Goal: Task Accomplishment & Management: Complete application form

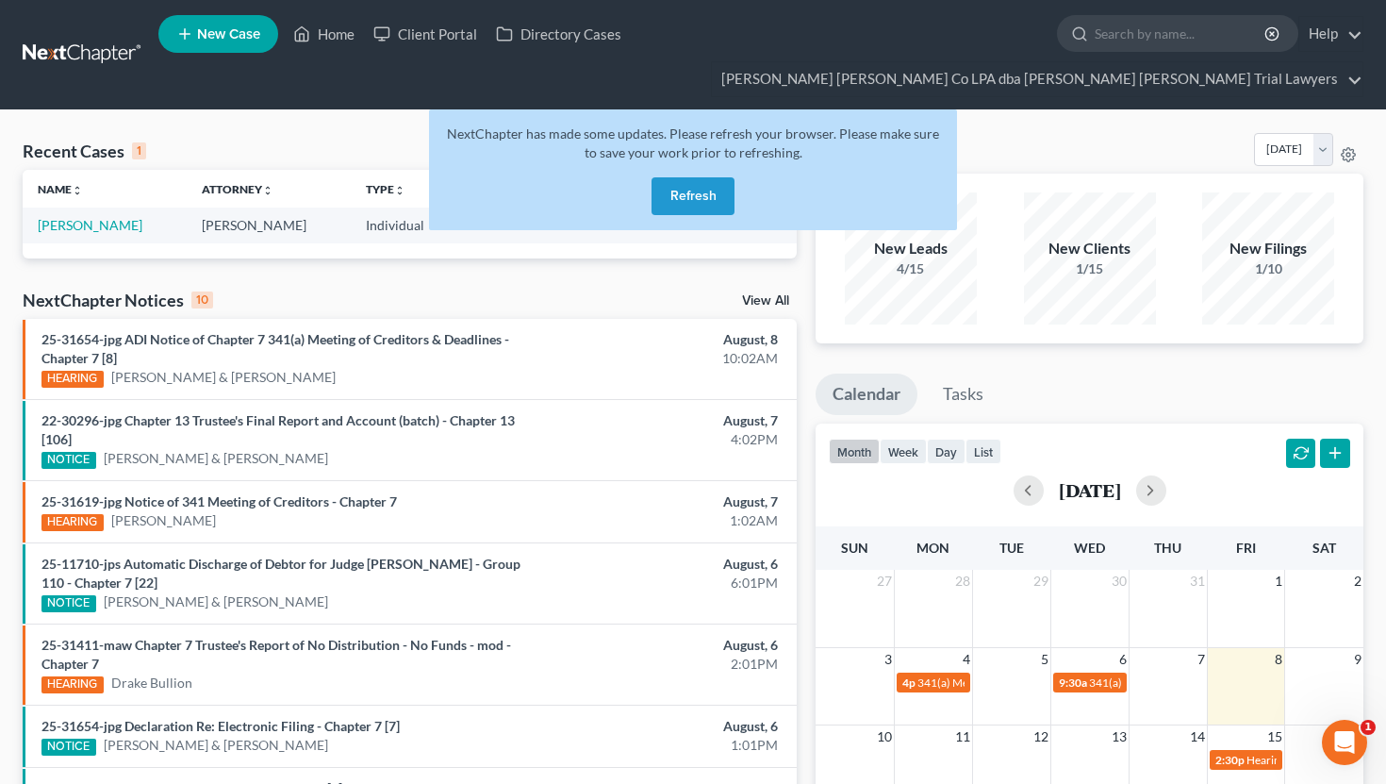
click at [679, 177] on button "Refresh" at bounding box center [693, 196] width 83 height 38
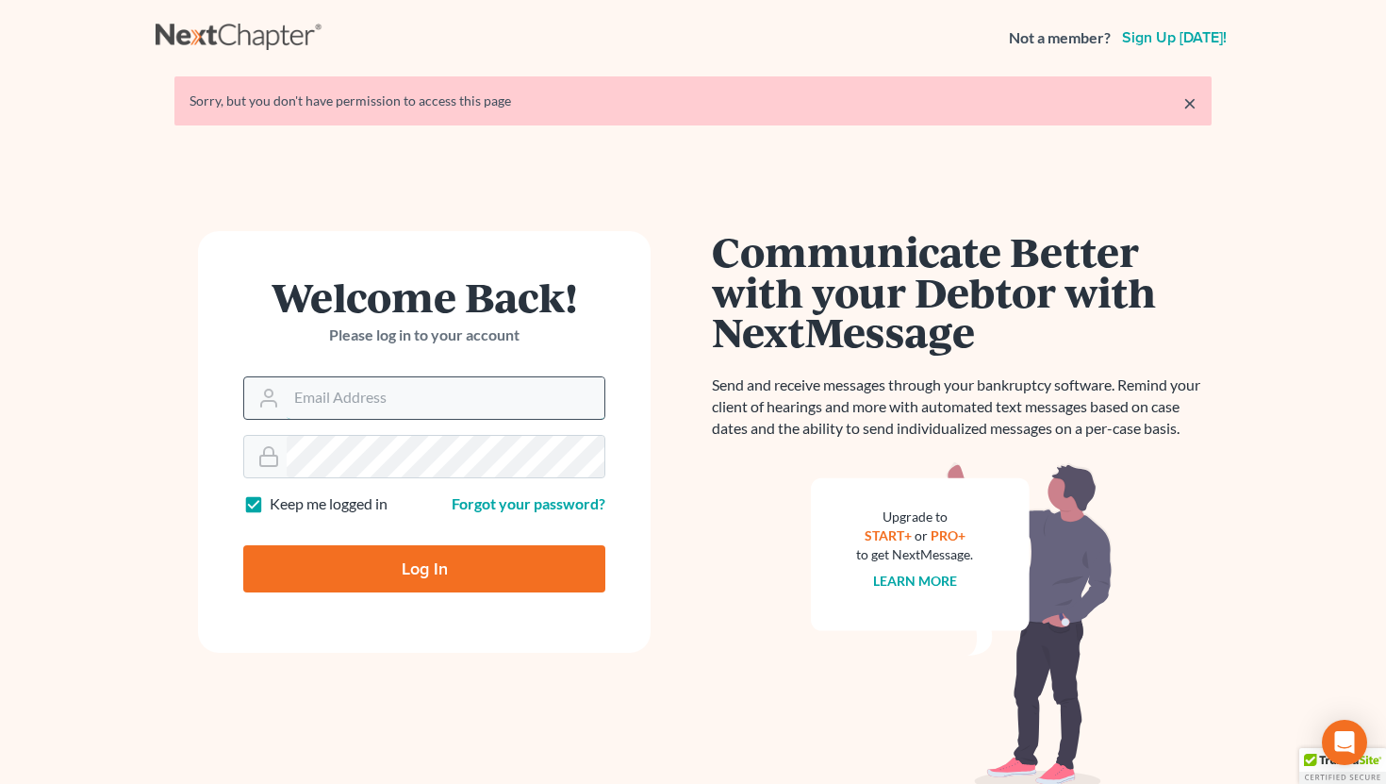
click at [376, 409] on input "Email Address" at bounding box center [446, 398] width 318 height 42
type input "[EMAIL_ADDRESS][DOMAIN_NAME]"
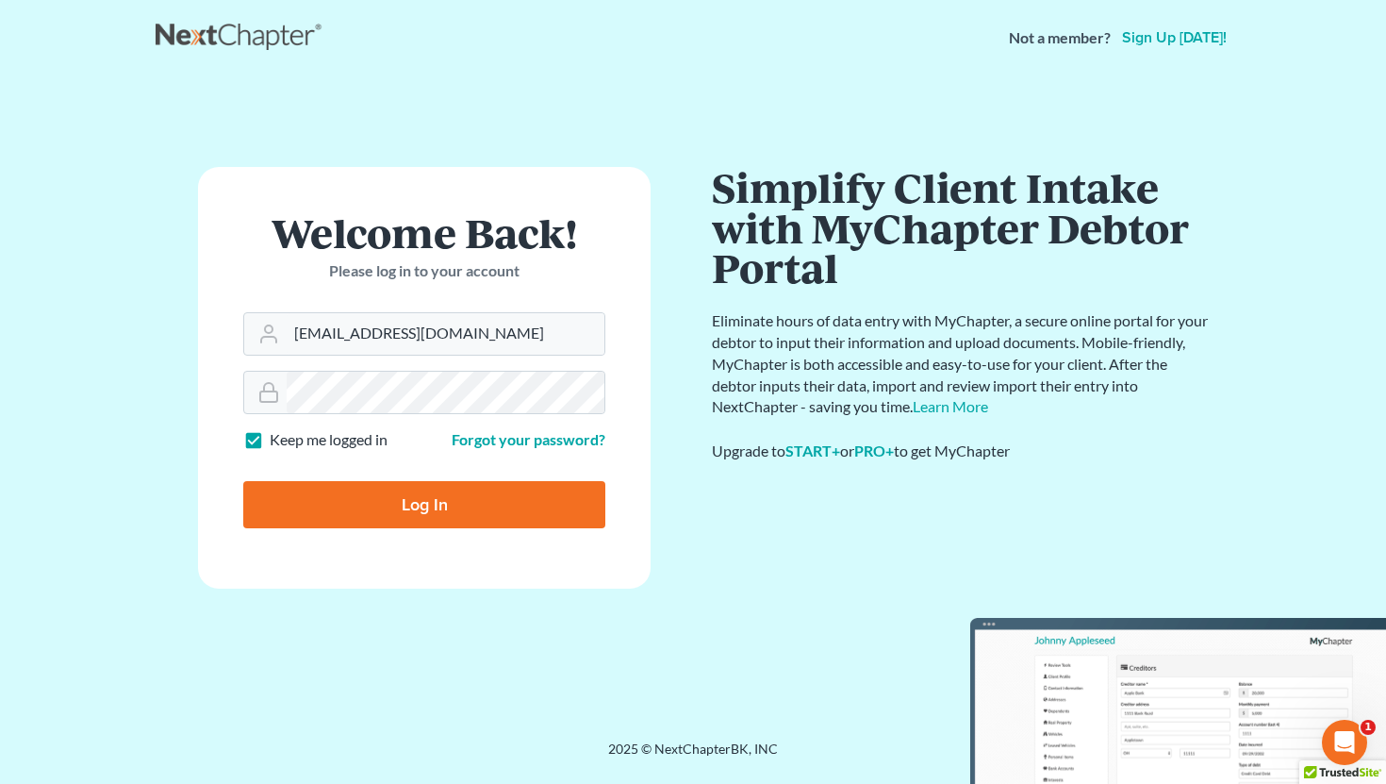
click at [528, 488] on input "Log In" at bounding box center [424, 504] width 362 height 47
type input "Thinking..."
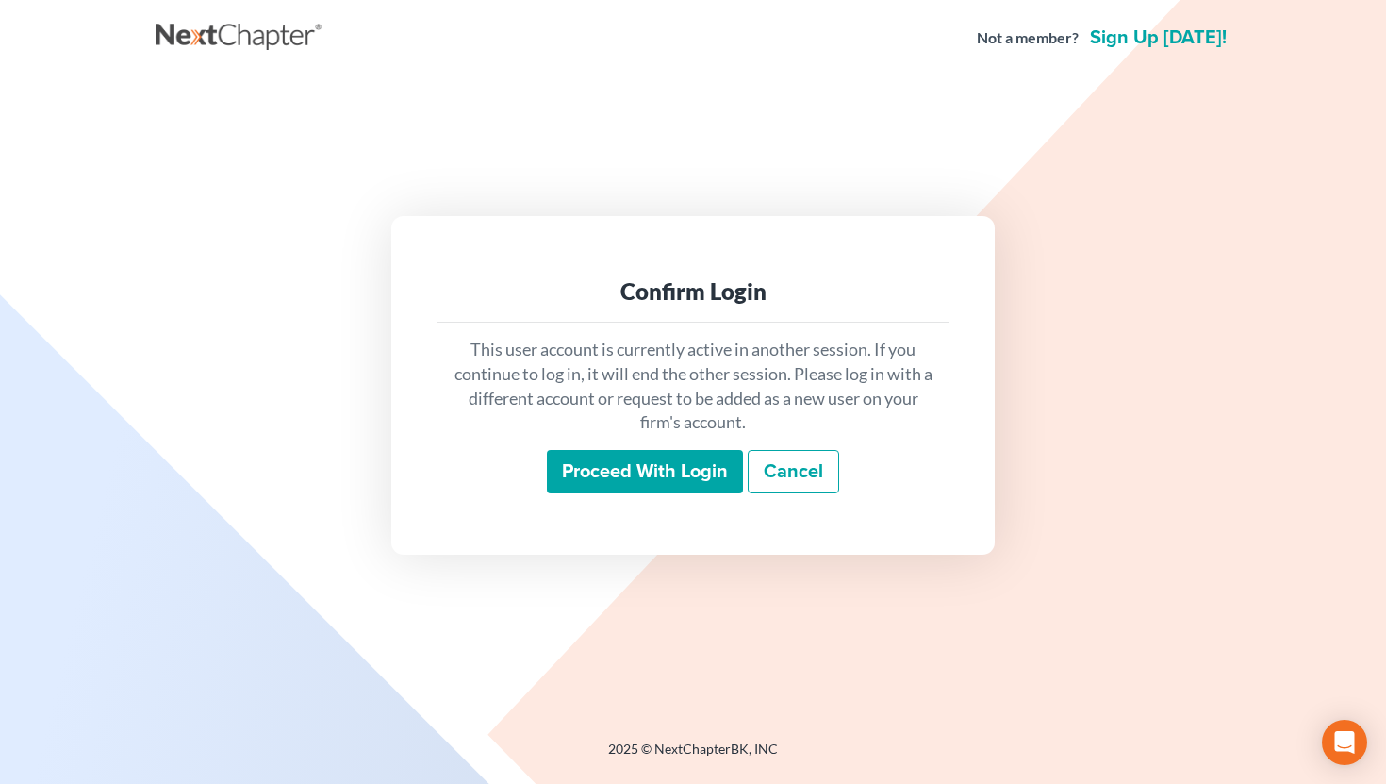
click at [599, 479] on input "Proceed with login" at bounding box center [645, 471] width 196 height 43
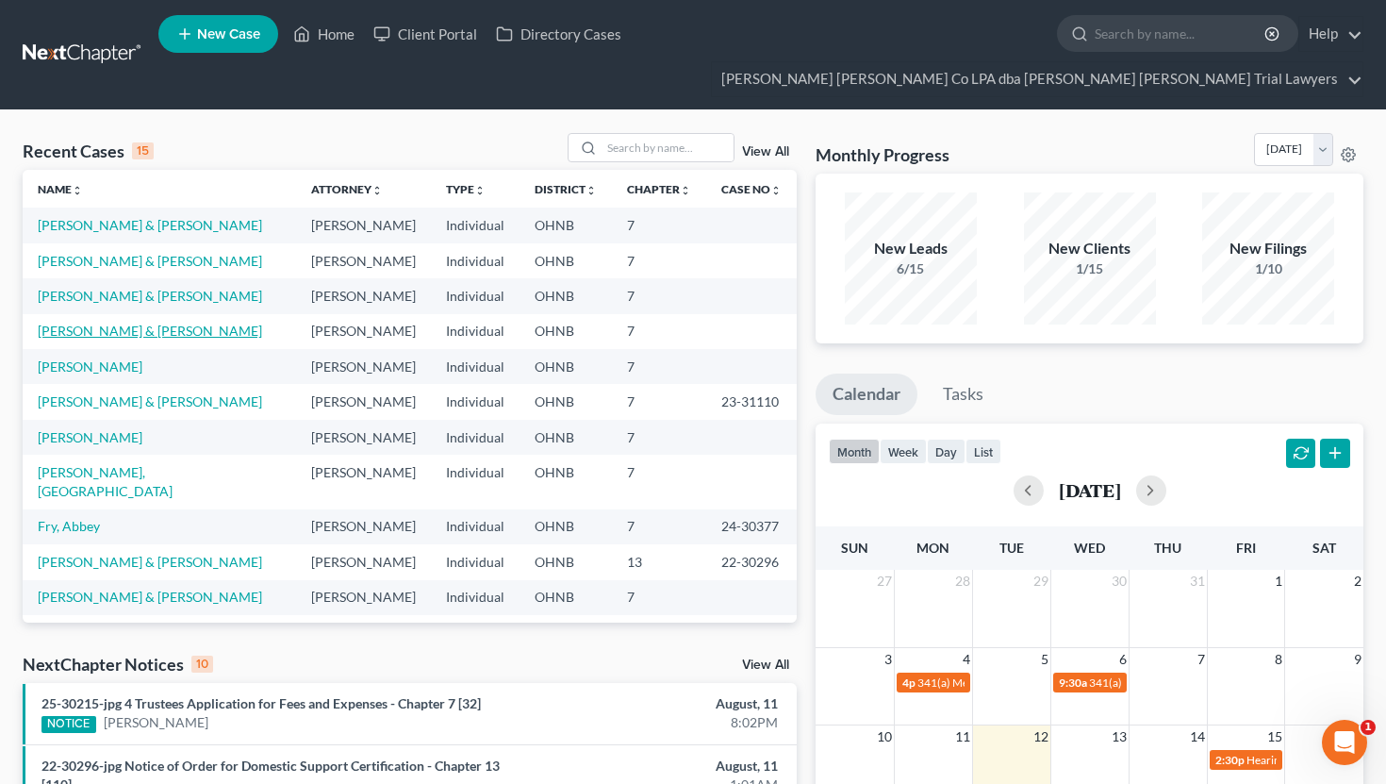
click at [162, 323] on link "Adkins, Jeffrey & Nicole" at bounding box center [150, 331] width 224 height 16
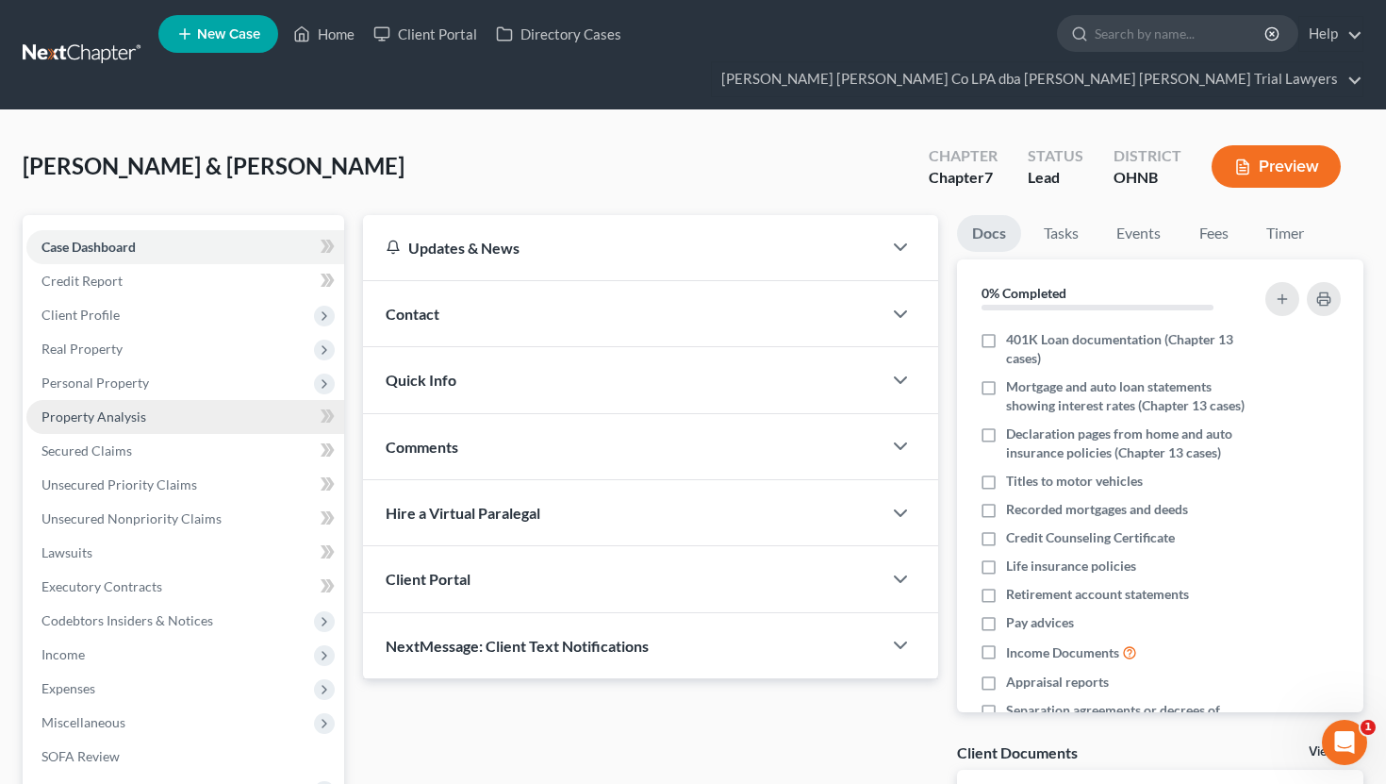
click at [174, 400] on link "Property Analysis" at bounding box center [185, 417] width 318 height 34
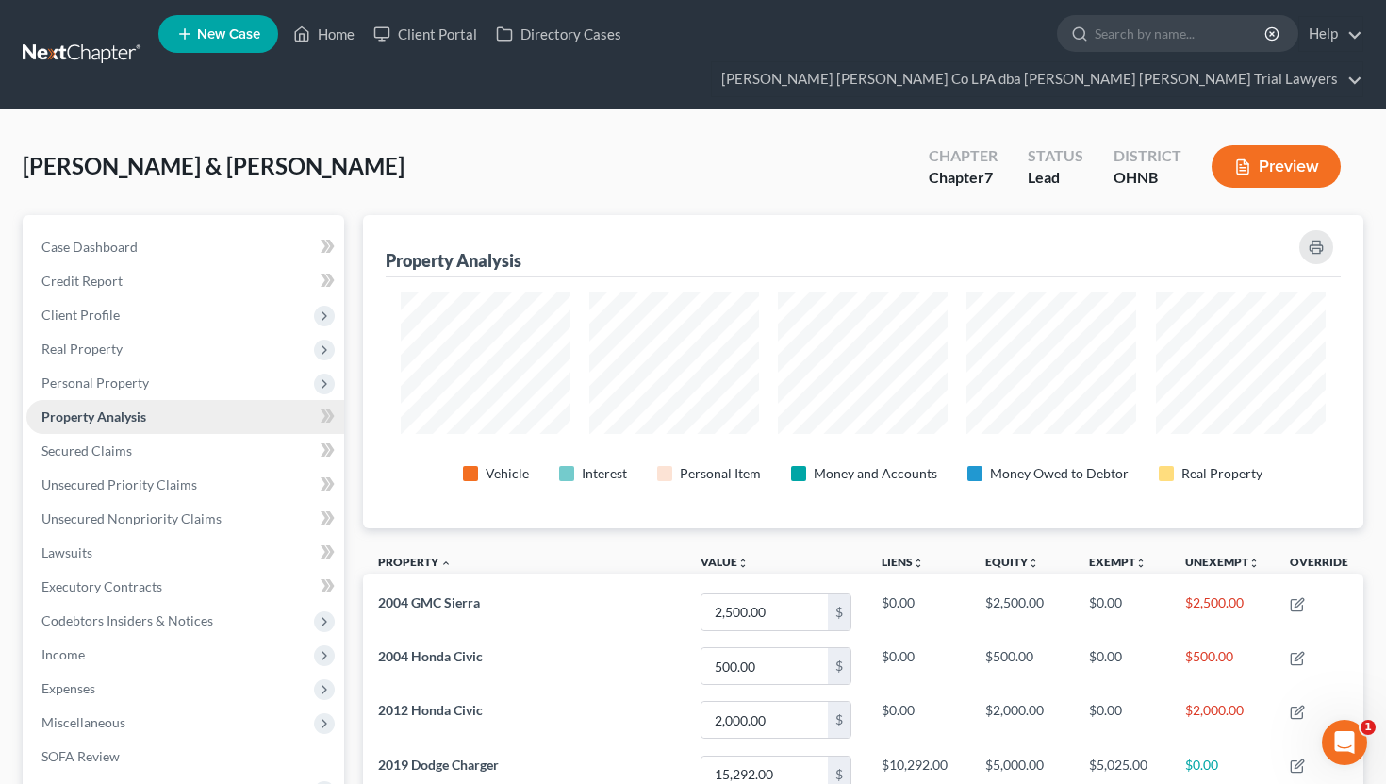
scroll to position [313, 1001]
click at [227, 366] on span "Personal Property" at bounding box center [185, 383] width 318 height 34
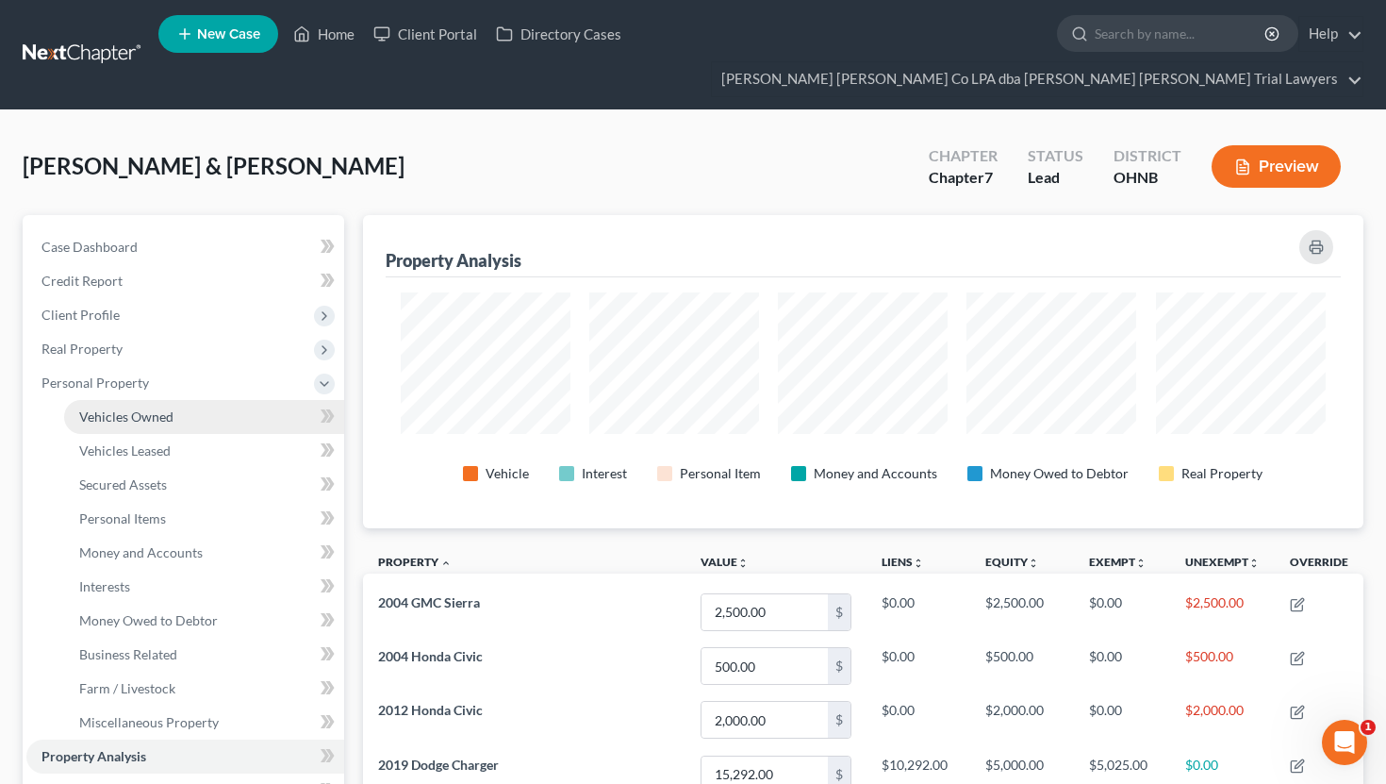
click at [208, 400] on link "Vehicles Owned" at bounding box center [204, 417] width 280 height 34
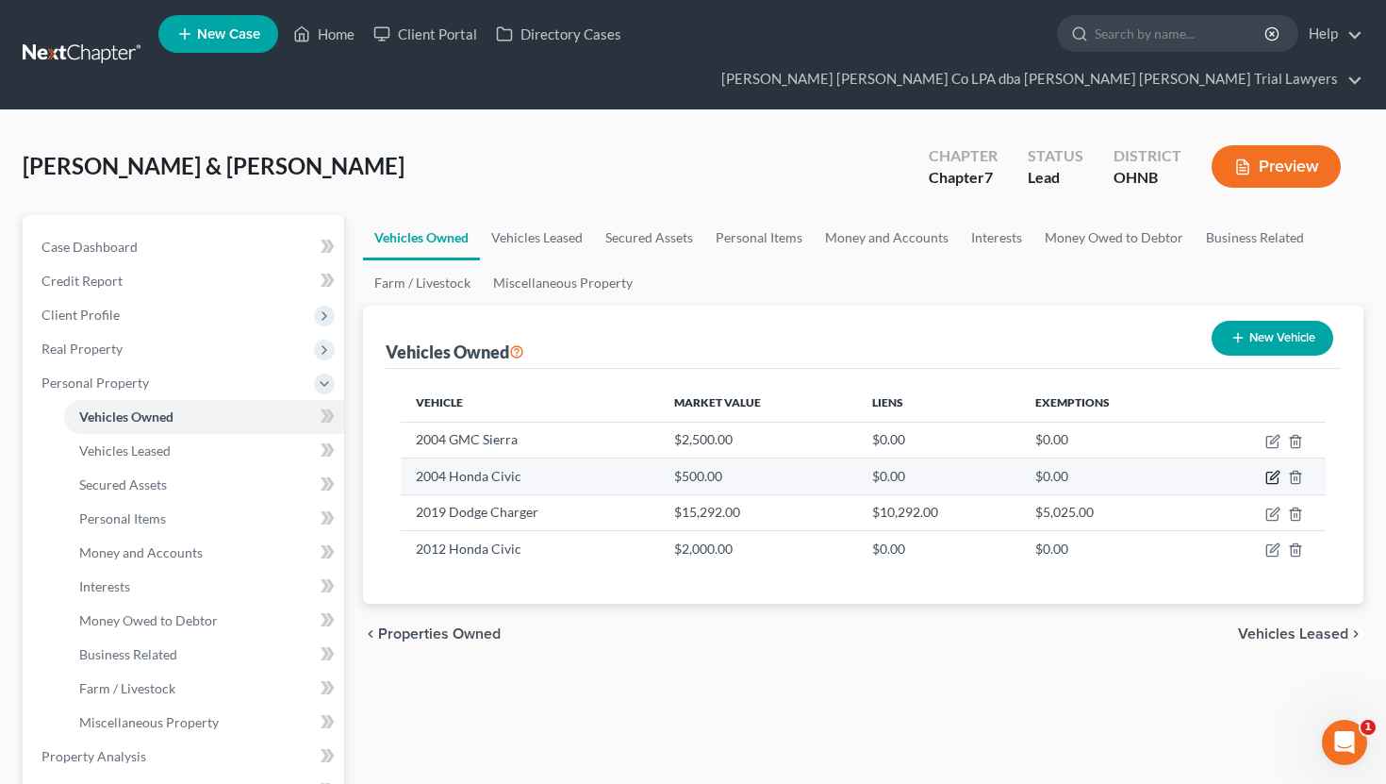
click at [1274, 470] on icon "button" at bounding box center [1273, 477] width 15 height 15
select select "0"
select select "22"
select select "4"
select select "1"
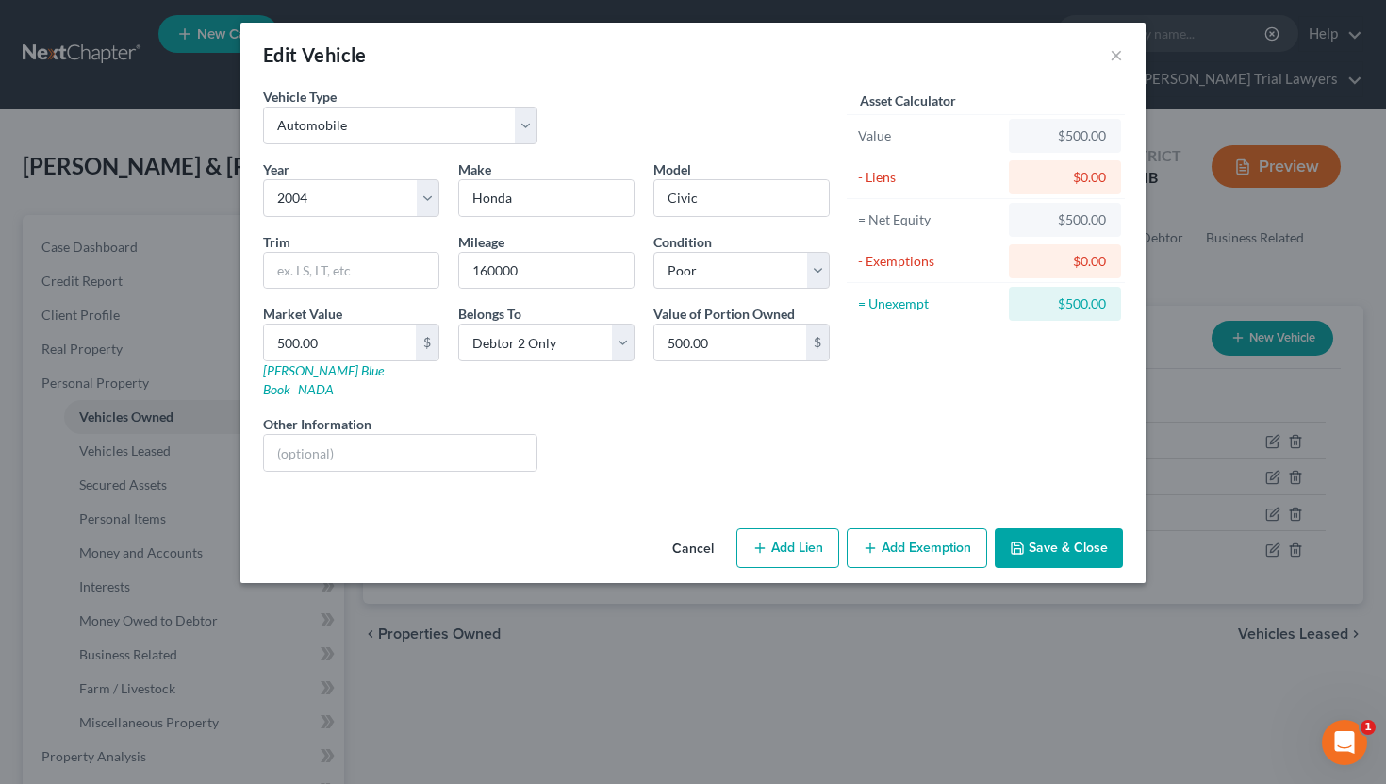
click at [930, 529] on button "Add Exemption" at bounding box center [917, 548] width 141 height 40
select select "2"
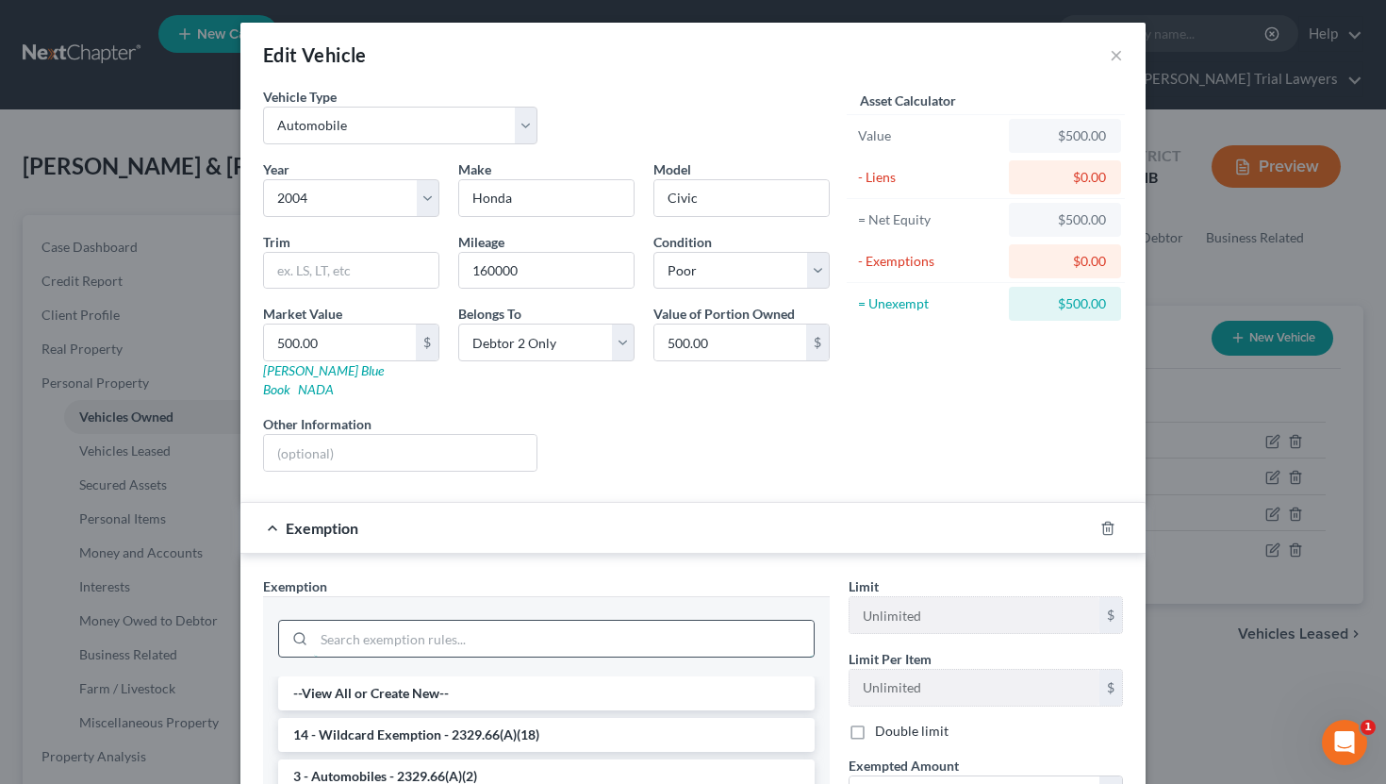
click at [580, 621] on input "search" at bounding box center [564, 639] width 500 height 36
click at [550, 718] on li "14 - Wildcard Exemption - 2329.66(A)(18)" at bounding box center [546, 735] width 537 height 34
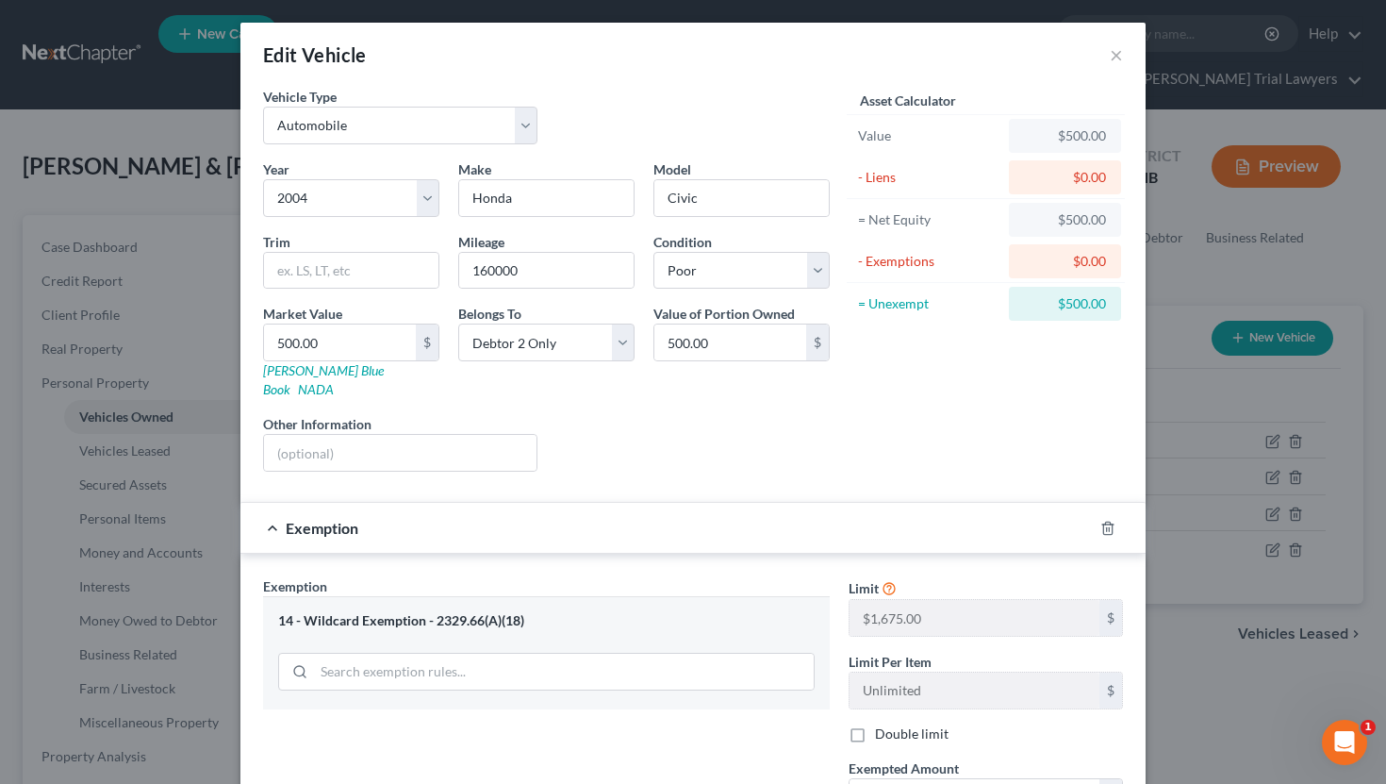
scroll to position [203, 0]
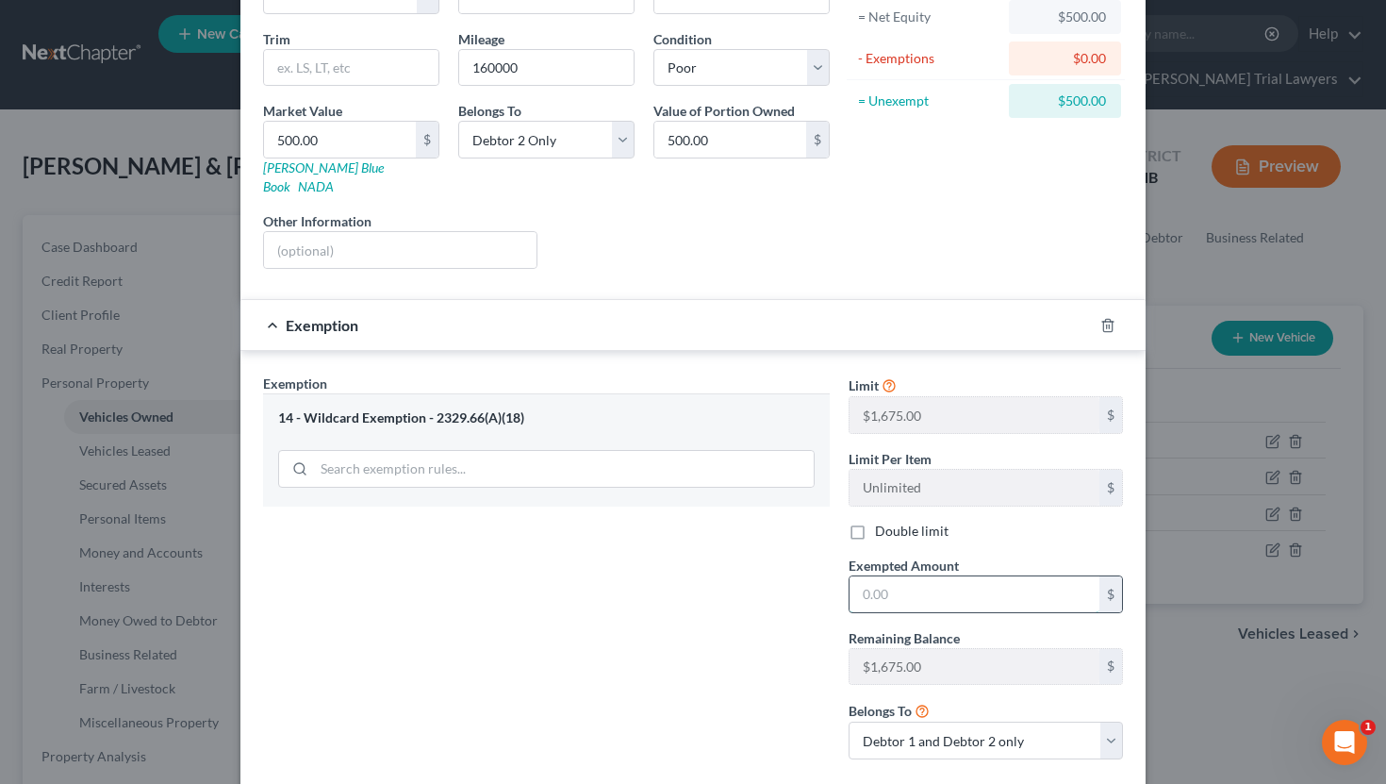
click at [905, 576] on input "text" at bounding box center [975, 594] width 250 height 36
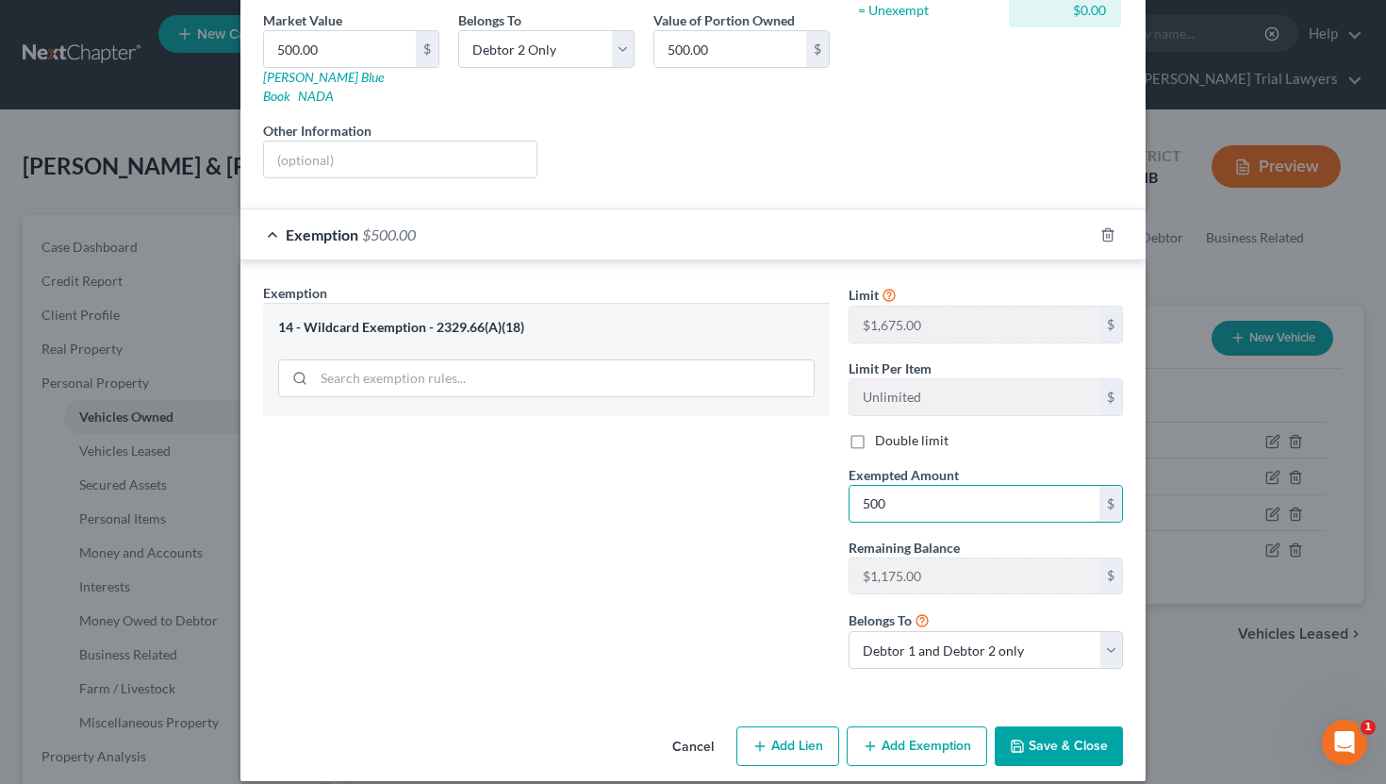
type input "500"
click at [1100, 726] on button "Save & Close" at bounding box center [1059, 746] width 128 height 40
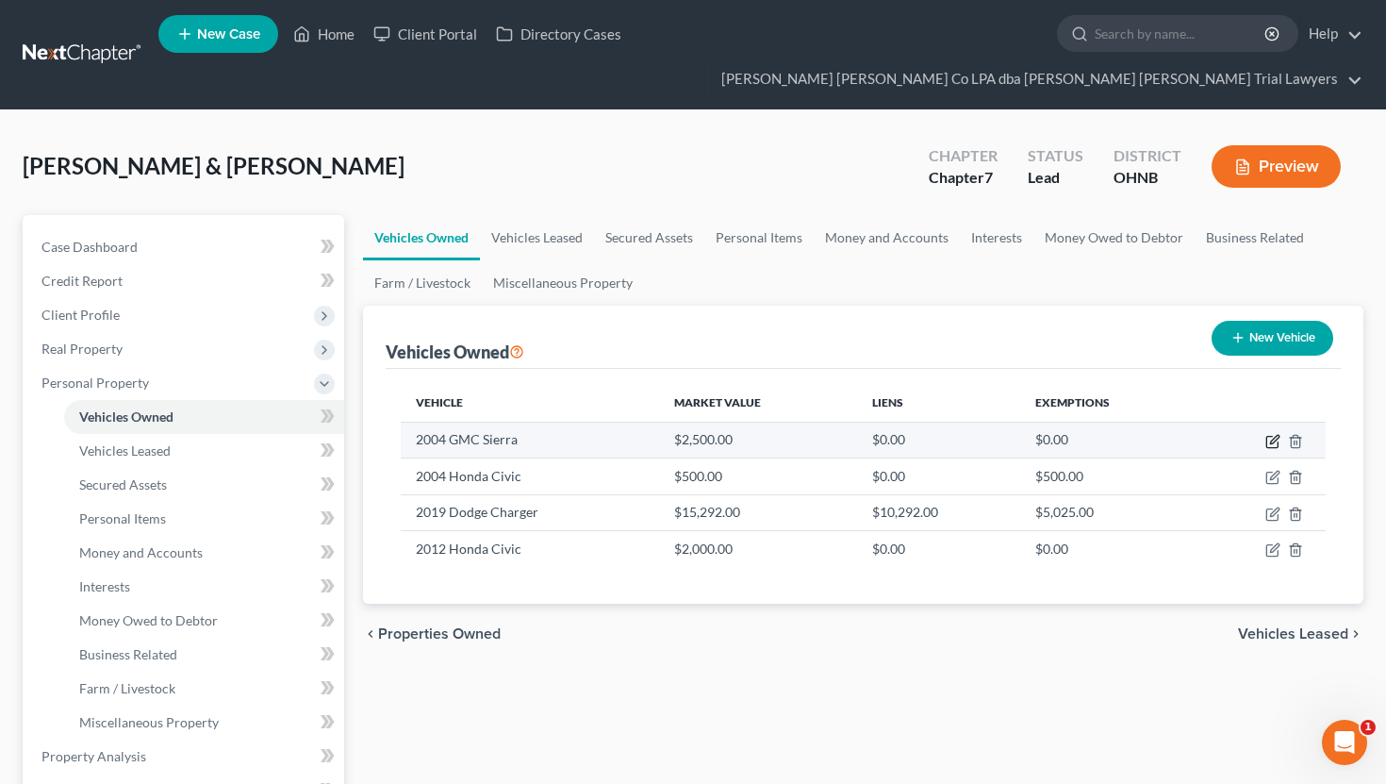
click at [1269, 434] on icon "button" at bounding box center [1273, 441] width 15 height 15
select select "0"
select select "22"
select select "3"
select select "0"
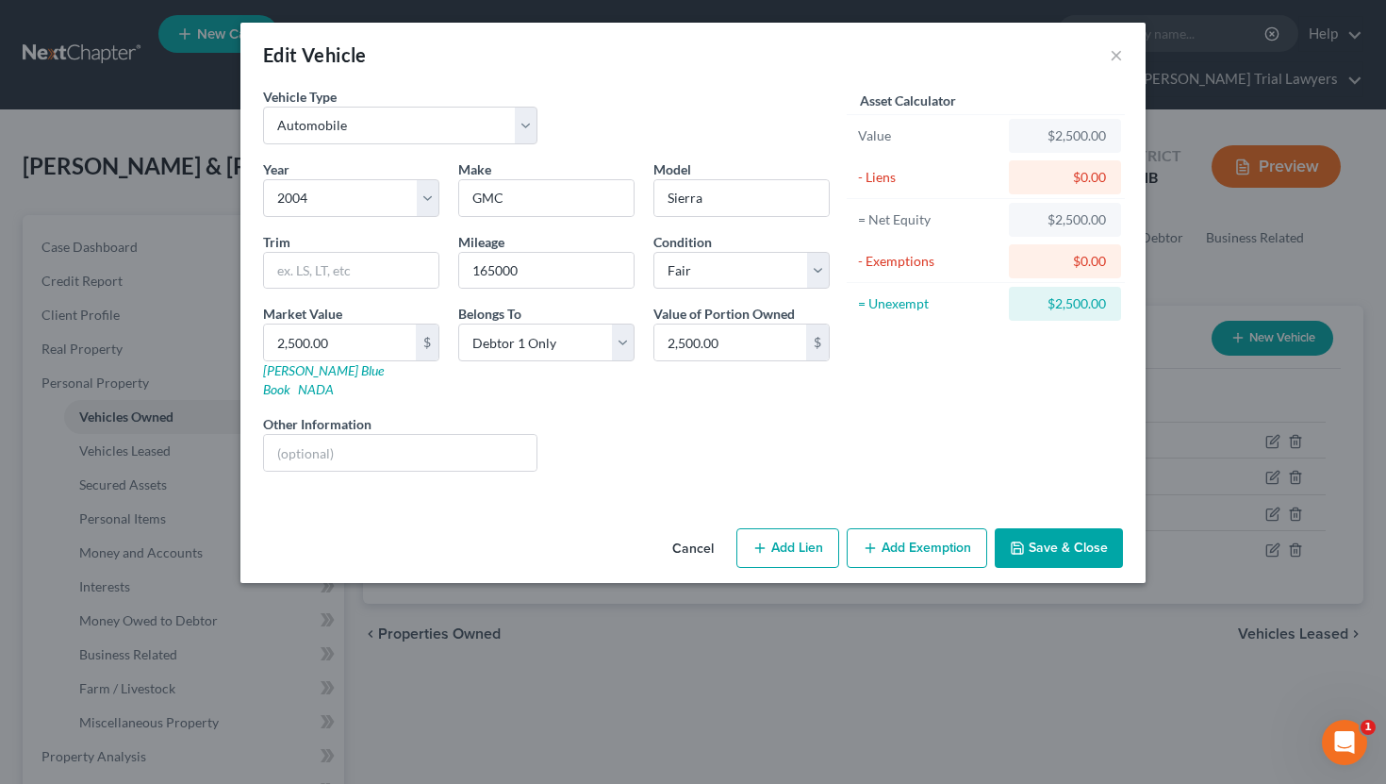
click at [879, 534] on button "Add Exemption" at bounding box center [917, 548] width 141 height 40
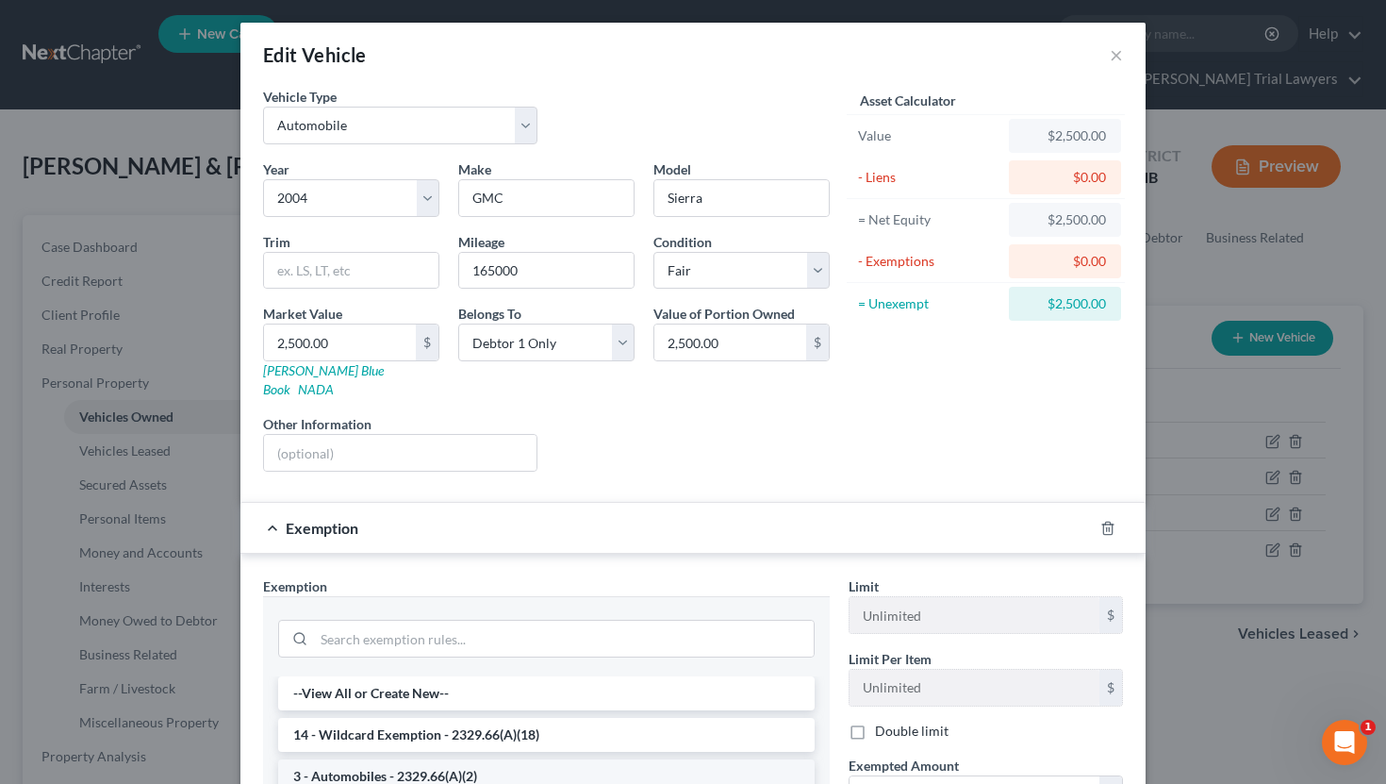
click at [435, 759] on li "3 - Automobiles - 2329.66(A)(2)" at bounding box center [546, 776] width 537 height 34
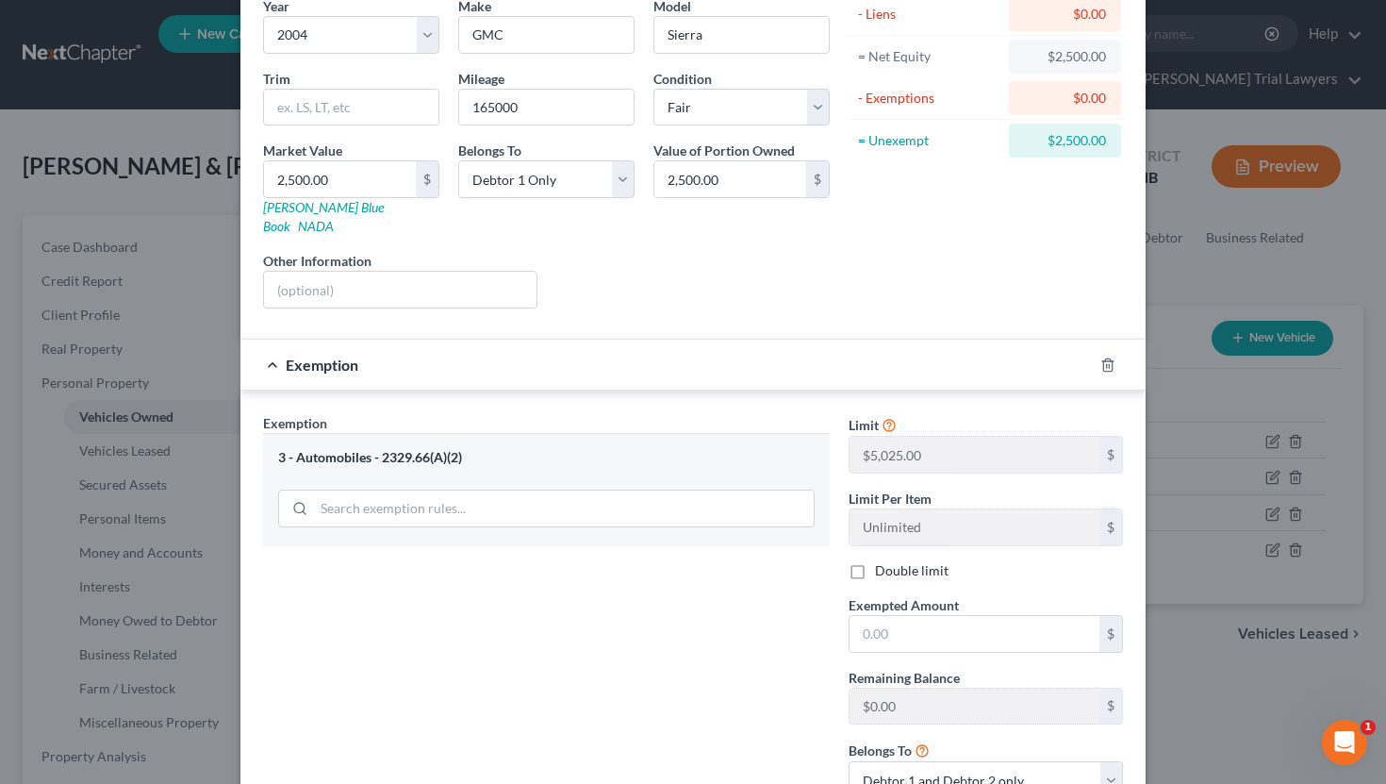
scroll to position [171, 0]
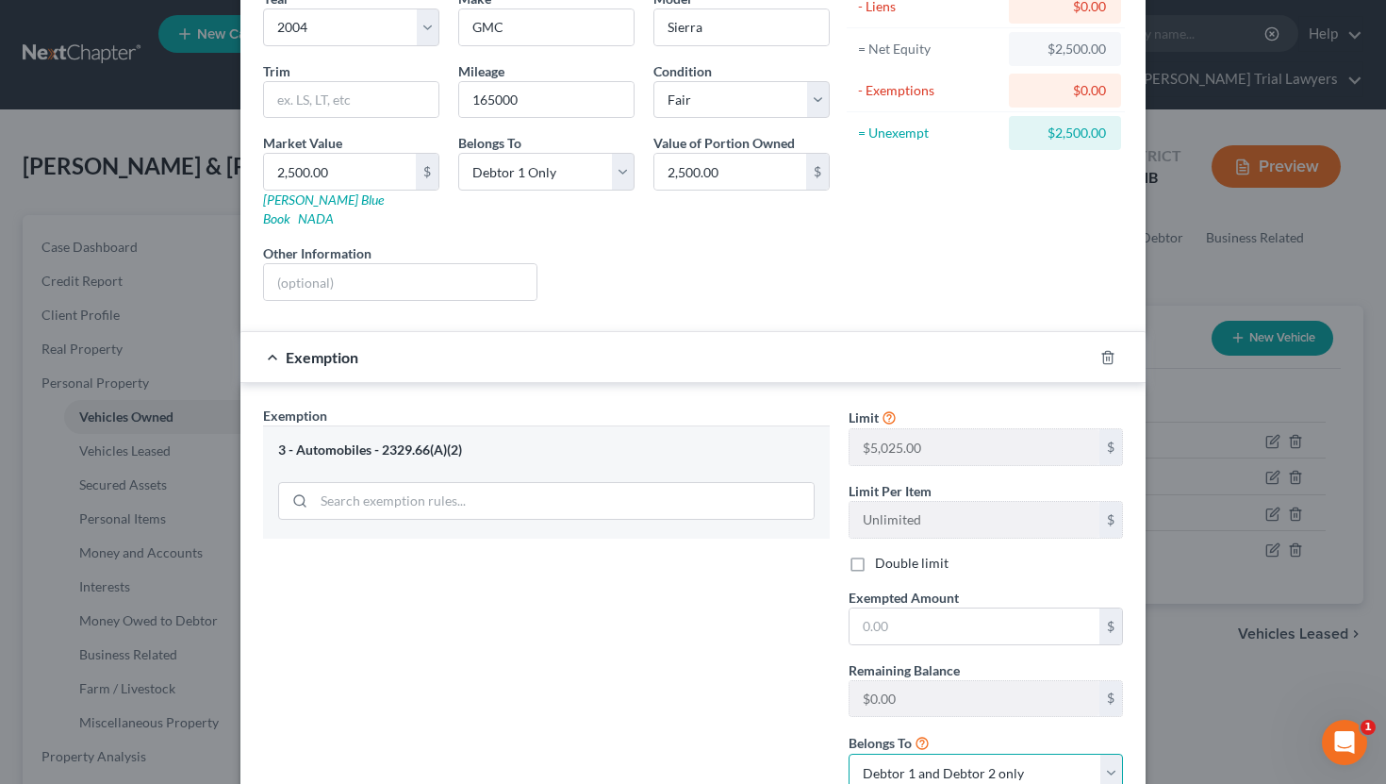
click at [881, 754] on select "Debtor 1 only Debtor 2 only Debtor 1 and Debtor 2 only" at bounding box center [986, 773] width 274 height 38
select select "0"
click at [906, 614] on input "text" at bounding box center [975, 626] width 250 height 36
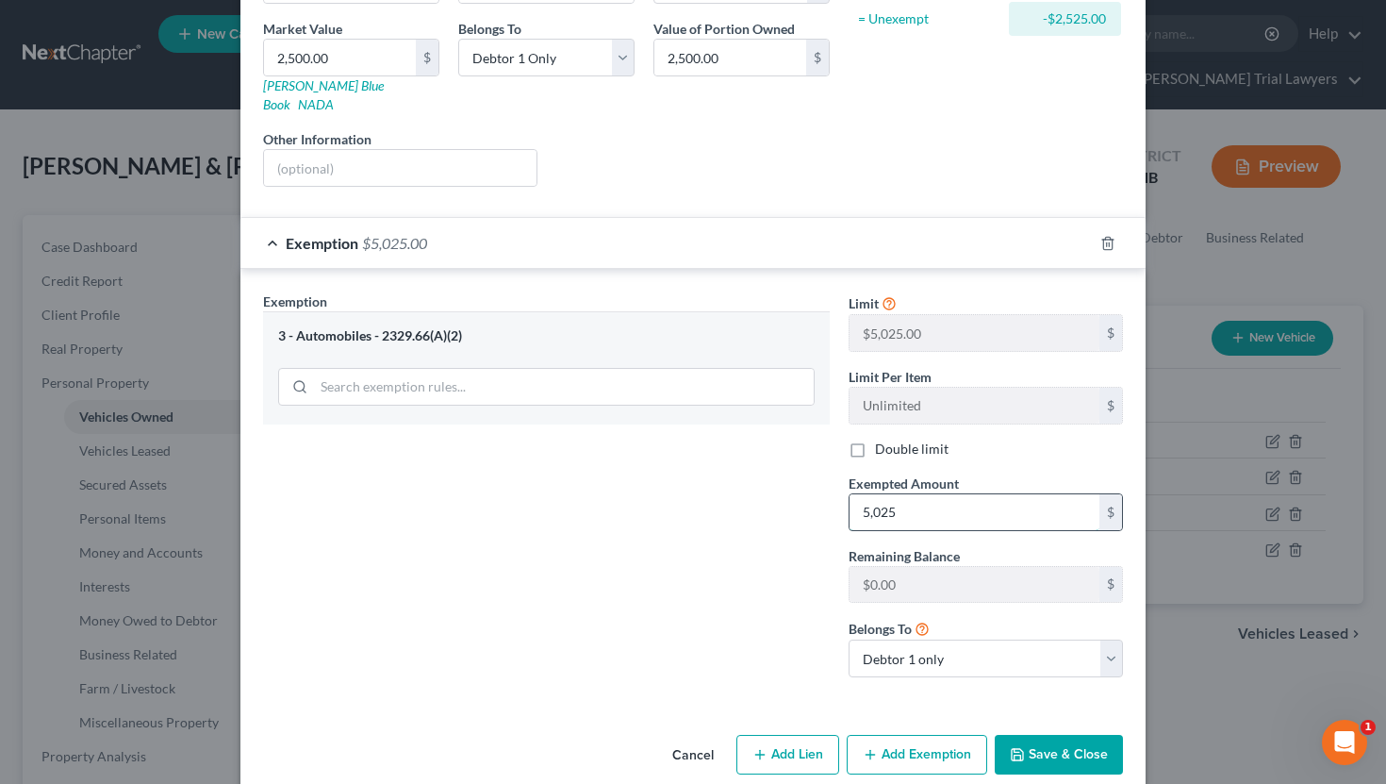
scroll to position [293, 0]
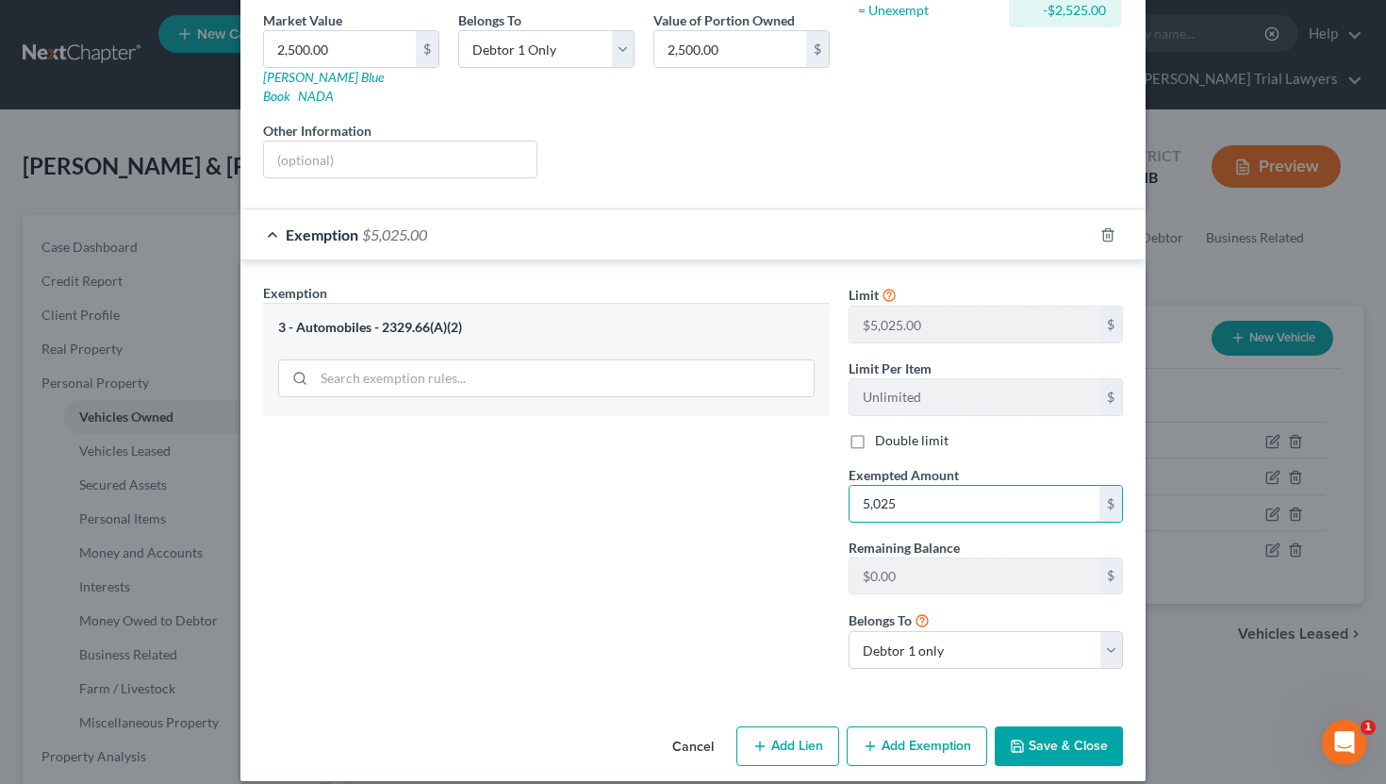
type input "5,025"
click at [1076, 727] on button "Save & Close" at bounding box center [1059, 746] width 128 height 40
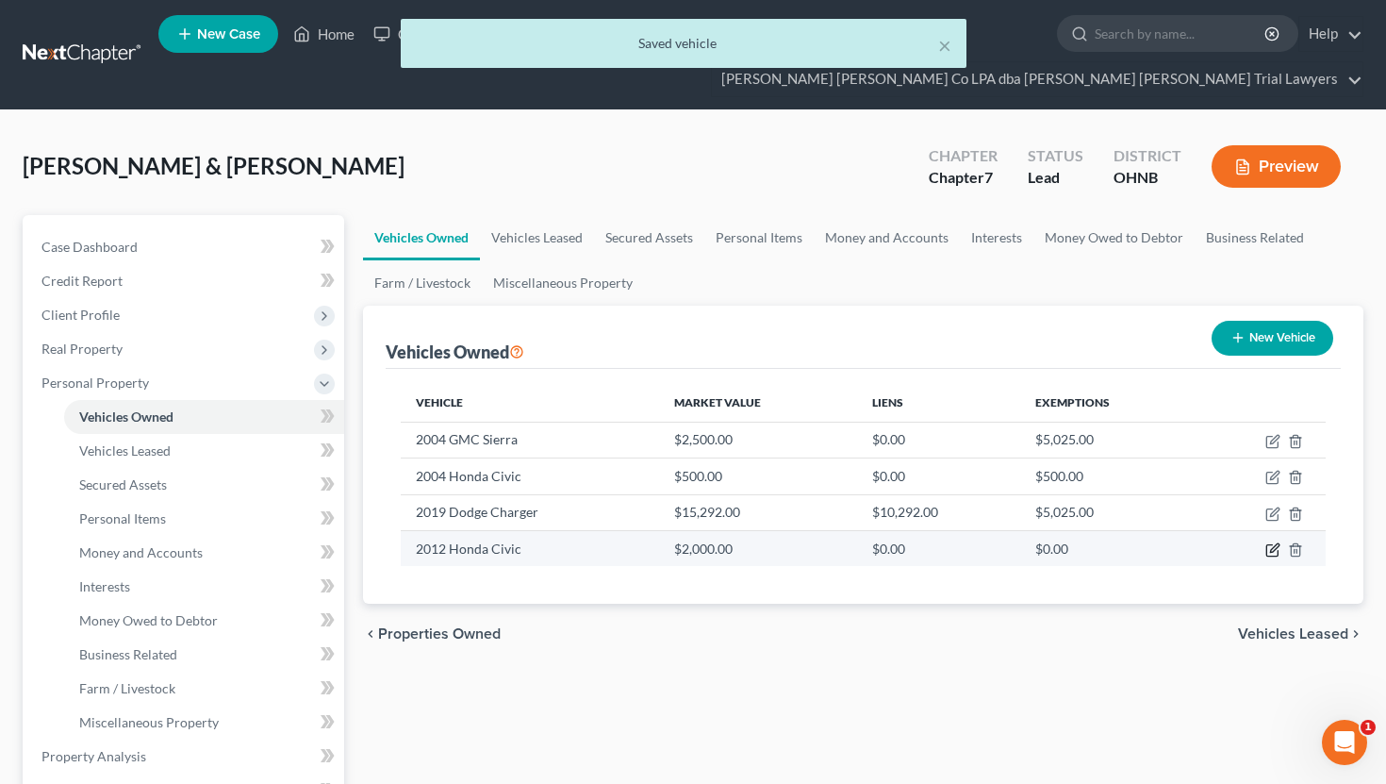
click at [1269, 542] on icon "button" at bounding box center [1273, 549] width 15 height 15
select select "0"
select select "14"
select select "3"
select select "0"
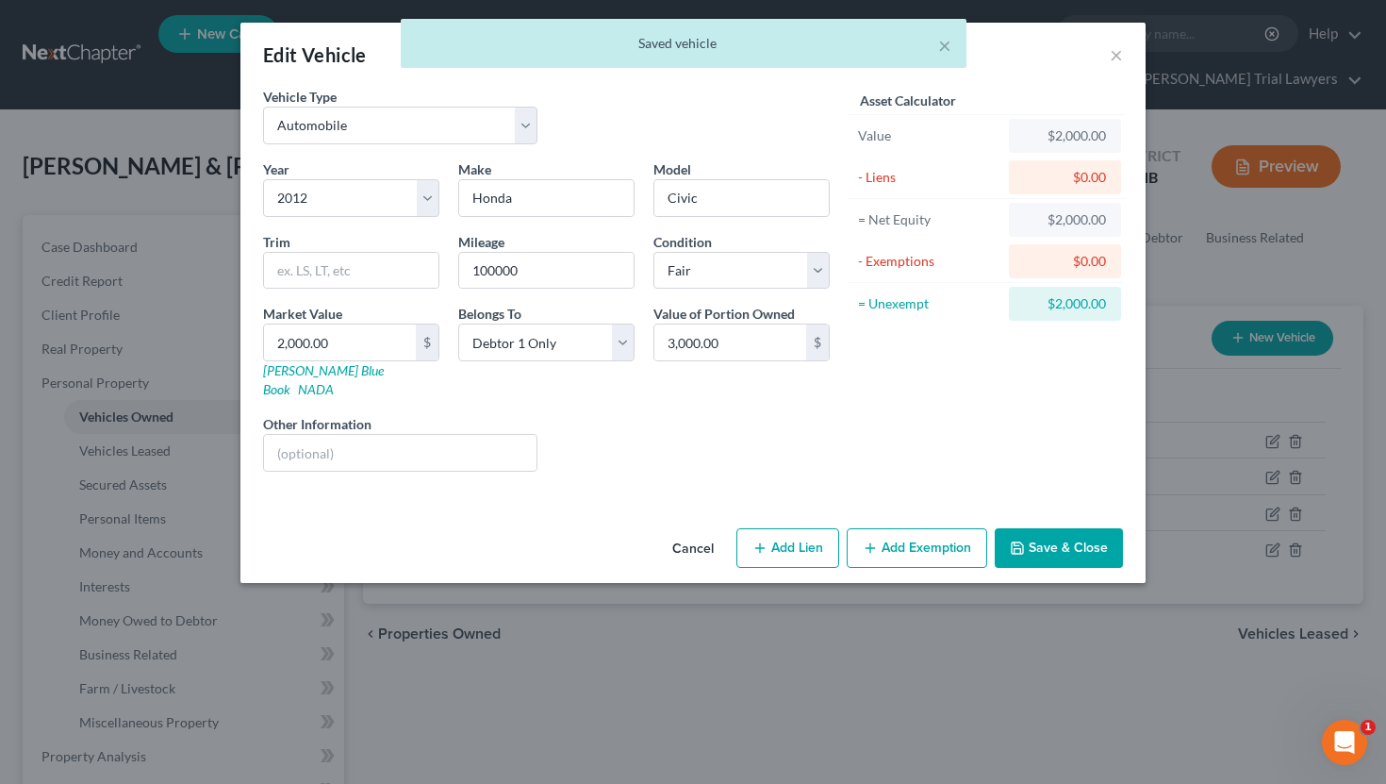
click at [896, 528] on button "Add Exemption" at bounding box center [917, 548] width 141 height 40
select select "2"
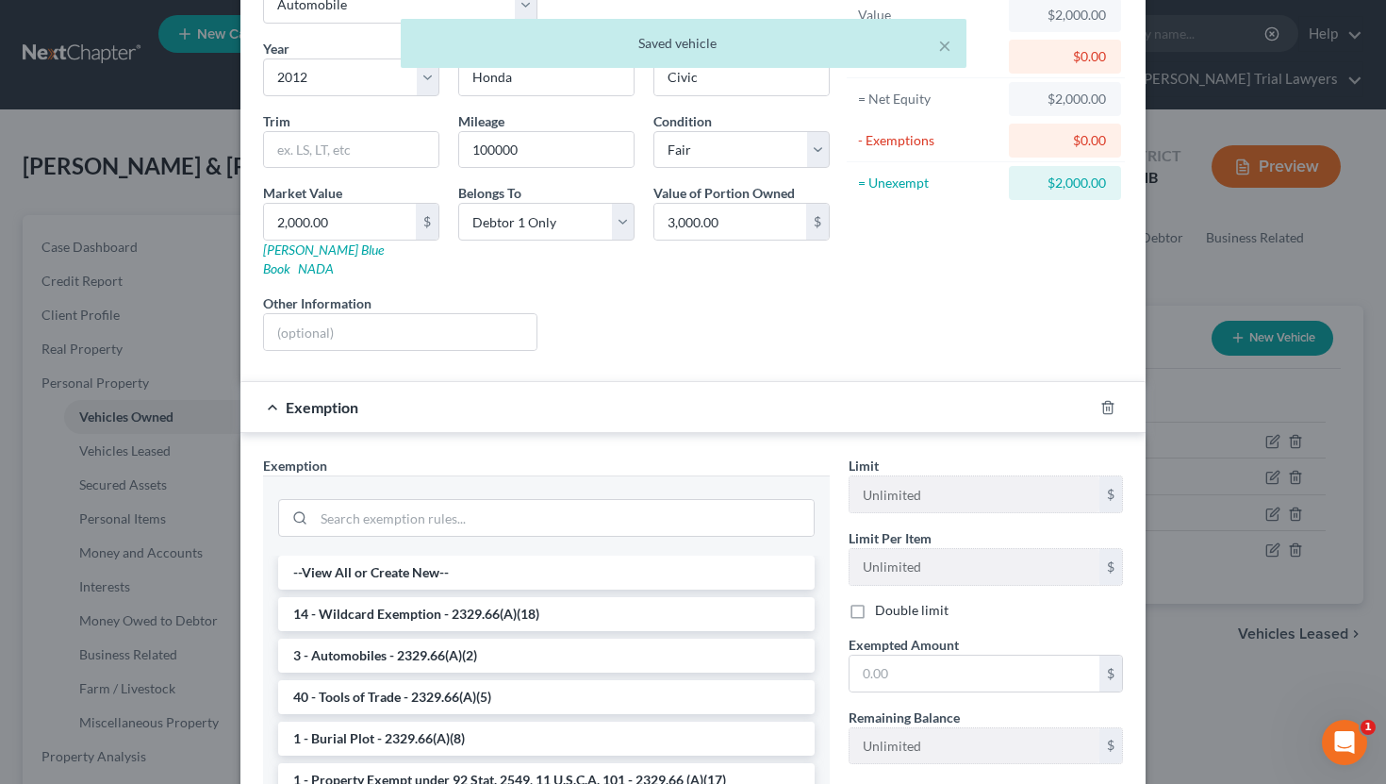
scroll to position [120, 0]
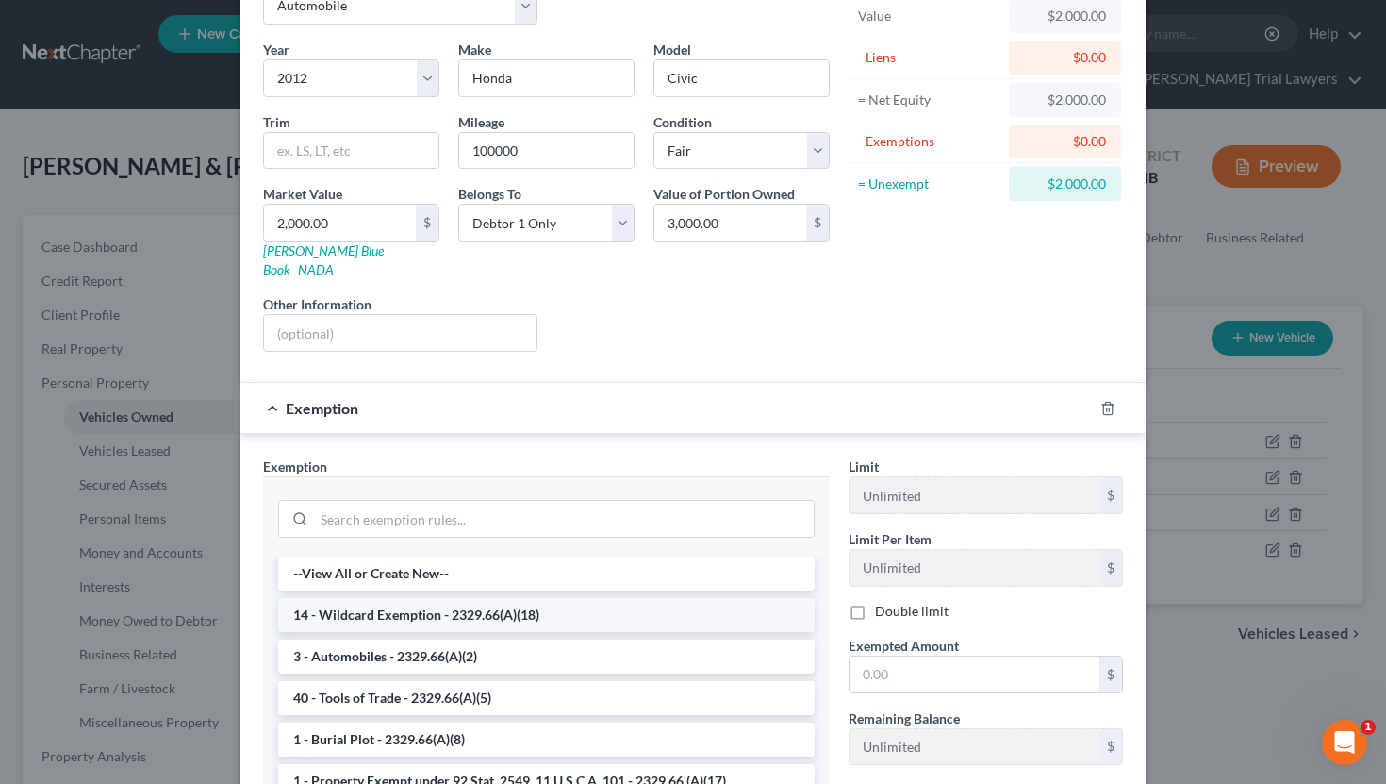
click at [559, 598] on li "14 - Wildcard Exemption - 2329.66(A)(18)" at bounding box center [546, 615] width 537 height 34
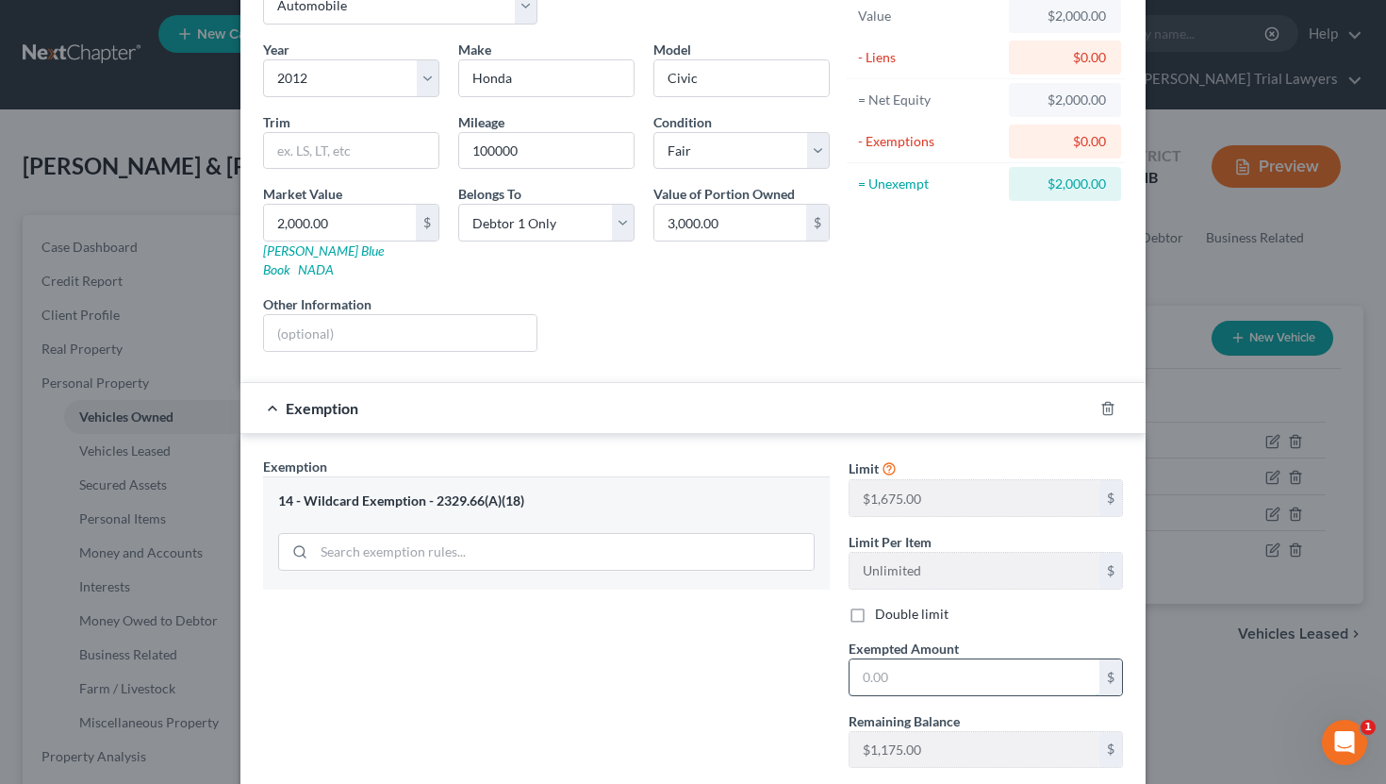
click at [904, 670] on input "text" at bounding box center [975, 677] width 250 height 36
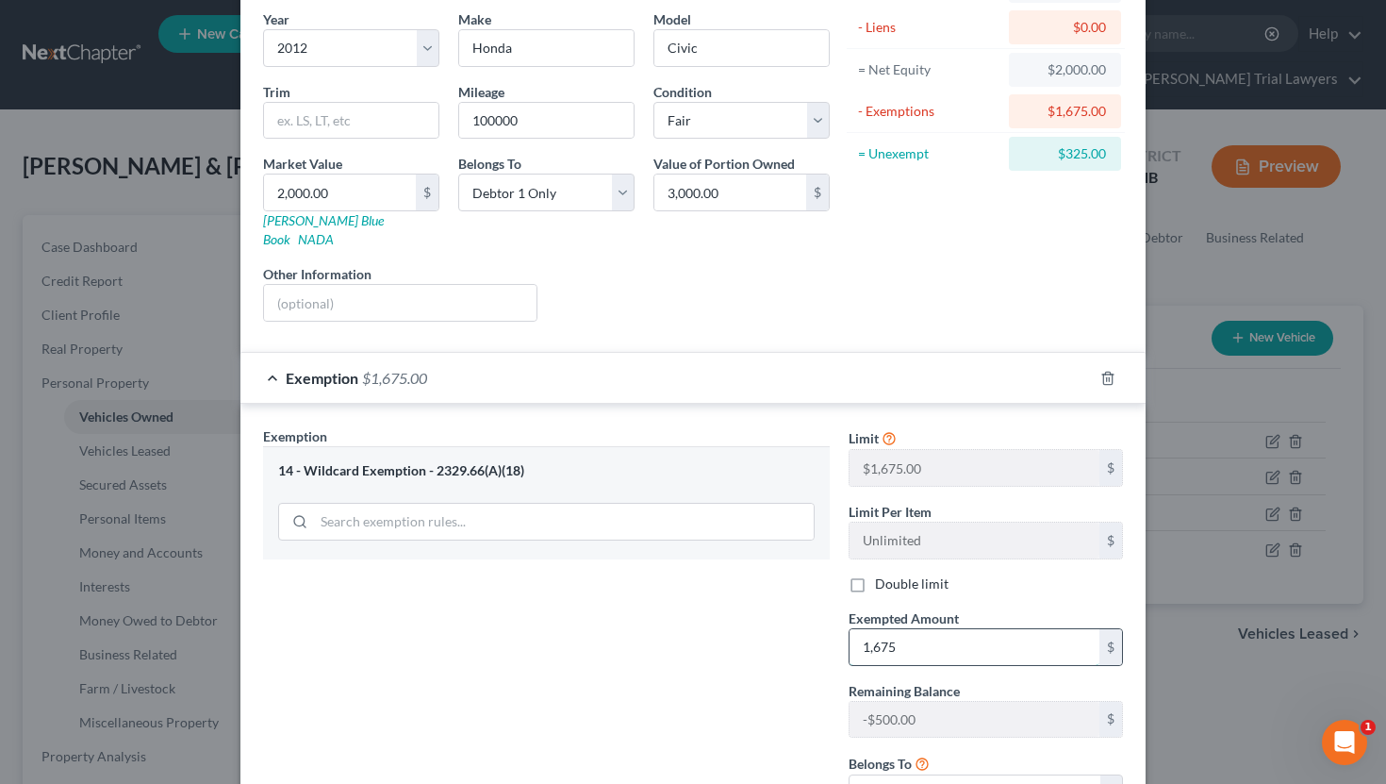
scroll to position [244, 0]
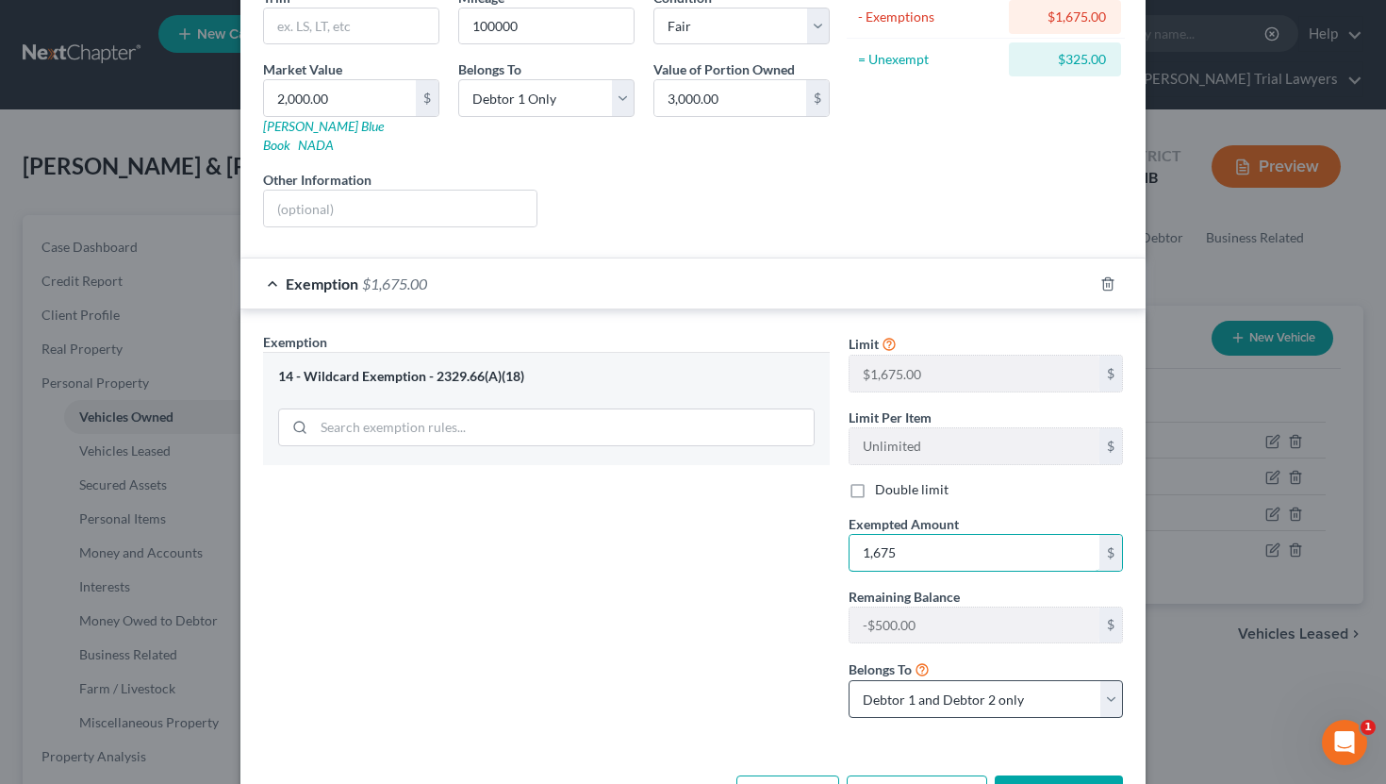
type input "1,675"
click at [937, 687] on select "Debtor 1 only Debtor 2 only Debtor 1 and Debtor 2 only" at bounding box center [986, 699] width 274 height 38
select select "0"
click at [1050, 775] on button "Save & Close" at bounding box center [1059, 795] width 128 height 40
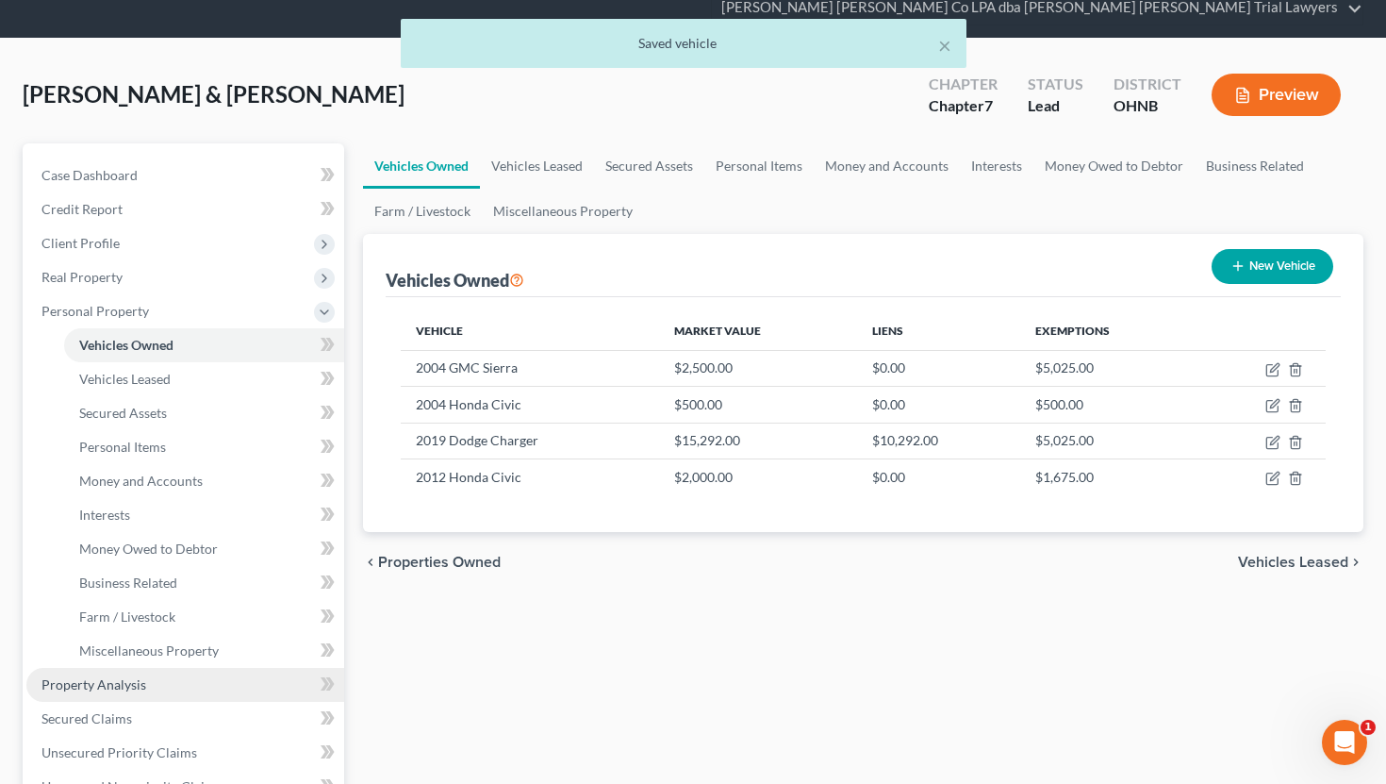
click at [160, 668] on link "Property Analysis" at bounding box center [185, 685] width 318 height 34
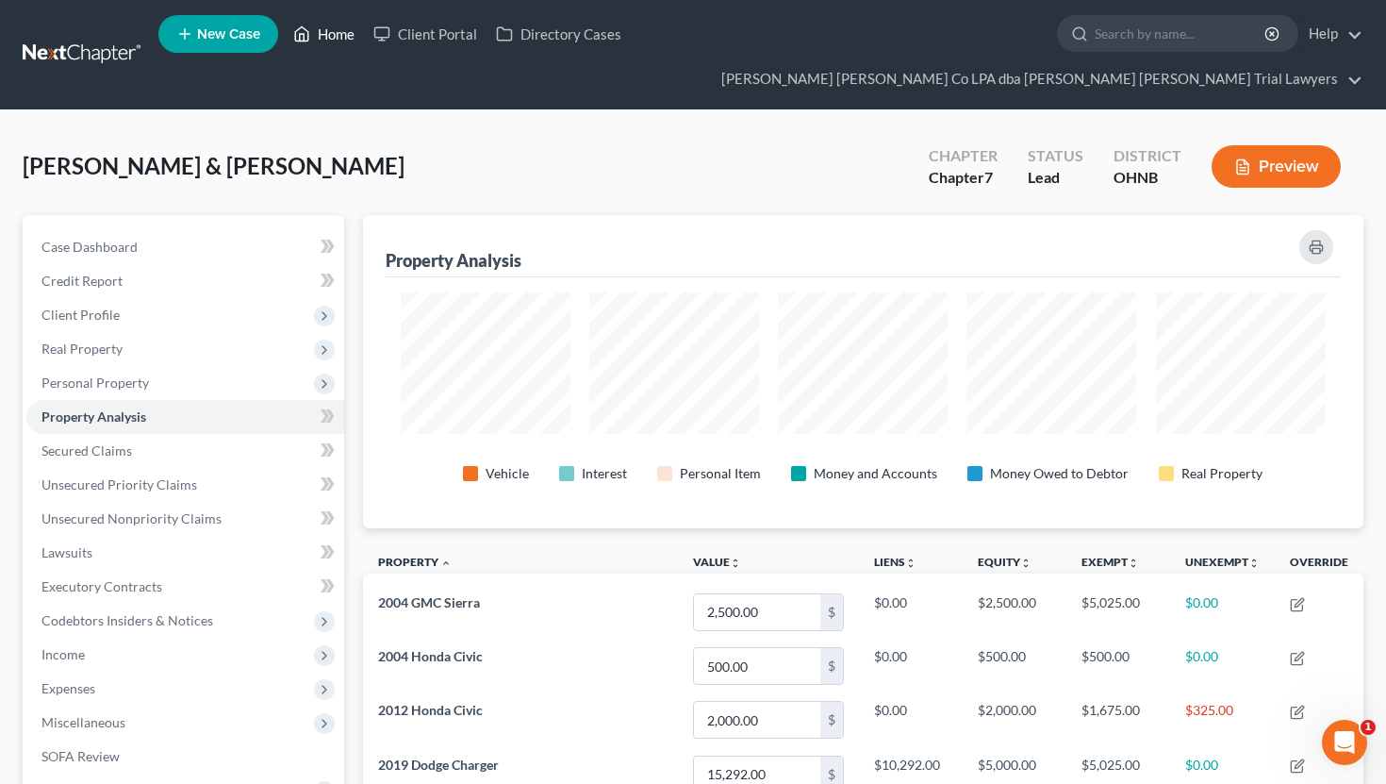
click at [306, 35] on icon at bounding box center [301, 34] width 17 height 23
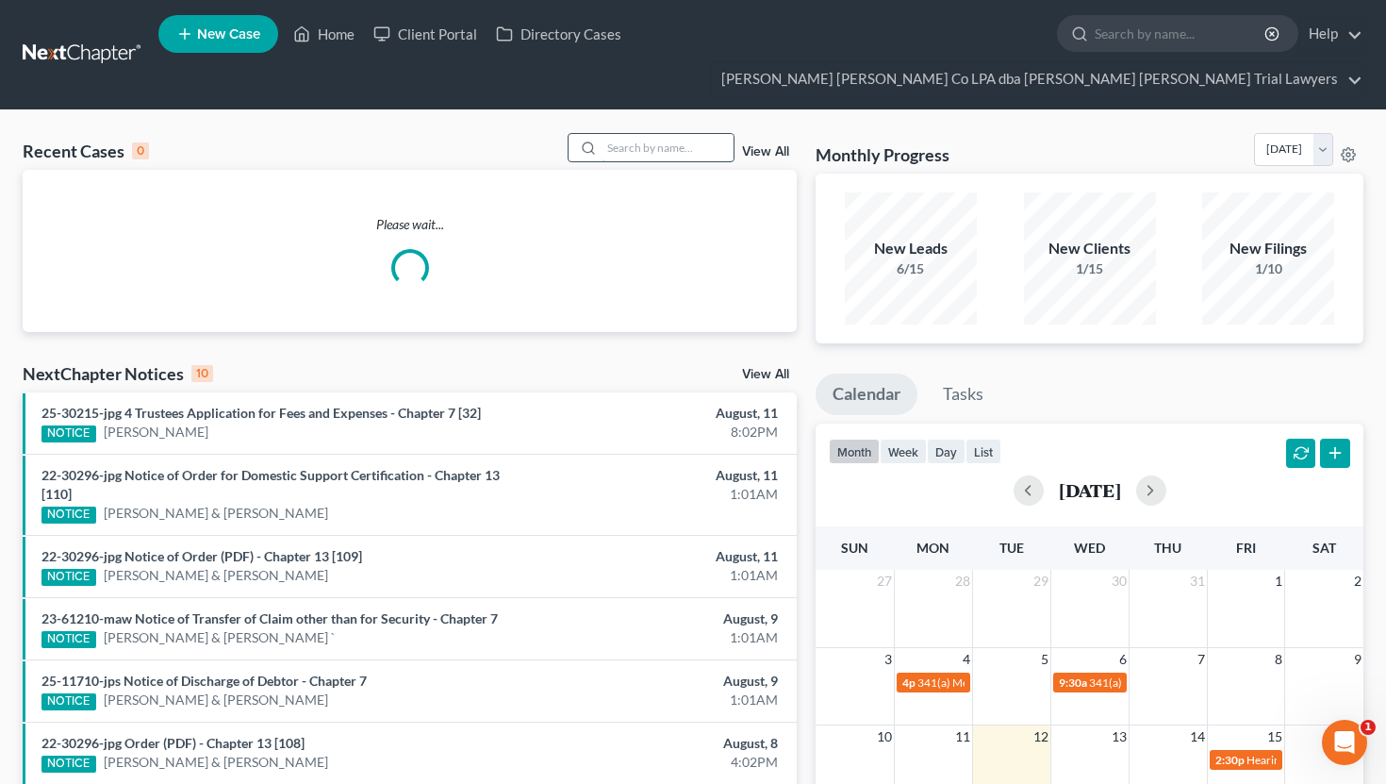
click at [710, 134] on input "search" at bounding box center [668, 147] width 132 height 27
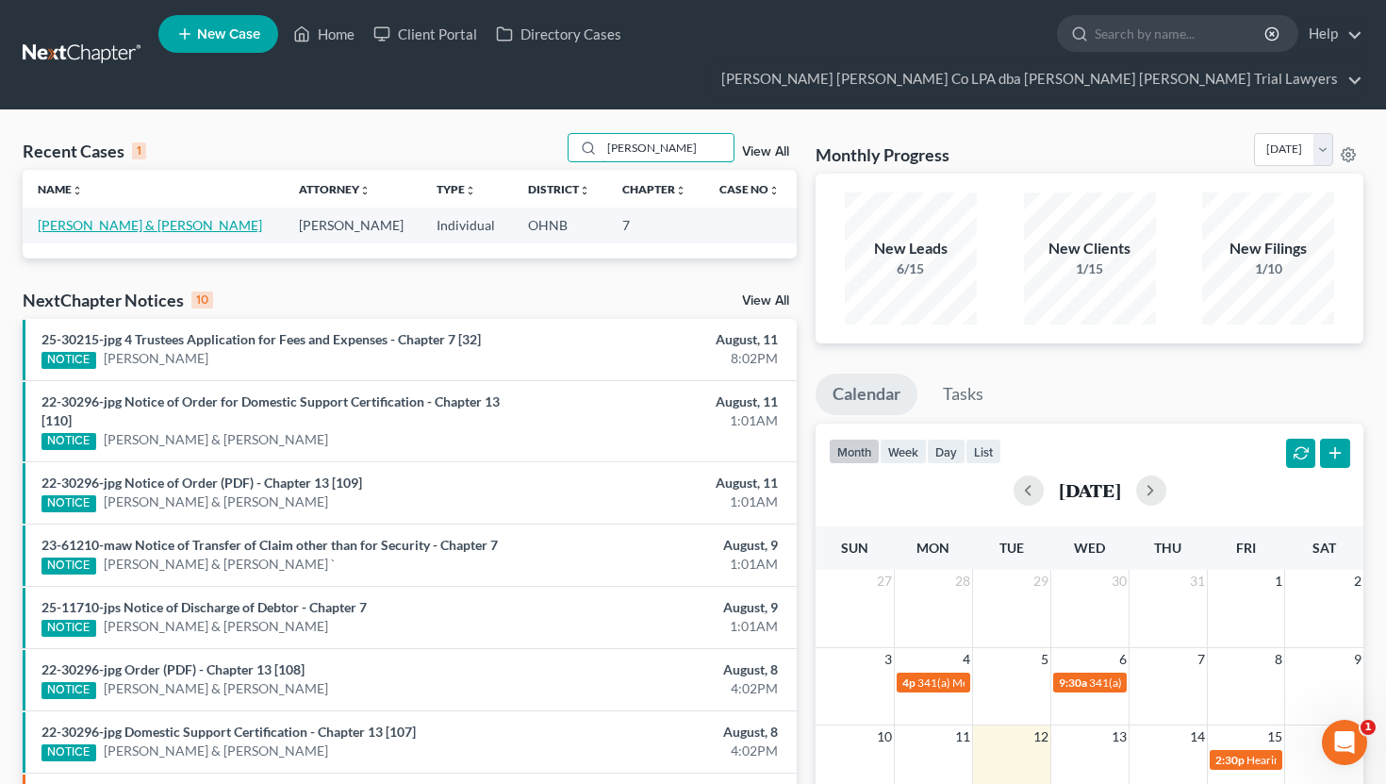
type input "mills"
click at [142, 217] on link "Mills, Kevin & Theresa" at bounding box center [150, 225] width 224 height 16
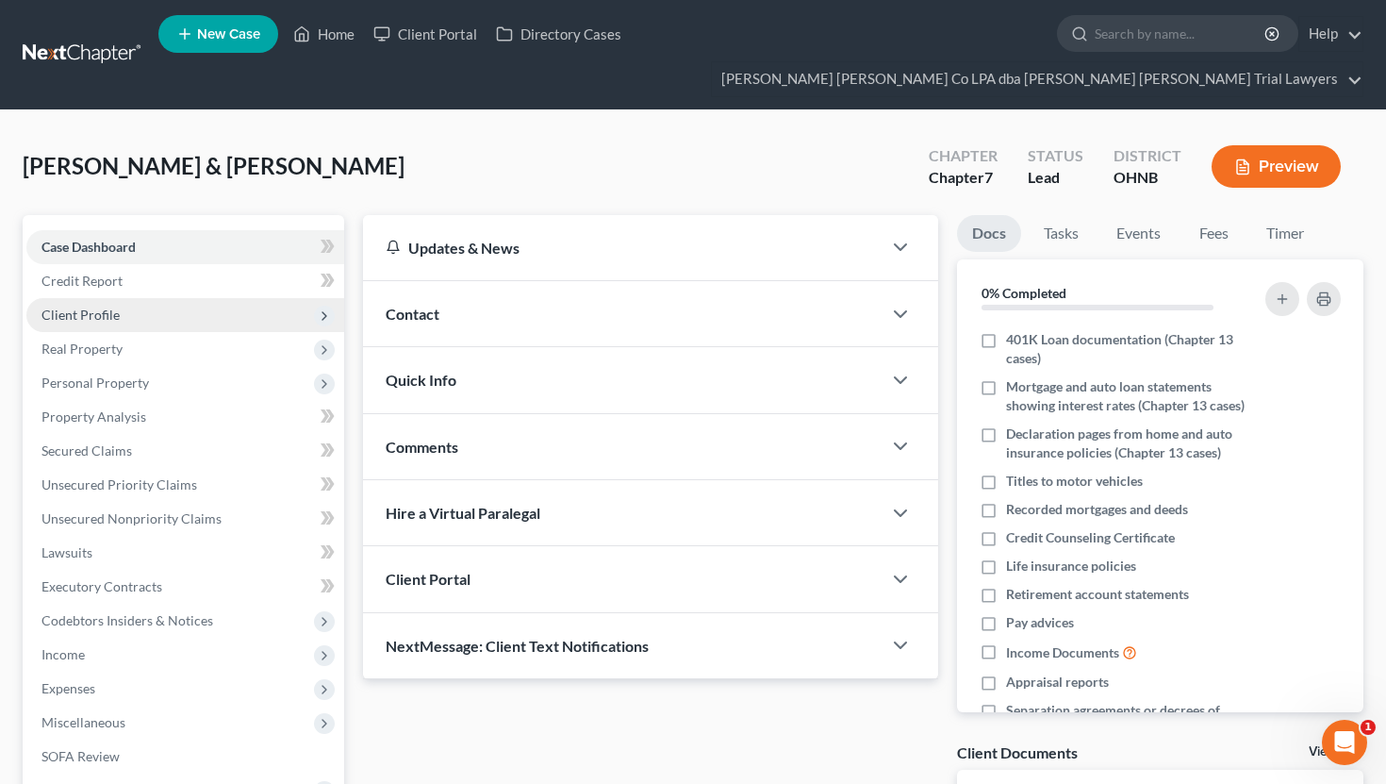
click at [140, 298] on span "Client Profile" at bounding box center [185, 315] width 318 height 34
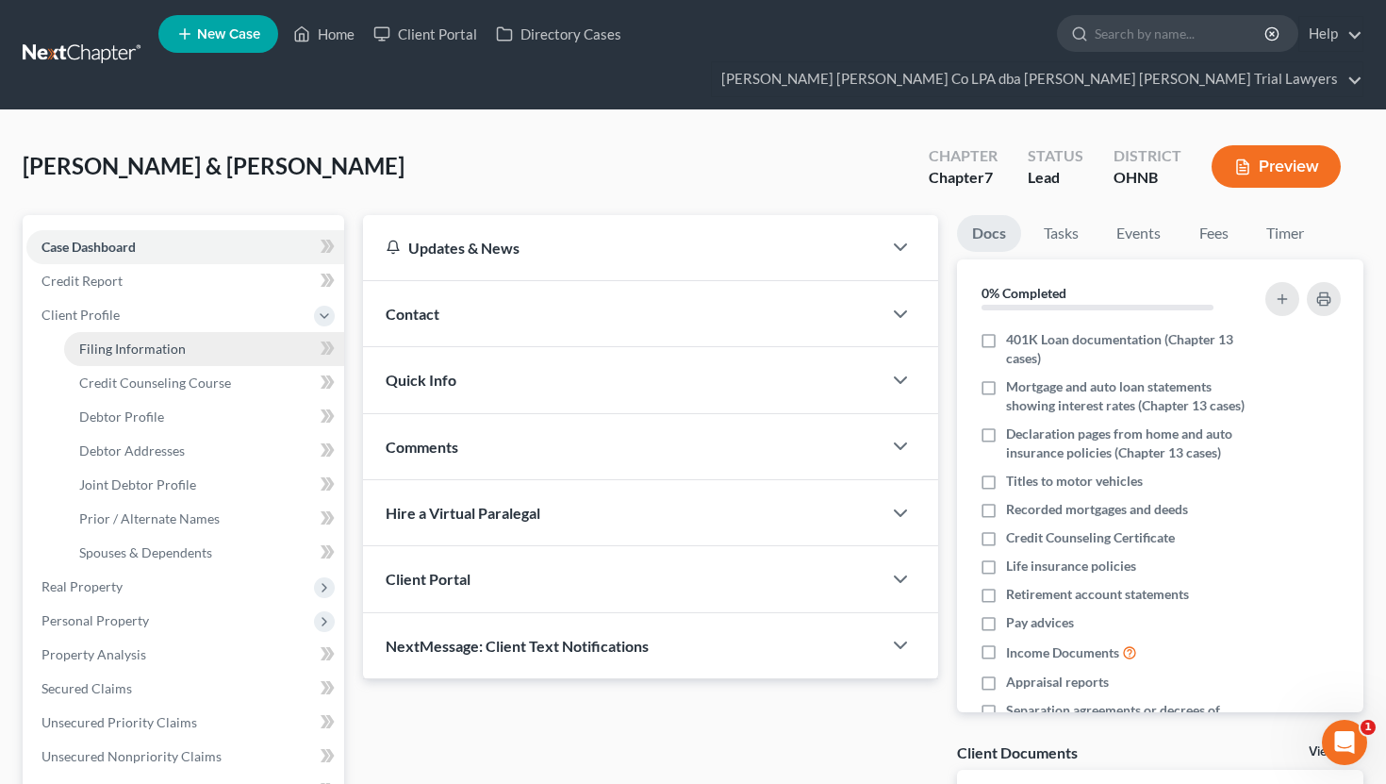
click at [141, 332] on link "Filing Information" at bounding box center [204, 349] width 280 height 34
select select "1"
select select "0"
select select "36"
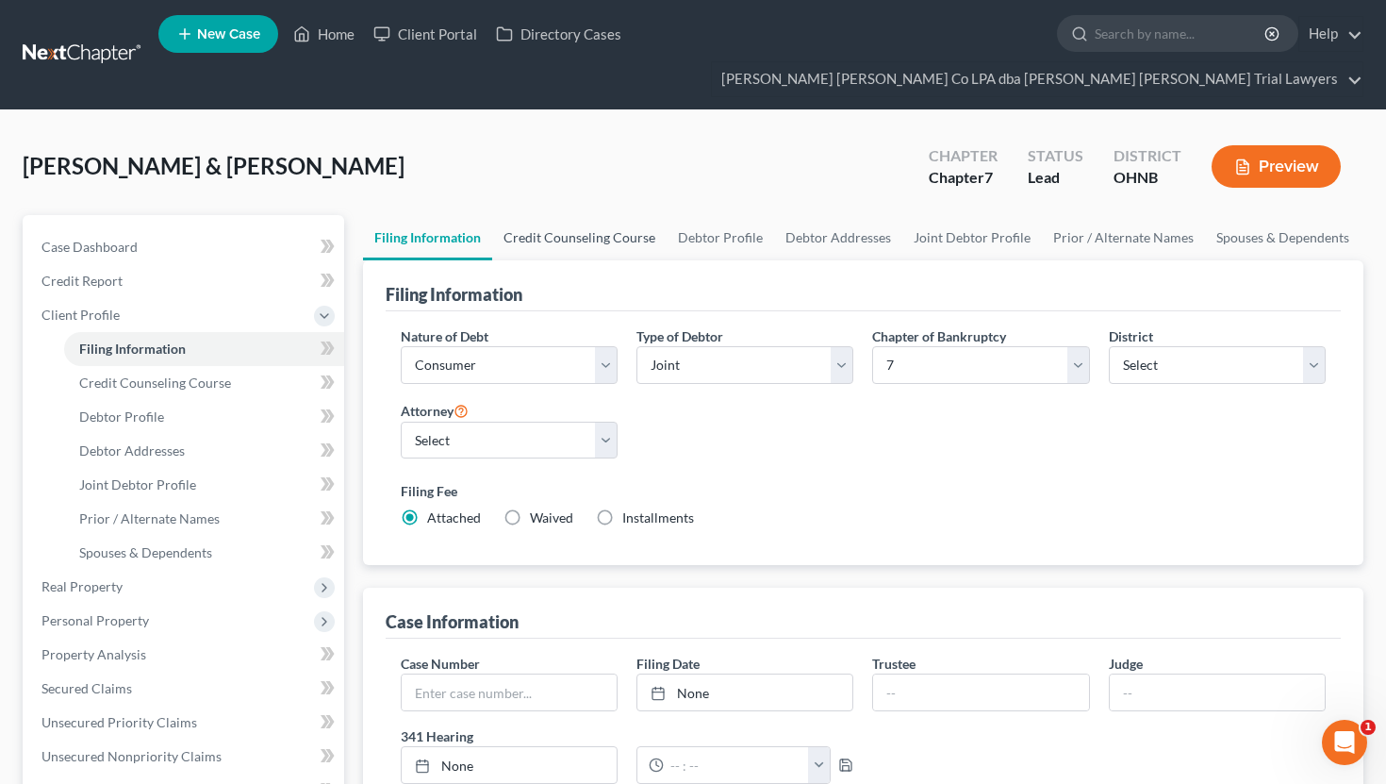
click at [572, 215] on link "Credit Counseling Course" at bounding box center [579, 237] width 174 height 45
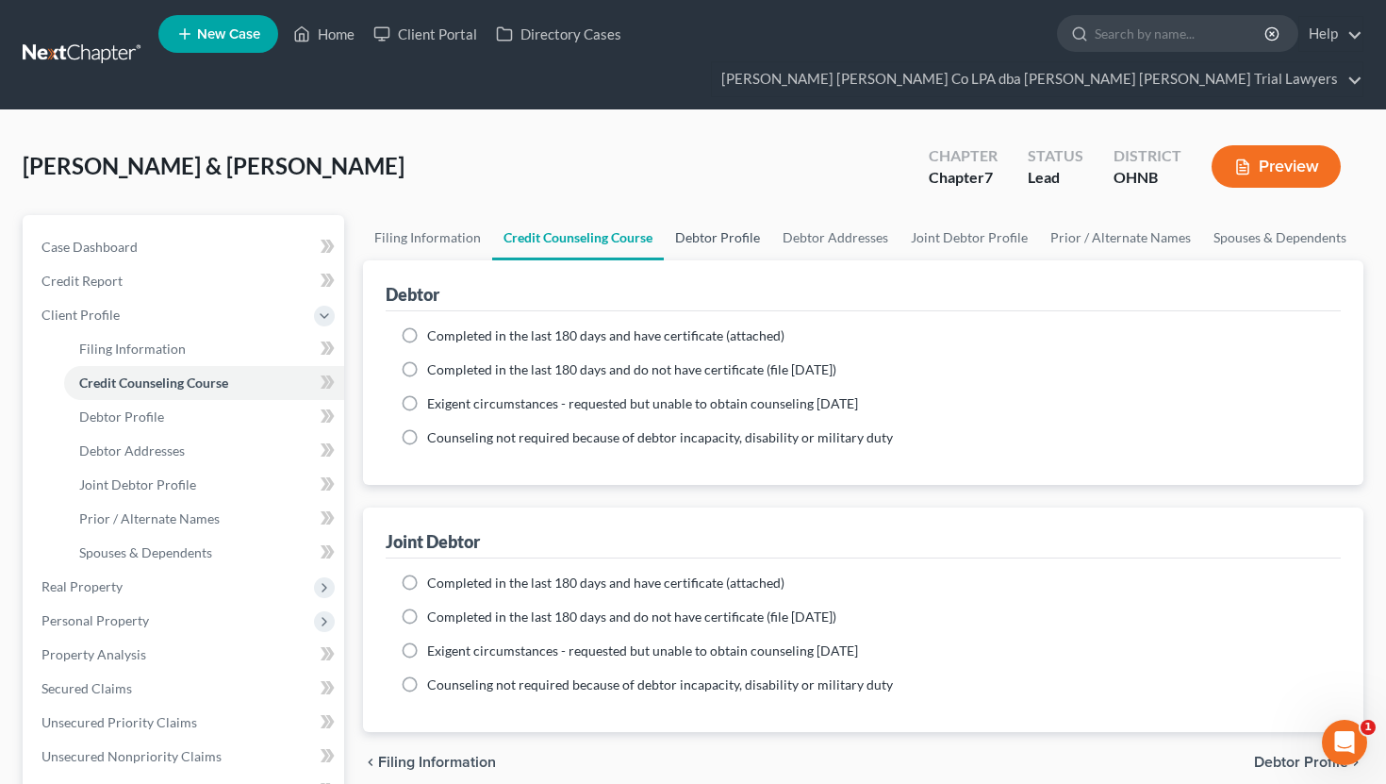
click at [729, 215] on link "Debtor Profile" at bounding box center [718, 237] width 108 height 45
select select "1"
select select "2"
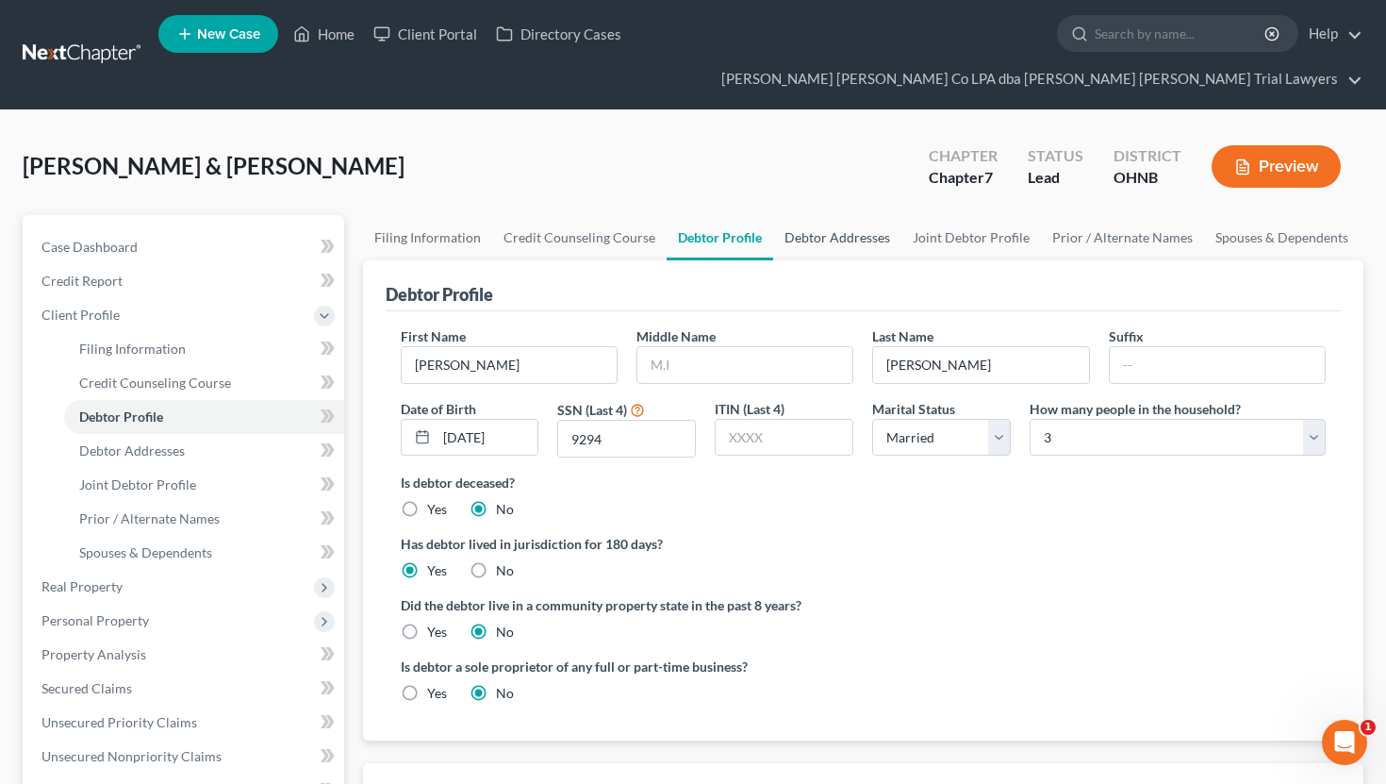
click at [843, 215] on link "Debtor Addresses" at bounding box center [837, 237] width 128 height 45
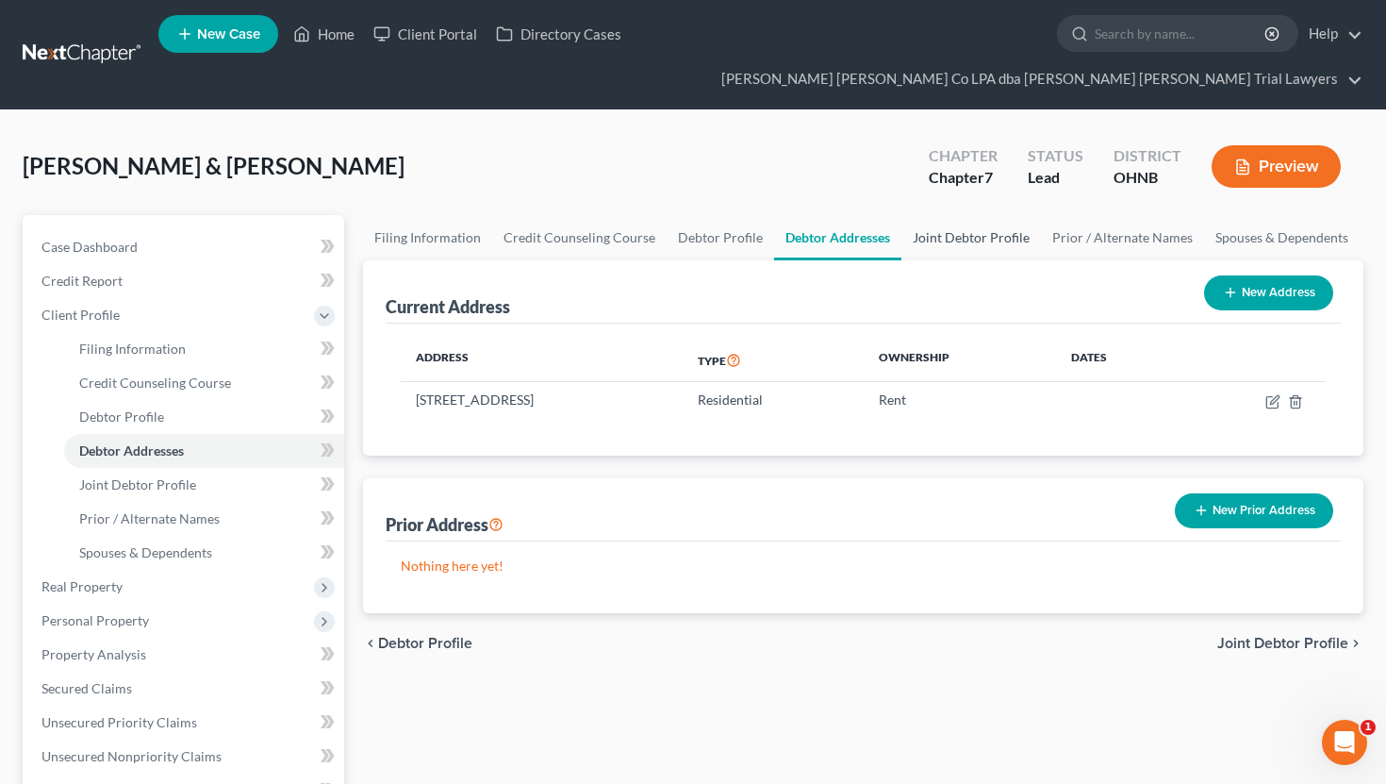
click at [974, 215] on link "Joint Debtor Profile" at bounding box center [972, 237] width 140 height 45
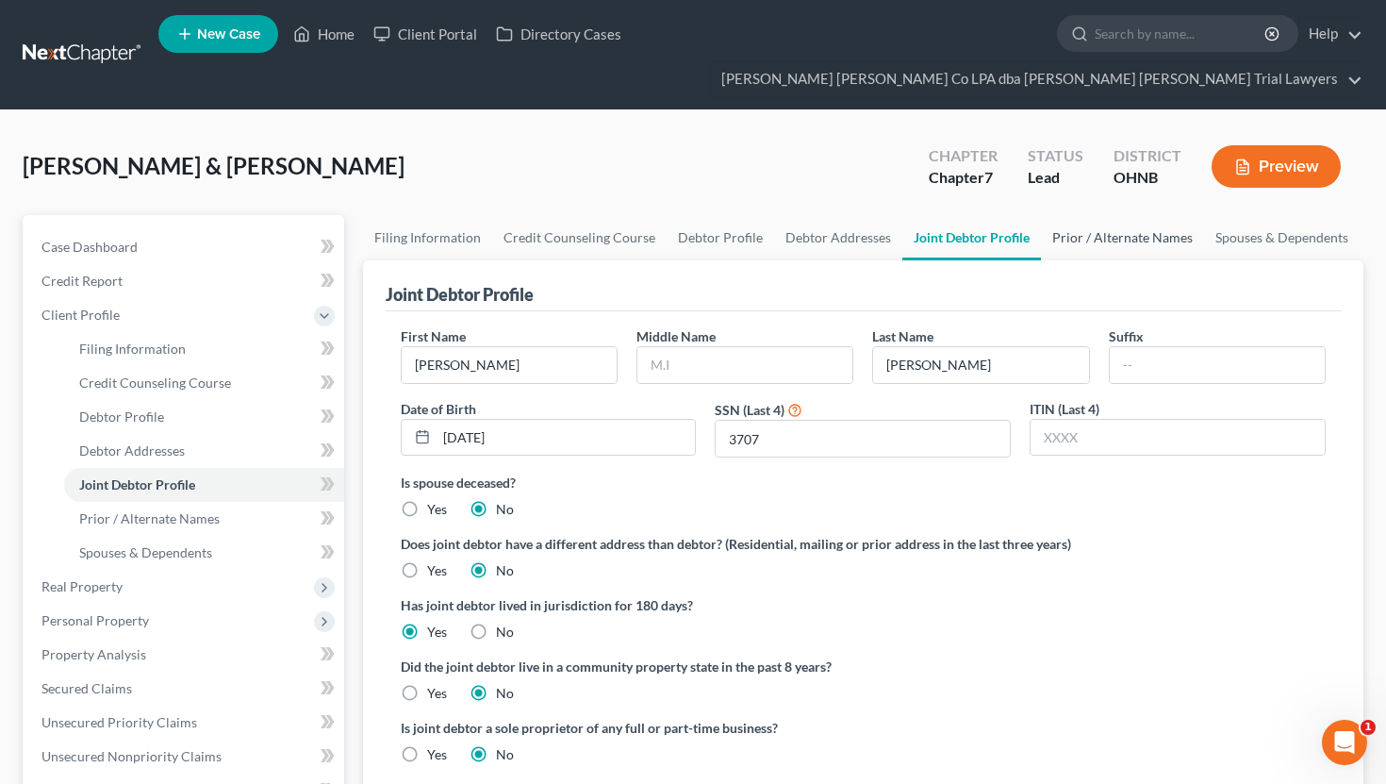
click at [1104, 216] on link "Prior / Alternate Names" at bounding box center [1122, 237] width 163 height 45
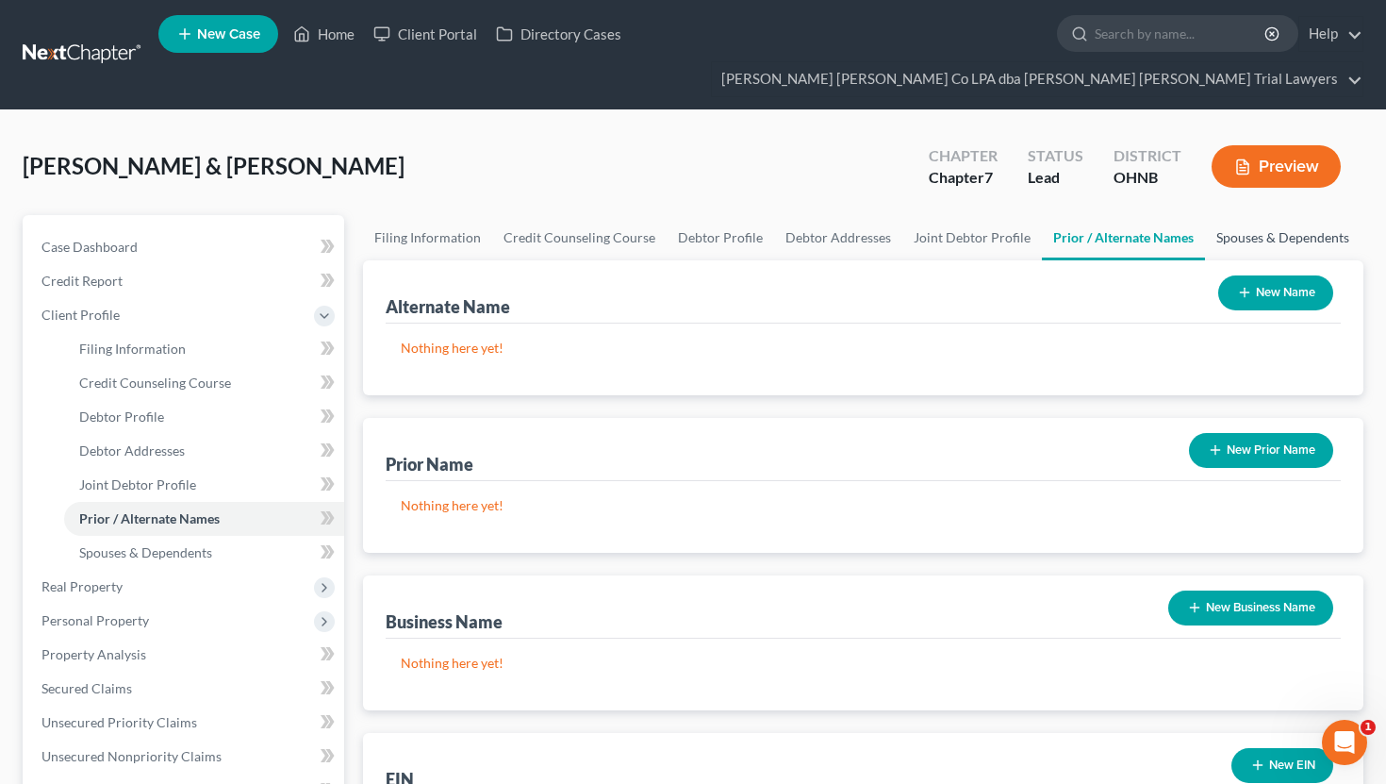
click at [1243, 215] on link "Spouses & Dependents" at bounding box center [1283, 237] width 156 height 45
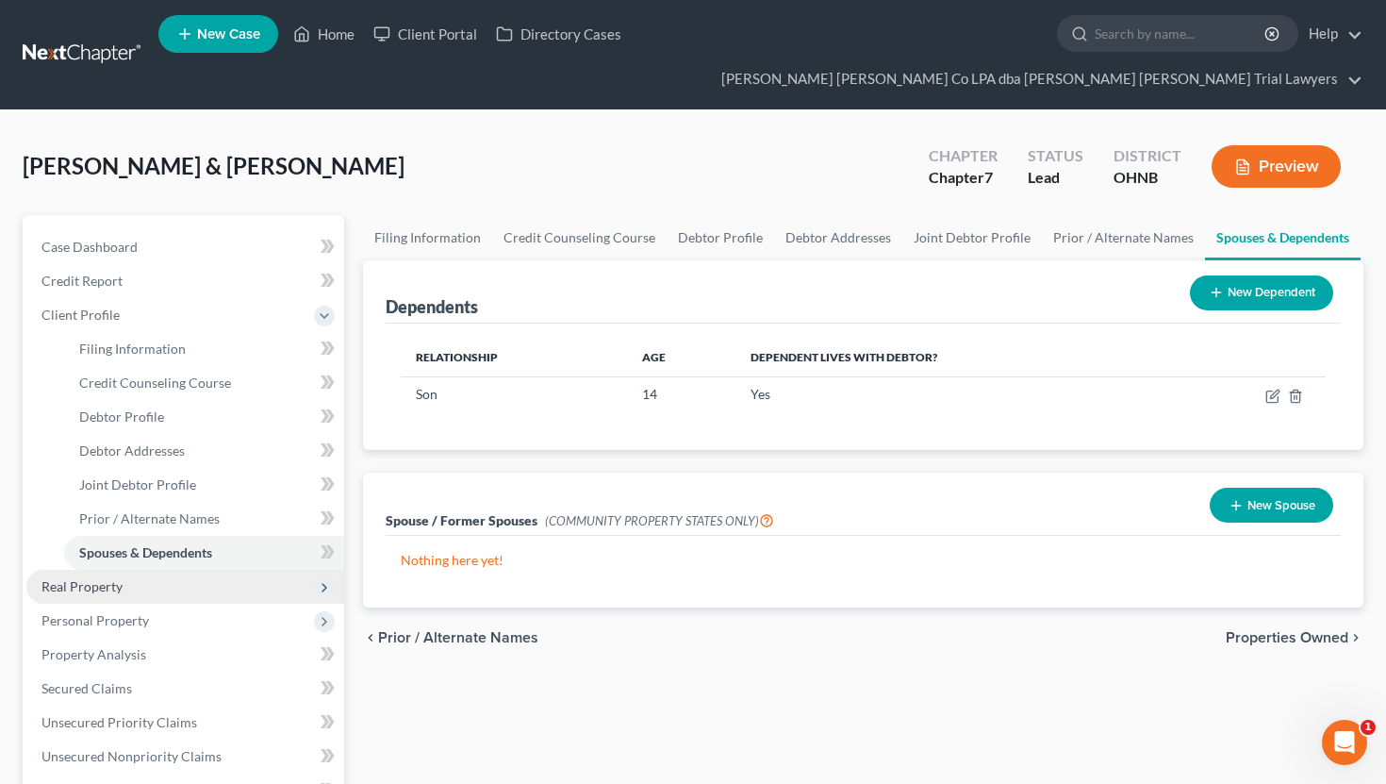
click at [148, 570] on span "Real Property" at bounding box center [185, 587] width 318 height 34
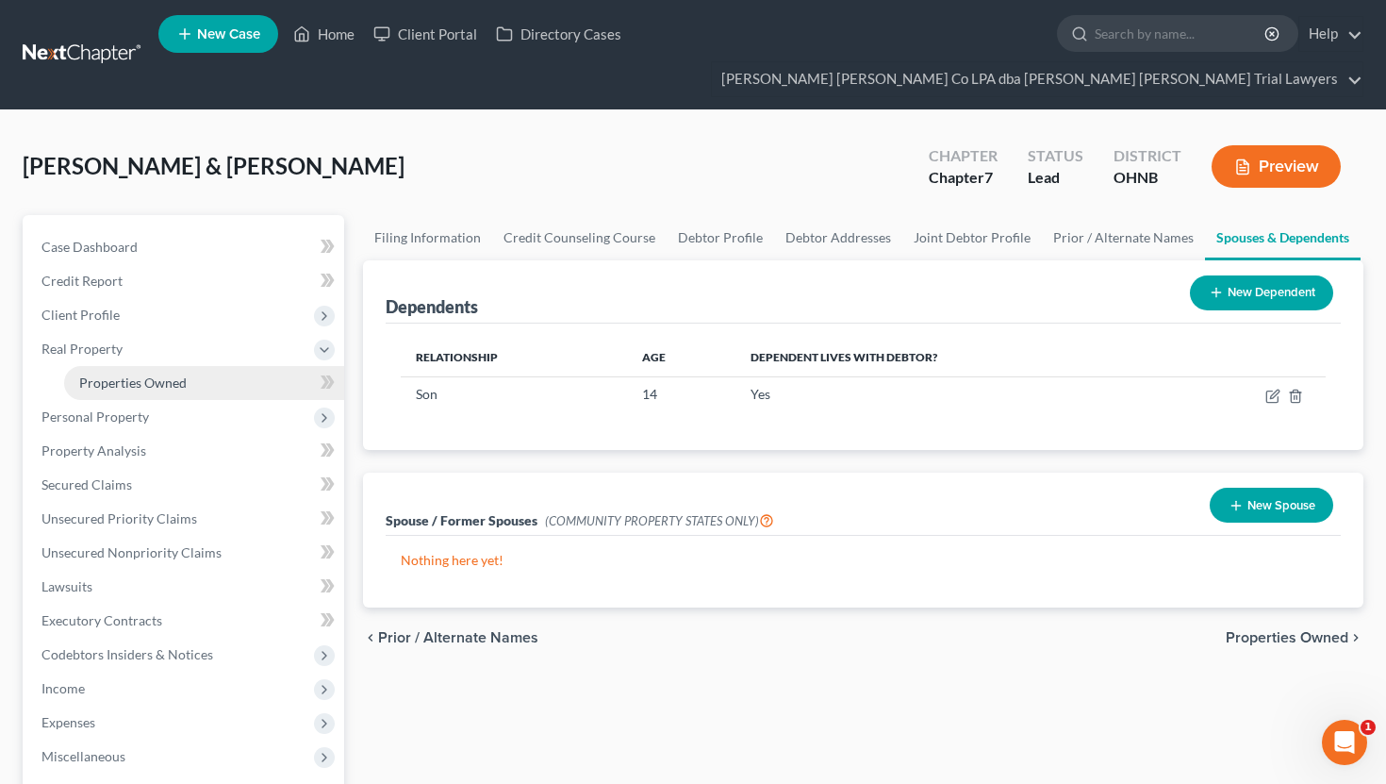
click at [193, 366] on link "Properties Owned" at bounding box center [204, 383] width 280 height 34
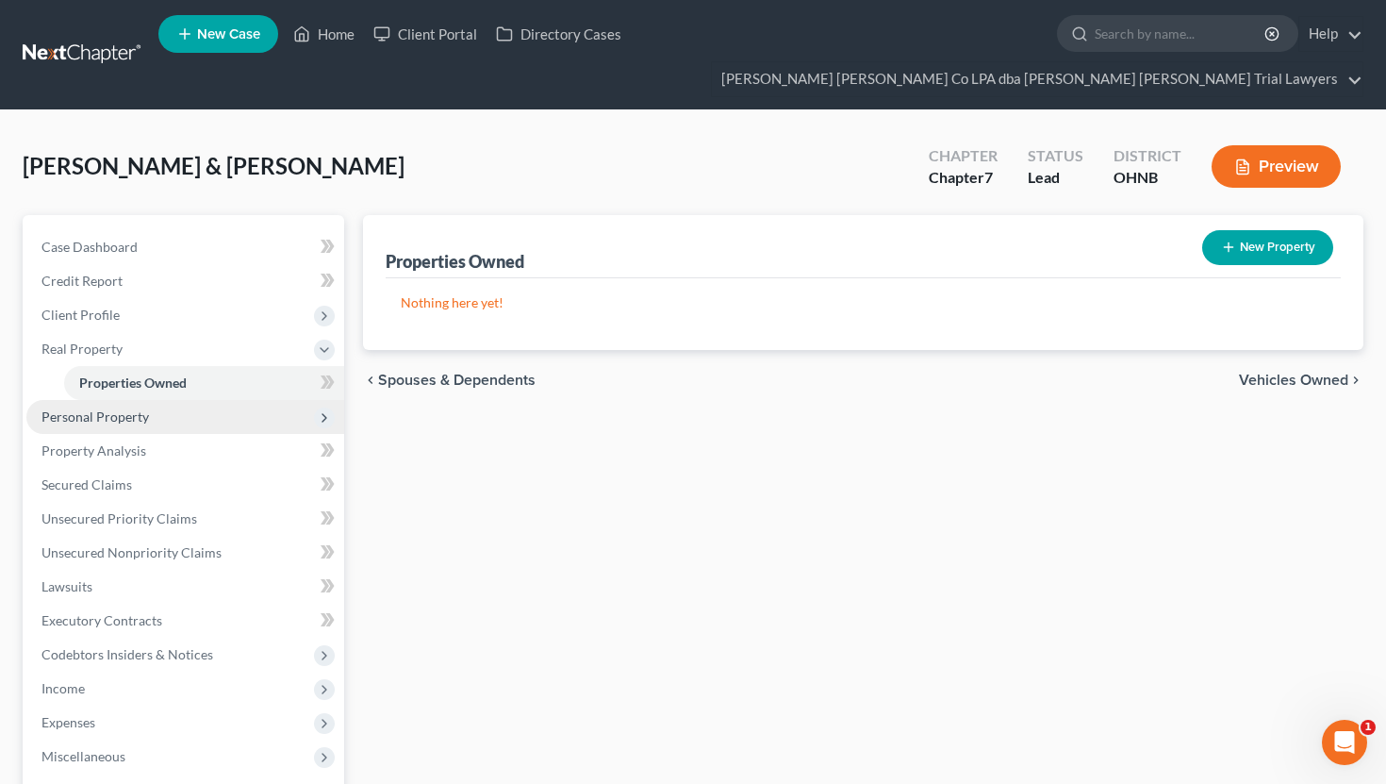
click at [197, 400] on span "Personal Property" at bounding box center [185, 417] width 318 height 34
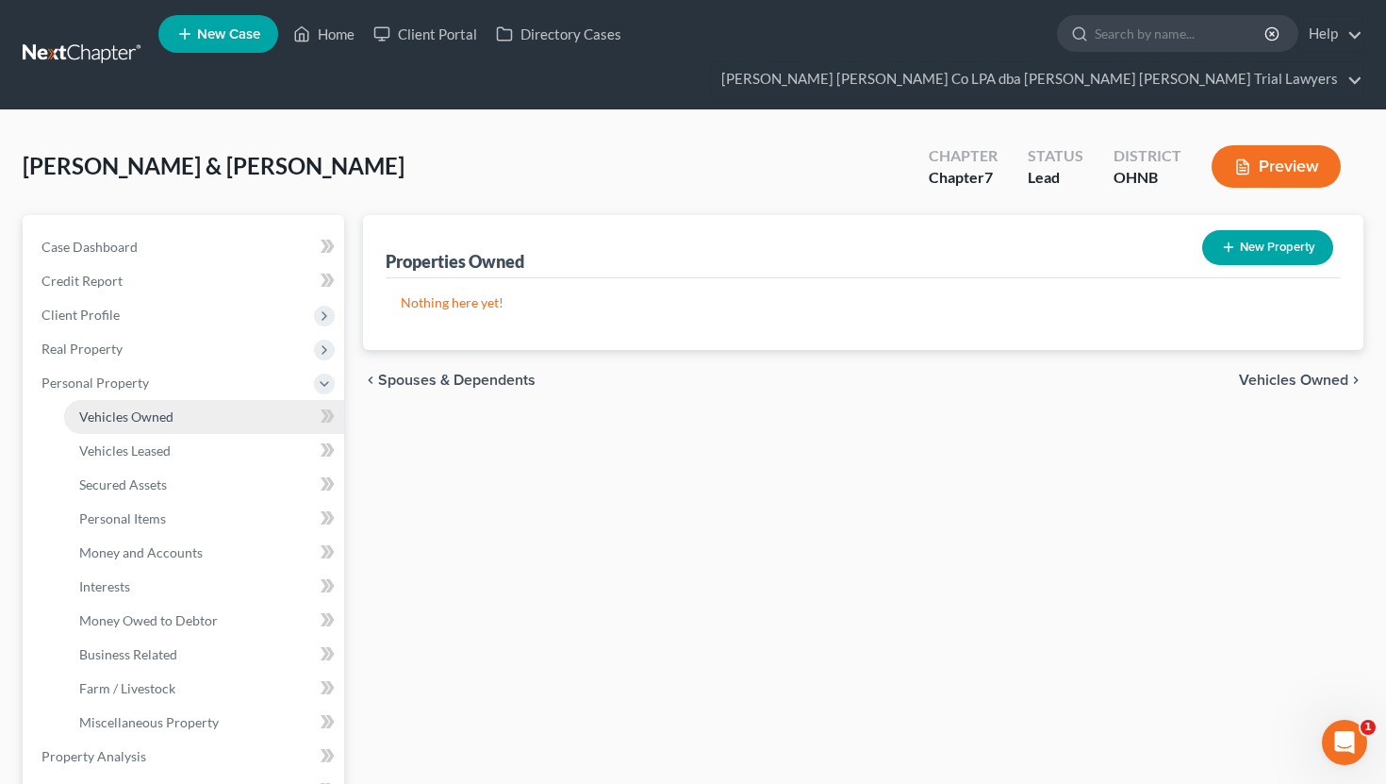
click at [198, 400] on link "Vehicles Owned" at bounding box center [204, 417] width 280 height 34
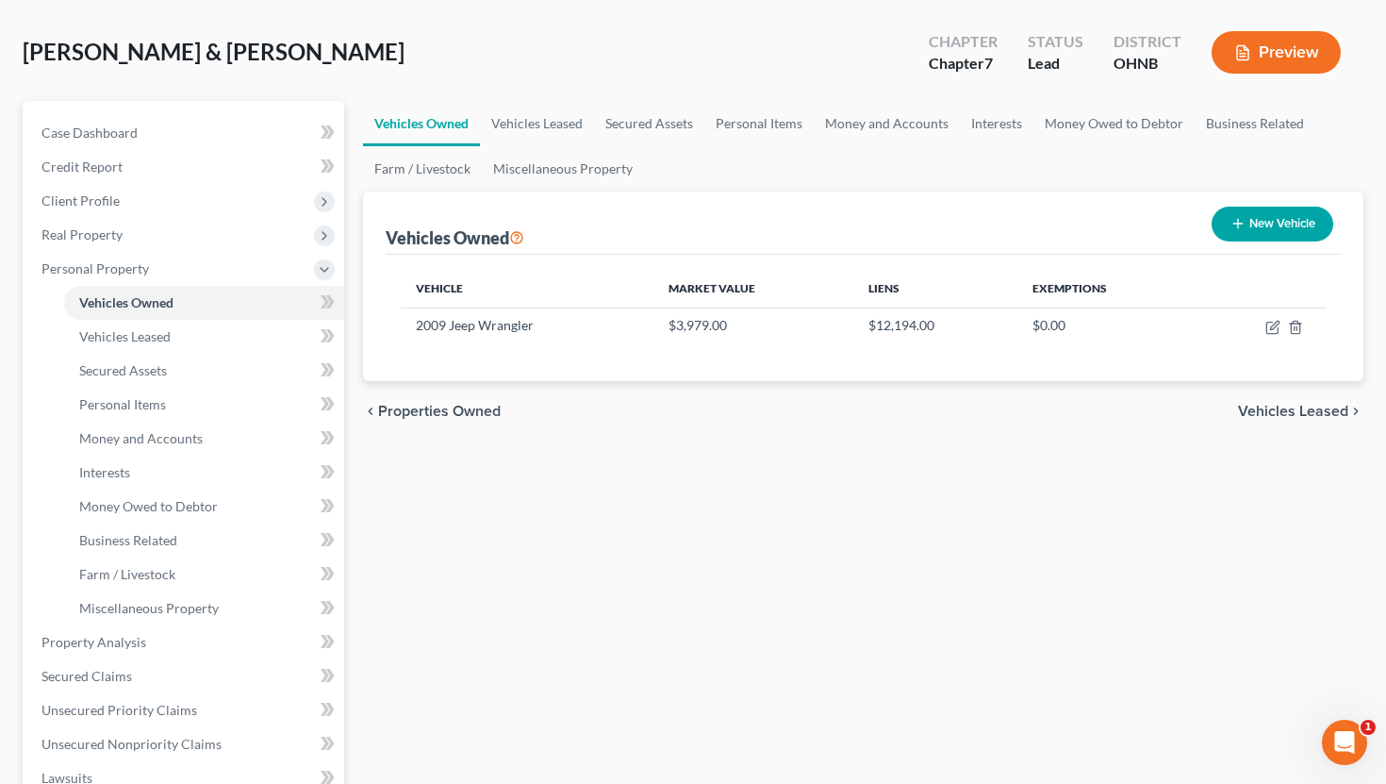
scroll to position [115, 0]
click at [532, 100] on link "Vehicles Leased" at bounding box center [537, 122] width 114 height 45
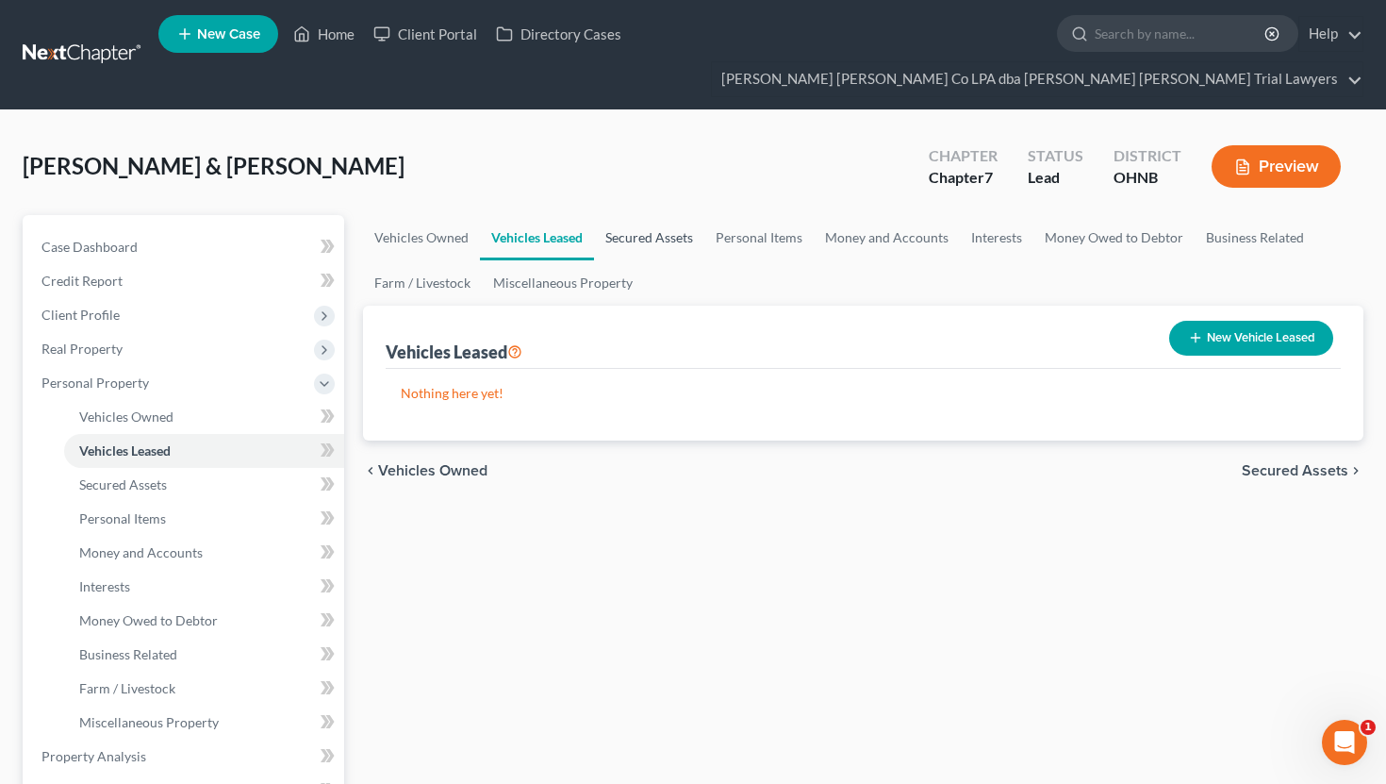
click at [651, 215] on link "Secured Assets" at bounding box center [649, 237] width 110 height 45
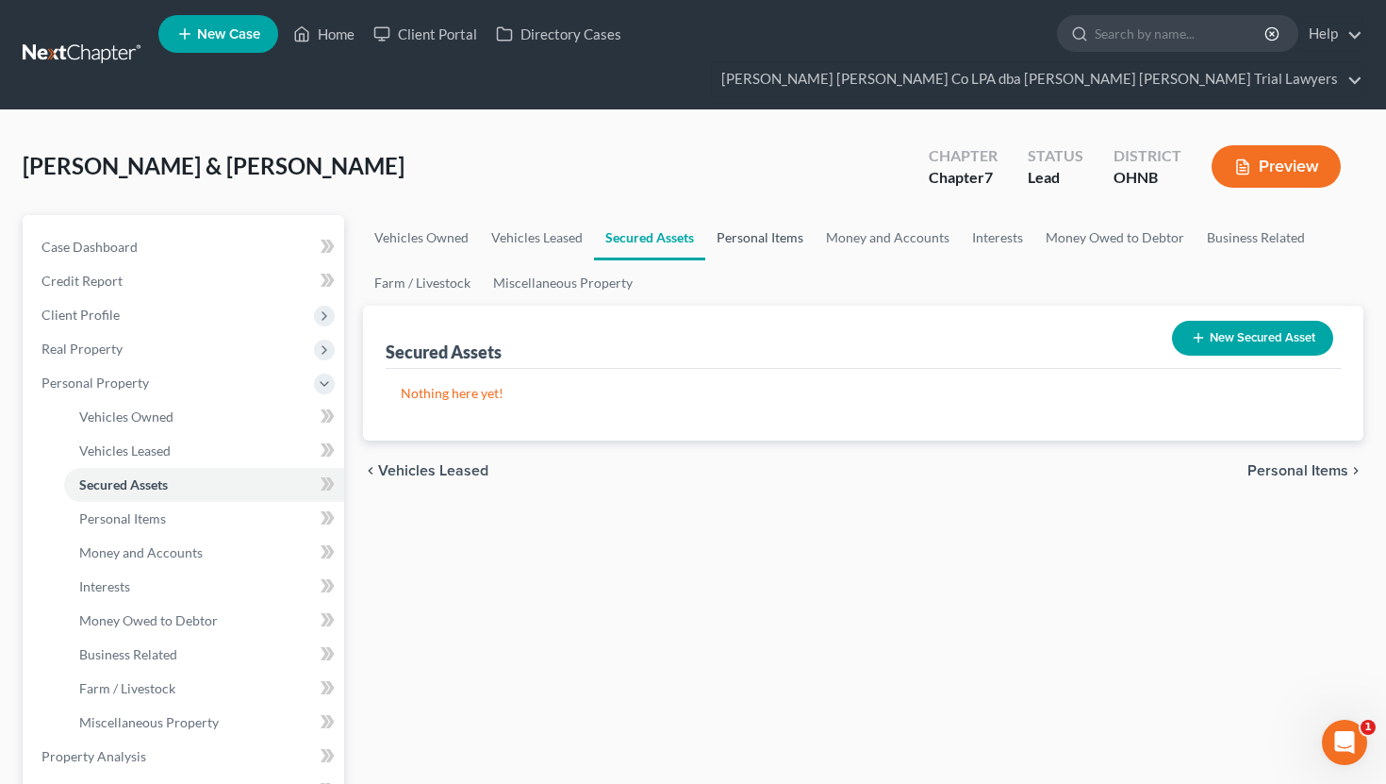
click at [773, 215] on link "Personal Items" at bounding box center [760, 237] width 109 height 45
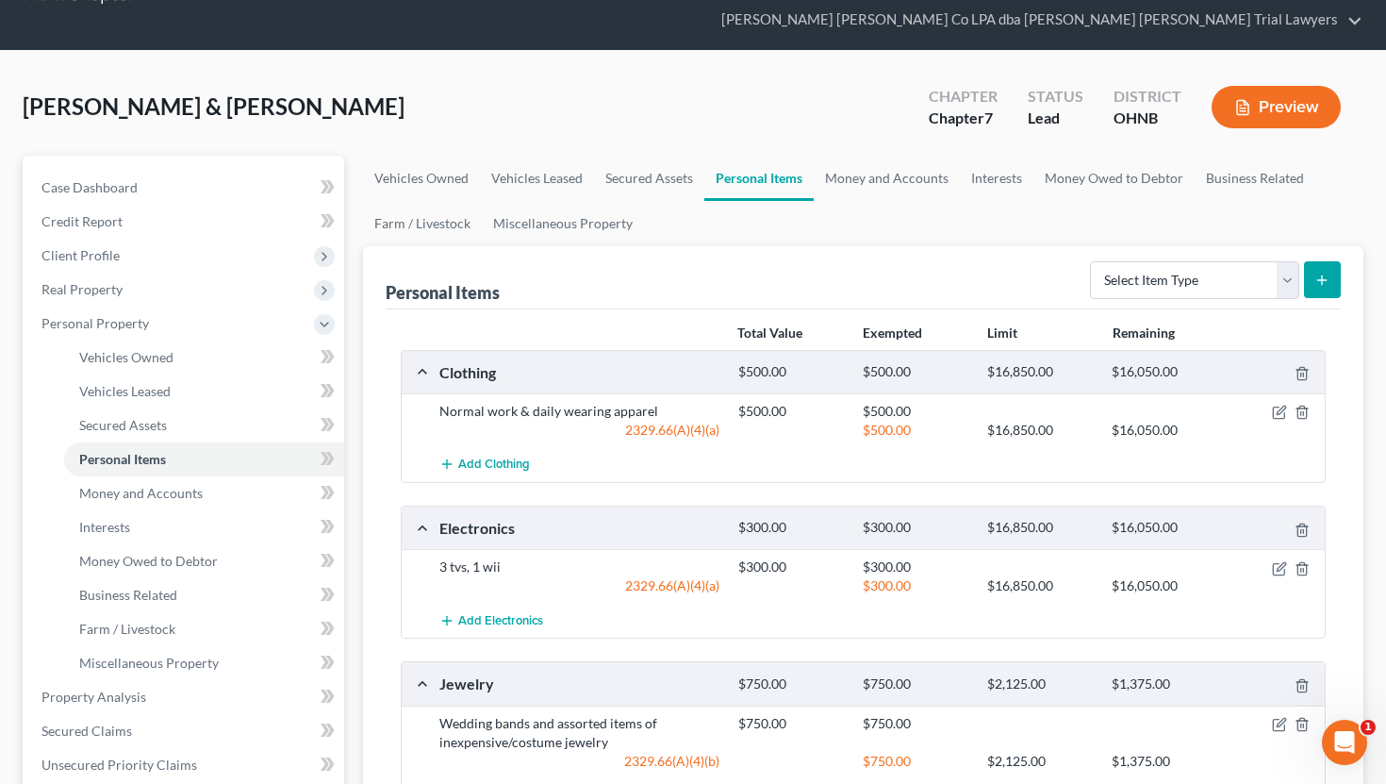
scroll to position [23, 0]
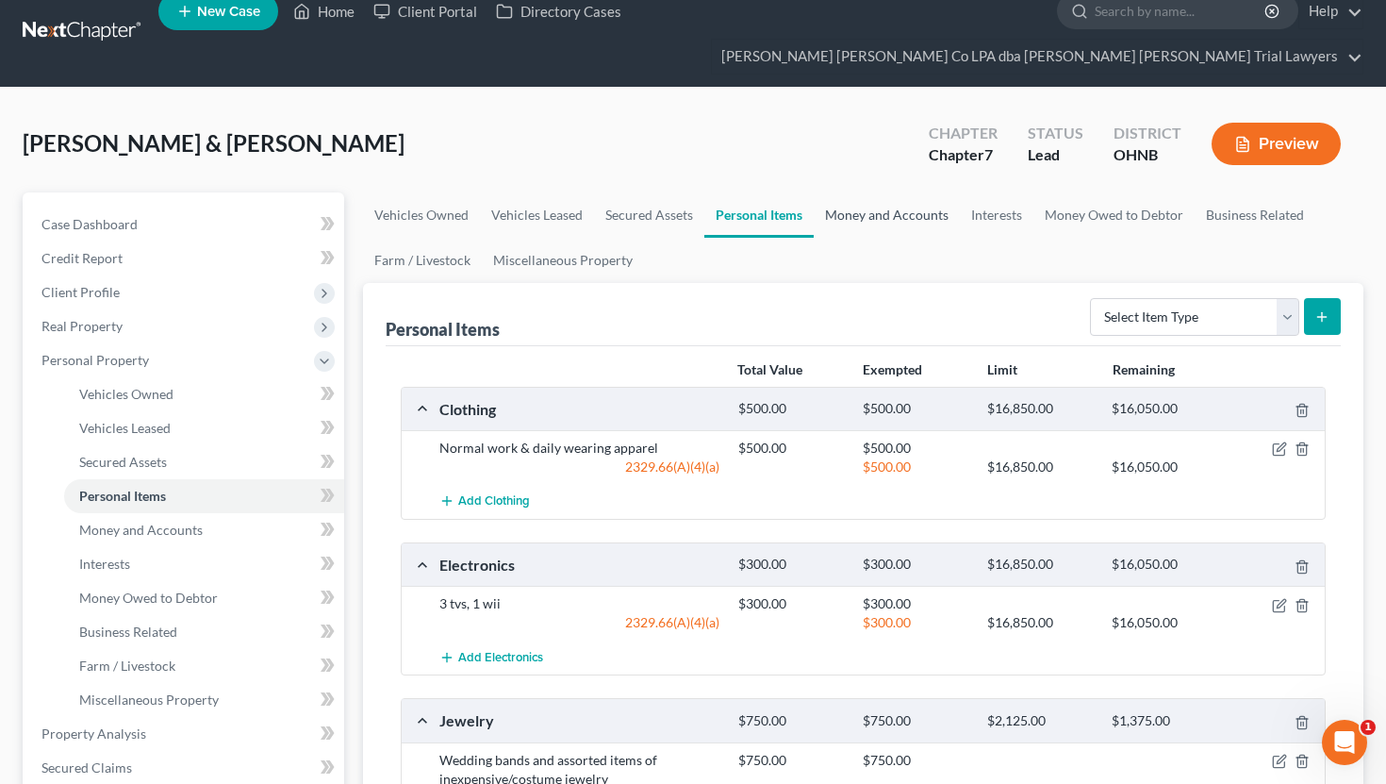
click at [872, 192] on link "Money and Accounts" at bounding box center [887, 214] width 146 height 45
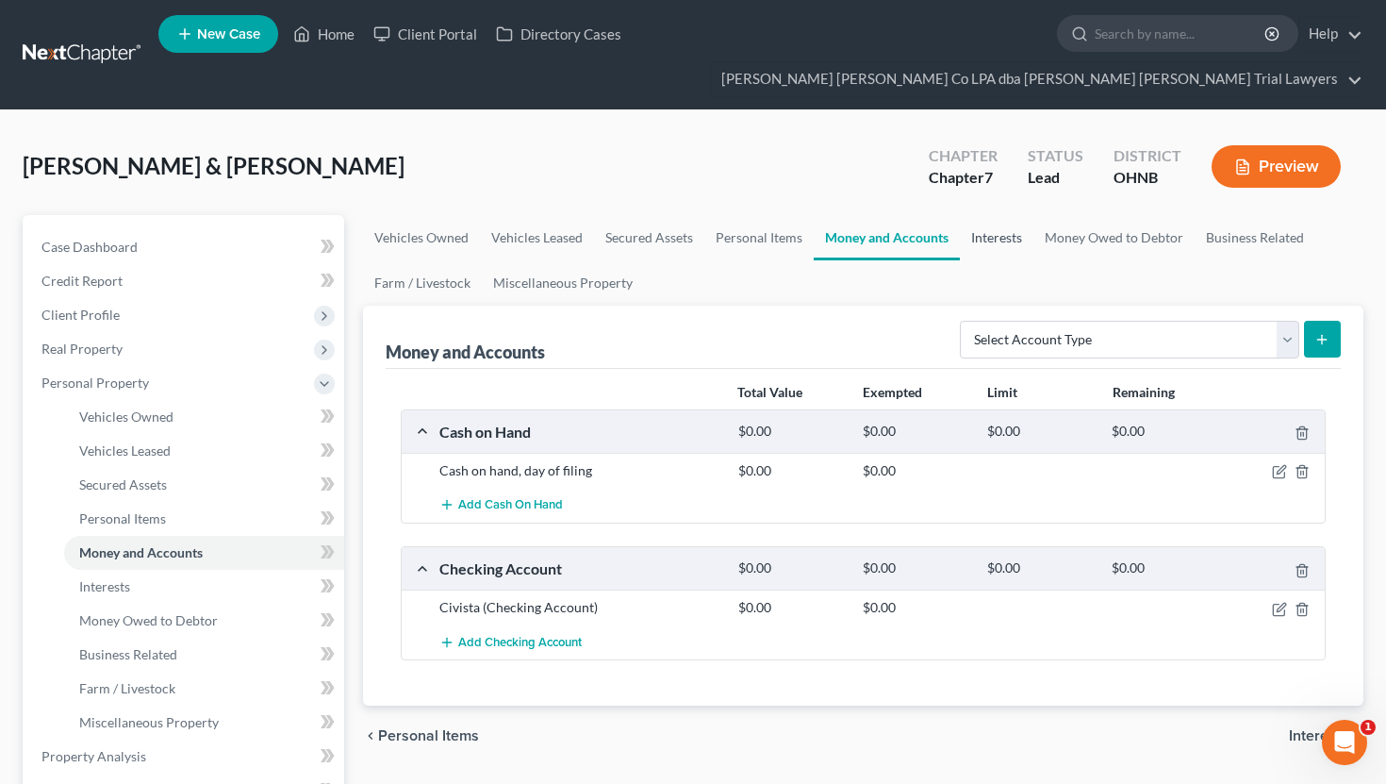
click at [992, 215] on link "Interests" at bounding box center [997, 237] width 74 height 45
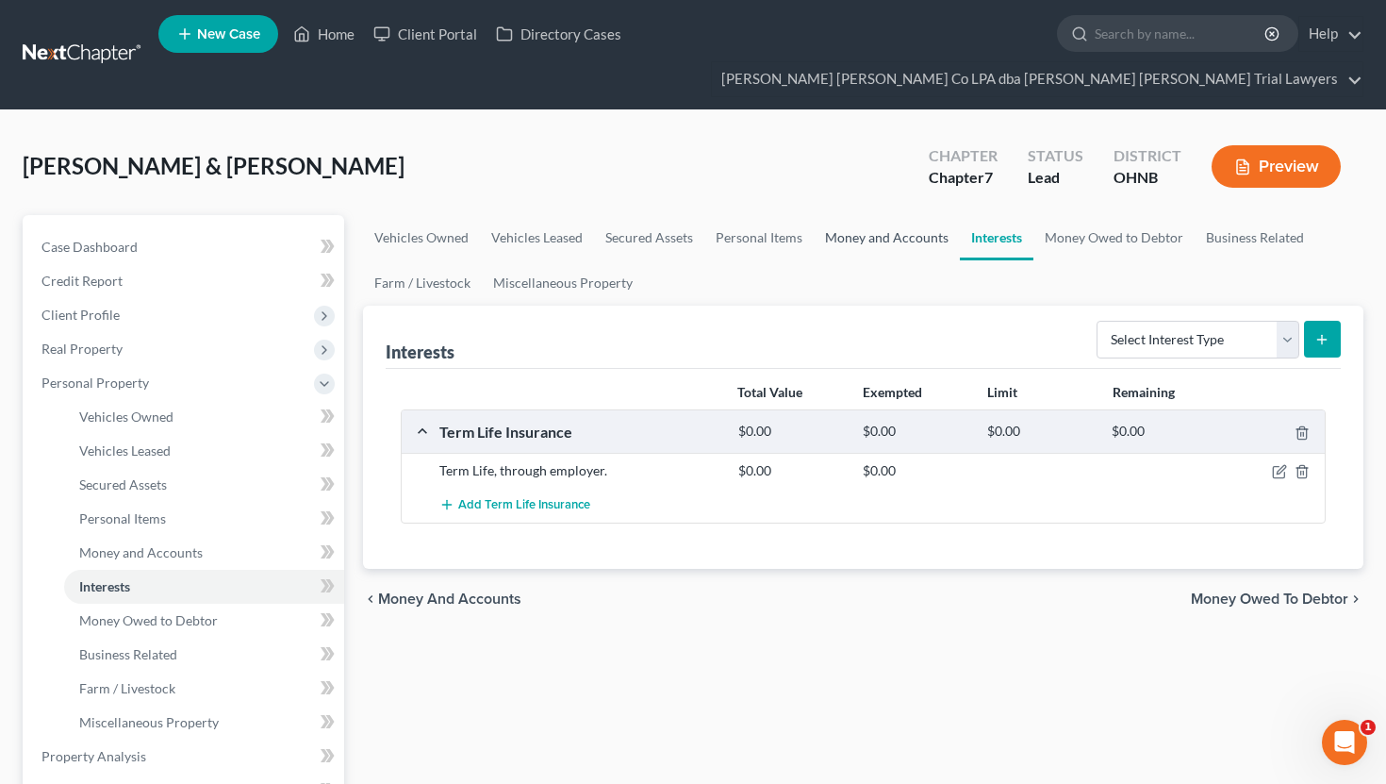
click at [887, 215] on link "Money and Accounts" at bounding box center [887, 237] width 146 height 45
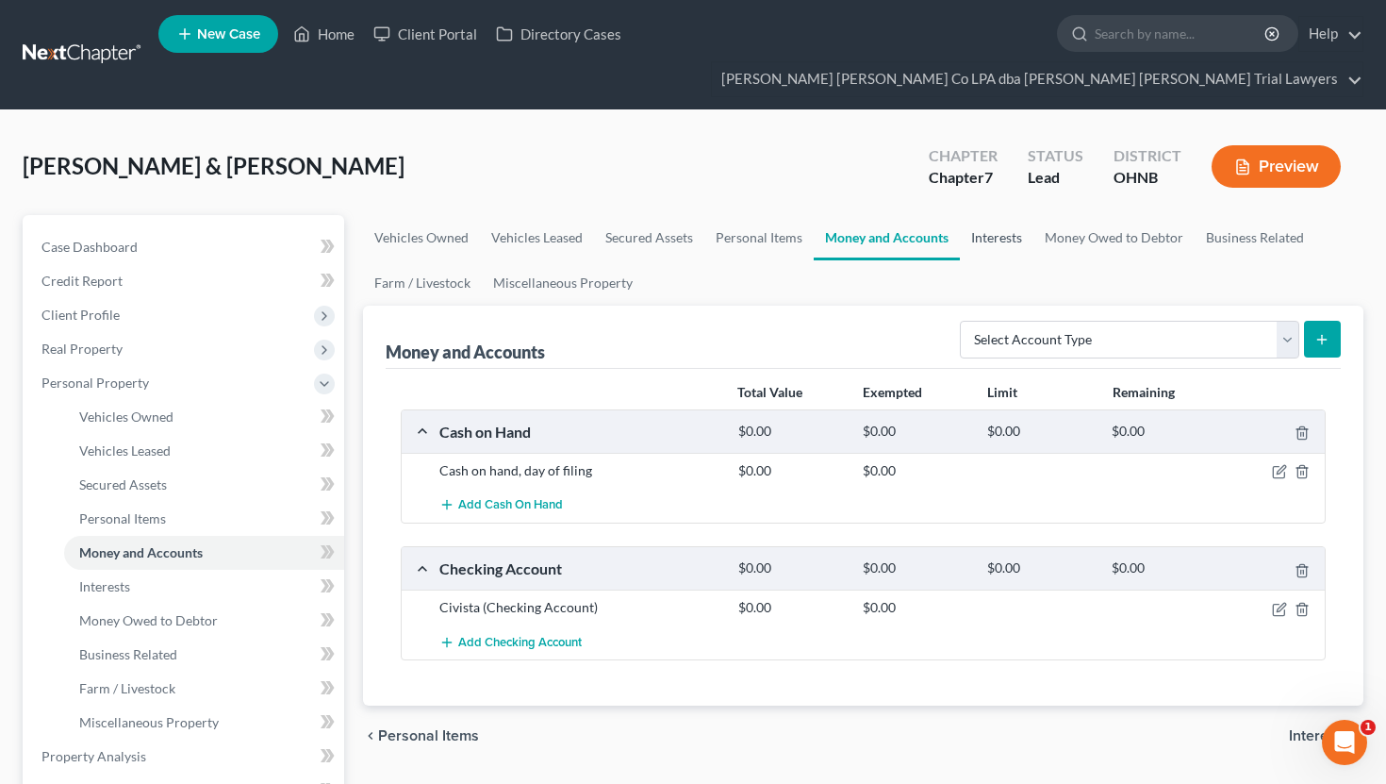
click at [1014, 215] on link "Interests" at bounding box center [997, 237] width 74 height 45
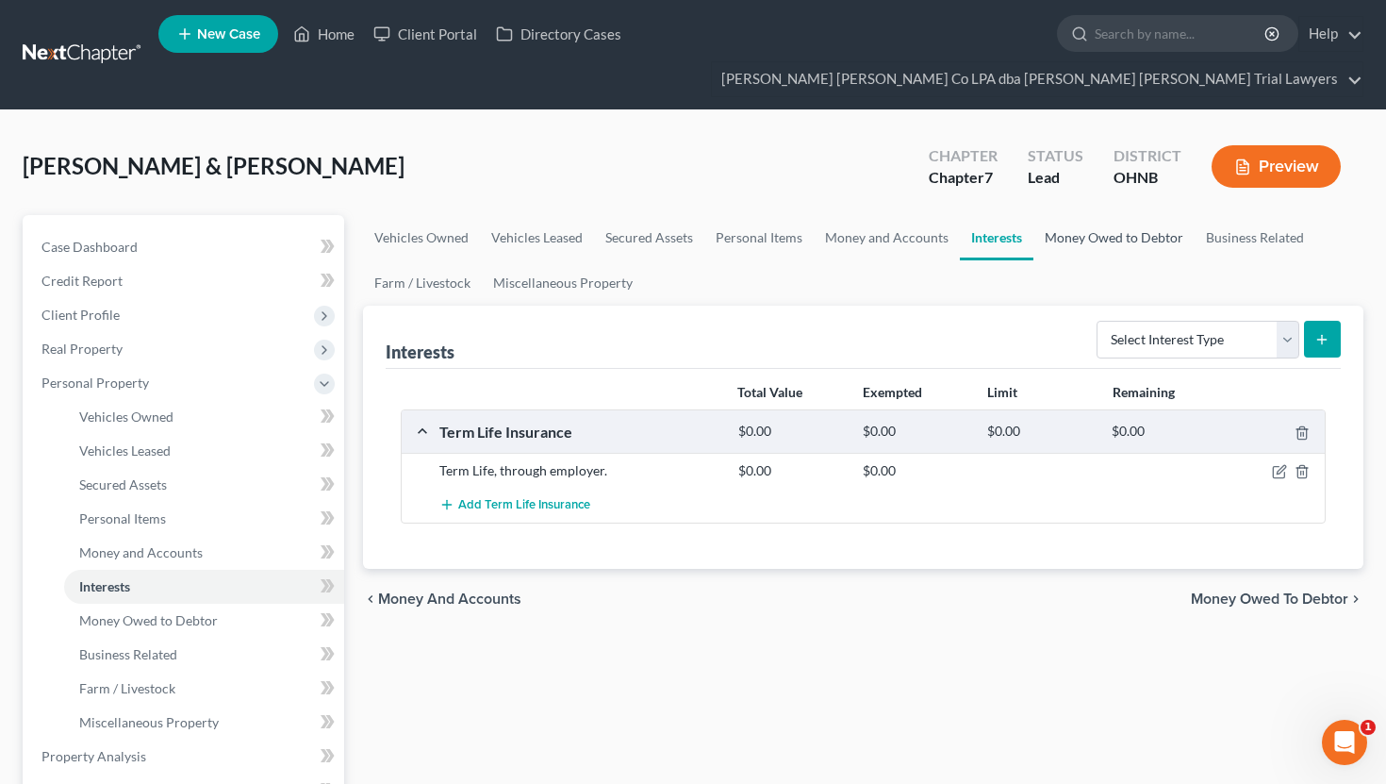
click at [1118, 215] on link "Money Owed to Debtor" at bounding box center [1114, 237] width 161 height 45
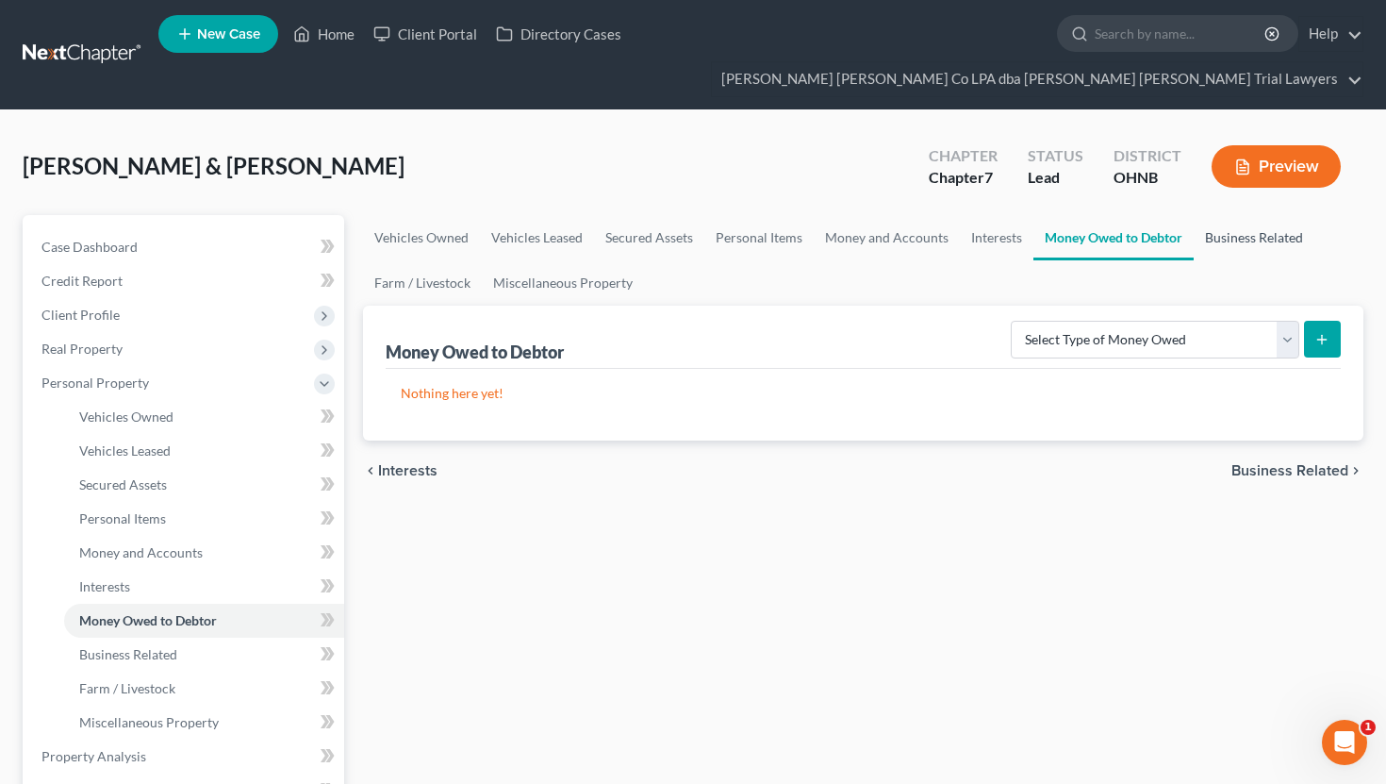
click at [1258, 215] on link "Business Related" at bounding box center [1254, 237] width 121 height 45
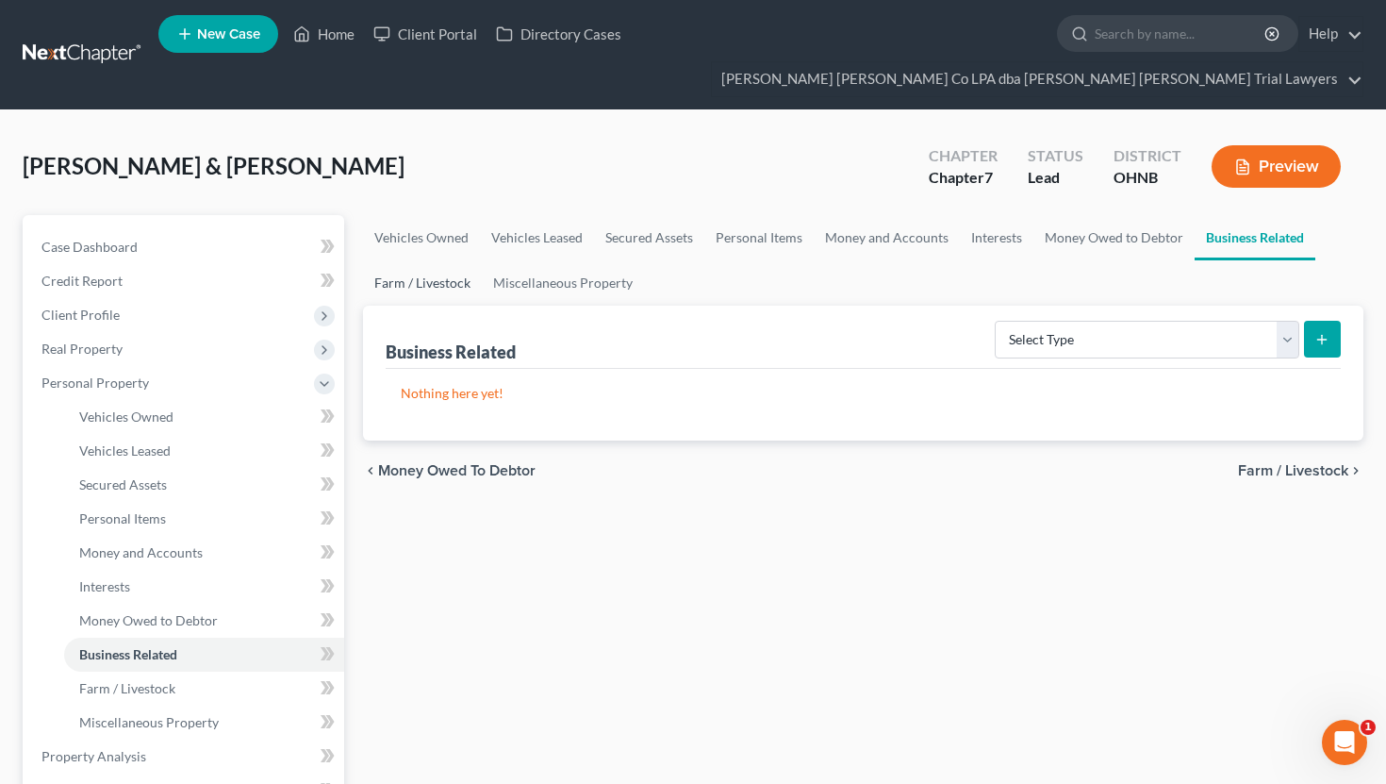
click at [458, 260] on link "Farm / Livestock" at bounding box center [422, 282] width 119 height 45
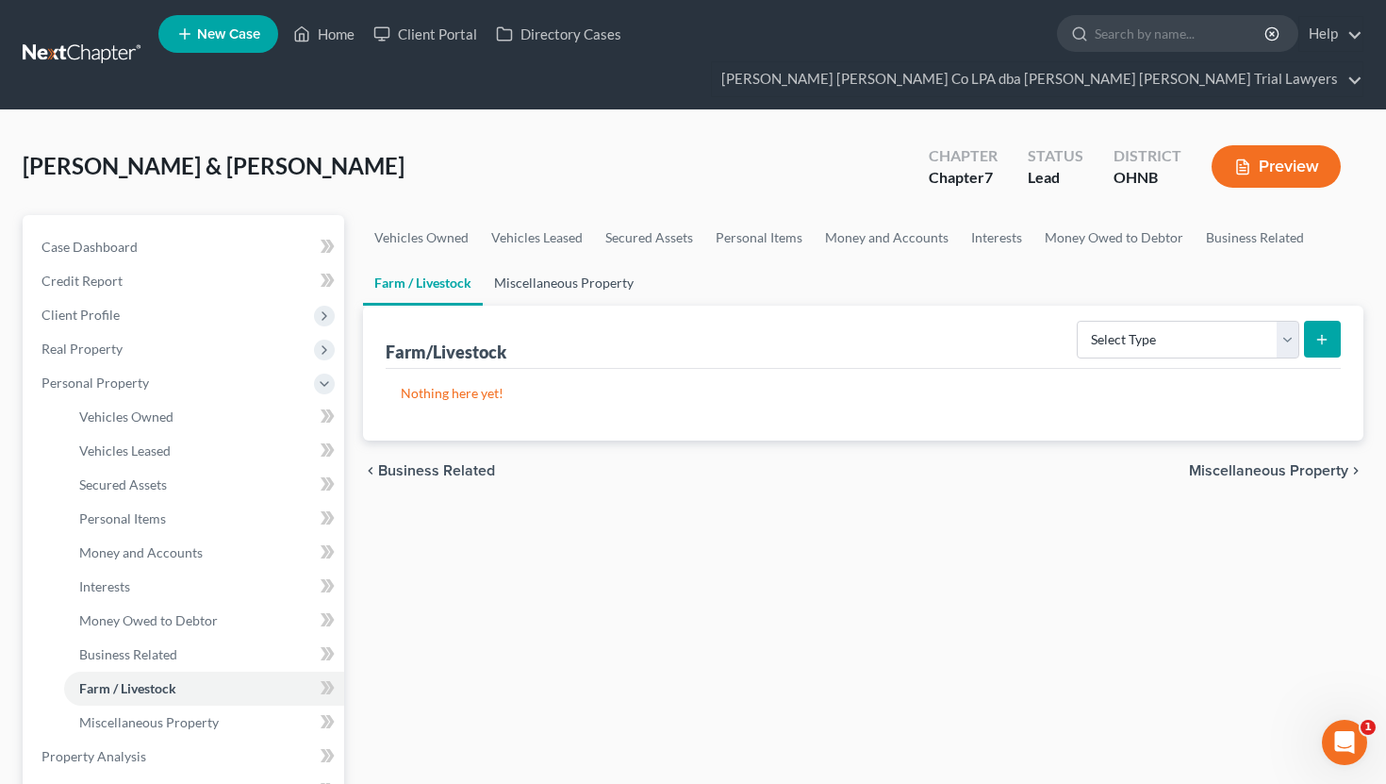
click at [525, 260] on link "Miscellaneous Property" at bounding box center [564, 282] width 162 height 45
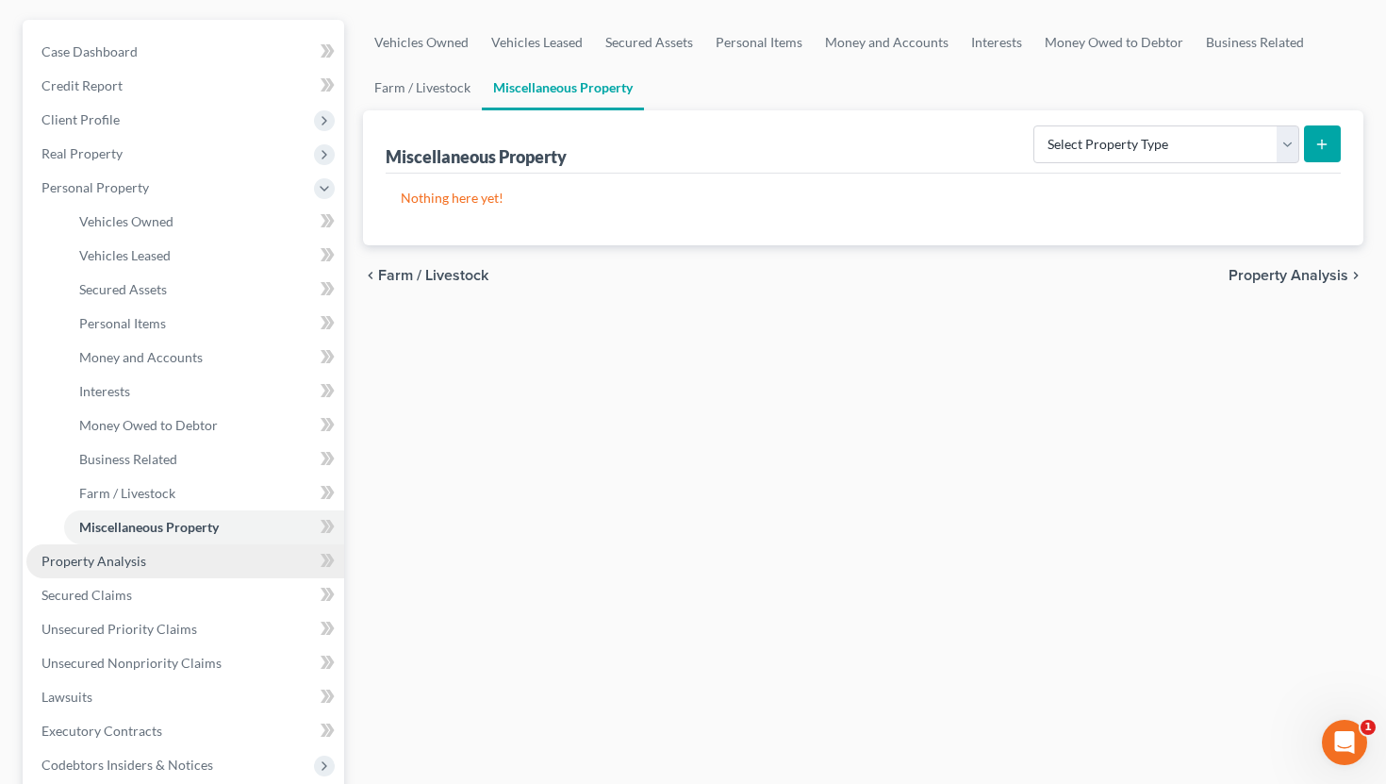
click at [241, 544] on link "Property Analysis" at bounding box center [185, 561] width 318 height 34
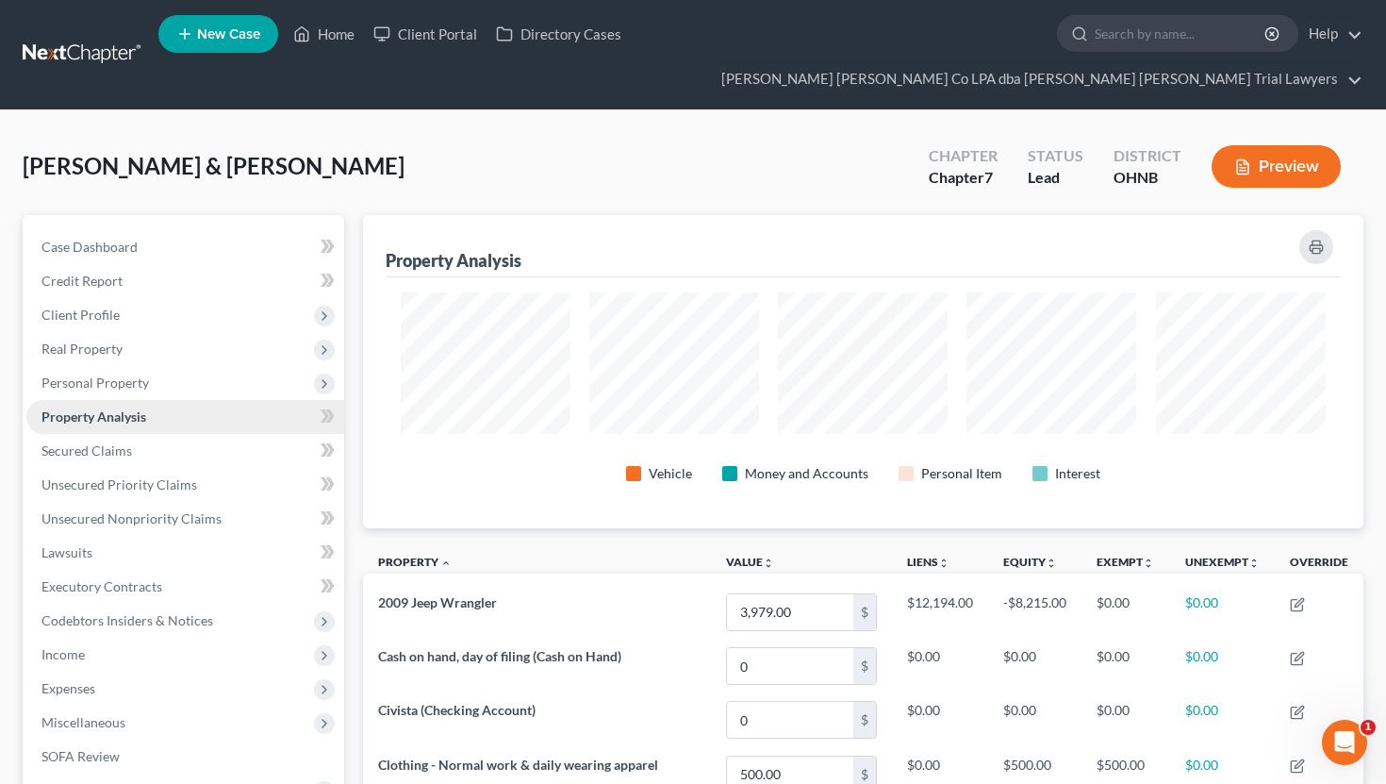
scroll to position [313, 1001]
click at [224, 434] on link "Secured Claims" at bounding box center [185, 451] width 318 height 34
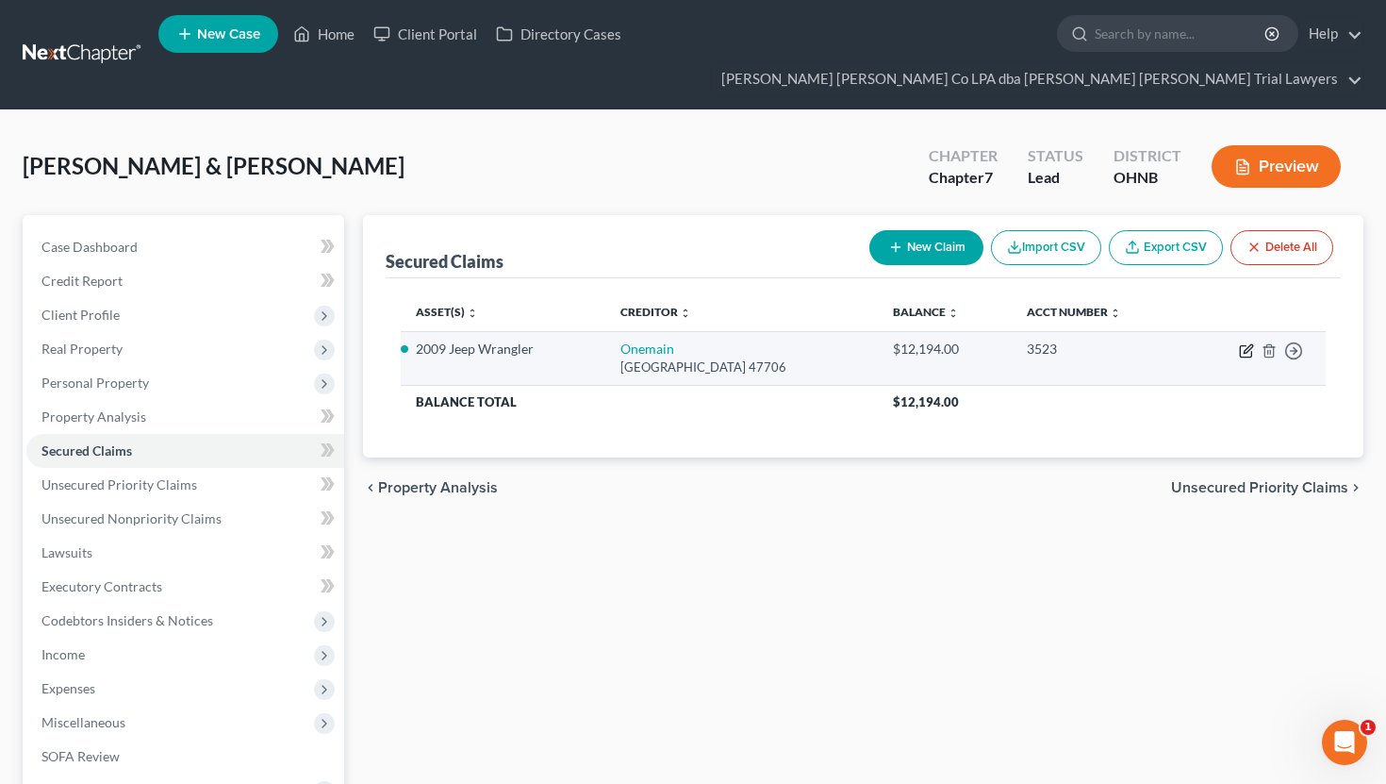
click at [1250, 346] on icon "button" at bounding box center [1245, 351] width 11 height 11
select select "15"
select select "2"
select select "1"
select select "0"
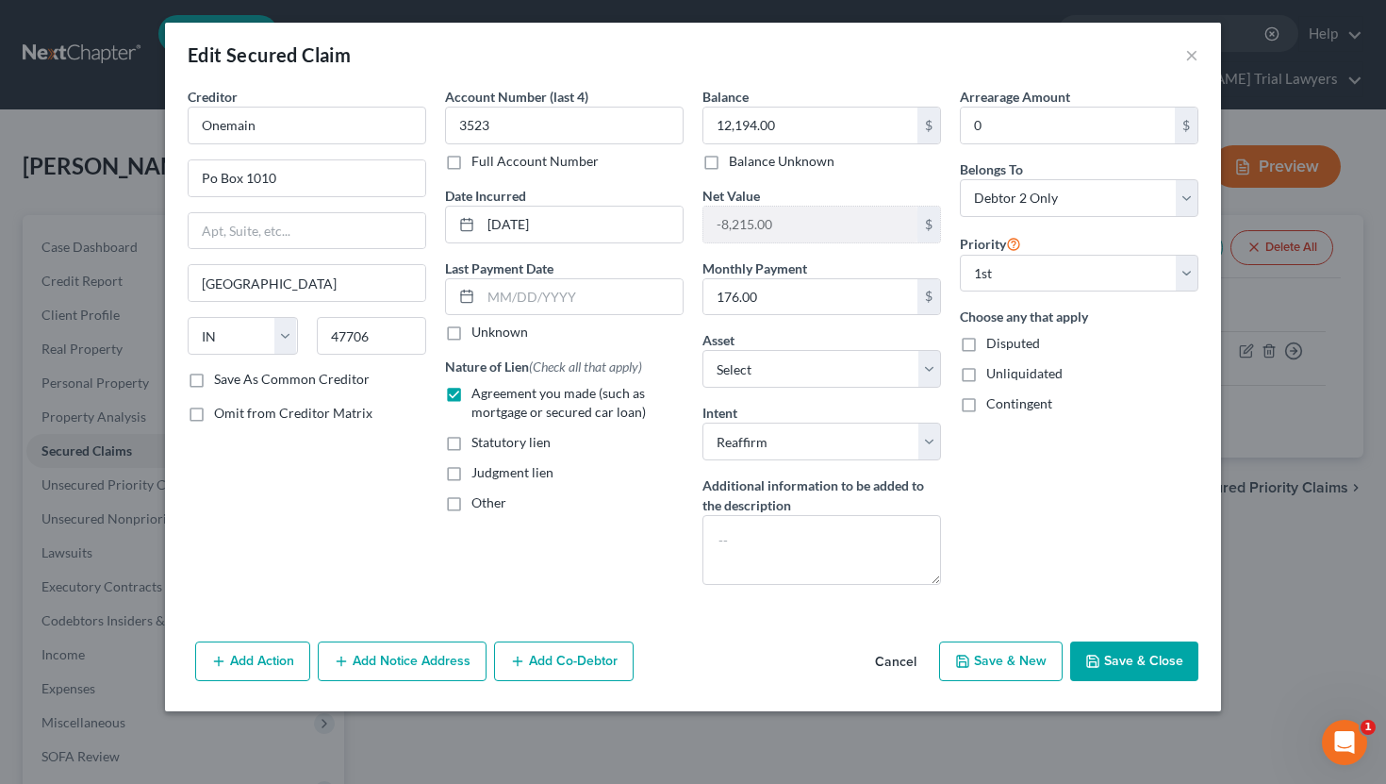
click at [1153, 650] on button "Save & Close" at bounding box center [1135, 661] width 128 height 40
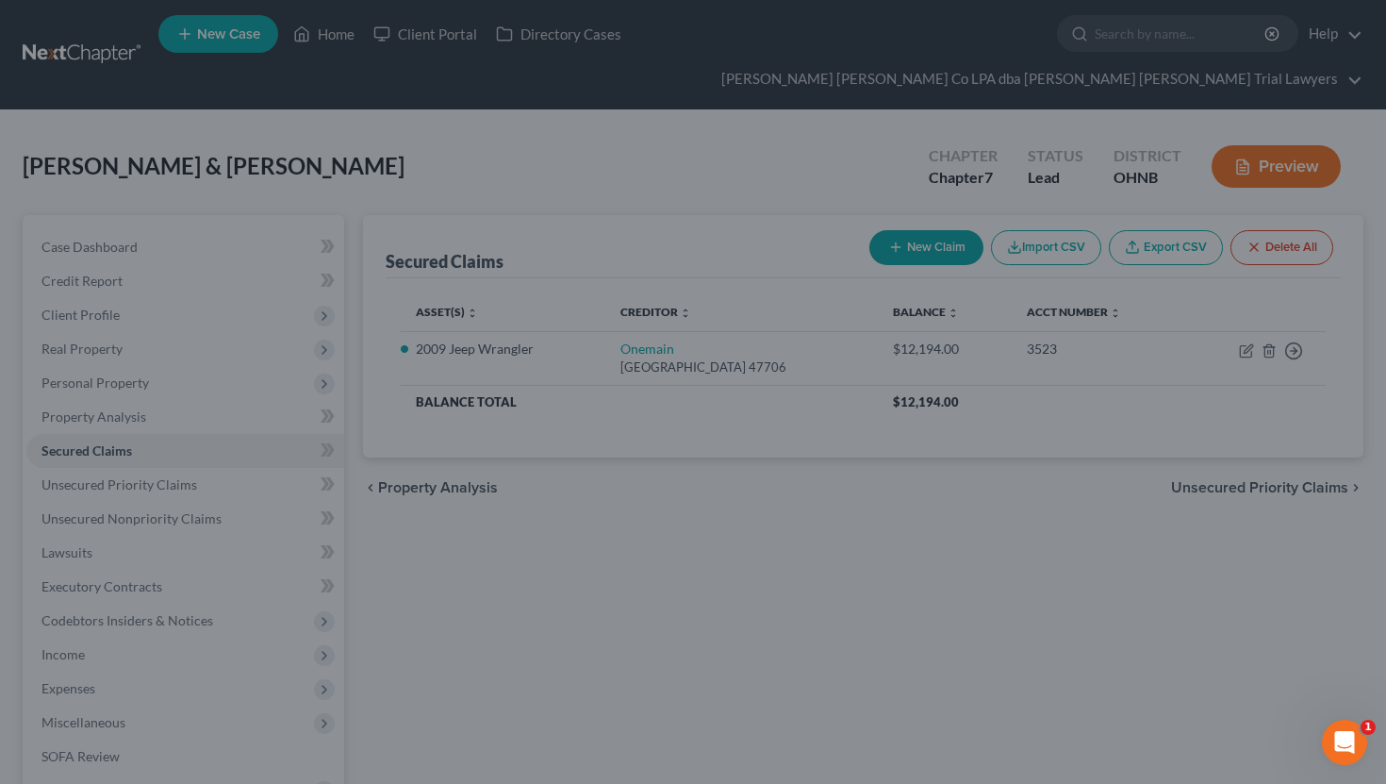
select select "2"
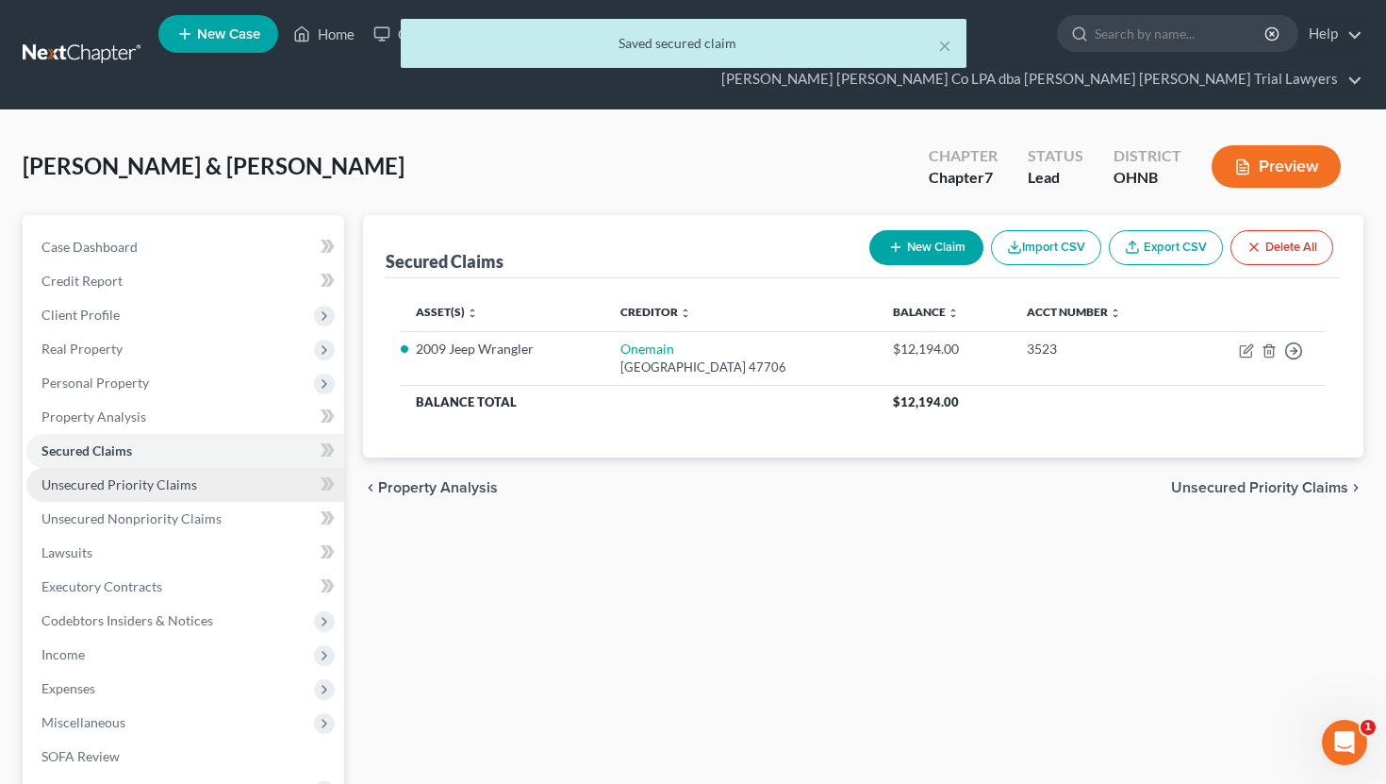
click at [207, 468] on link "Unsecured Priority Claims" at bounding box center [185, 485] width 318 height 34
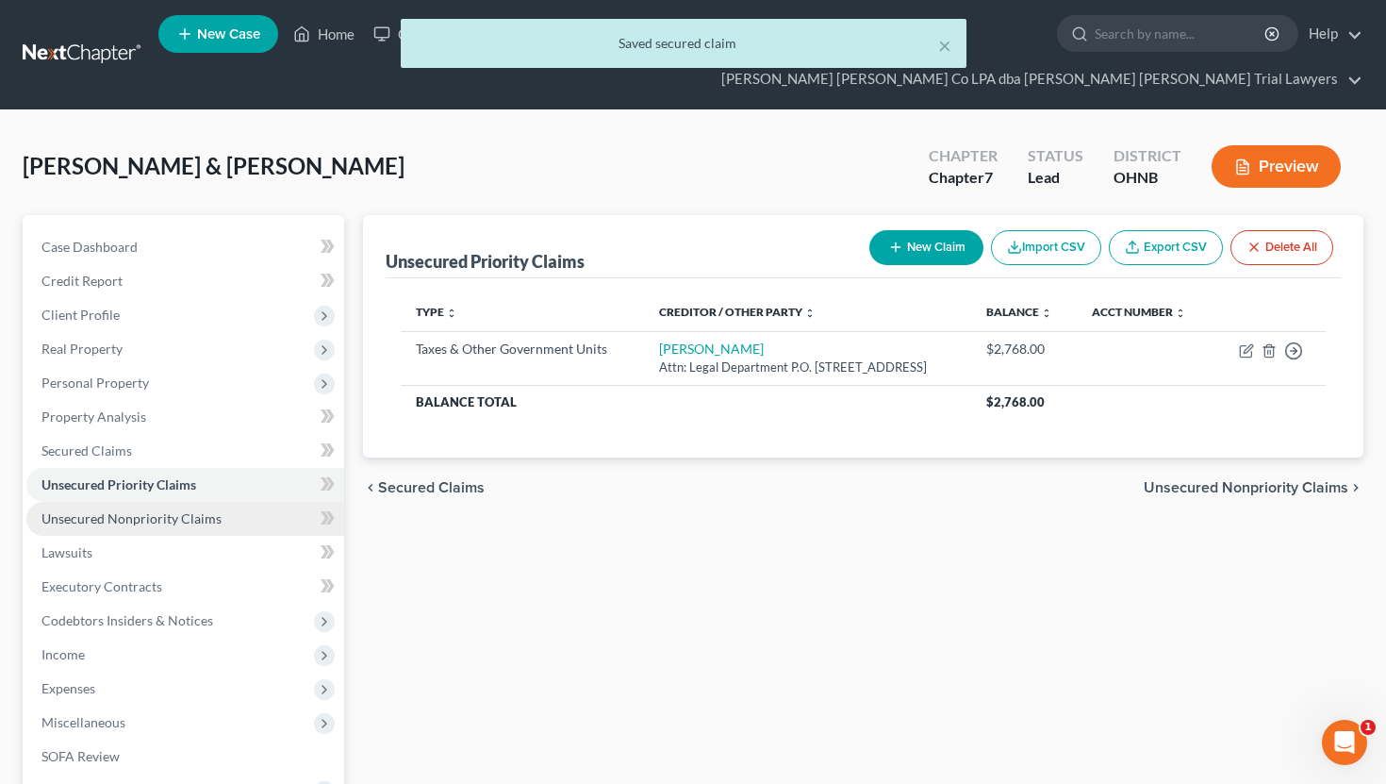
click at [209, 510] on span "Unsecured Nonpriority Claims" at bounding box center [132, 518] width 180 height 16
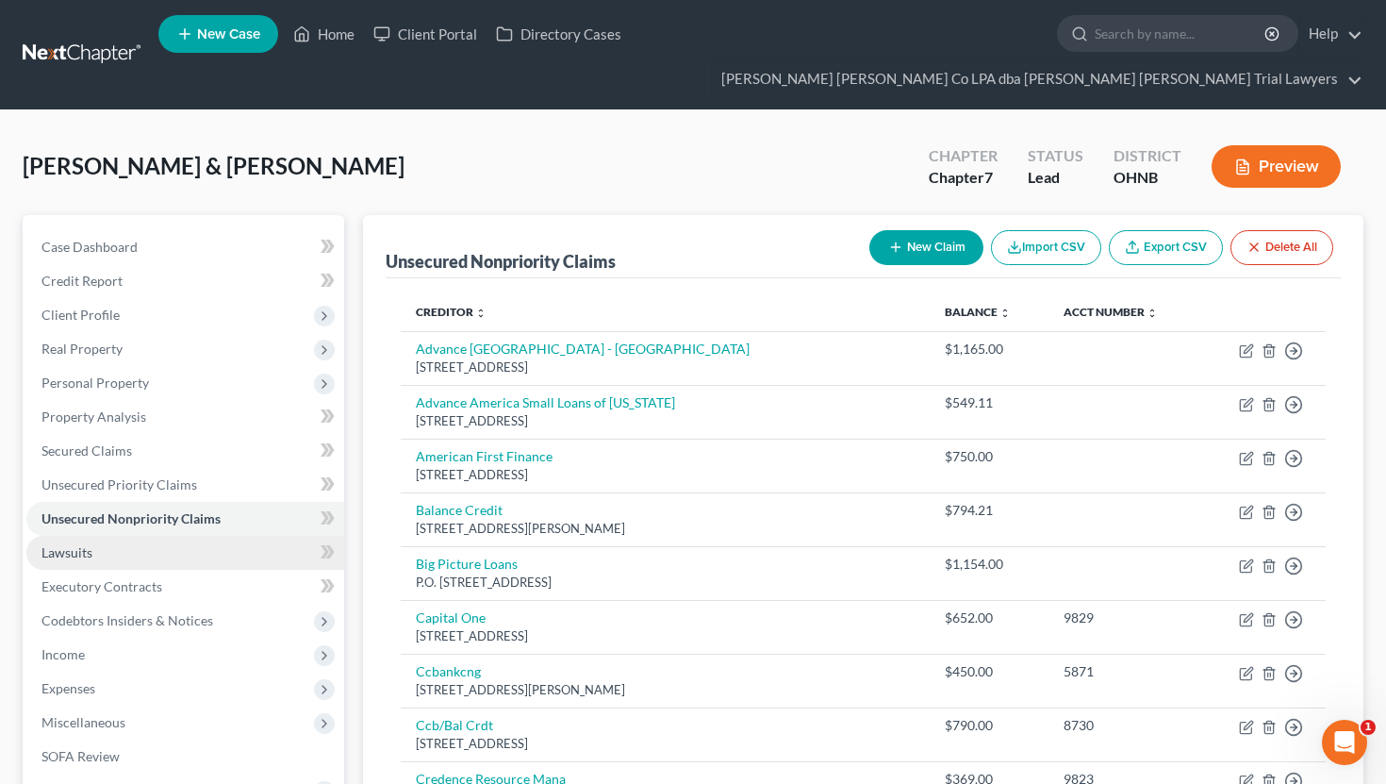
click at [195, 536] on link "Lawsuits" at bounding box center [185, 553] width 318 height 34
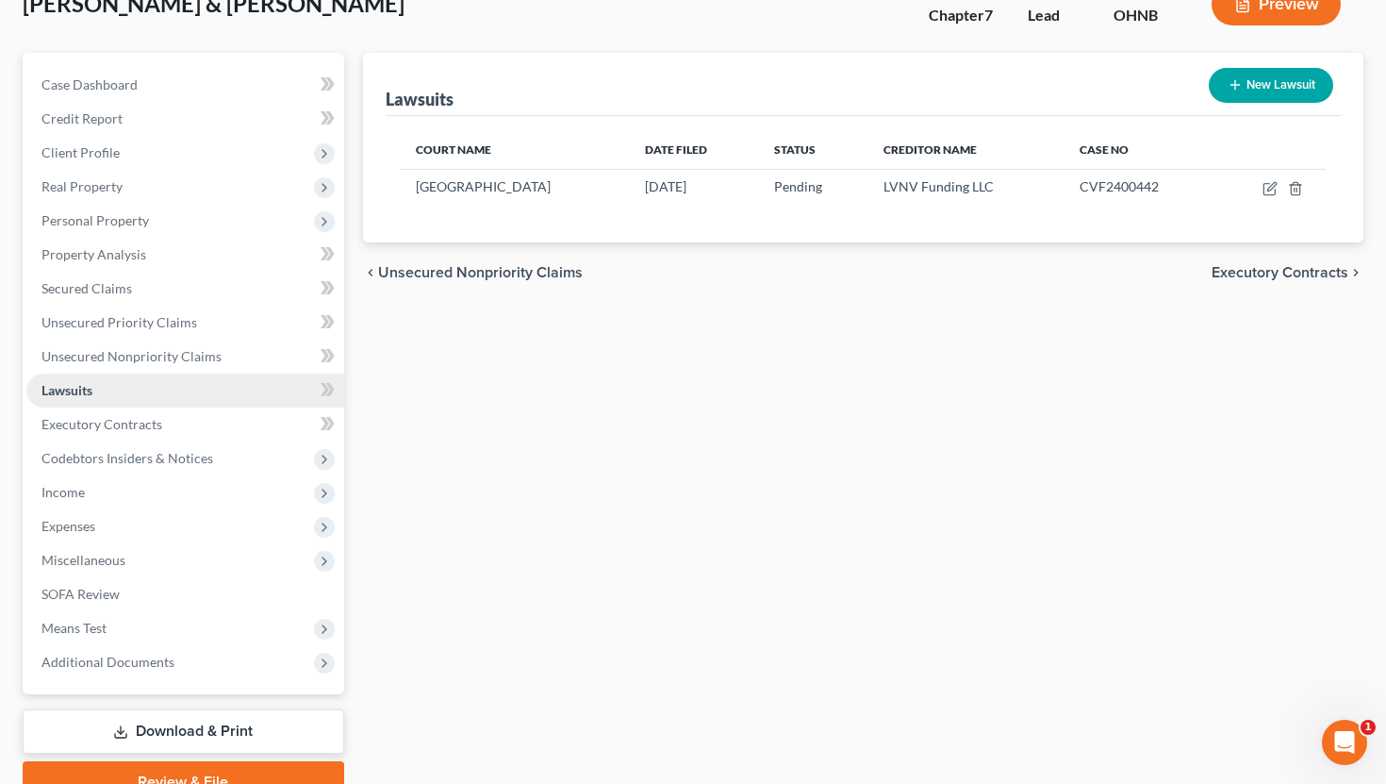
scroll to position [170, 0]
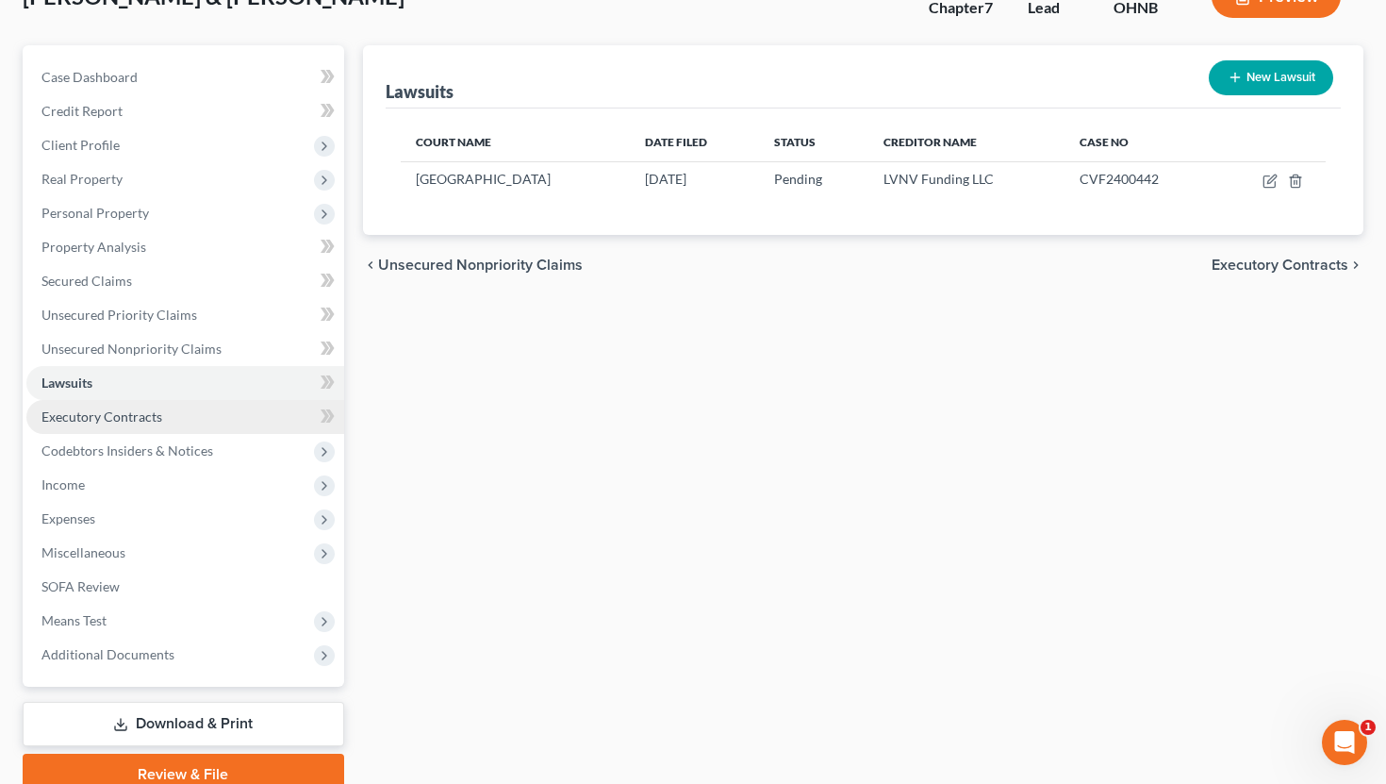
click at [156, 408] on span "Executory Contracts" at bounding box center [102, 416] width 121 height 16
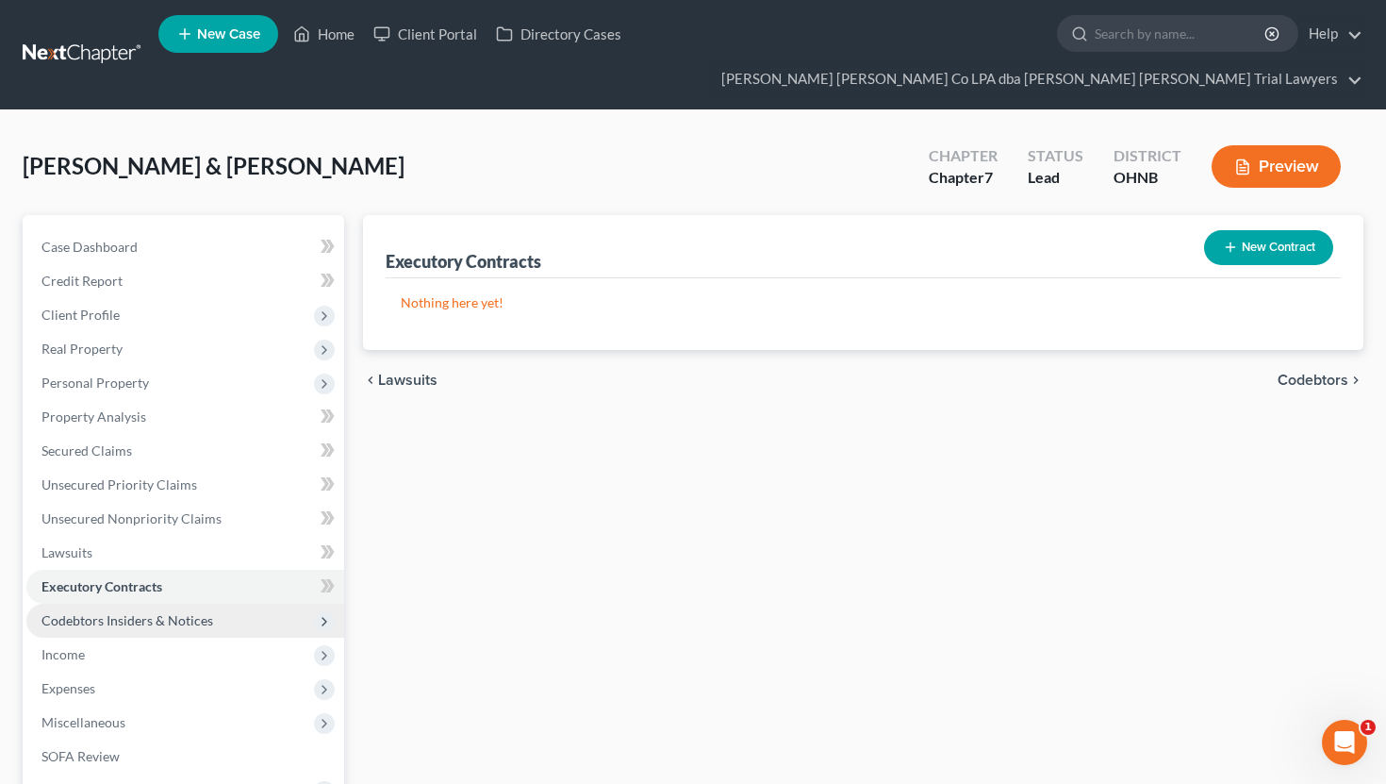
click at [164, 612] on span "Codebtors Insiders & Notices" at bounding box center [128, 620] width 172 height 16
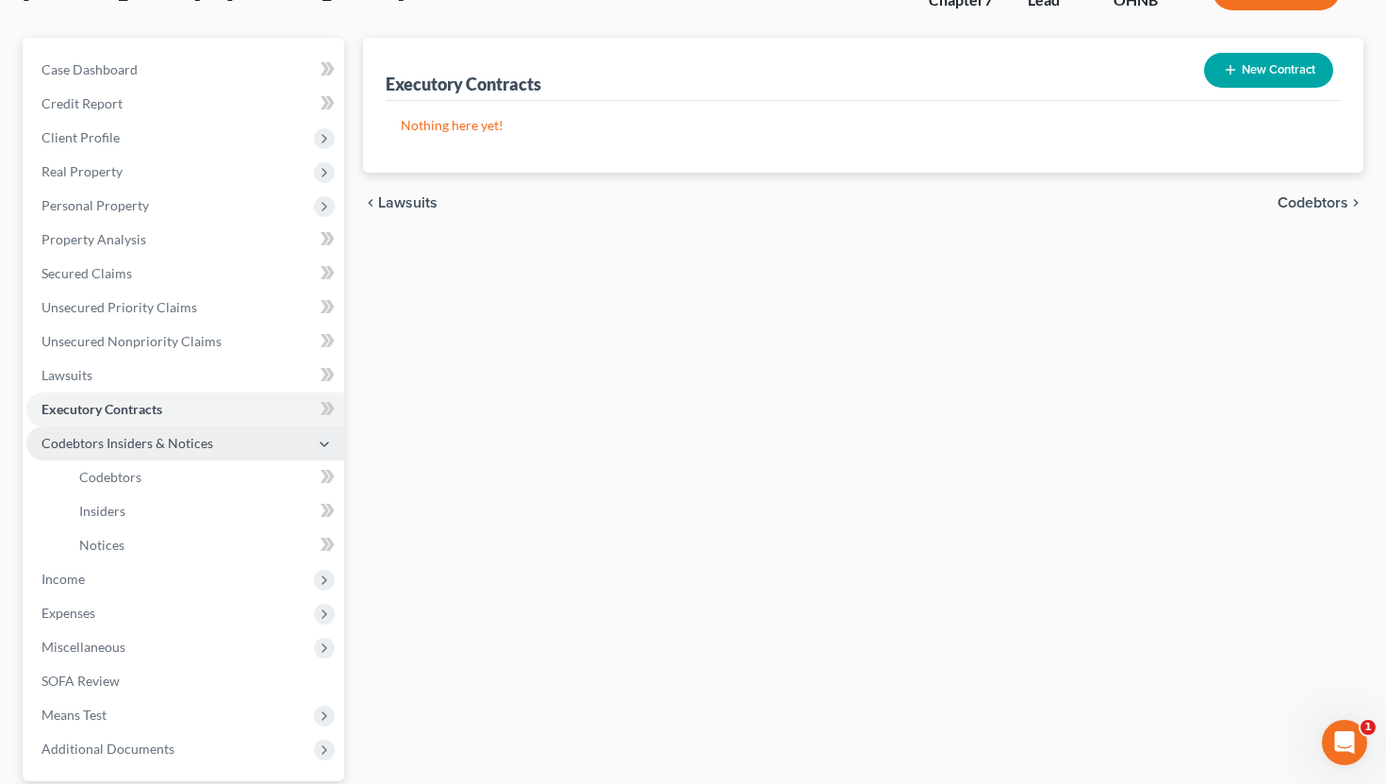
scroll to position [176, 0]
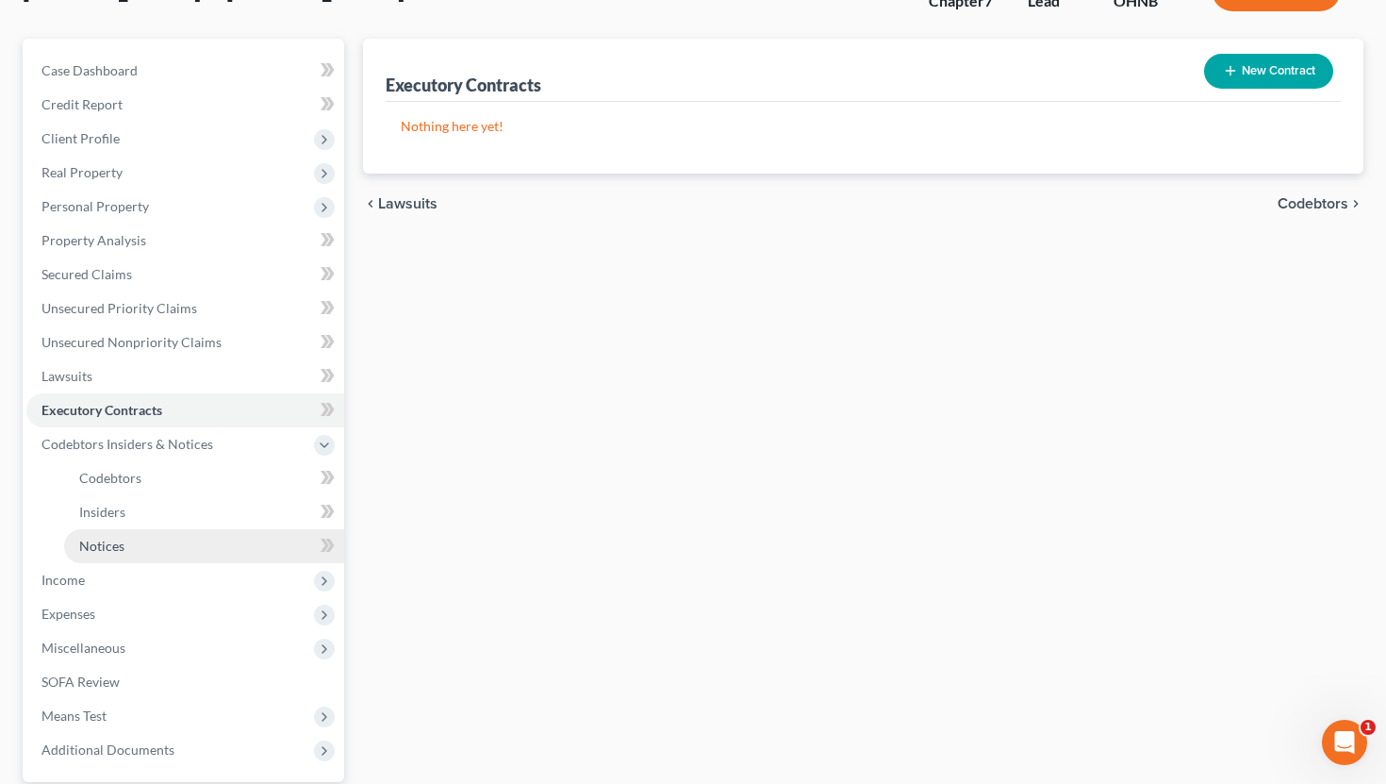
click at [150, 529] on link "Notices" at bounding box center [204, 546] width 280 height 34
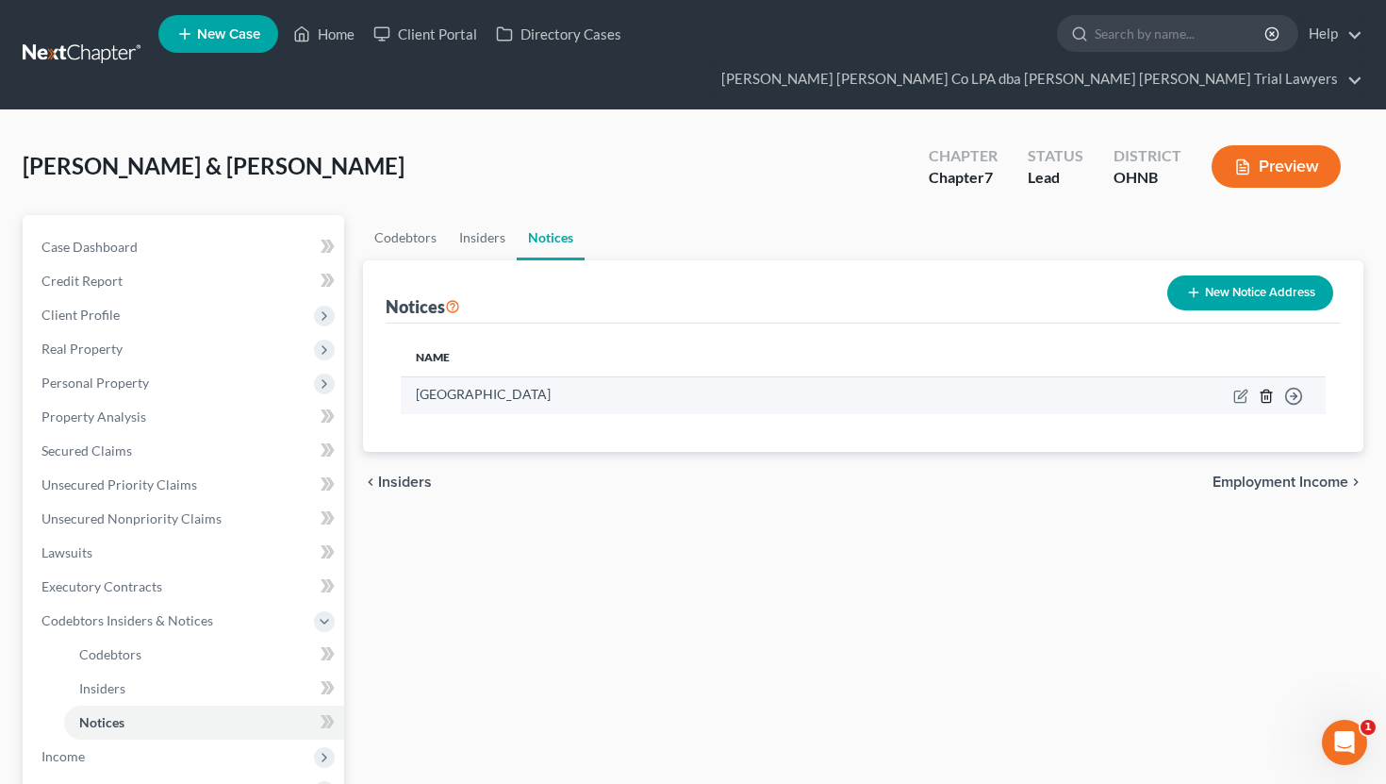
click at [1265, 389] on icon "button" at bounding box center [1266, 396] width 15 height 15
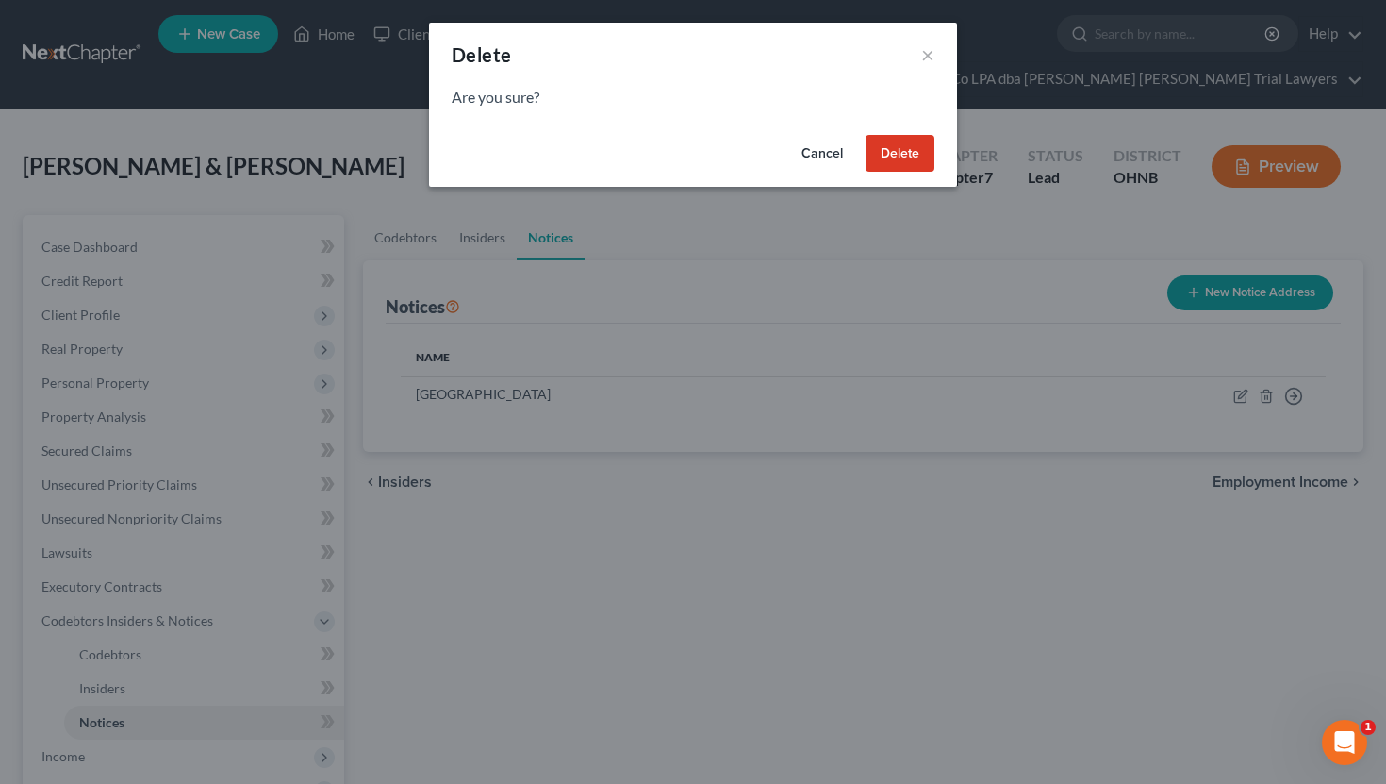
click at [906, 161] on button "Delete" at bounding box center [900, 154] width 69 height 38
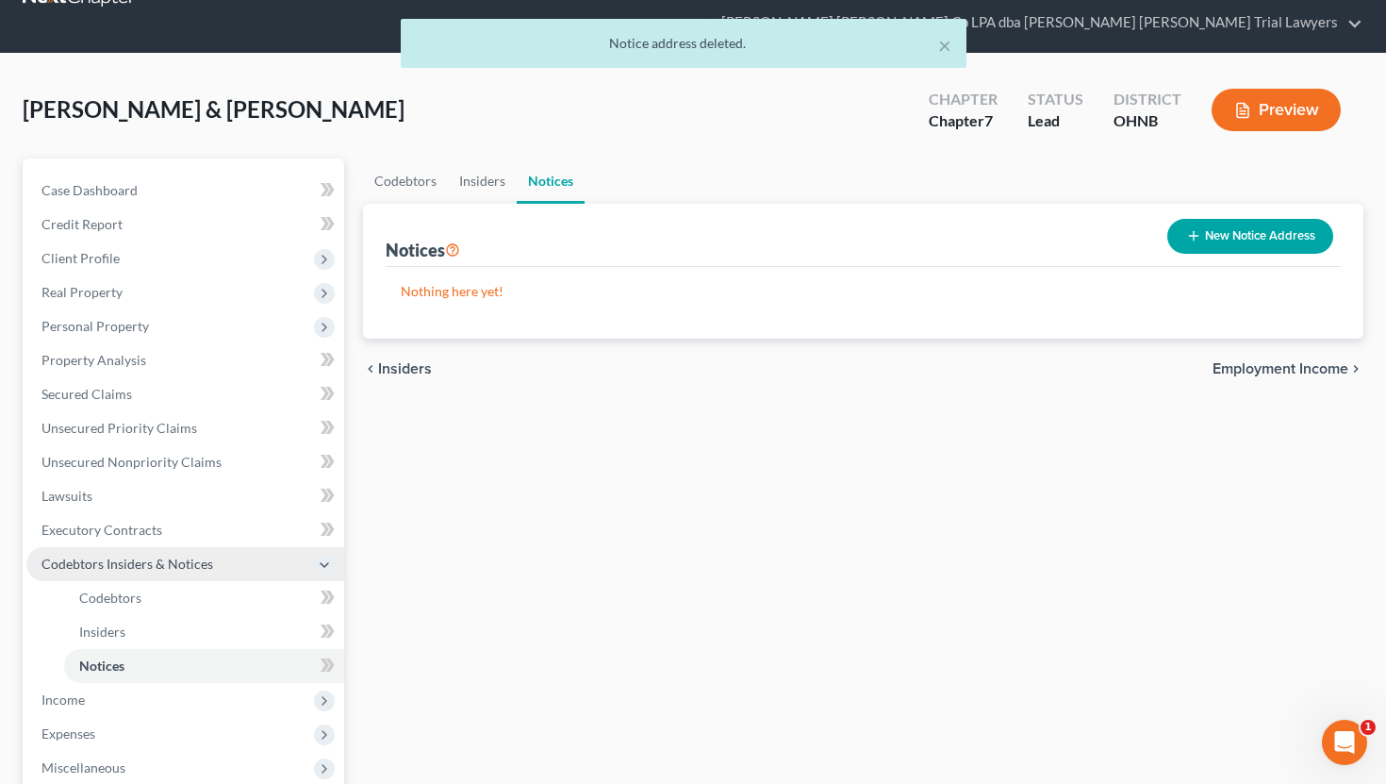
scroll to position [120, 0]
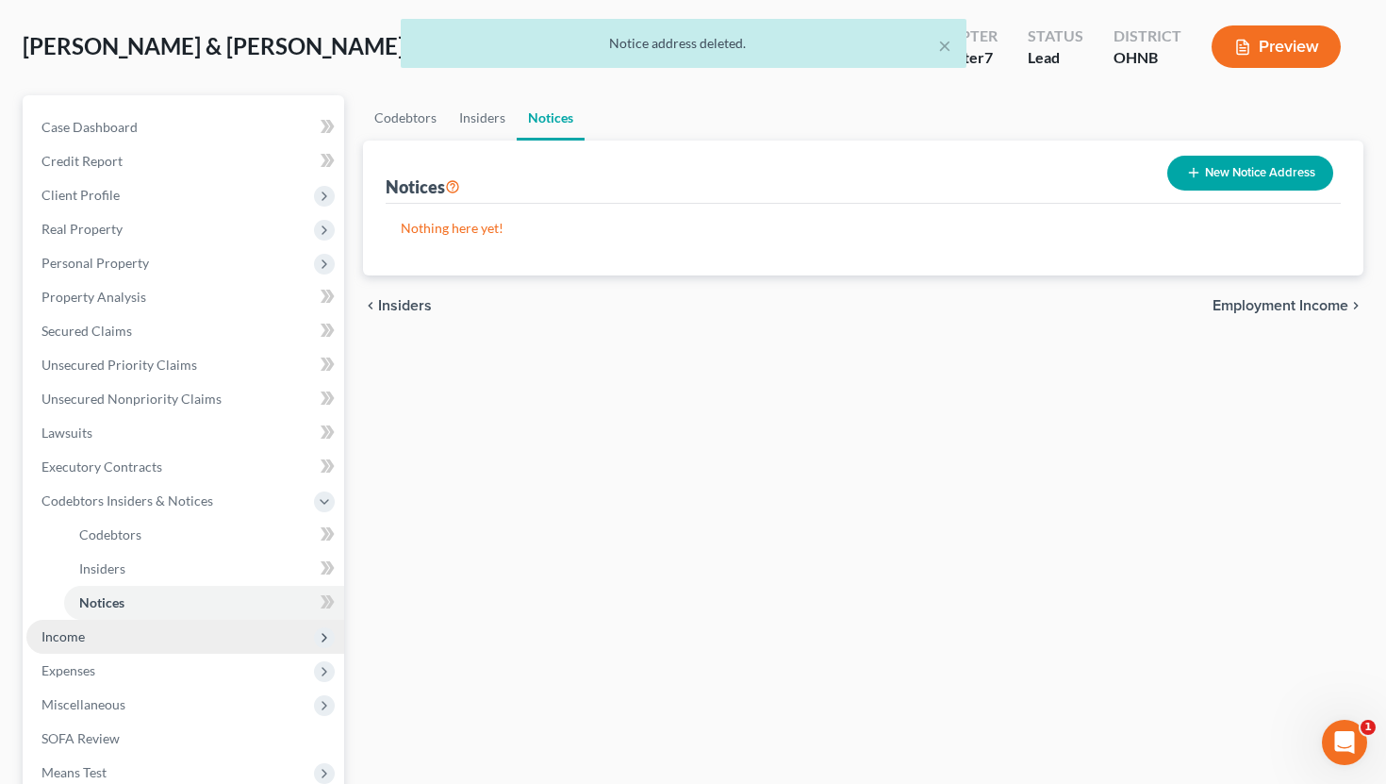
click at [203, 620] on span "Income" at bounding box center [185, 637] width 318 height 34
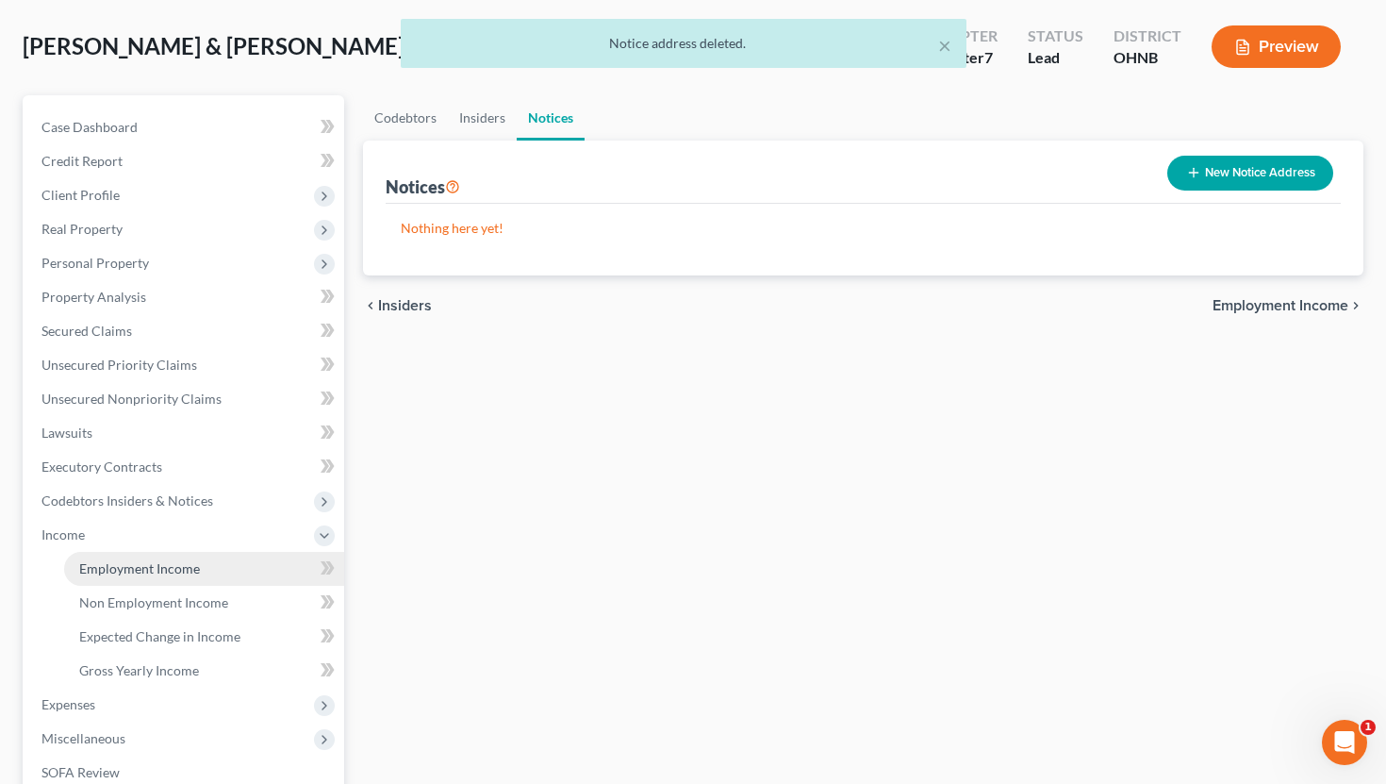
click at [208, 552] on link "Employment Income" at bounding box center [204, 569] width 280 height 34
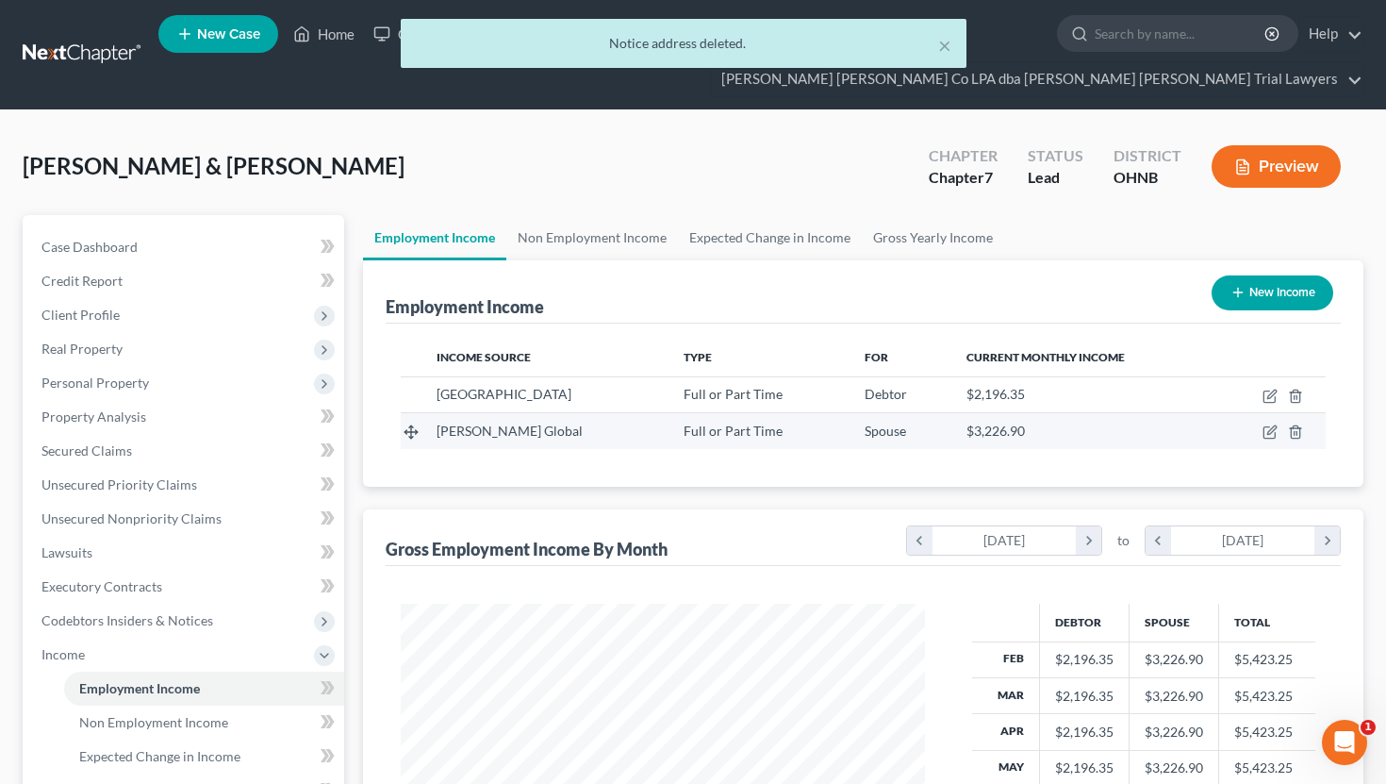
scroll to position [338, 562]
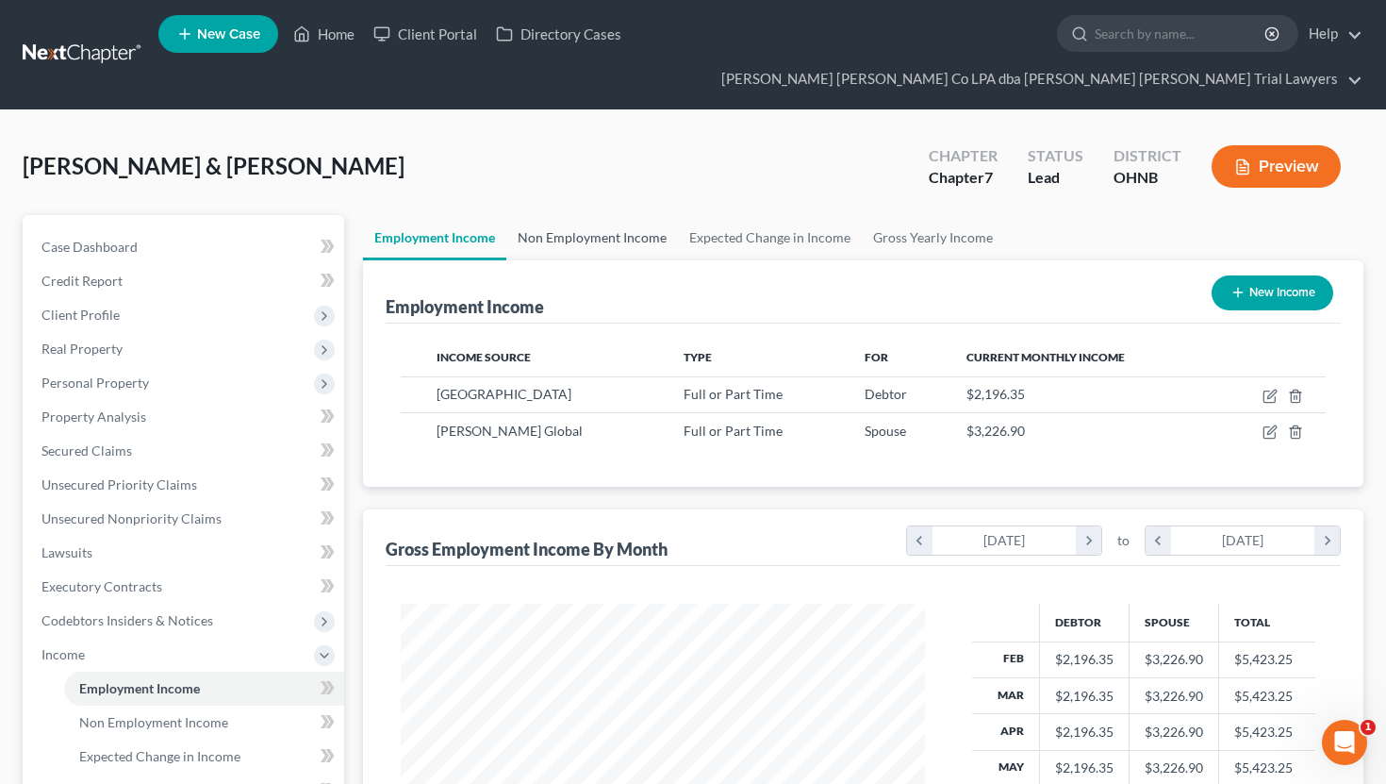
click at [632, 216] on link "Non Employment Income" at bounding box center [592, 237] width 172 height 45
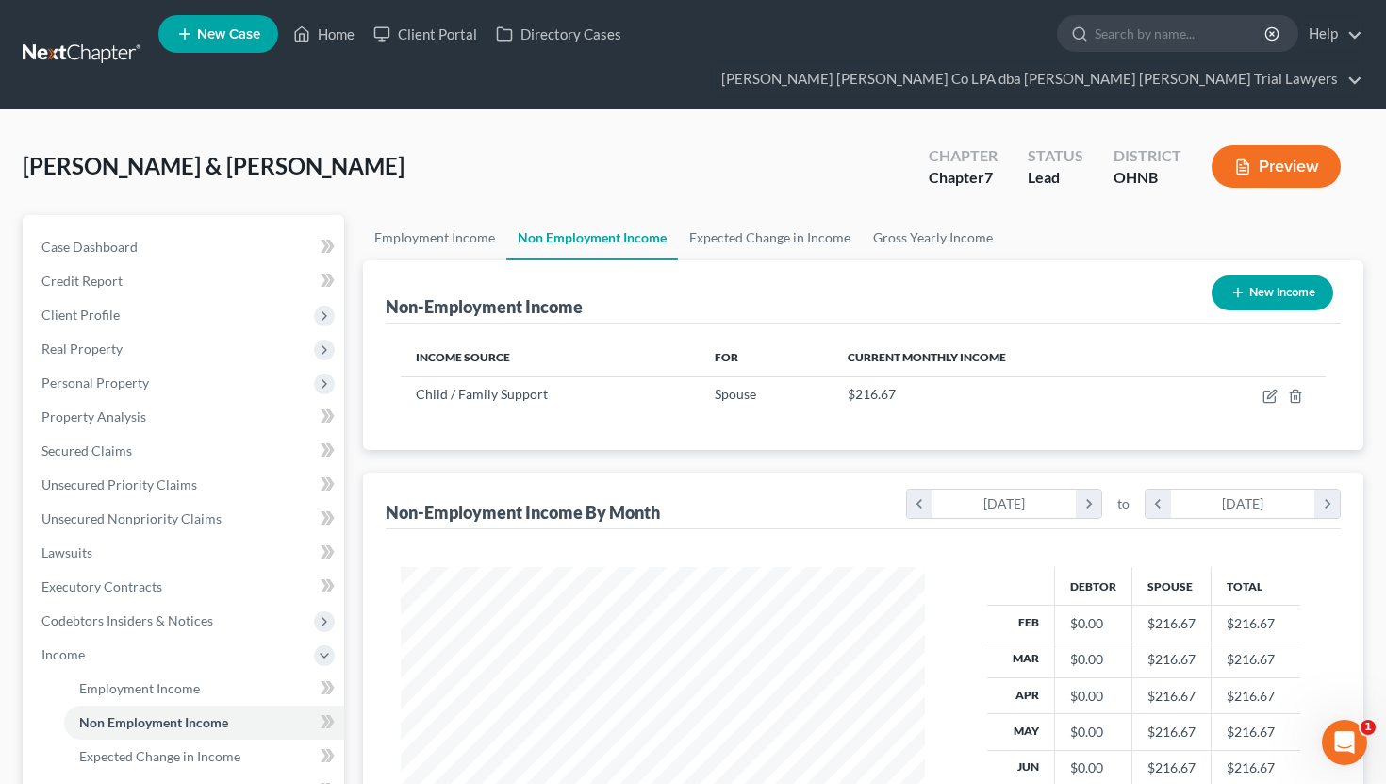
scroll to position [338, 562]
click at [754, 215] on link "Expected Change in Income" at bounding box center [770, 237] width 184 height 45
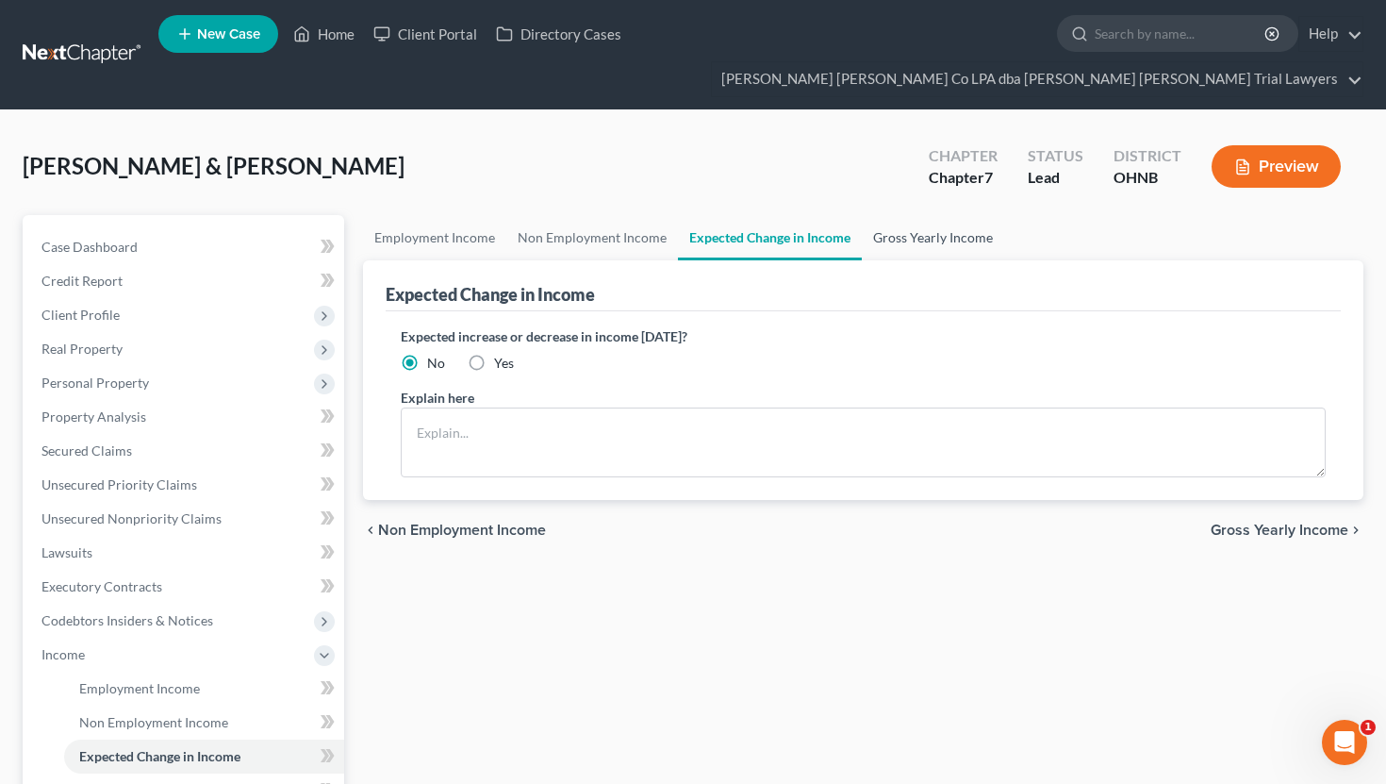
click at [882, 215] on link "Gross Yearly Income" at bounding box center [933, 237] width 142 height 45
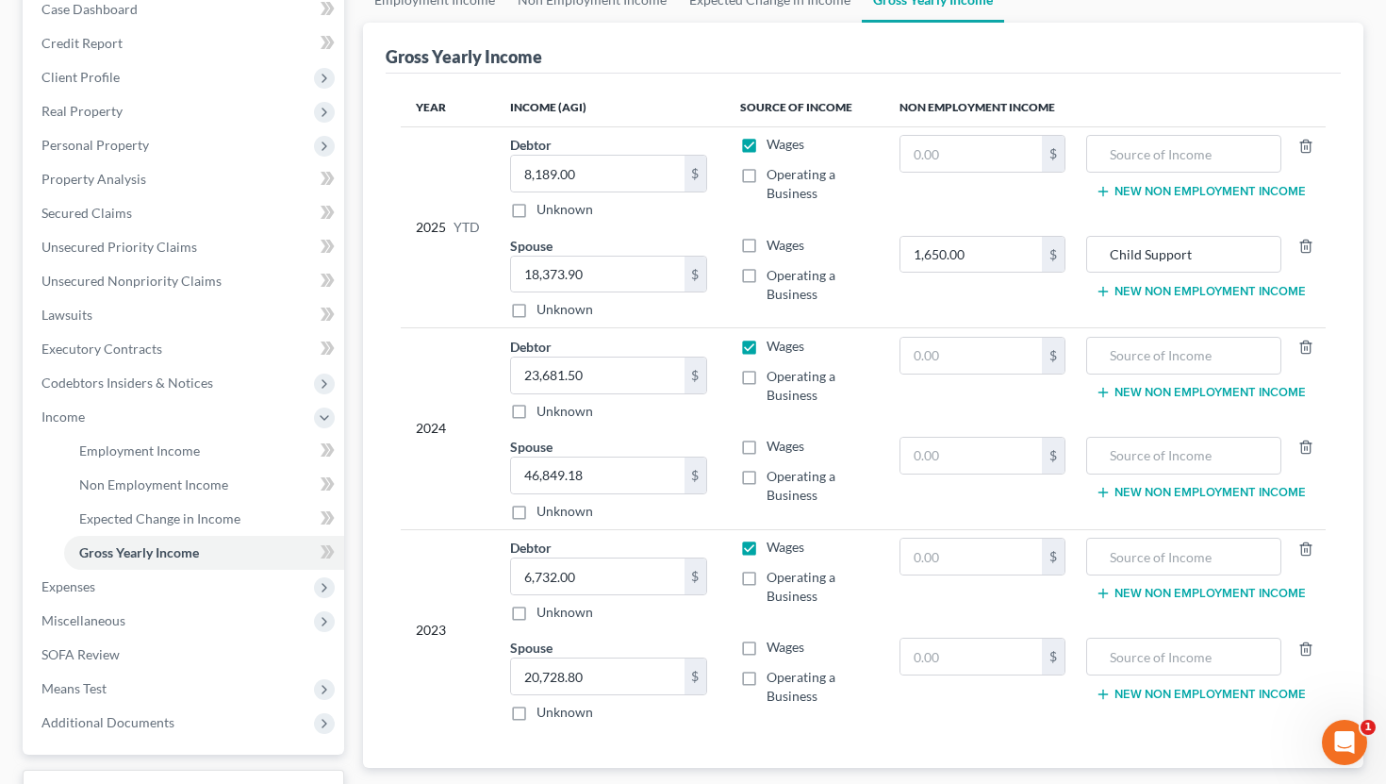
scroll to position [239, 0]
click at [98, 569] on span "Expenses" at bounding box center [185, 586] width 318 height 34
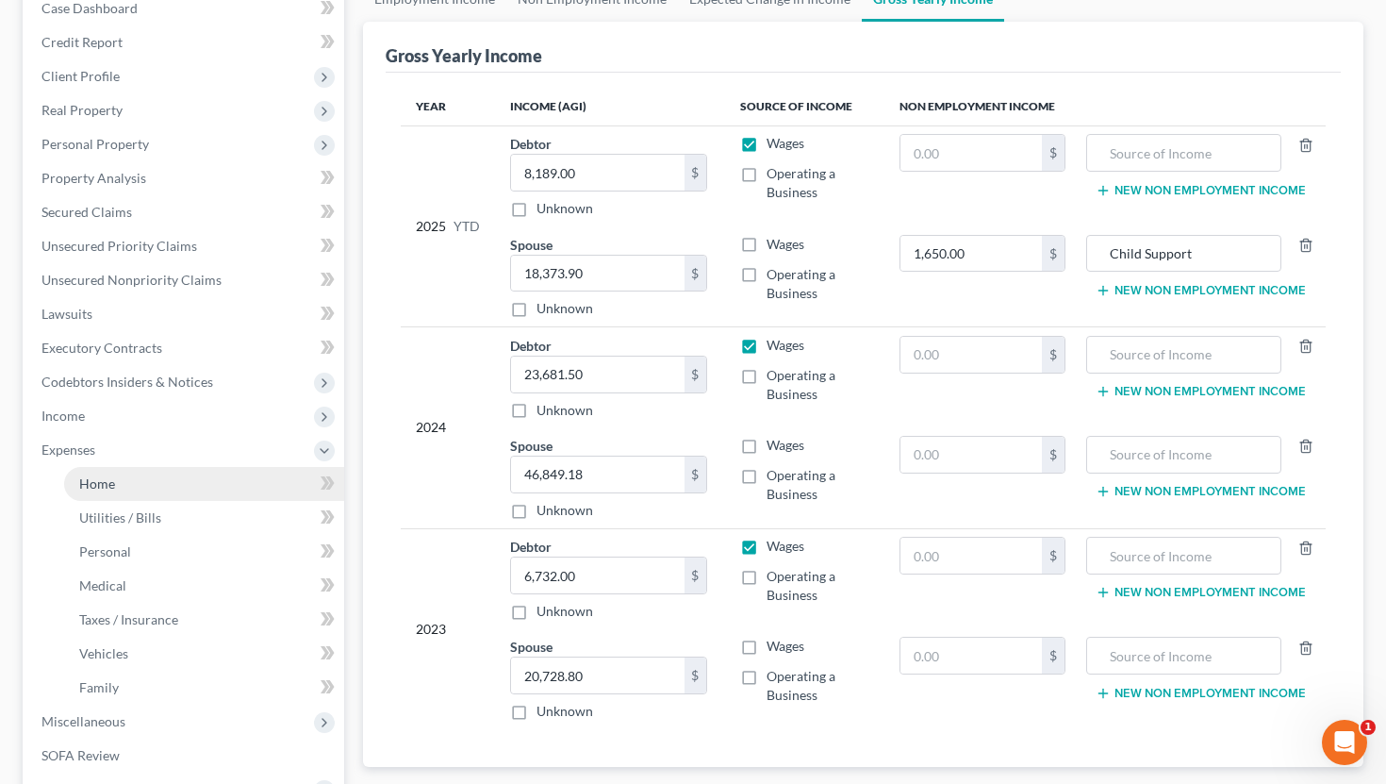
click at [216, 467] on link "Home" at bounding box center [204, 484] width 280 height 34
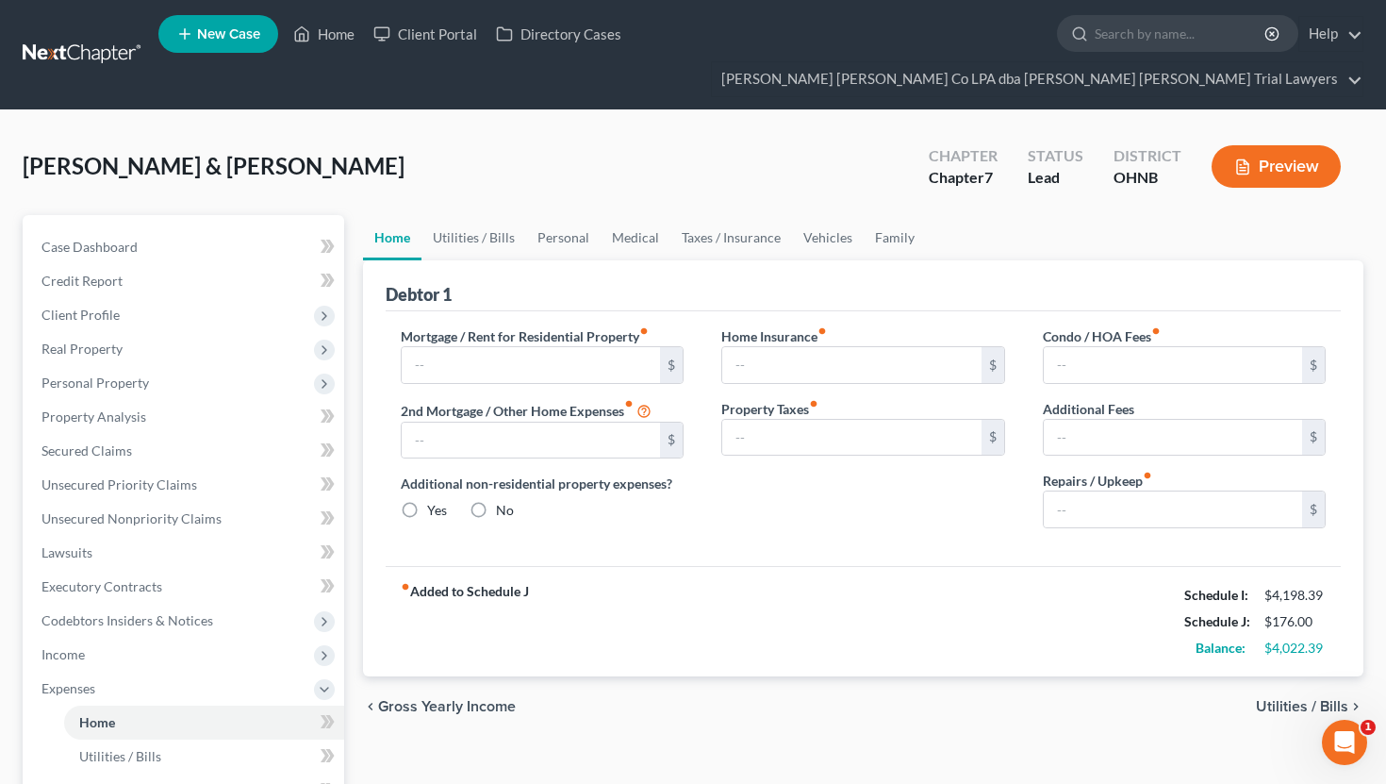
type input "0.00"
radio input "true"
type input "0.00"
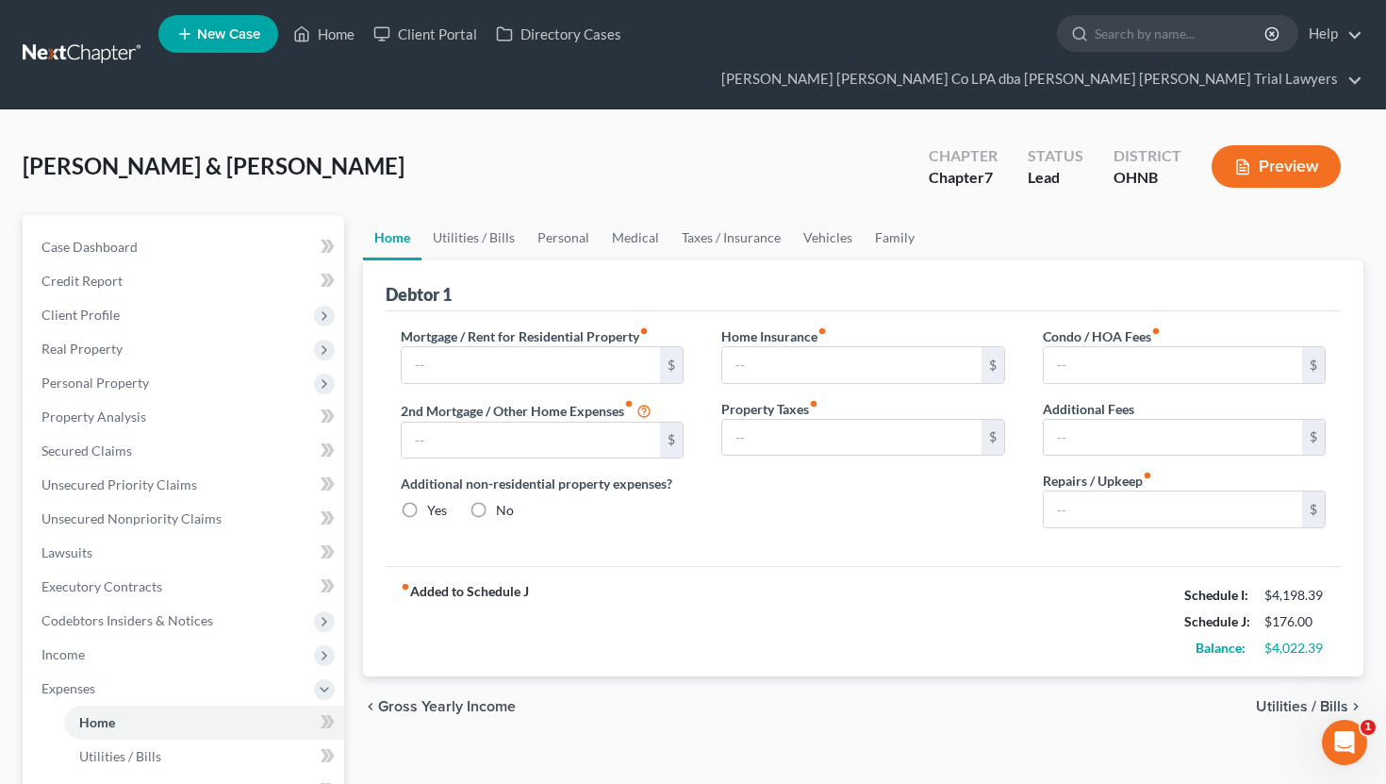
type input "0.00"
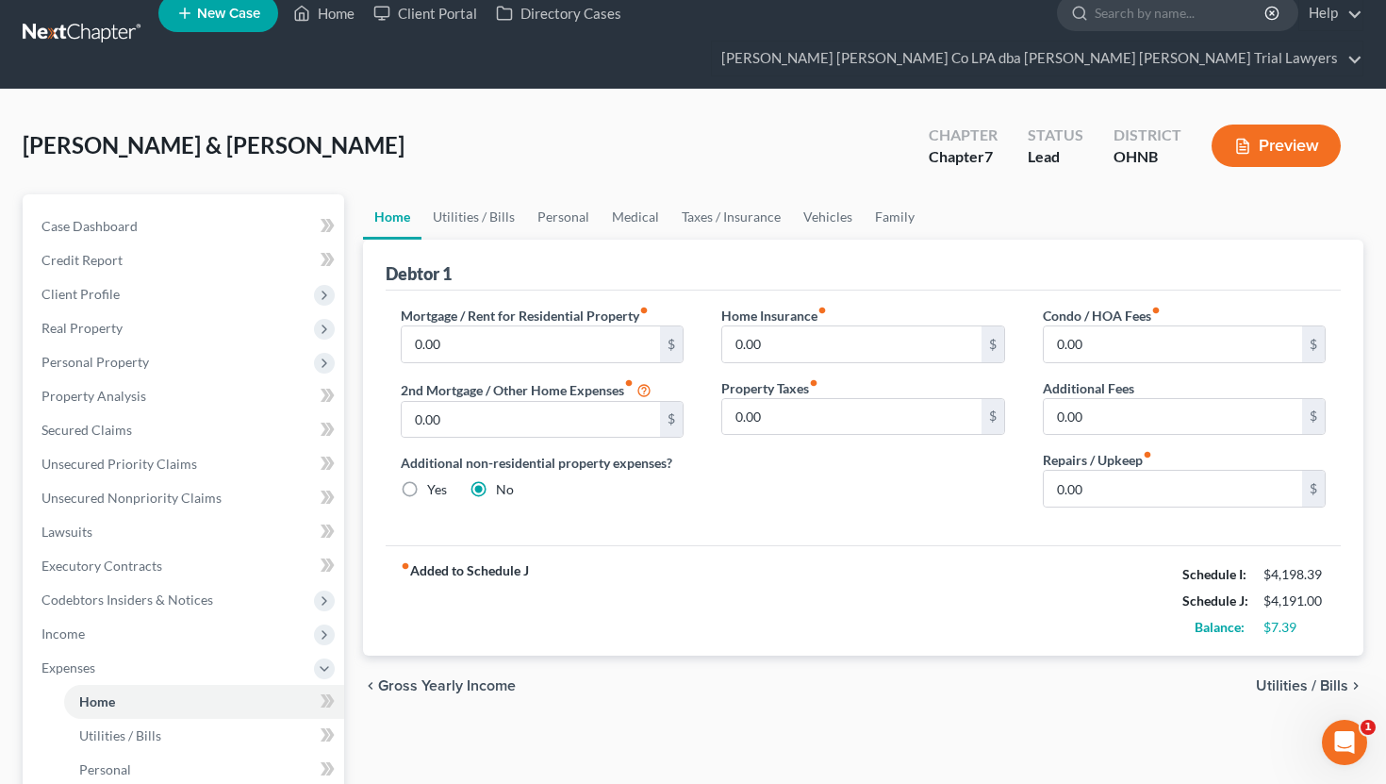
scroll to position [19, 0]
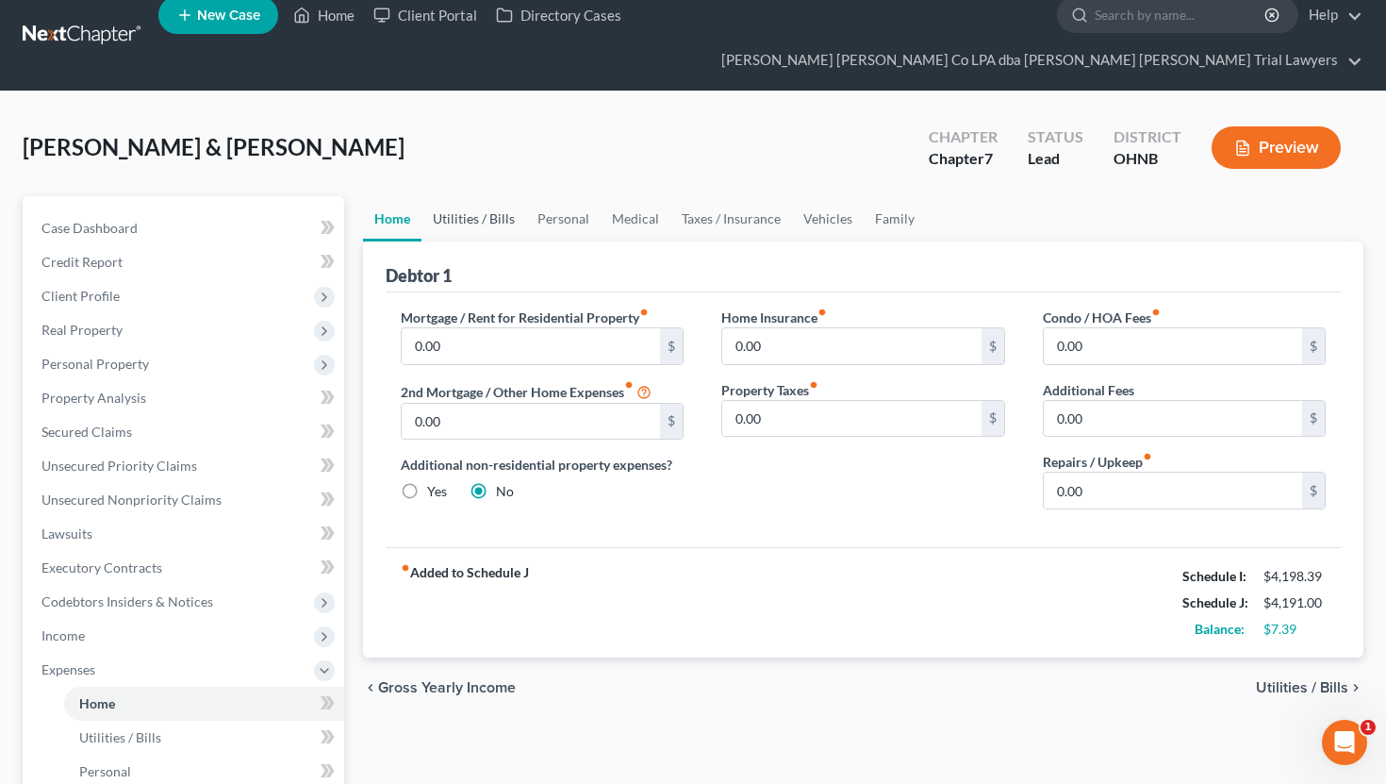
click at [490, 196] on link "Utilities / Bills" at bounding box center [474, 218] width 105 height 45
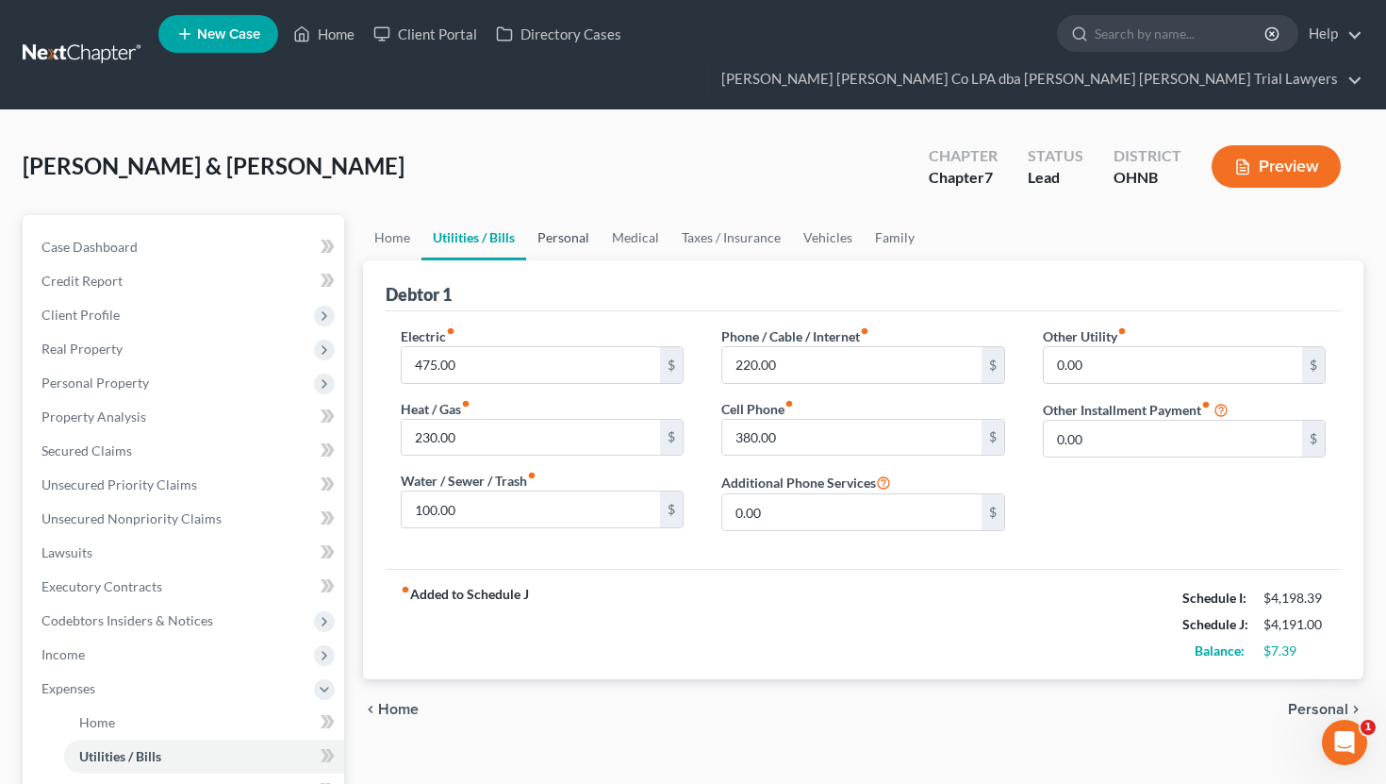
click at [569, 215] on link "Personal" at bounding box center [563, 237] width 75 height 45
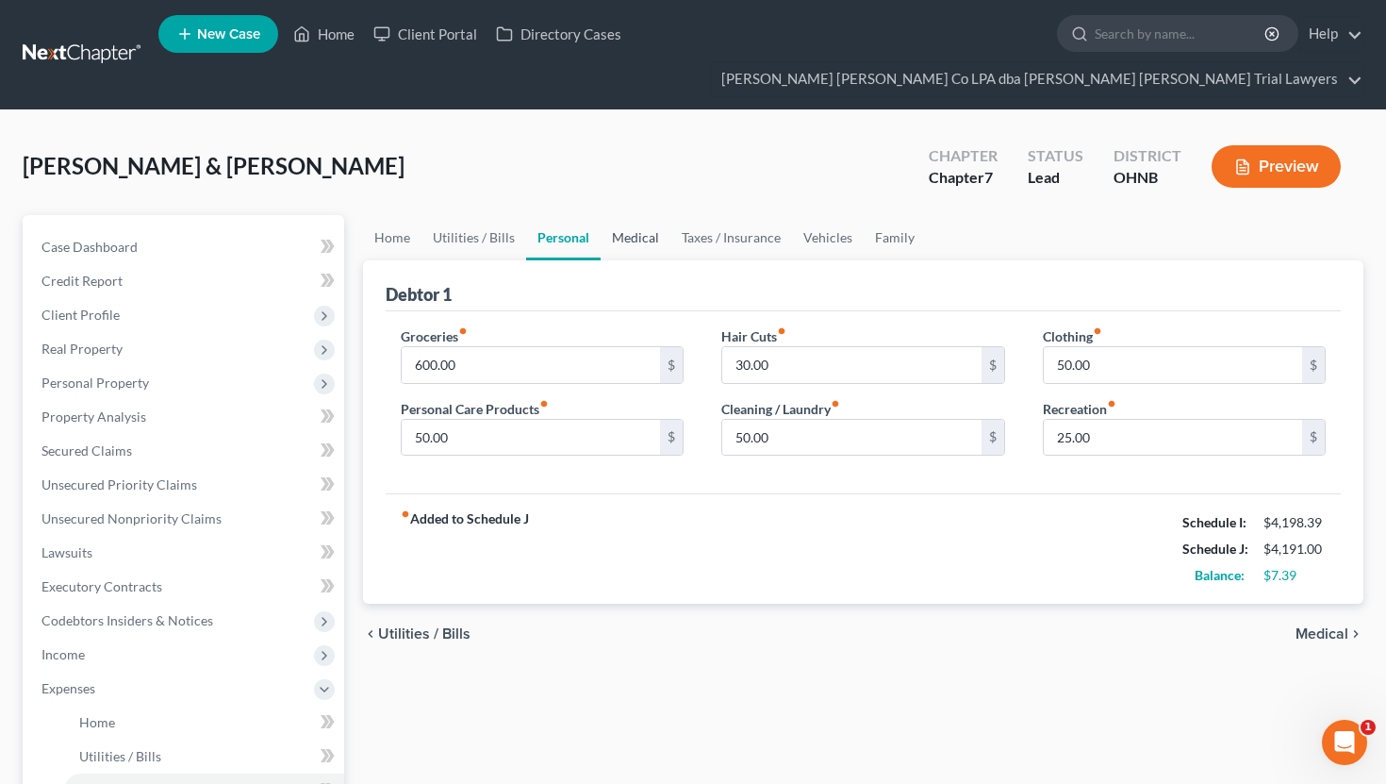
click at [622, 215] on link "Medical" at bounding box center [636, 237] width 70 height 45
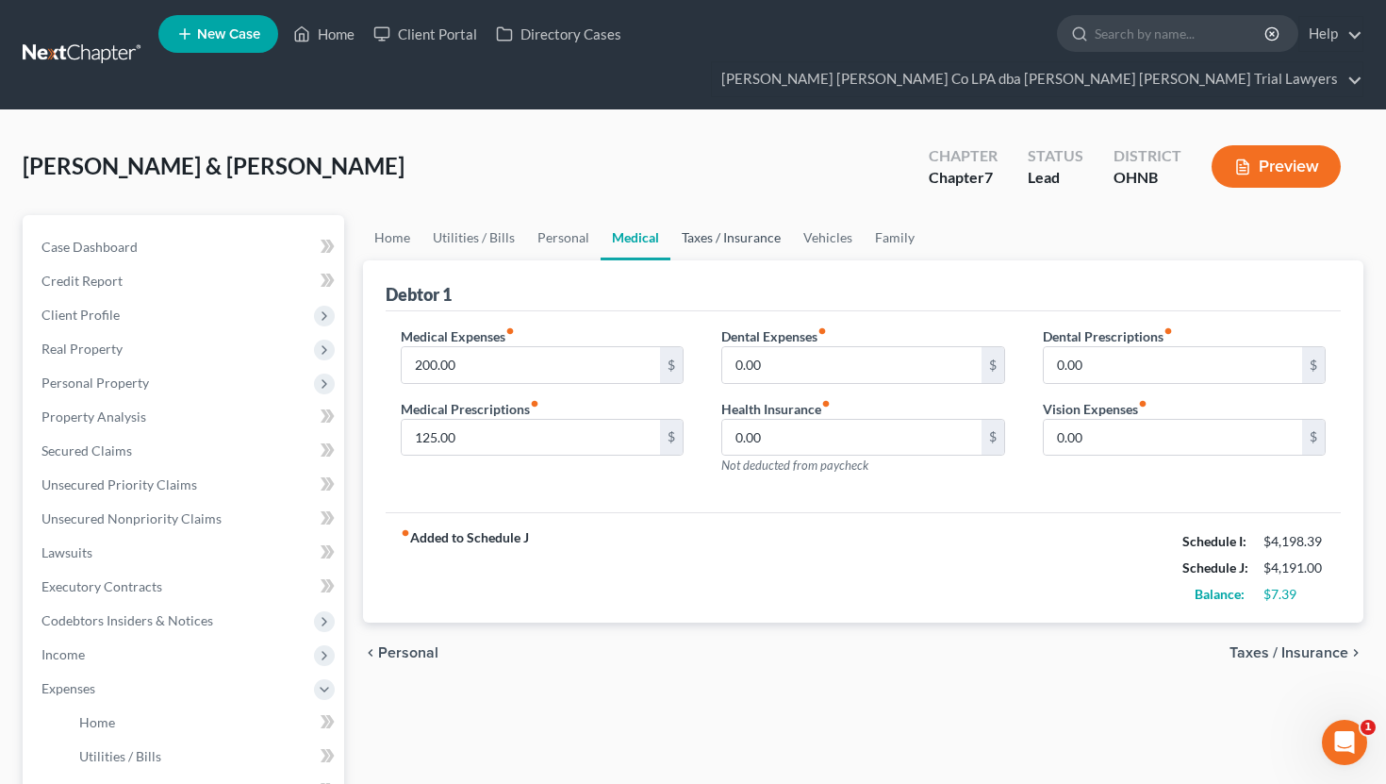
click at [726, 215] on link "Taxes / Insurance" at bounding box center [732, 237] width 122 height 45
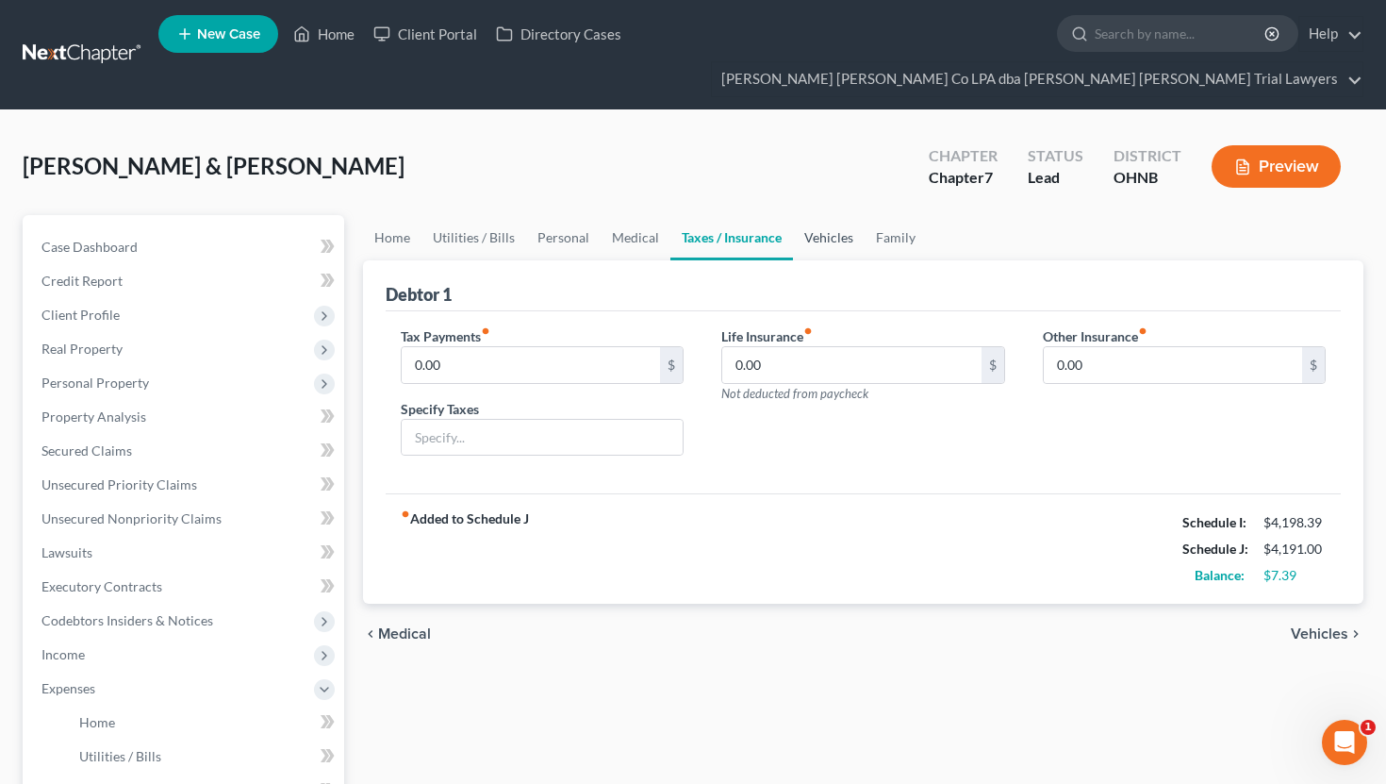
click at [836, 215] on link "Vehicles" at bounding box center [829, 237] width 72 height 45
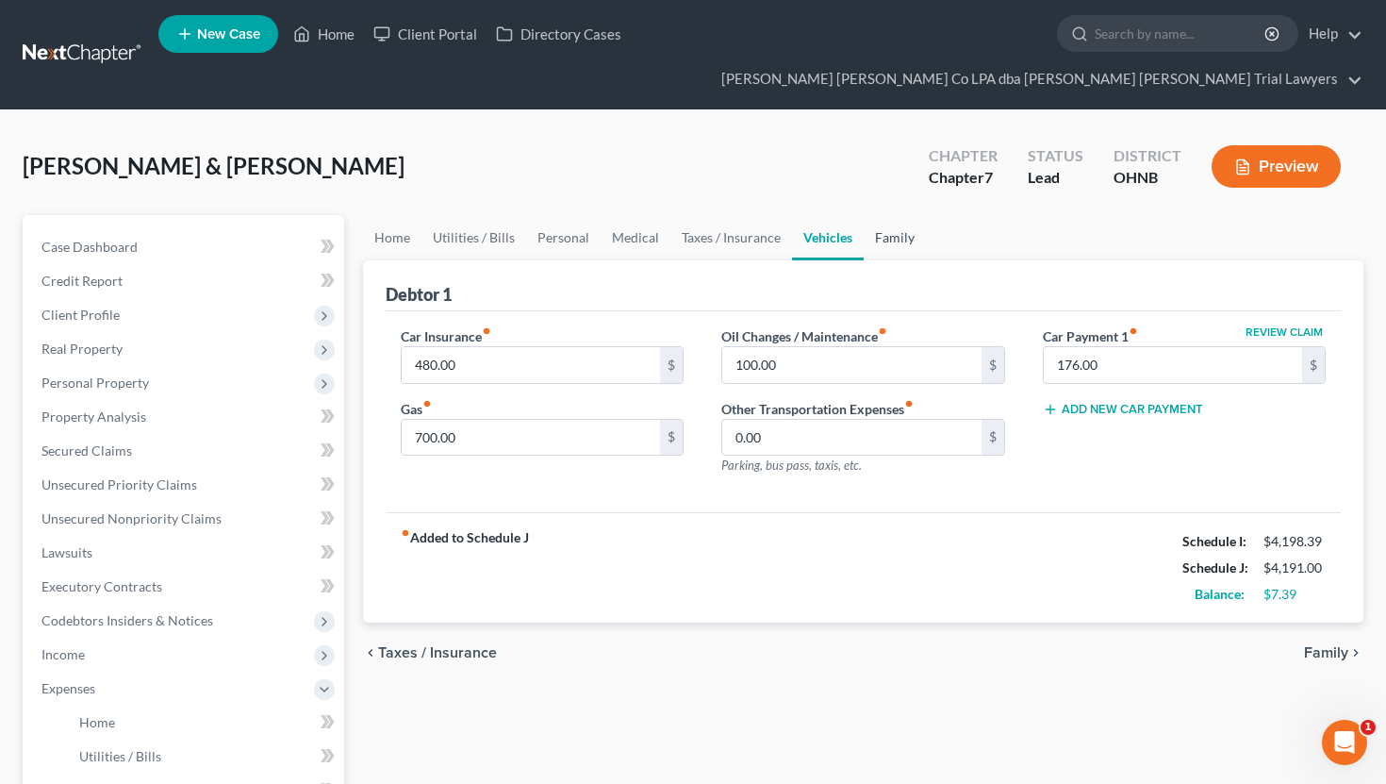
click at [891, 215] on link "Family" at bounding box center [895, 237] width 62 height 45
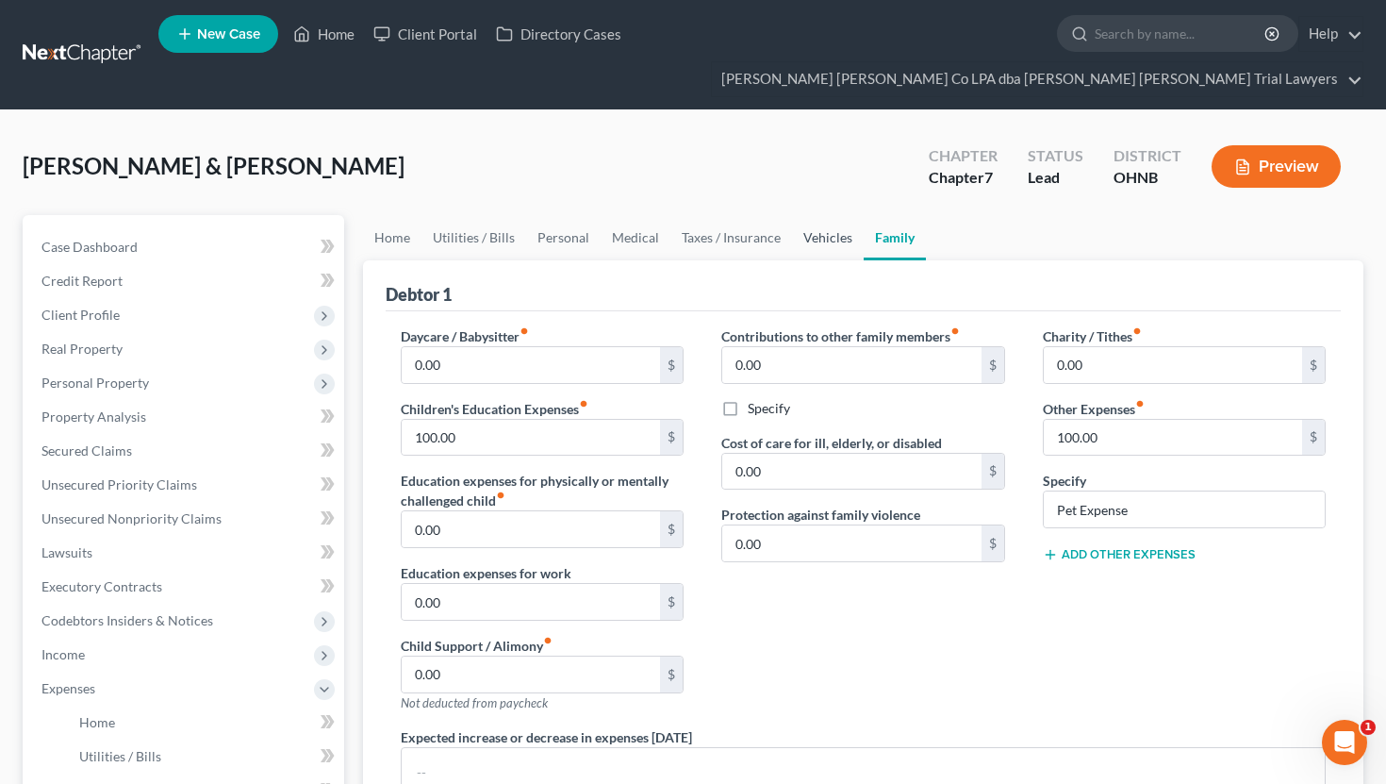
click at [816, 215] on link "Vehicles" at bounding box center [828, 237] width 72 height 45
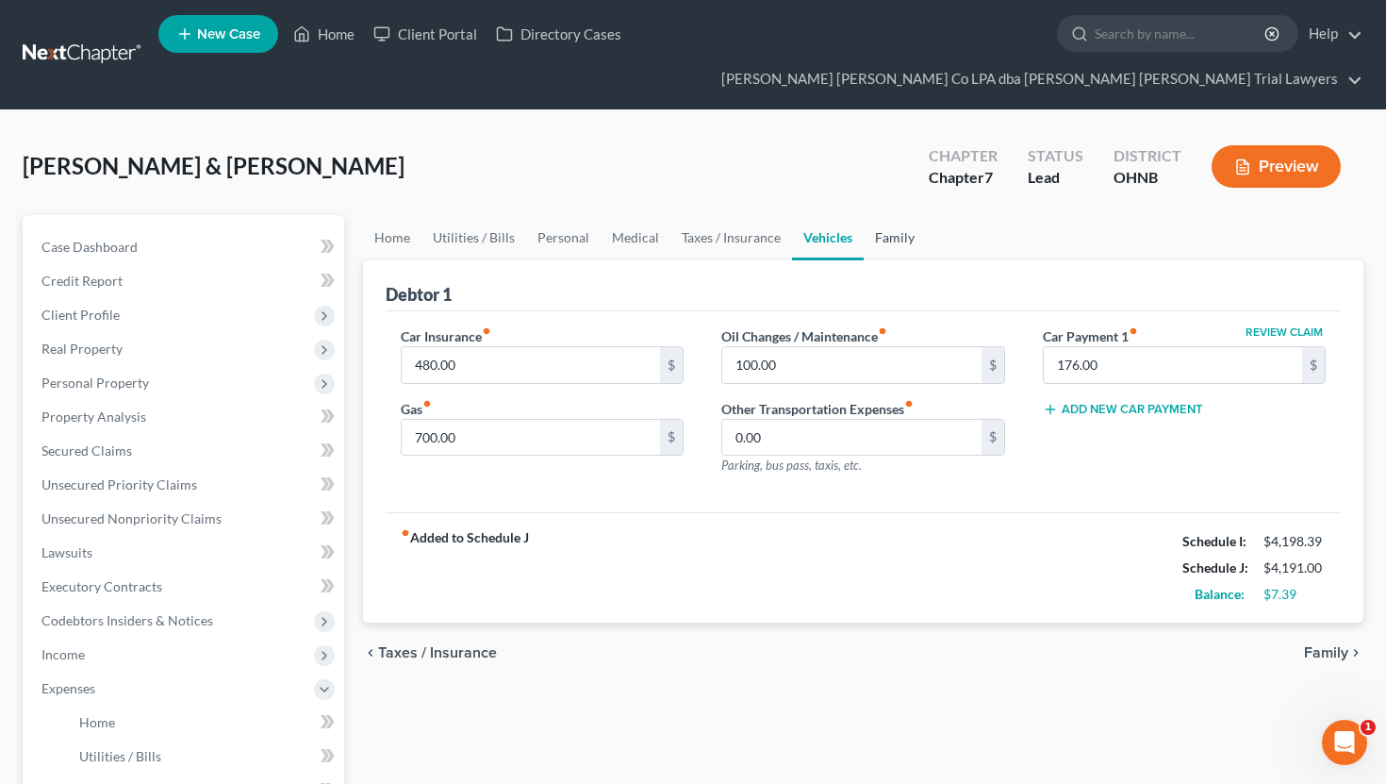
click at [878, 215] on link "Family" at bounding box center [895, 237] width 62 height 45
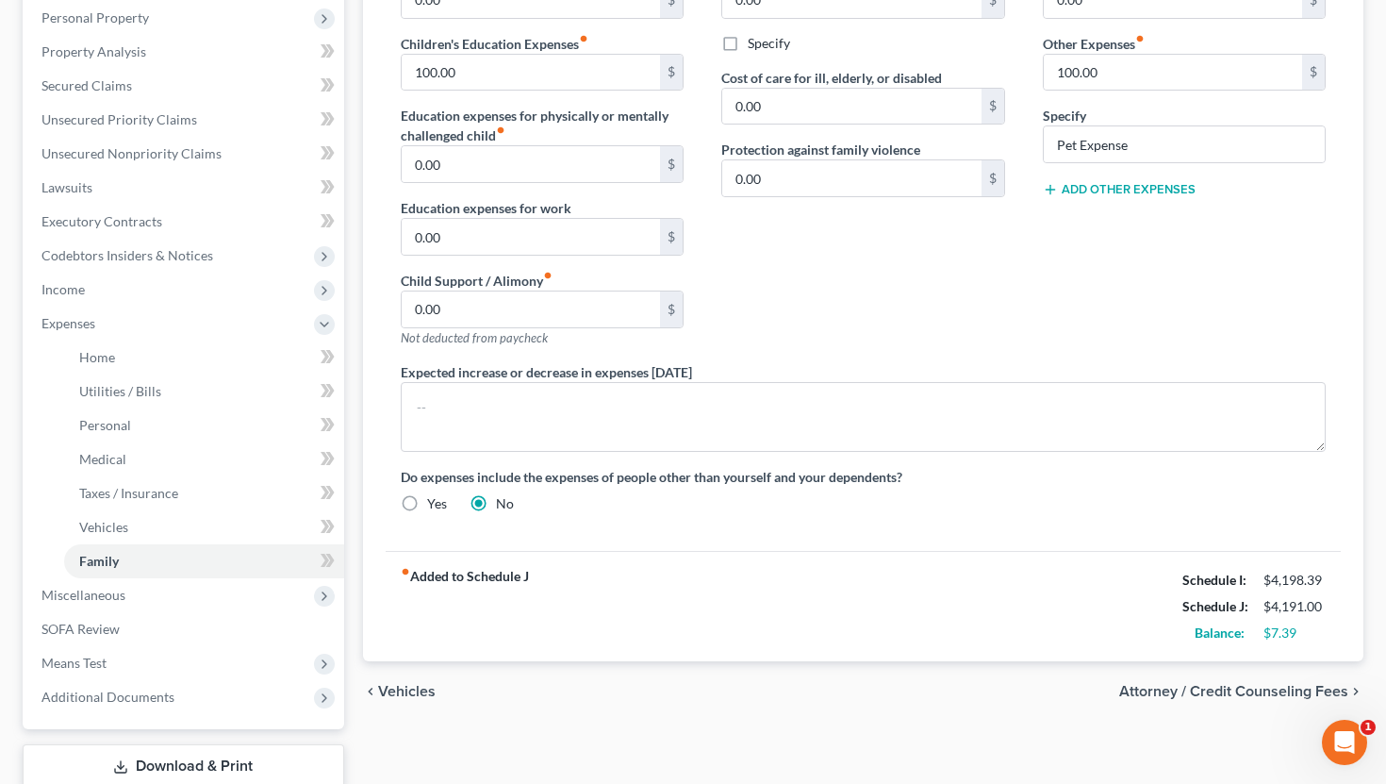
scroll to position [455, 0]
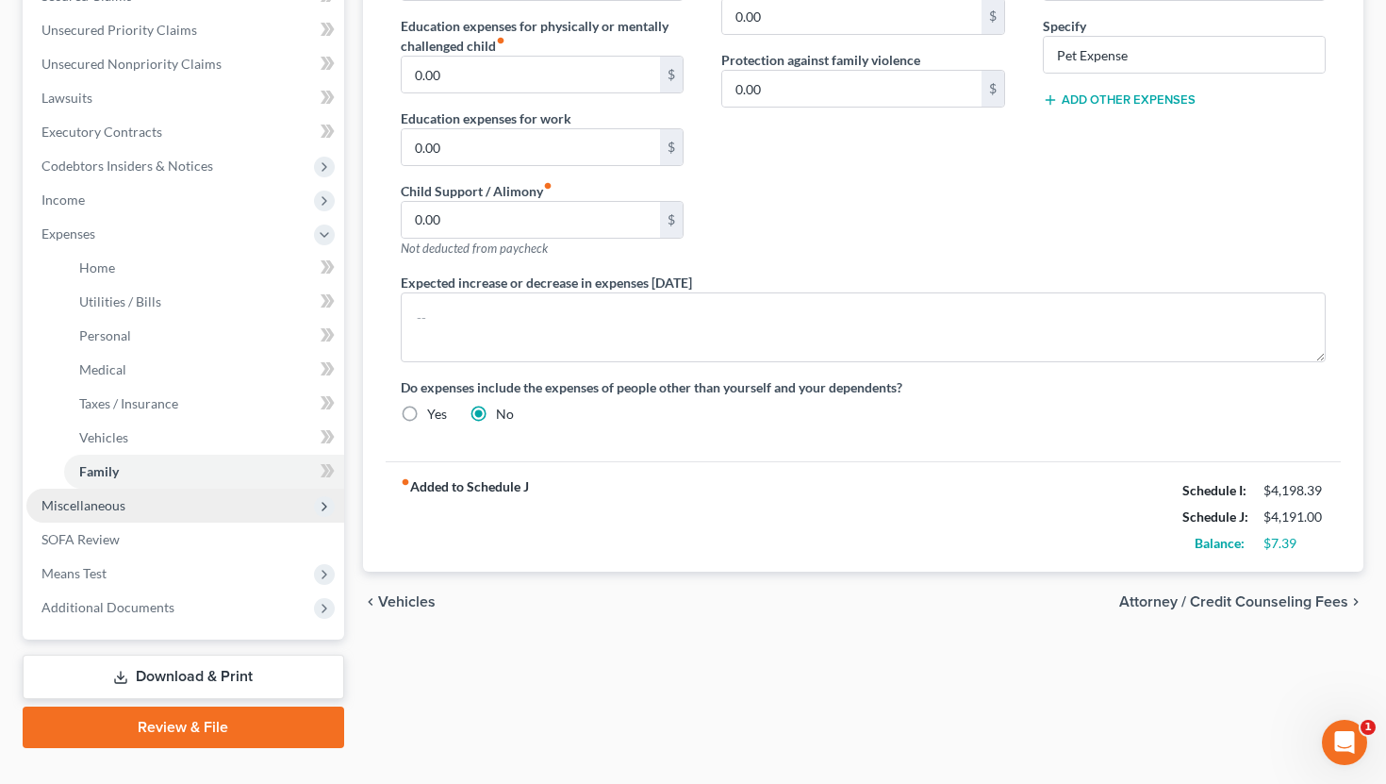
click at [237, 489] on span "Miscellaneous" at bounding box center [185, 506] width 318 height 34
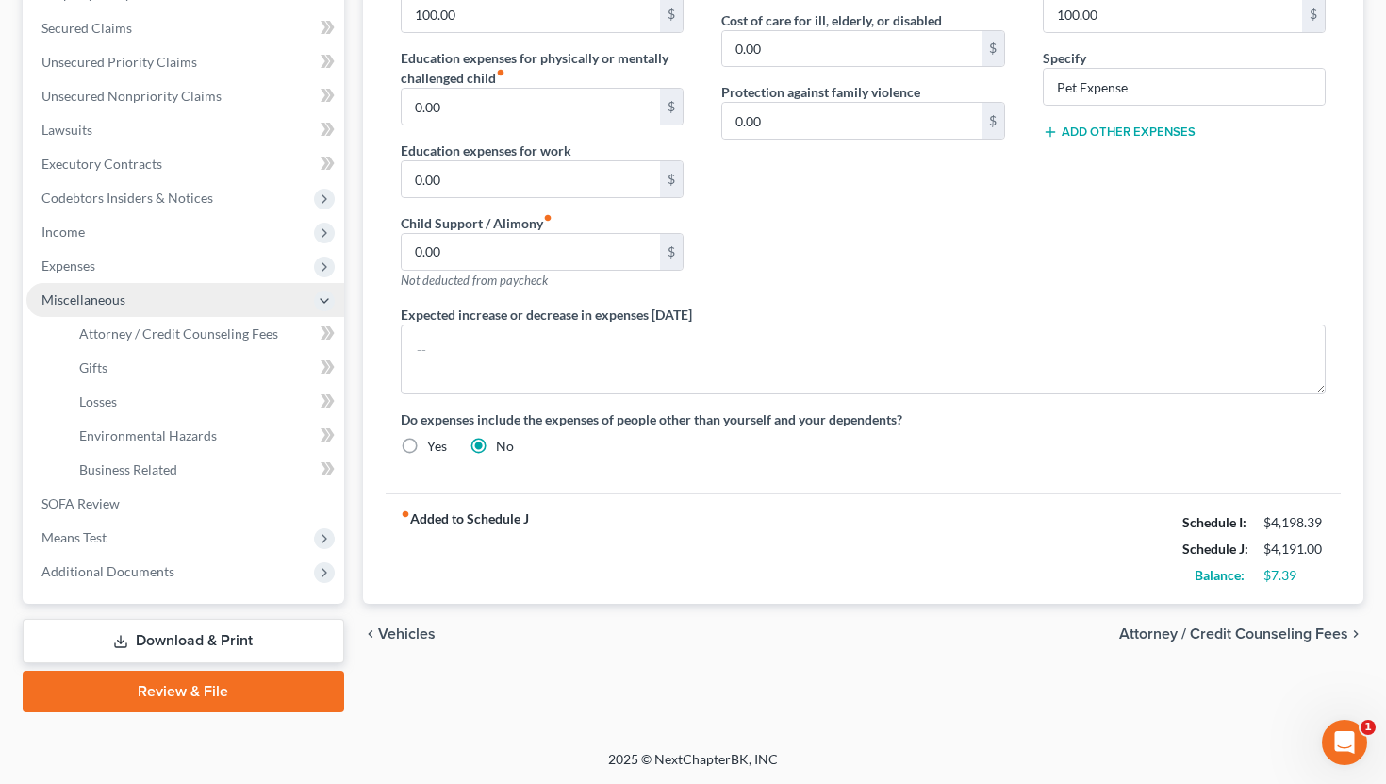
scroll to position [387, 0]
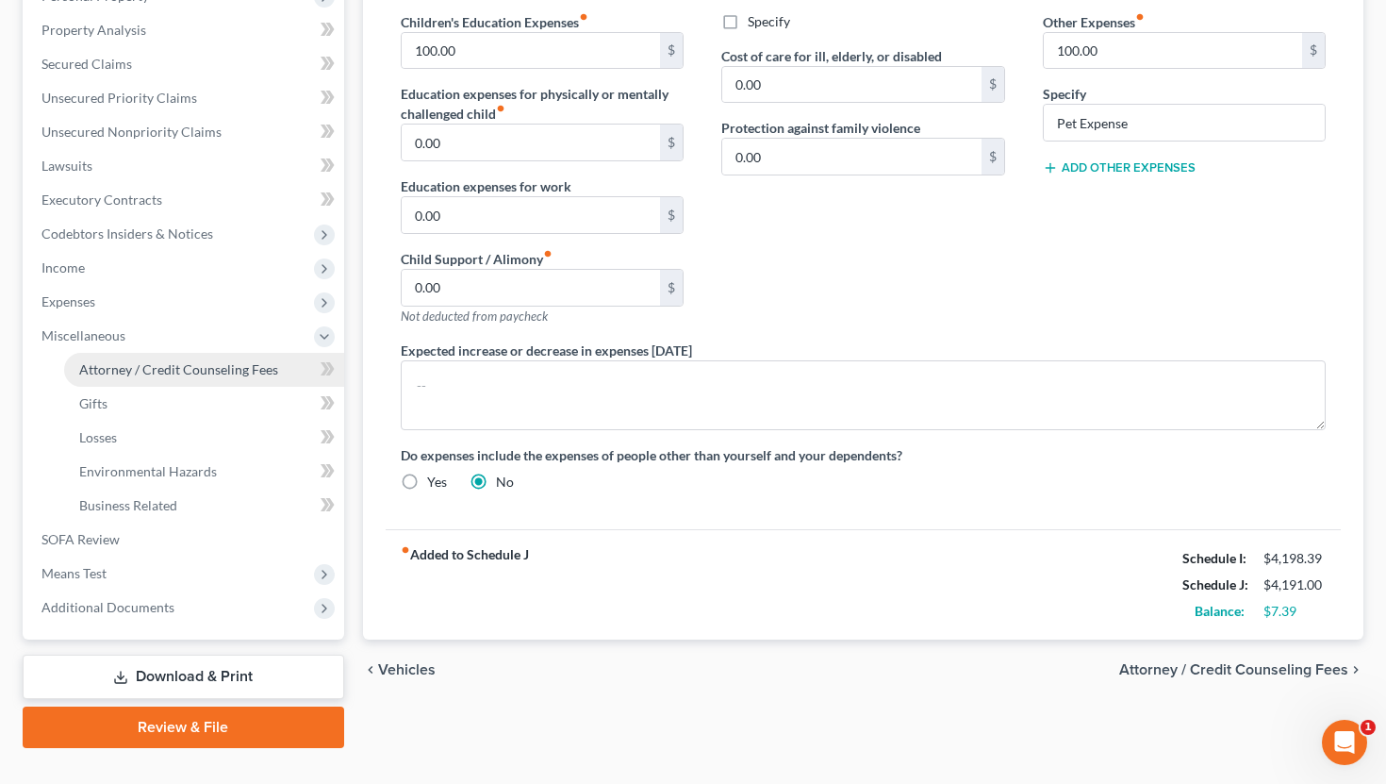
click at [239, 353] on link "Attorney / Credit Counseling Fees" at bounding box center [204, 370] width 280 height 34
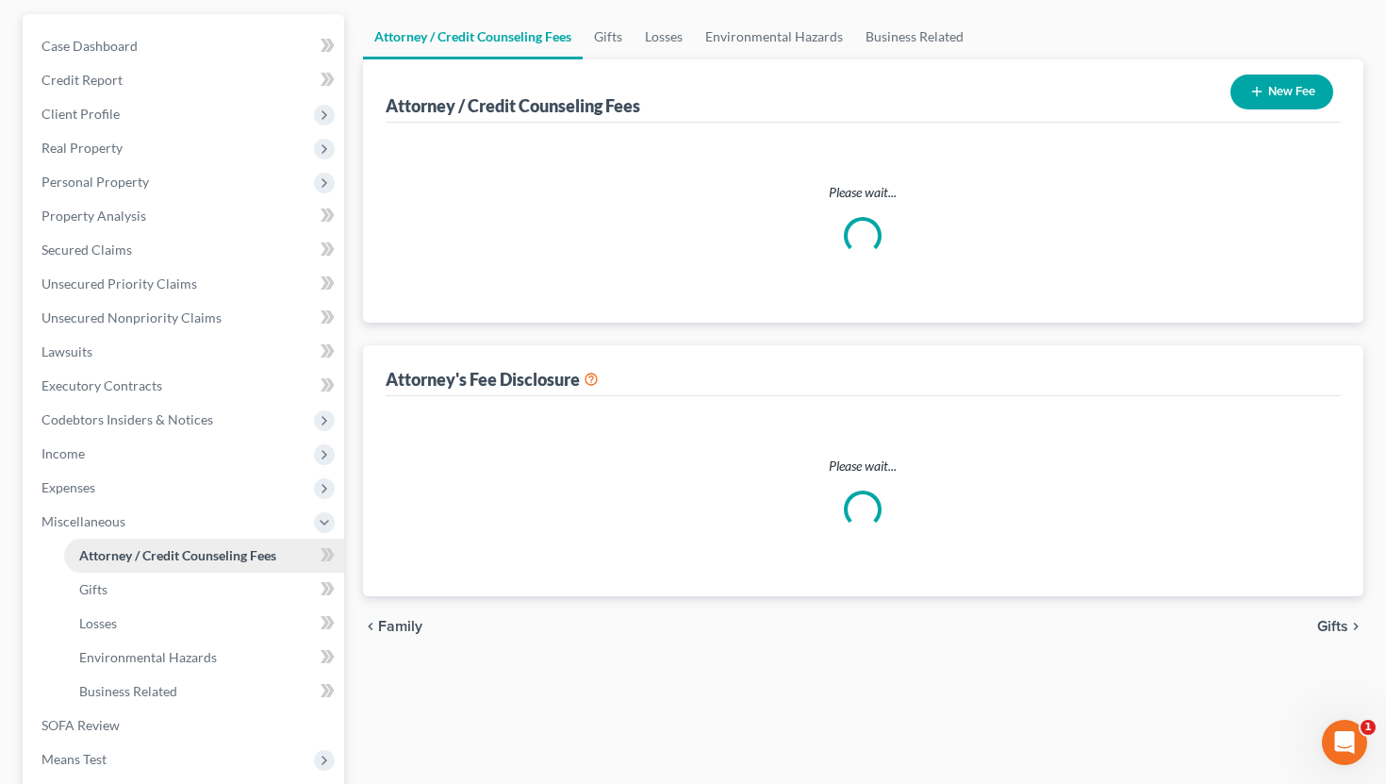
select select "0"
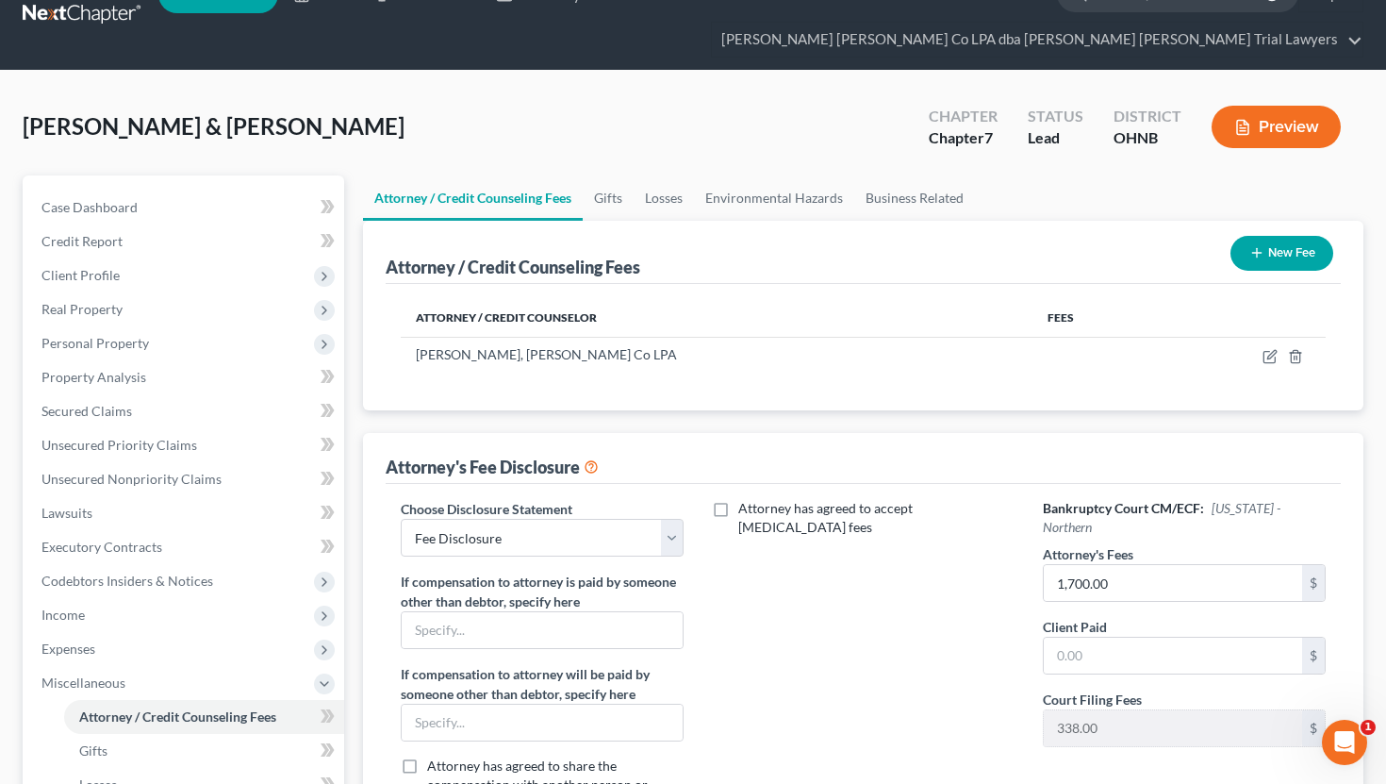
scroll to position [41, 0]
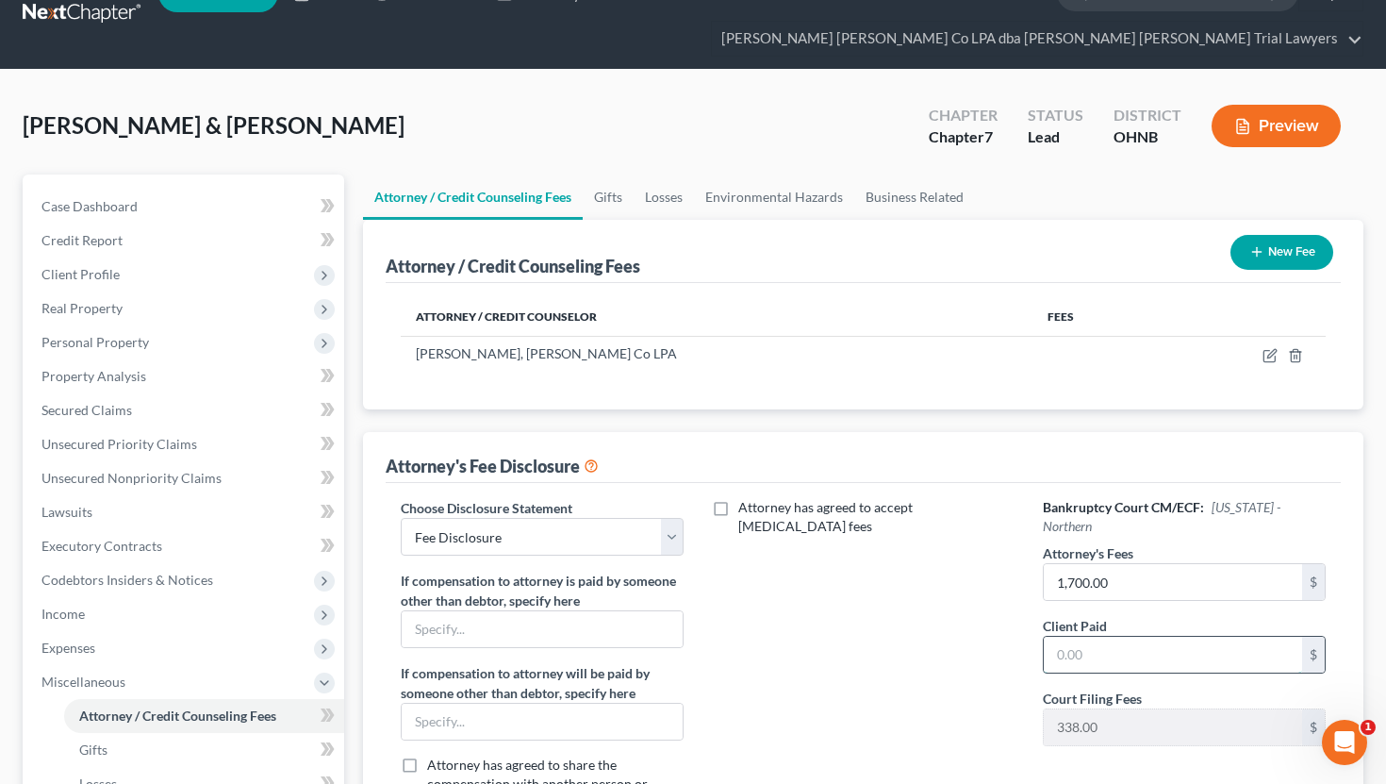
click at [1075, 637] on input "text" at bounding box center [1173, 655] width 259 height 36
click at [1087, 637] on input "text" at bounding box center [1173, 655] width 259 height 36
type input "1,700"
click at [1268, 348] on icon "button" at bounding box center [1270, 355] width 15 height 15
select select "36"
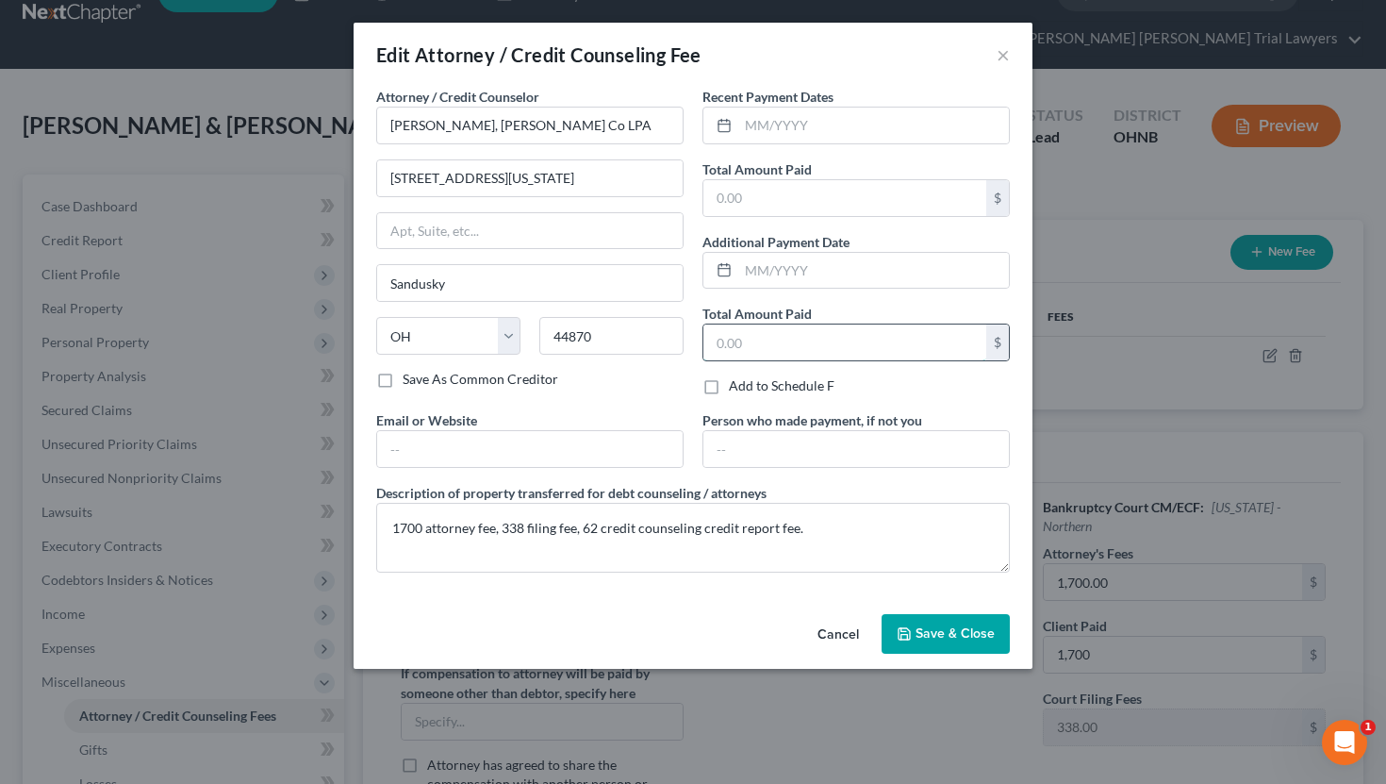
click at [822, 344] on input "text" at bounding box center [845, 342] width 283 height 36
type input "1,700"
click at [909, 626] on icon "button" at bounding box center [904, 633] width 15 height 15
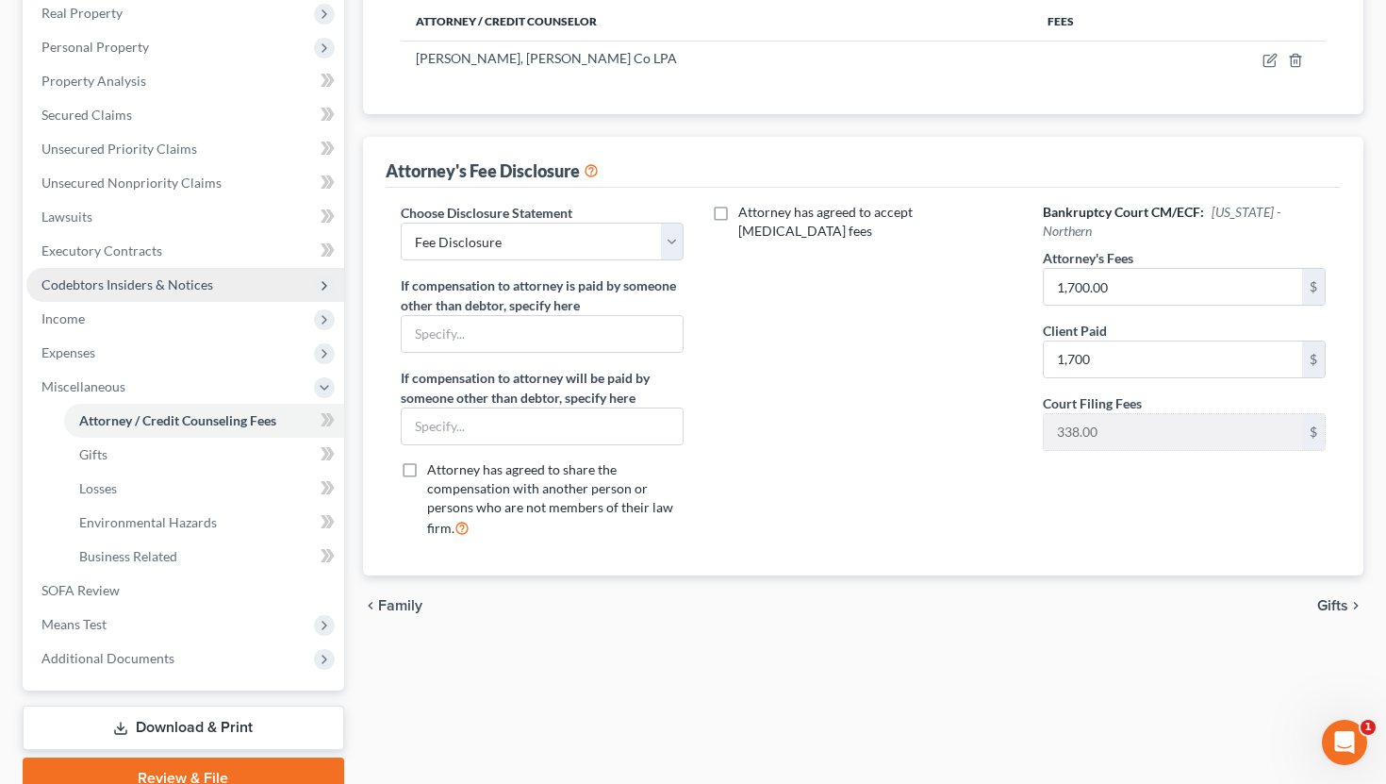
scroll to position [340, 0]
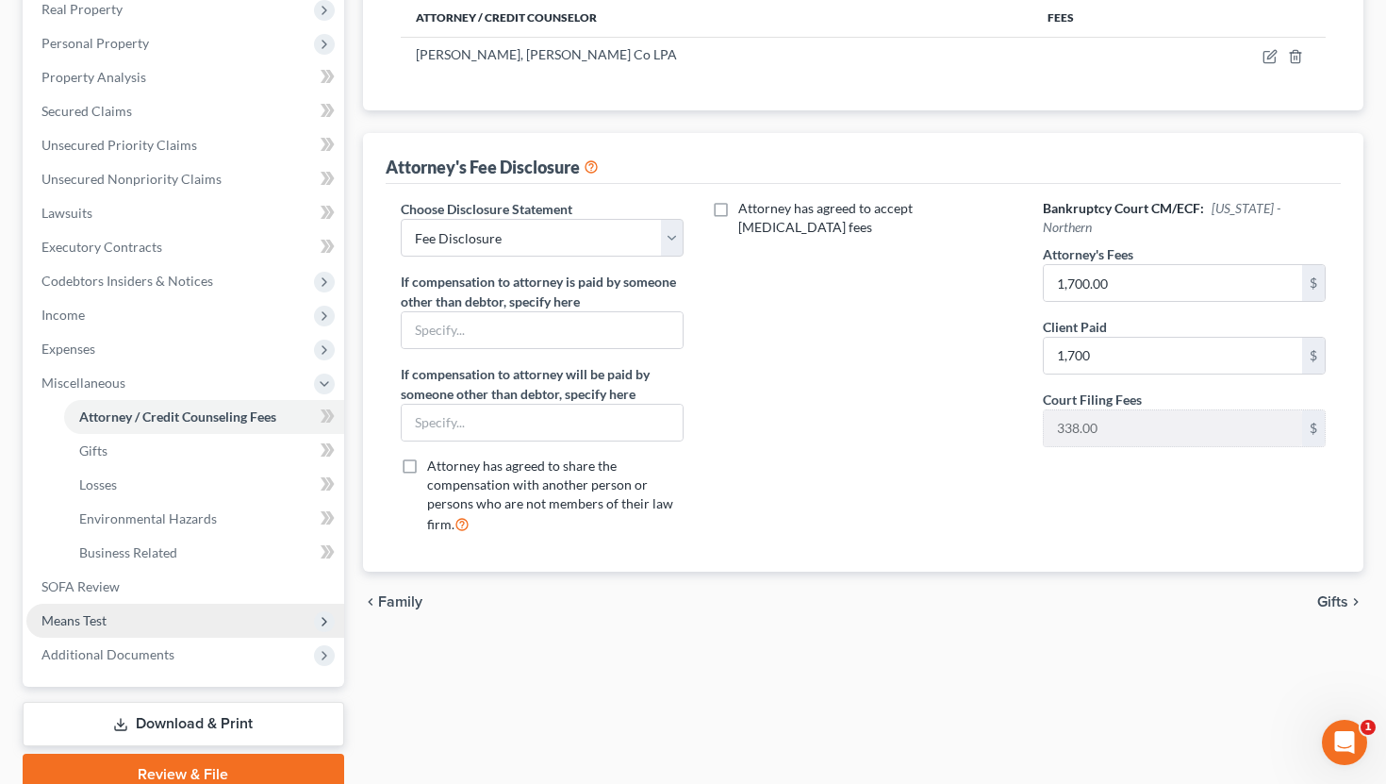
click at [211, 604] on span "Means Test" at bounding box center [185, 621] width 318 height 34
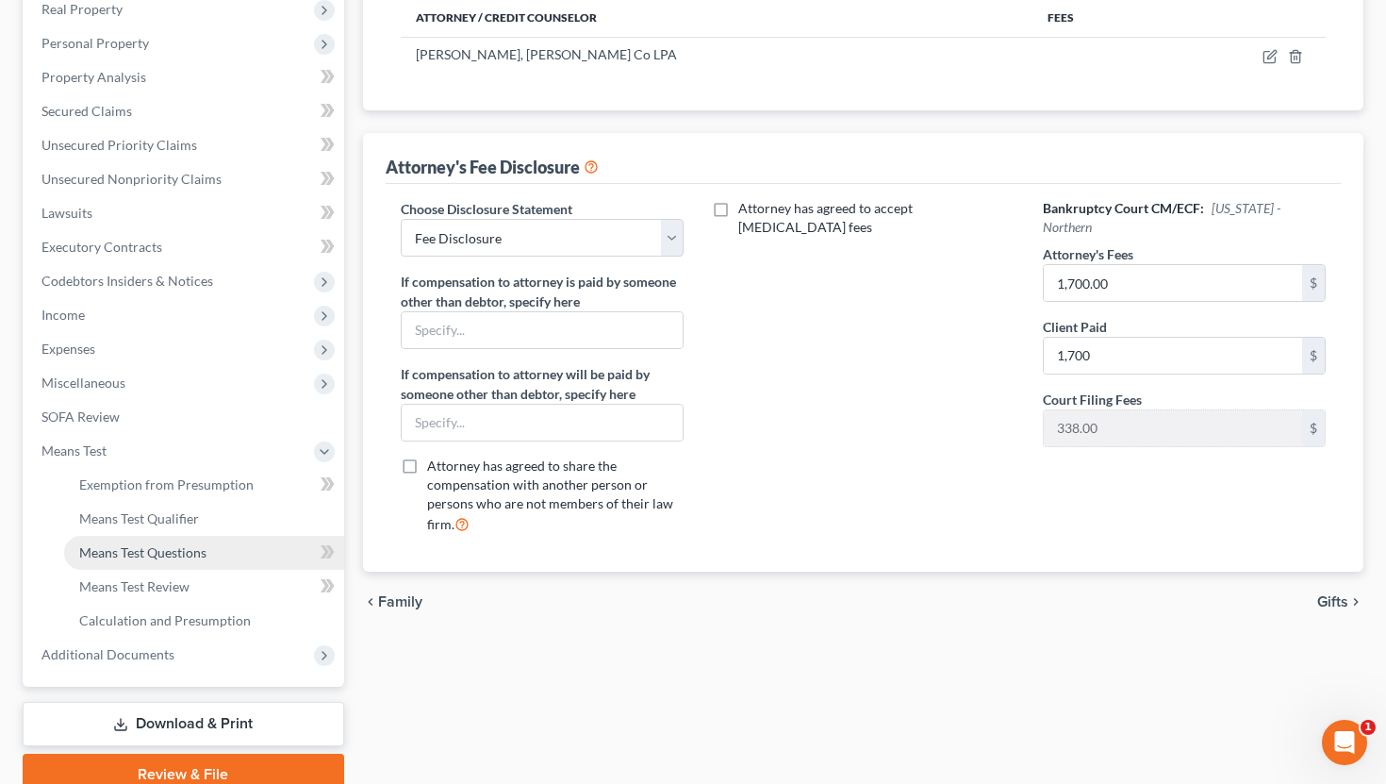
click at [227, 536] on link "Means Test Questions" at bounding box center [204, 553] width 280 height 34
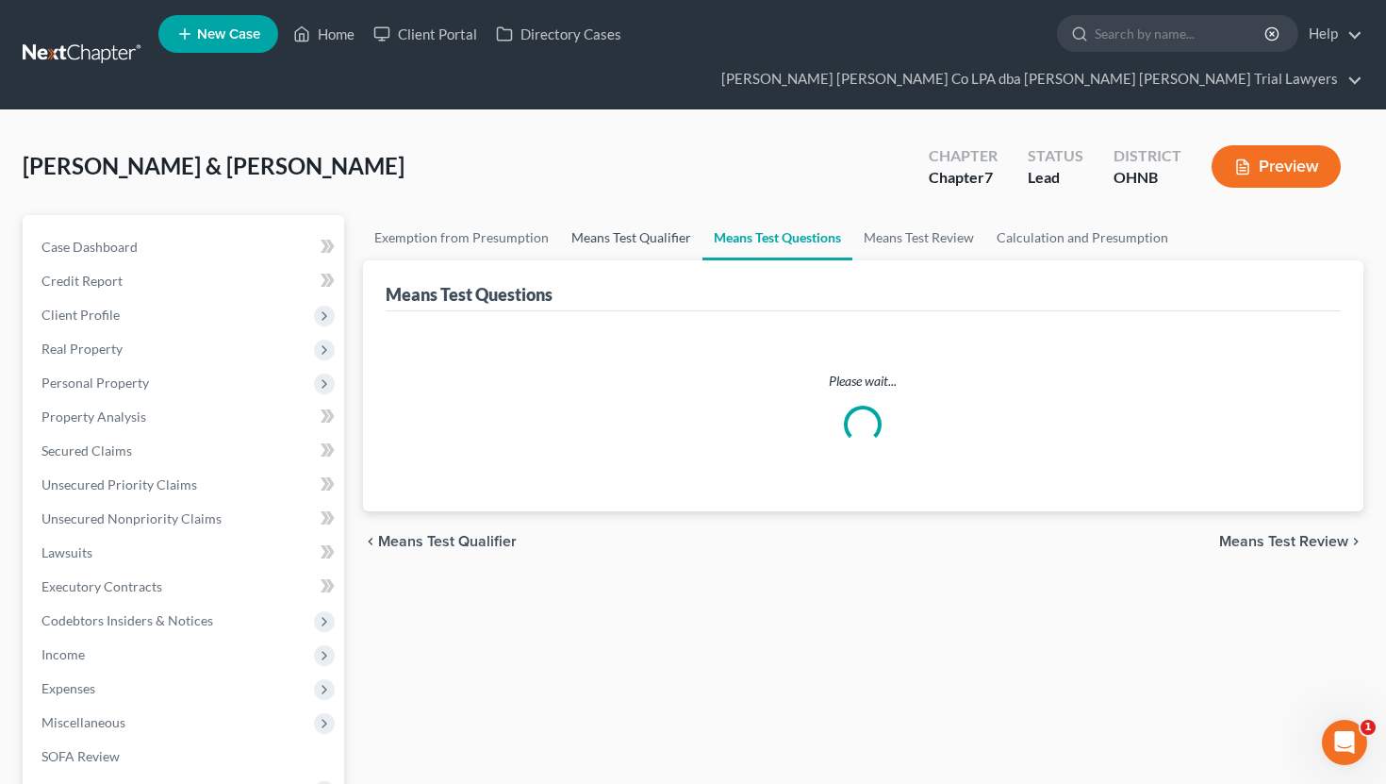
click at [606, 215] on link "Means Test Qualifier" at bounding box center [631, 237] width 142 height 45
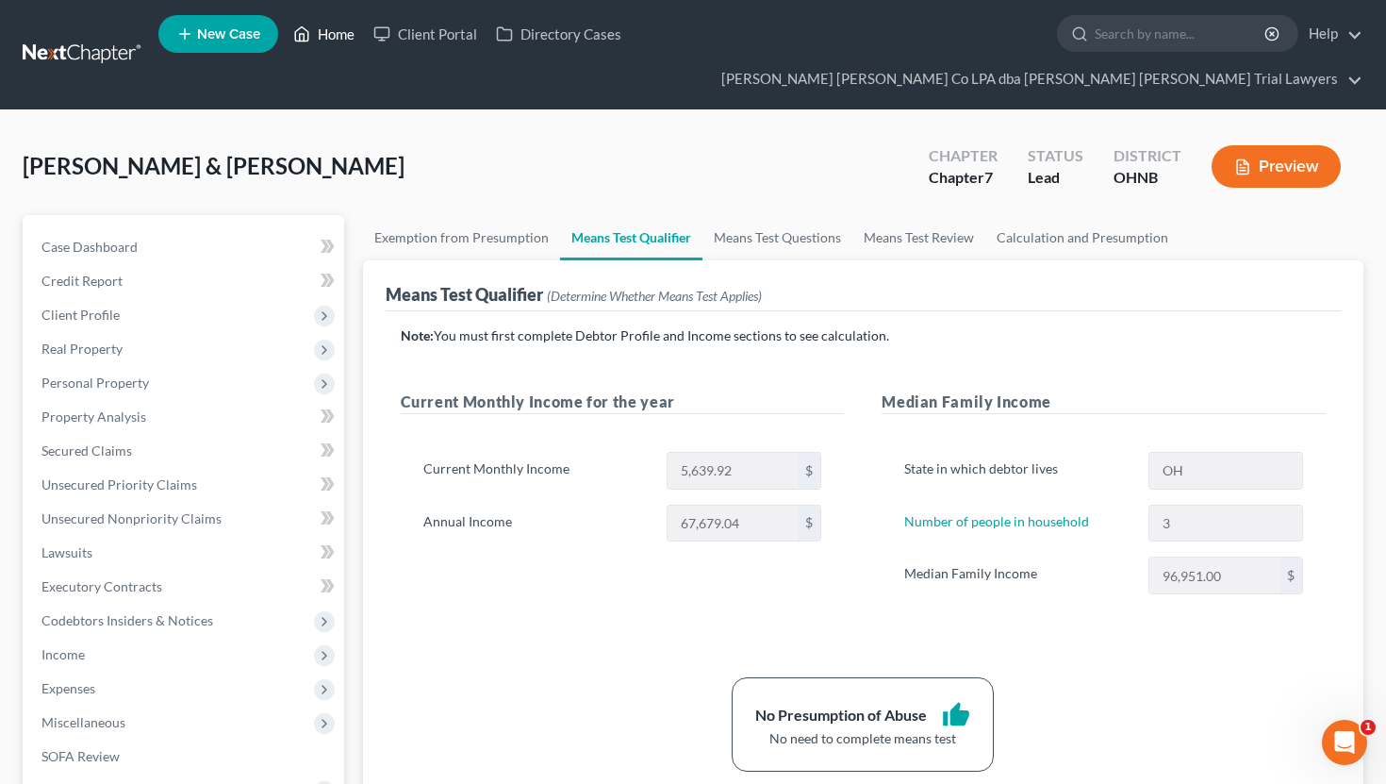
click at [348, 38] on link "Home" at bounding box center [324, 34] width 80 height 34
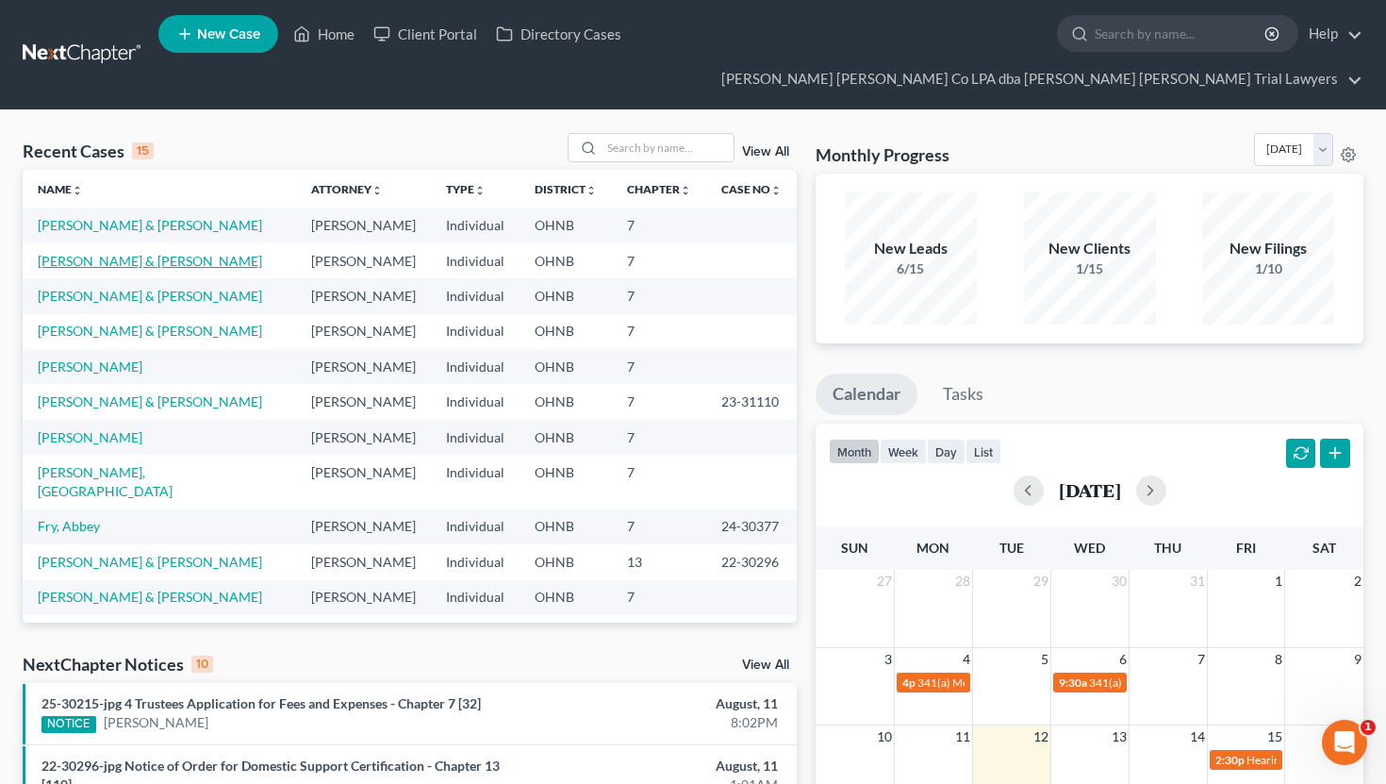
click at [131, 253] on link "Henry, Scott & Nancy" at bounding box center [150, 261] width 224 height 16
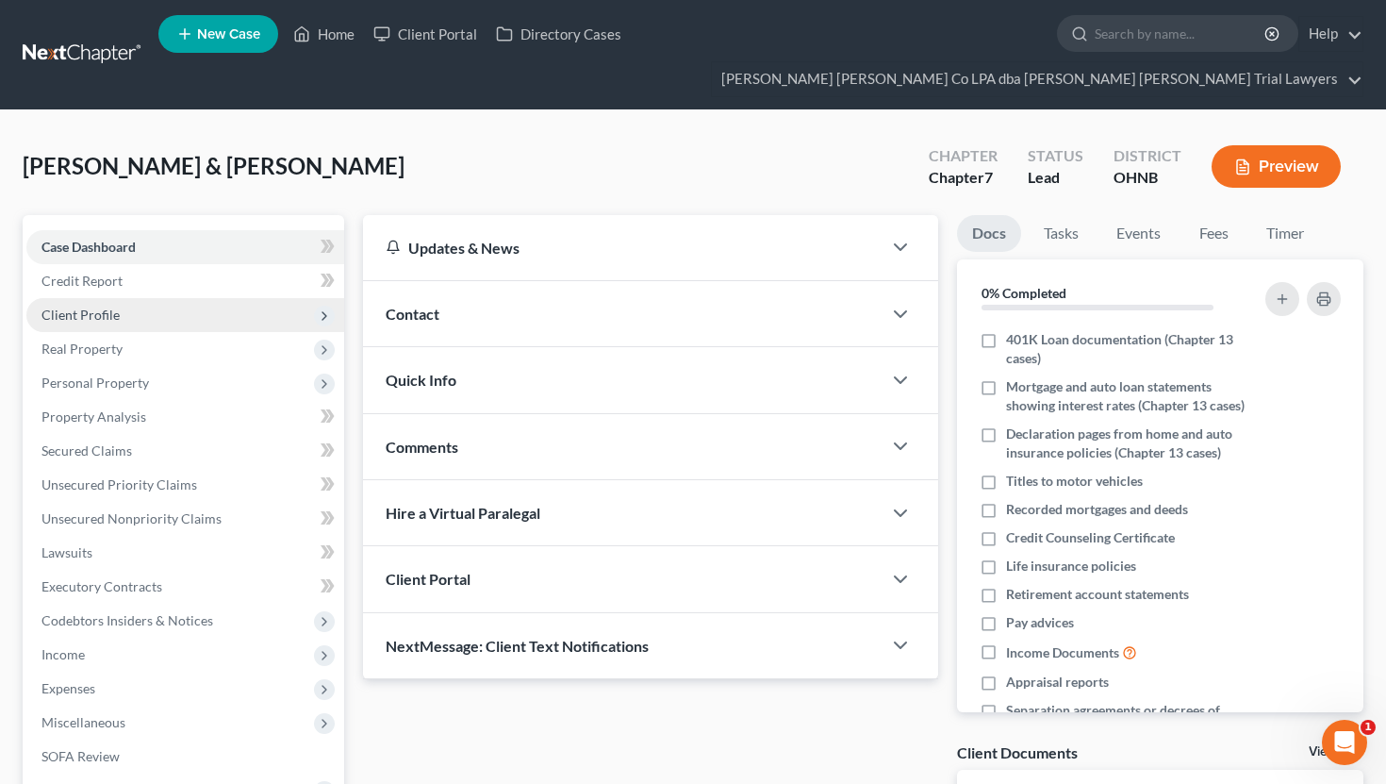
click at [164, 298] on span "Client Profile" at bounding box center [185, 315] width 318 height 34
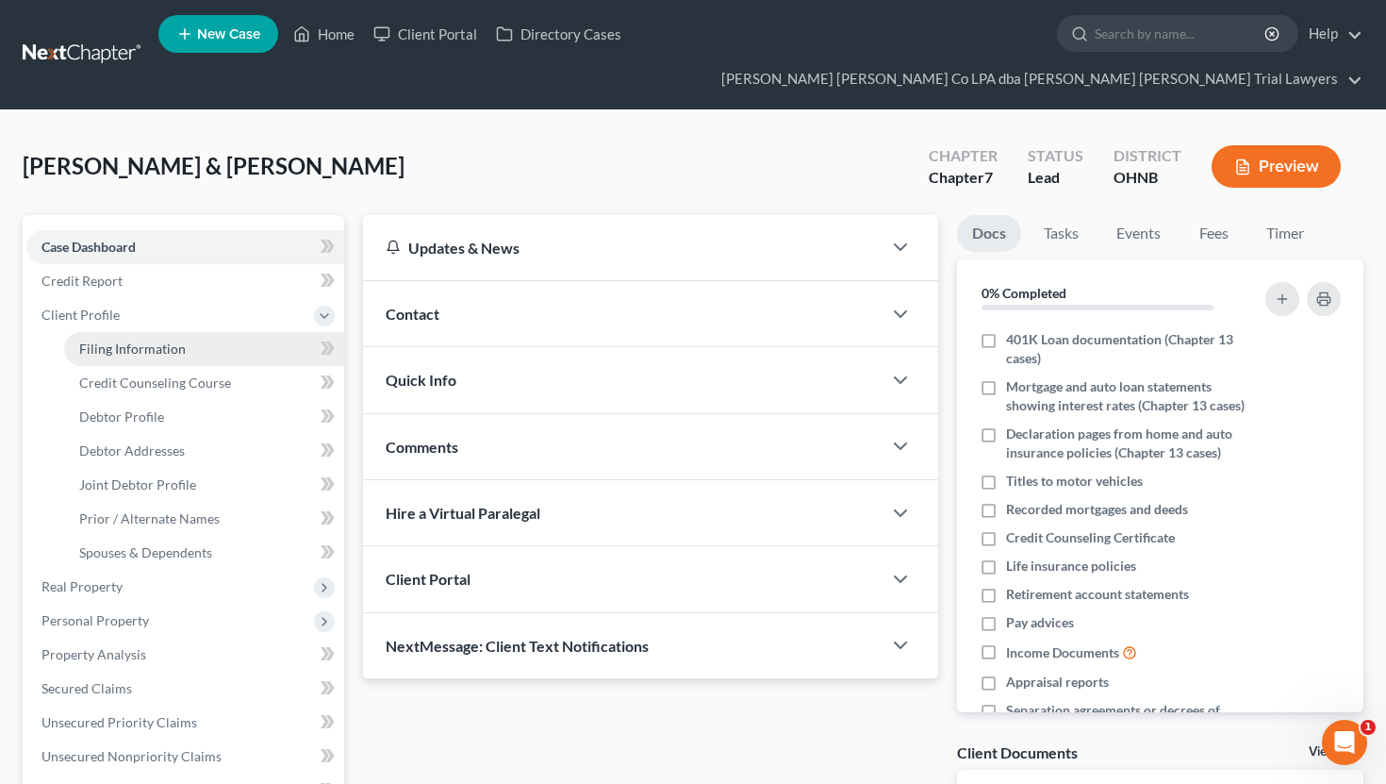
click at [162, 340] on span "Filing Information" at bounding box center [132, 348] width 107 height 16
select select "1"
select select "0"
select select "61"
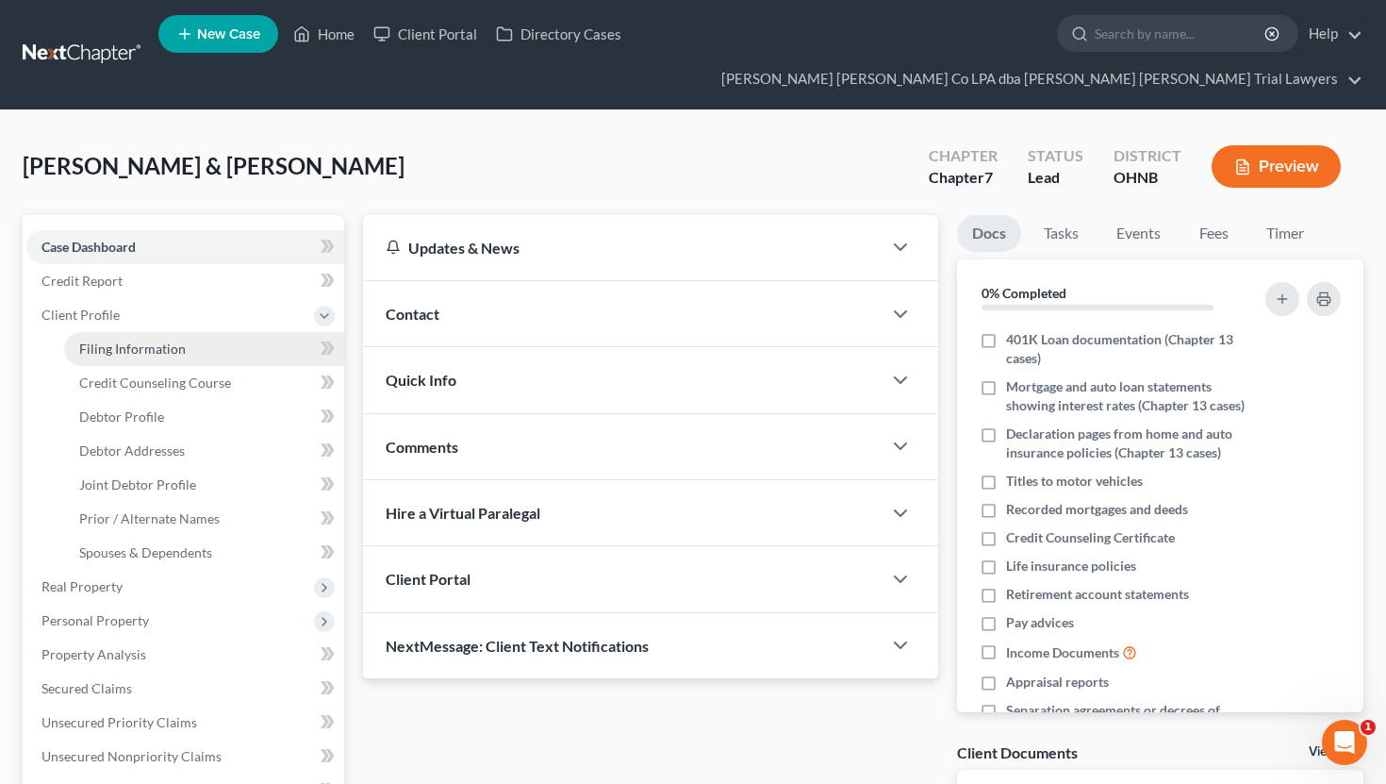
select select "0"
select select "36"
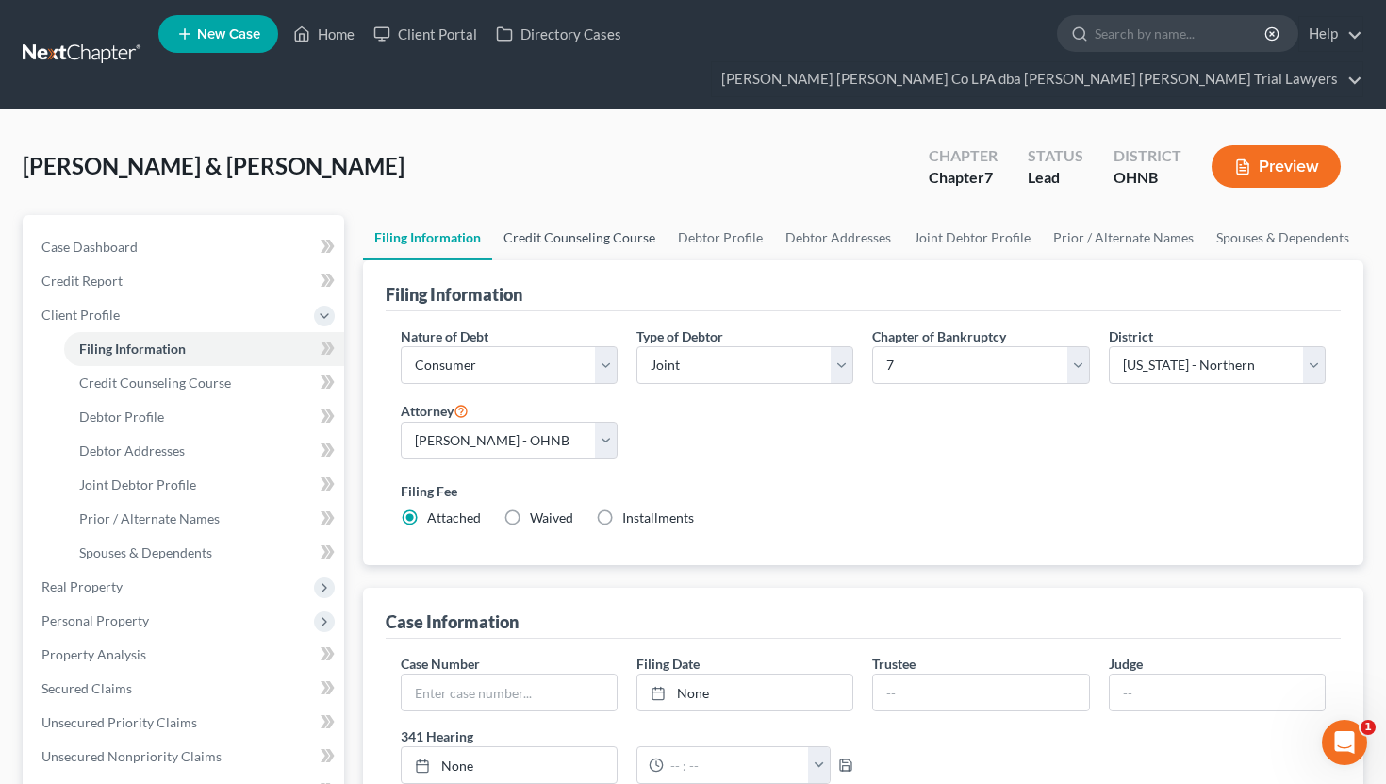
click at [594, 215] on link "Credit Counseling Course" at bounding box center [579, 237] width 174 height 45
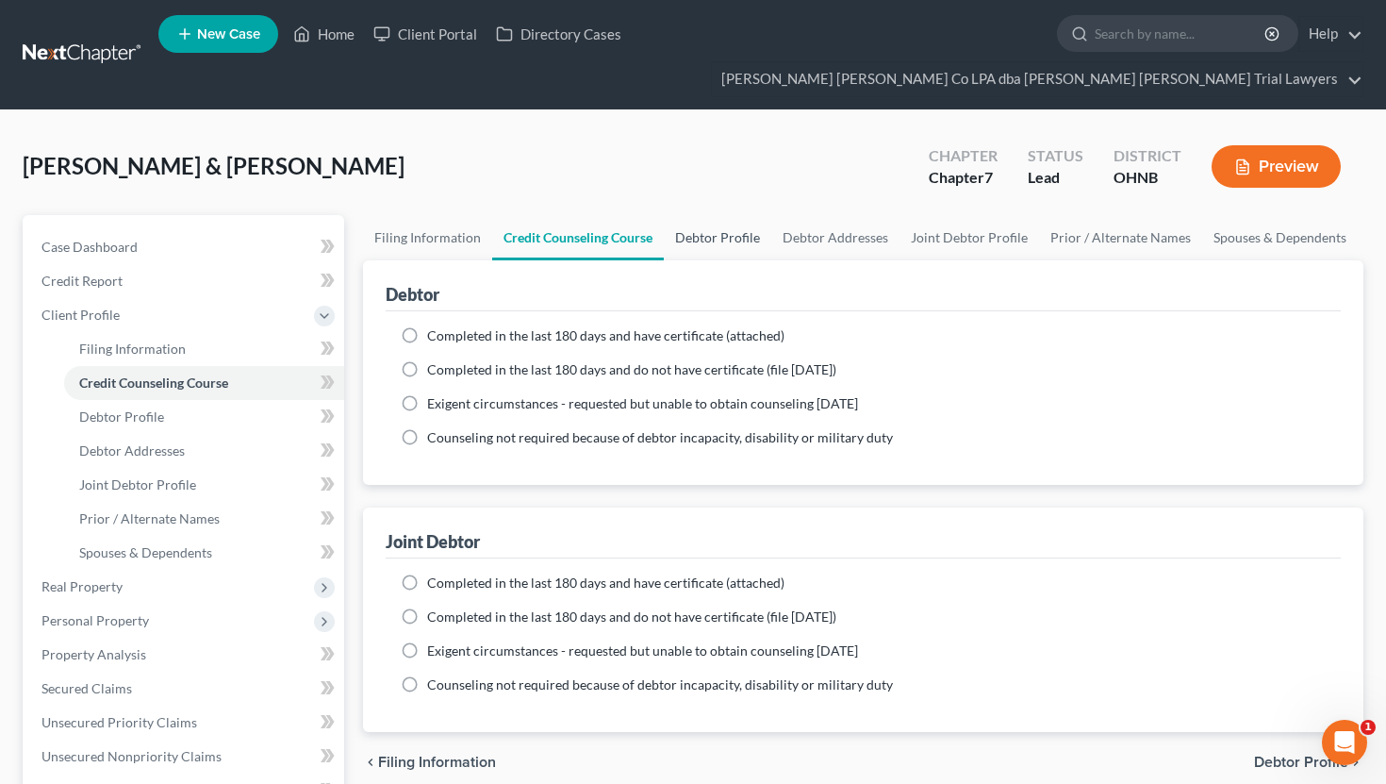
click at [737, 215] on link "Debtor Profile" at bounding box center [718, 237] width 108 height 45
select select "1"
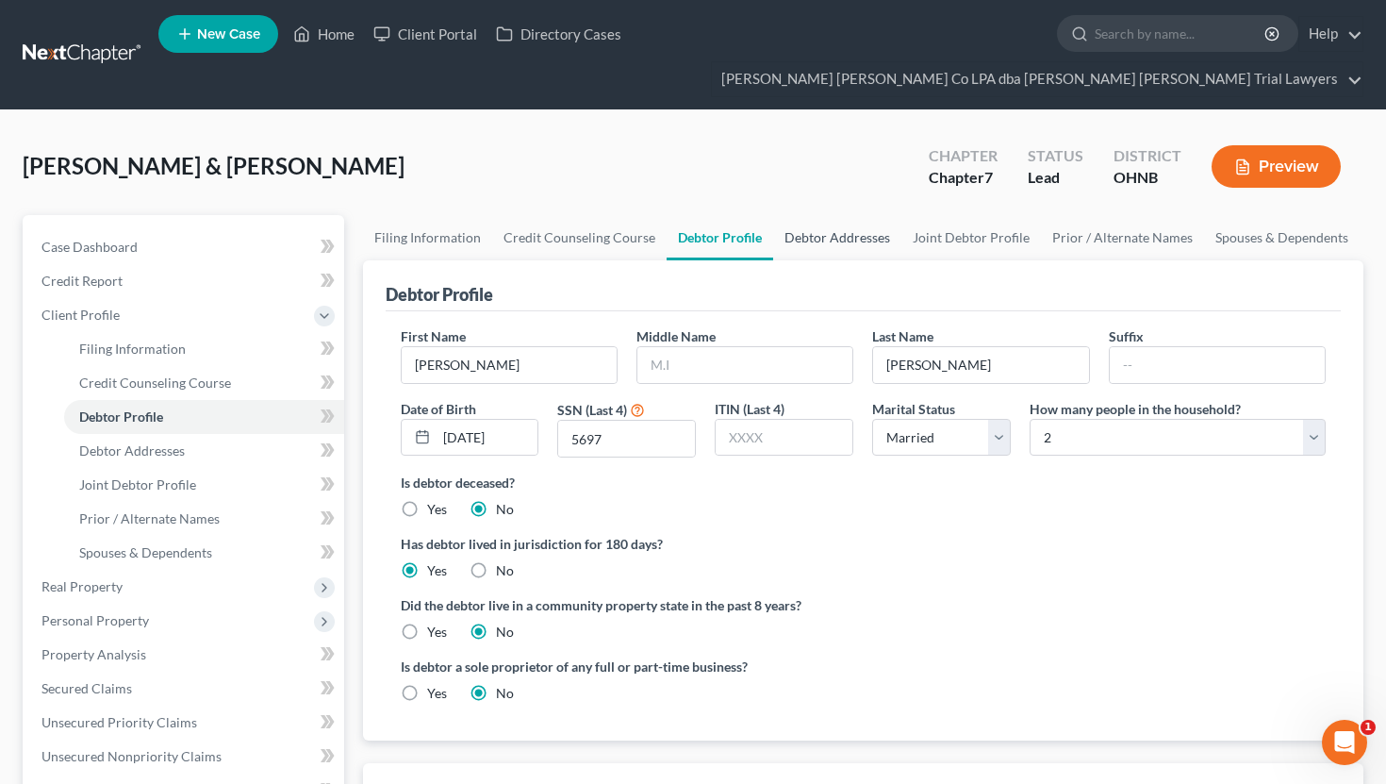
click at [838, 215] on link "Debtor Addresses" at bounding box center [837, 237] width 128 height 45
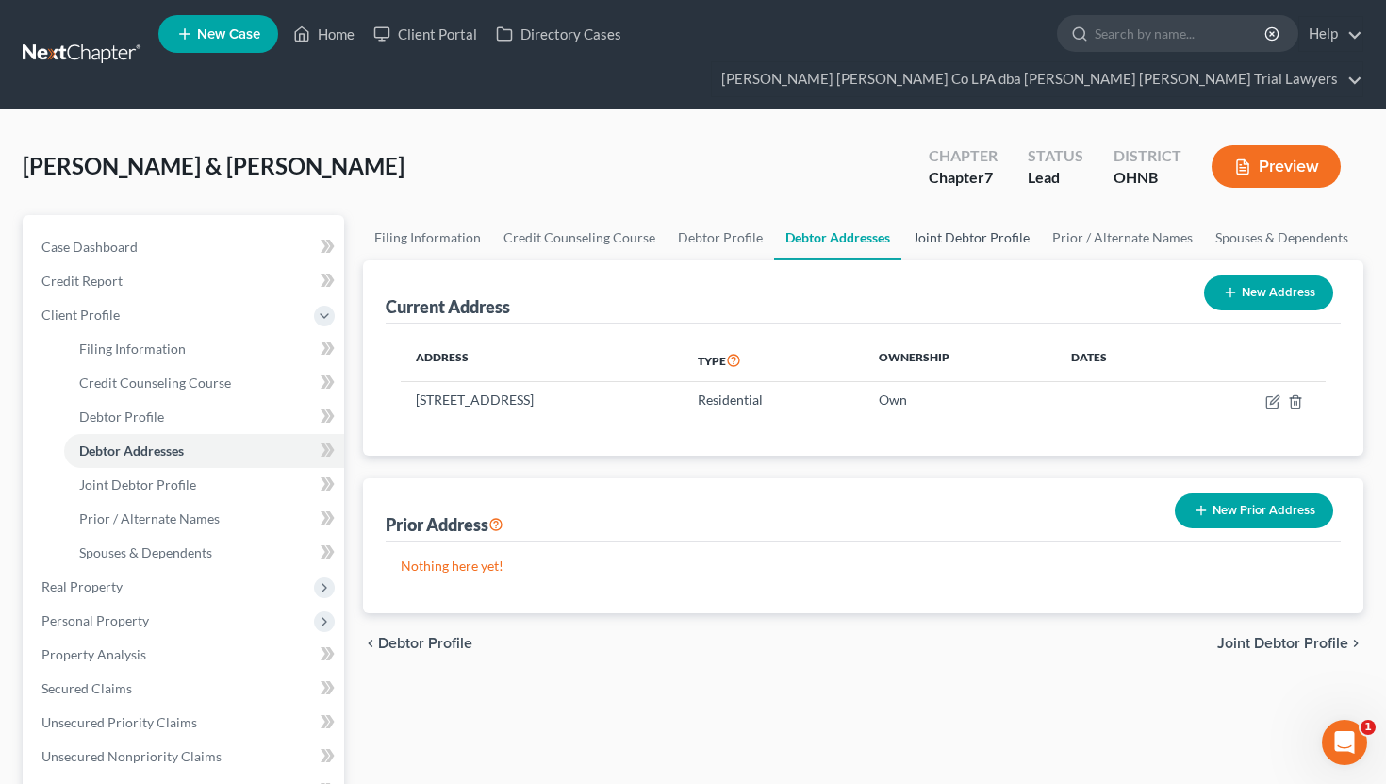
click at [956, 215] on link "Joint Debtor Profile" at bounding box center [972, 237] width 140 height 45
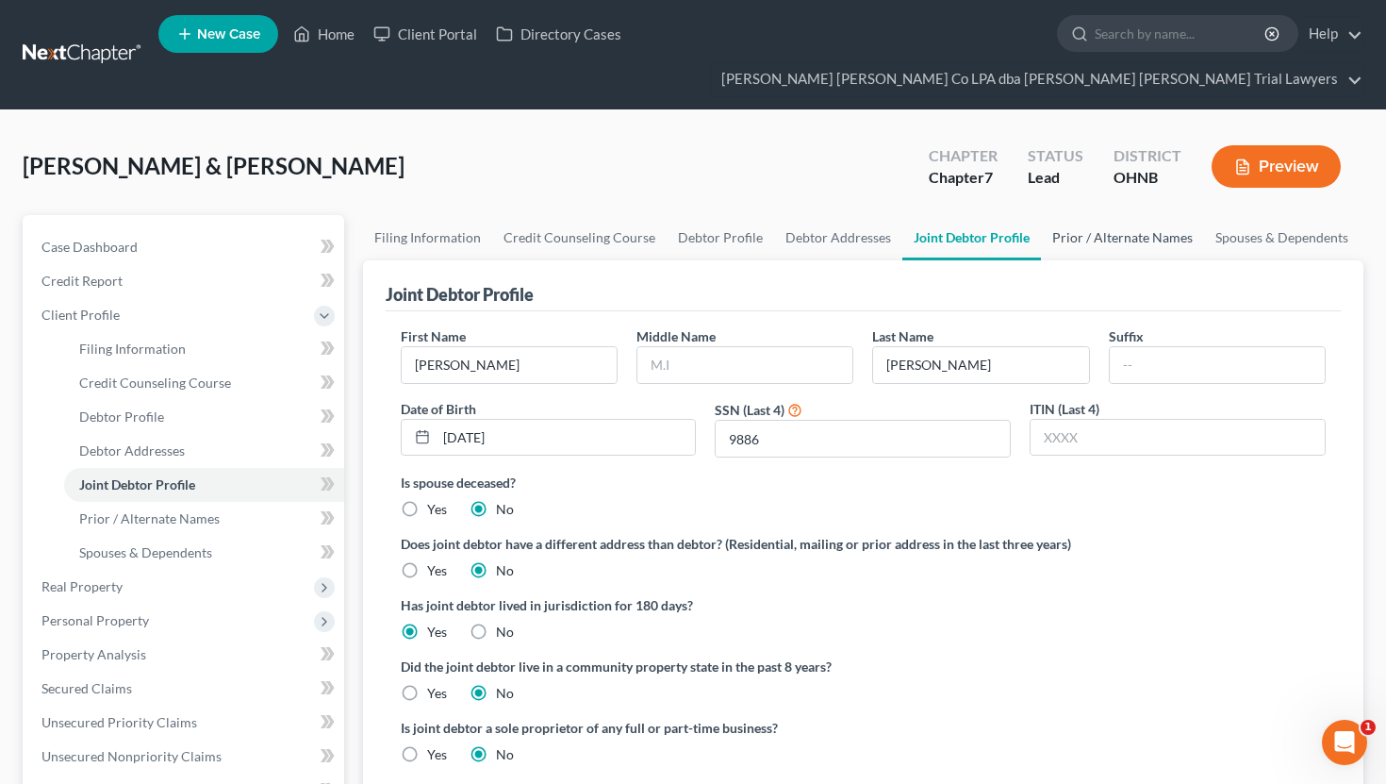
click at [1101, 215] on link "Prior / Alternate Names" at bounding box center [1122, 237] width 163 height 45
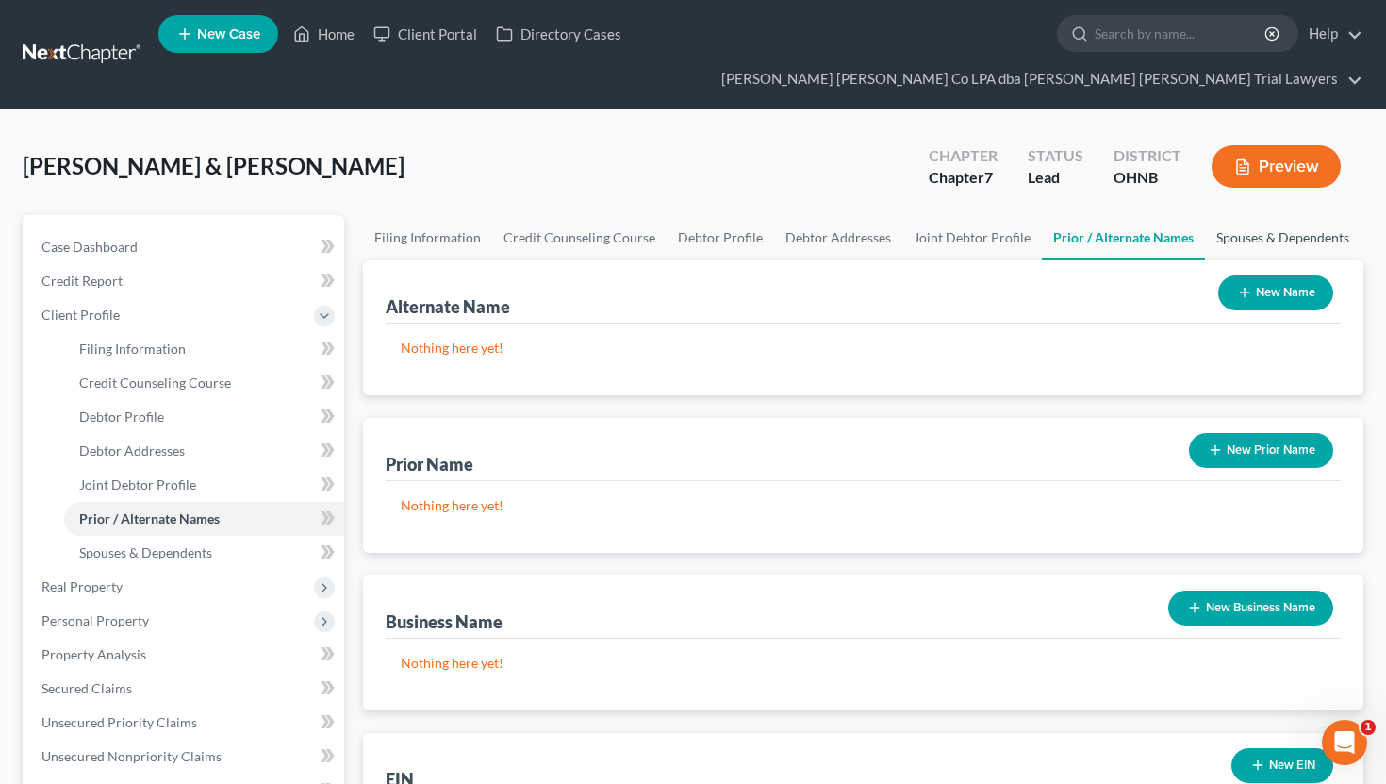
click at [1240, 215] on link "Spouses & Dependents" at bounding box center [1283, 237] width 156 height 45
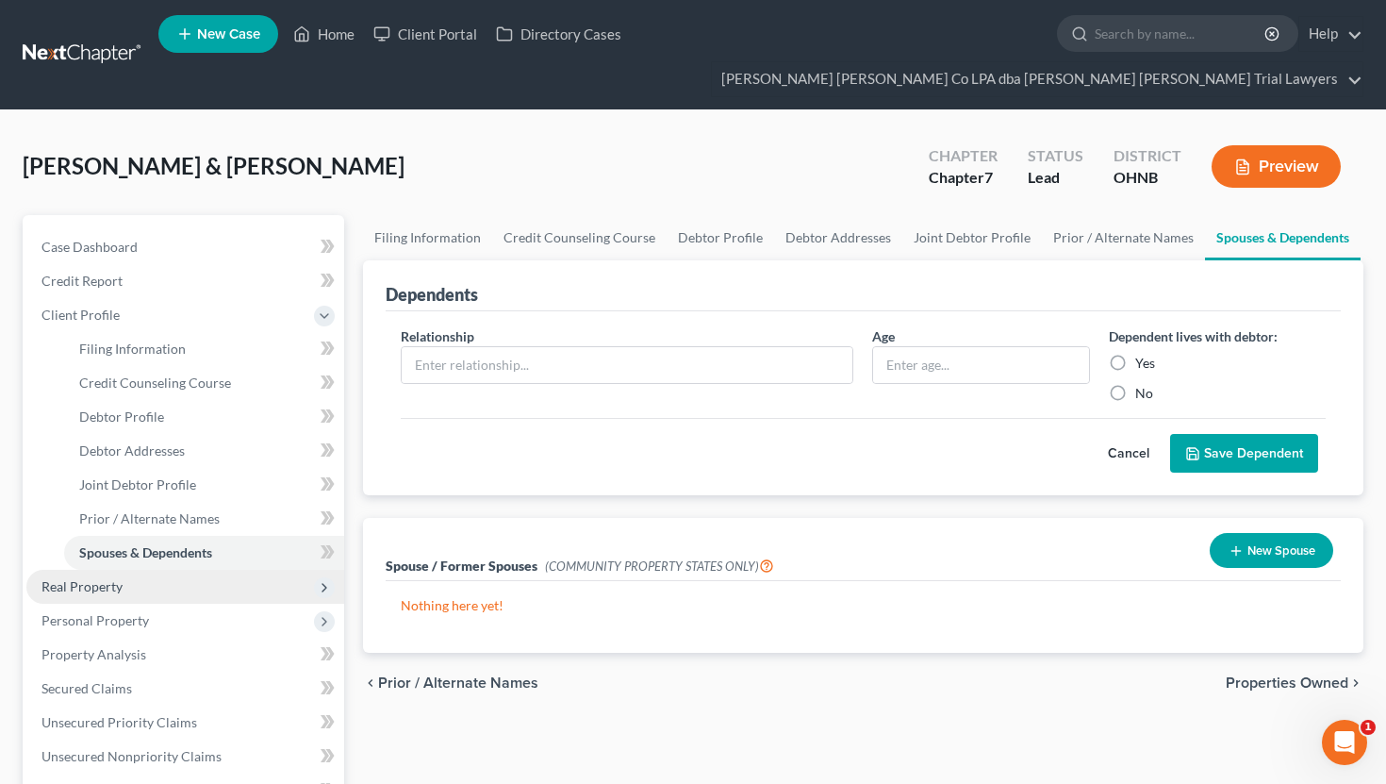
click at [154, 570] on span "Real Property" at bounding box center [185, 587] width 318 height 34
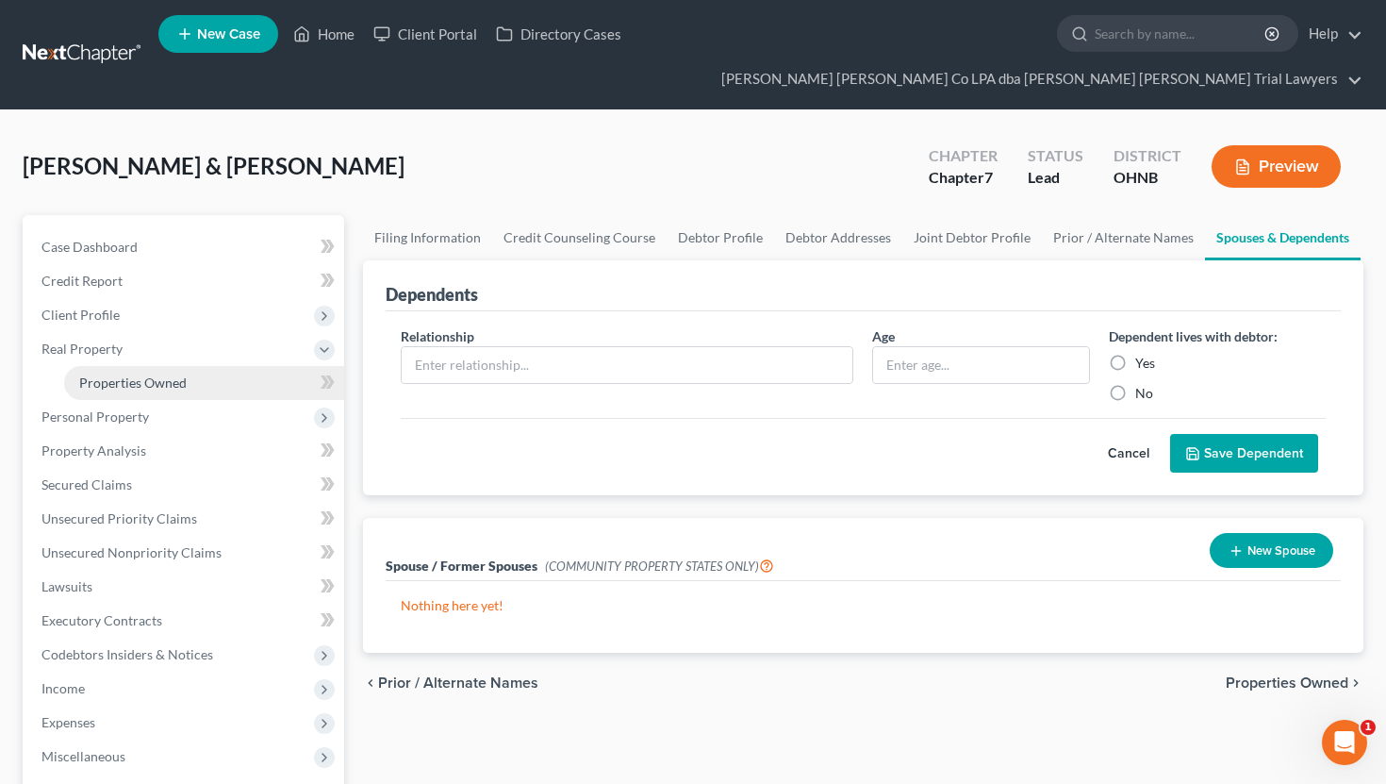
click at [202, 366] on link "Properties Owned" at bounding box center [204, 383] width 280 height 34
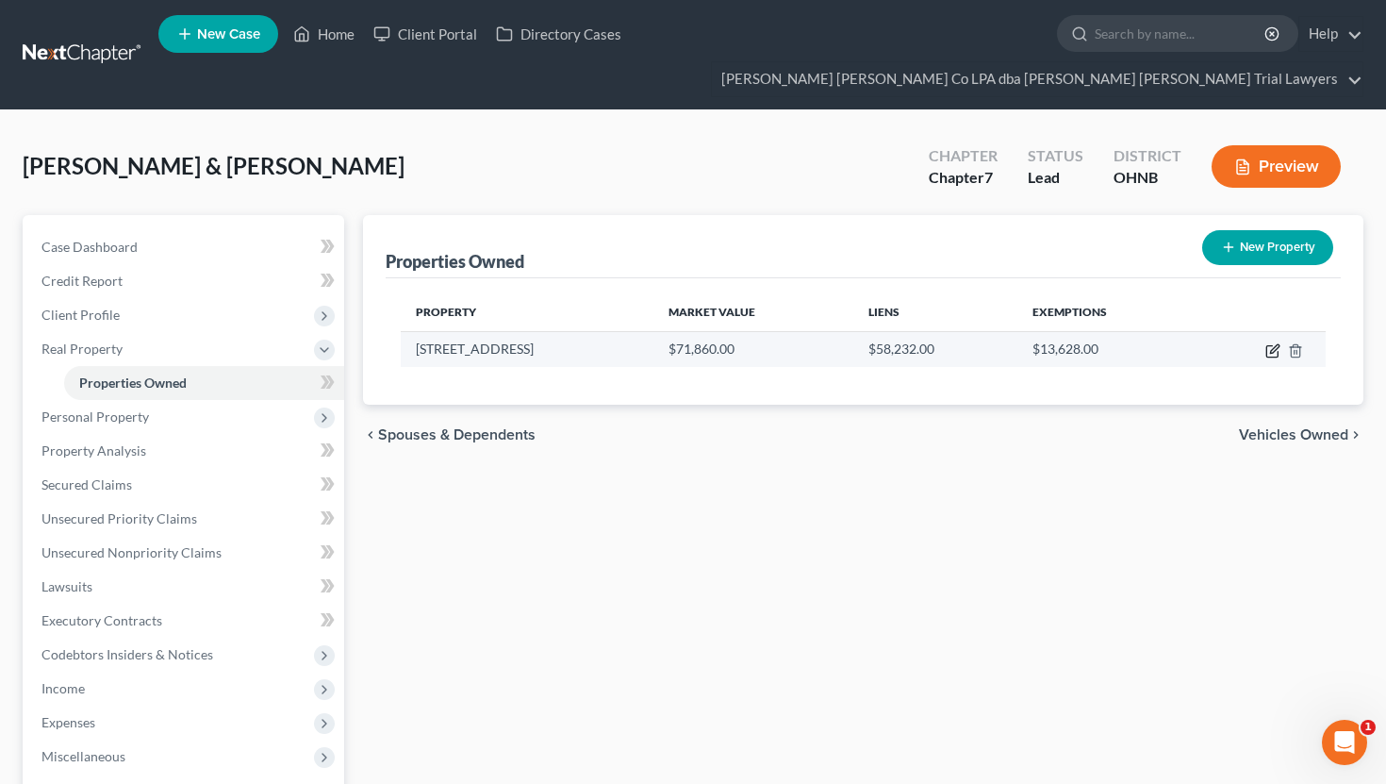
click at [1271, 343] on icon "button" at bounding box center [1273, 350] width 15 height 15
select select "36"
select select "2"
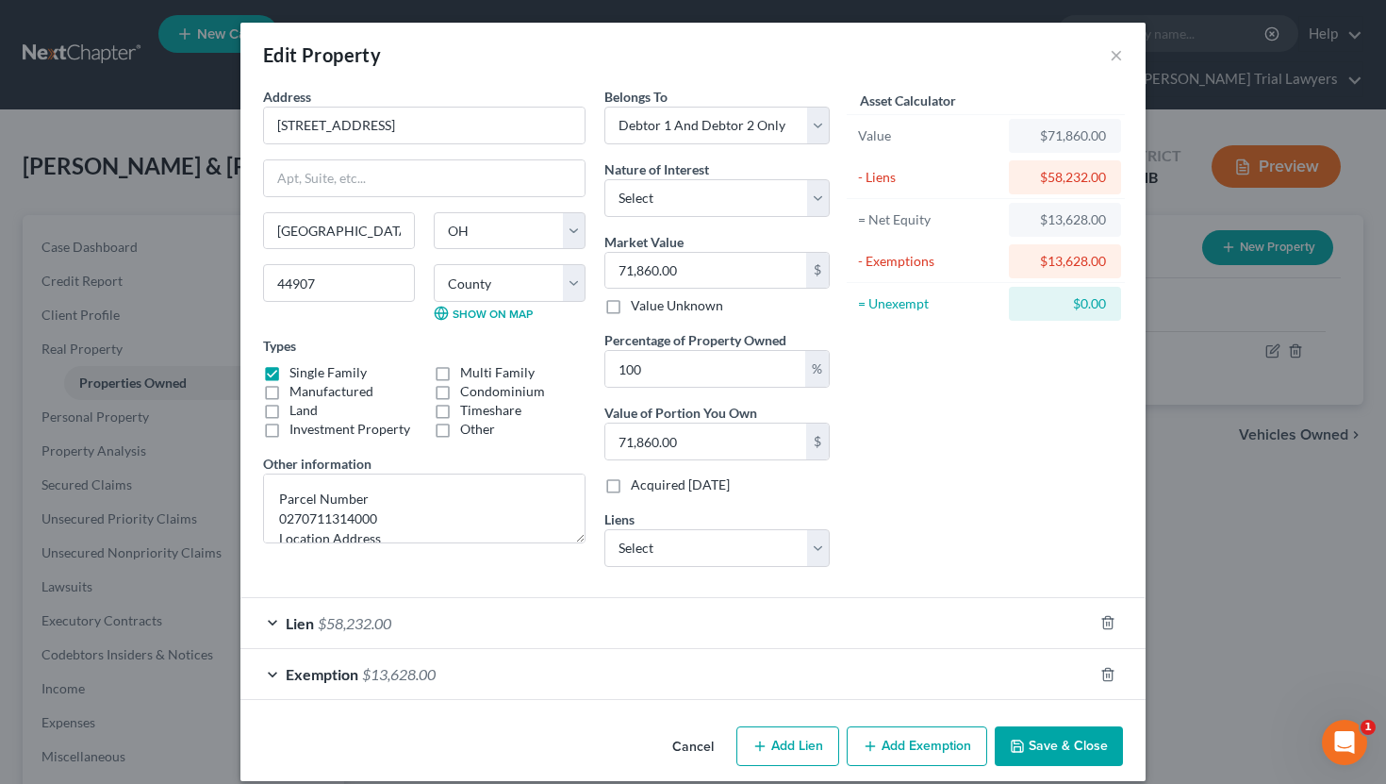
scroll to position [20, 0]
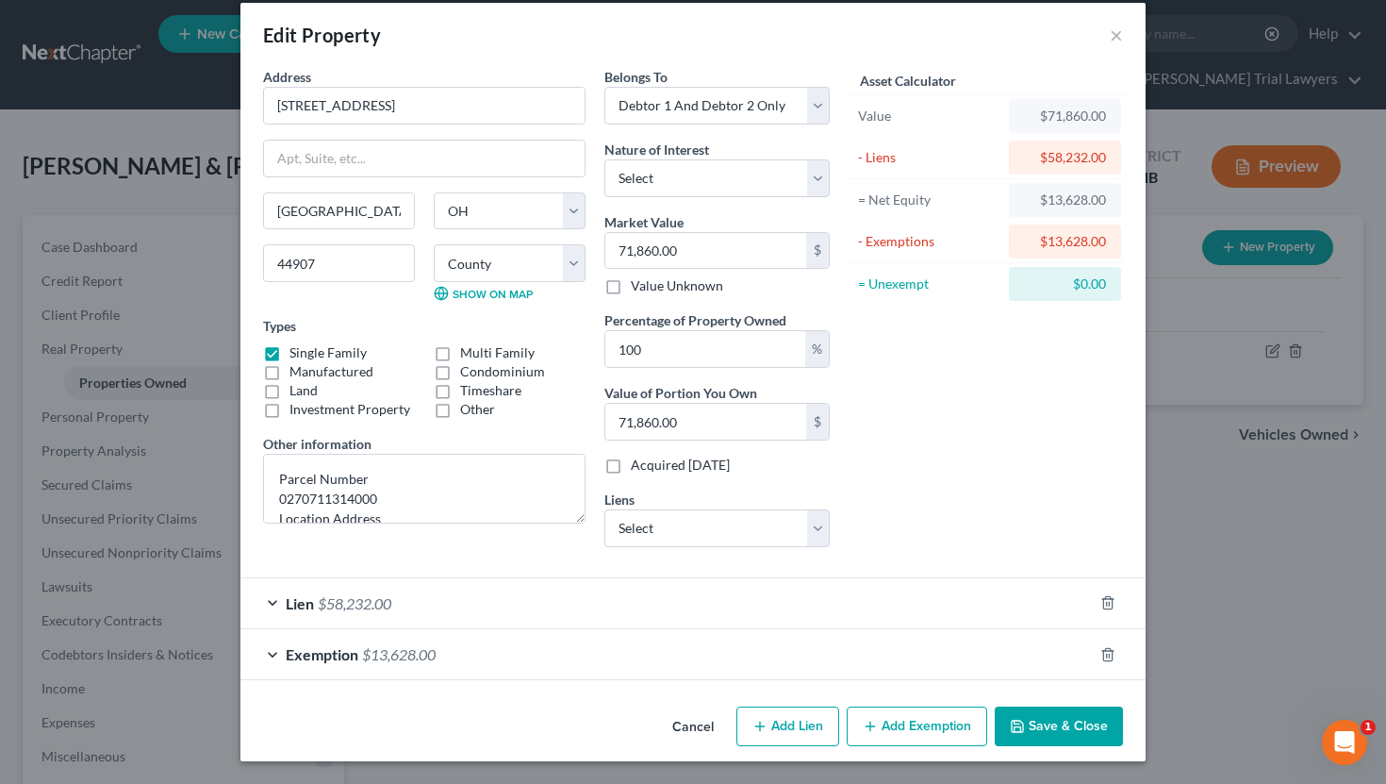
click at [1047, 718] on button "Save & Close" at bounding box center [1059, 726] width 128 height 40
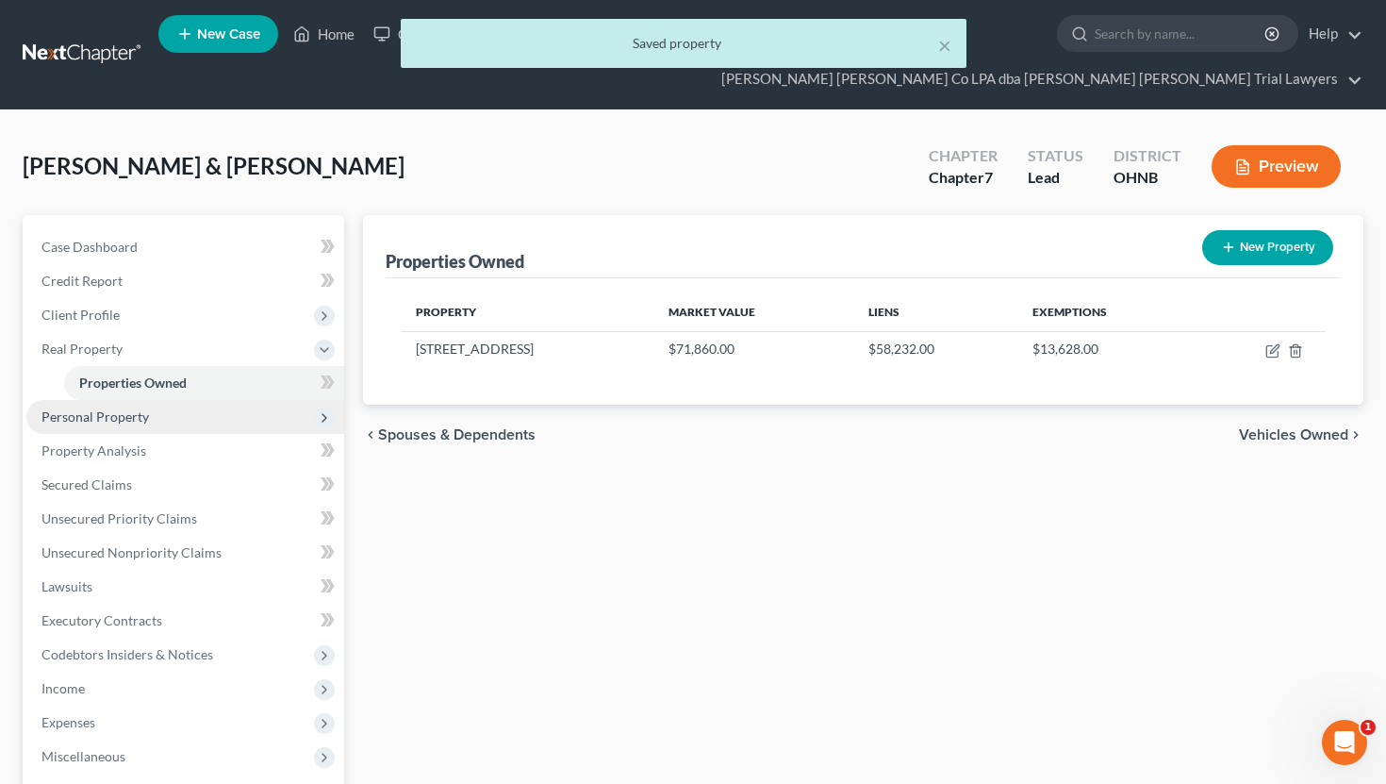
click at [205, 400] on span "Personal Property" at bounding box center [185, 417] width 318 height 34
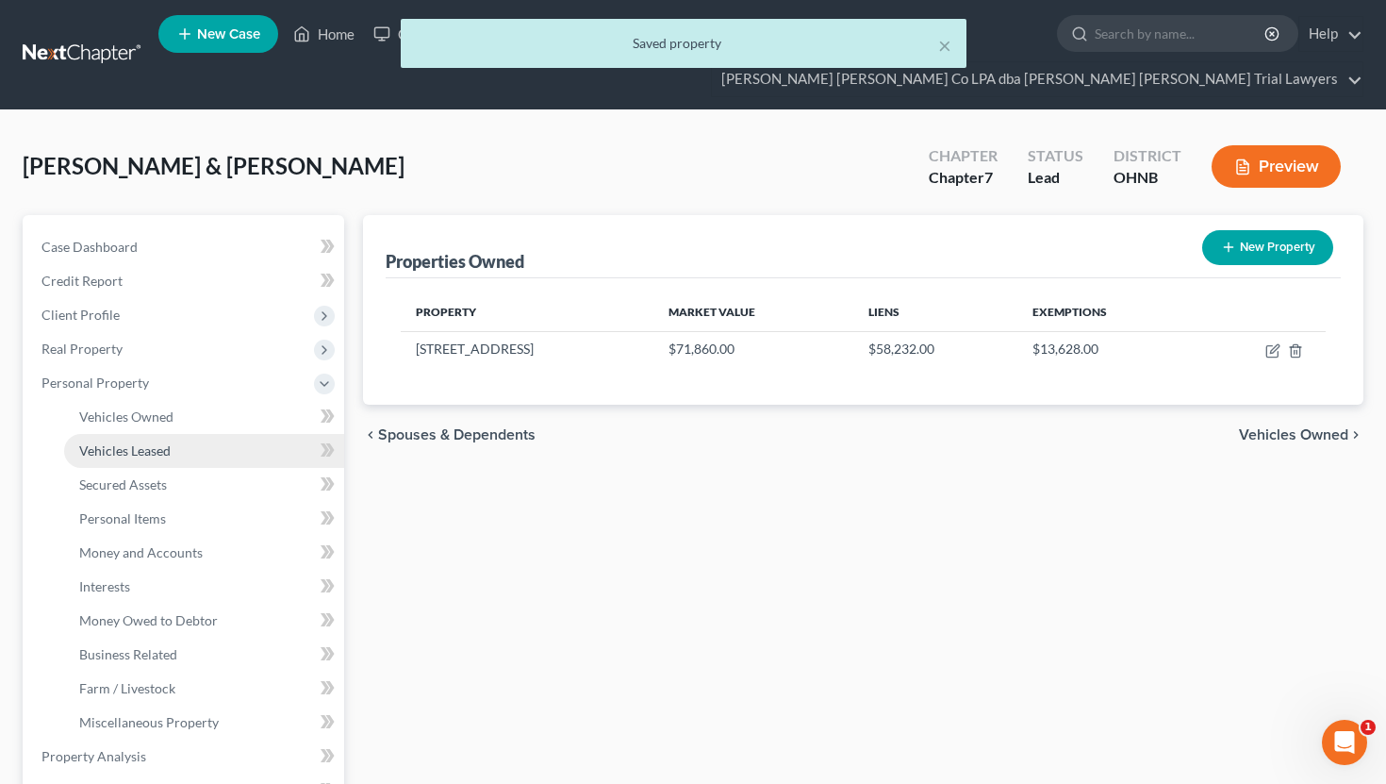
click at [199, 434] on link "Vehicles Leased" at bounding box center [204, 451] width 280 height 34
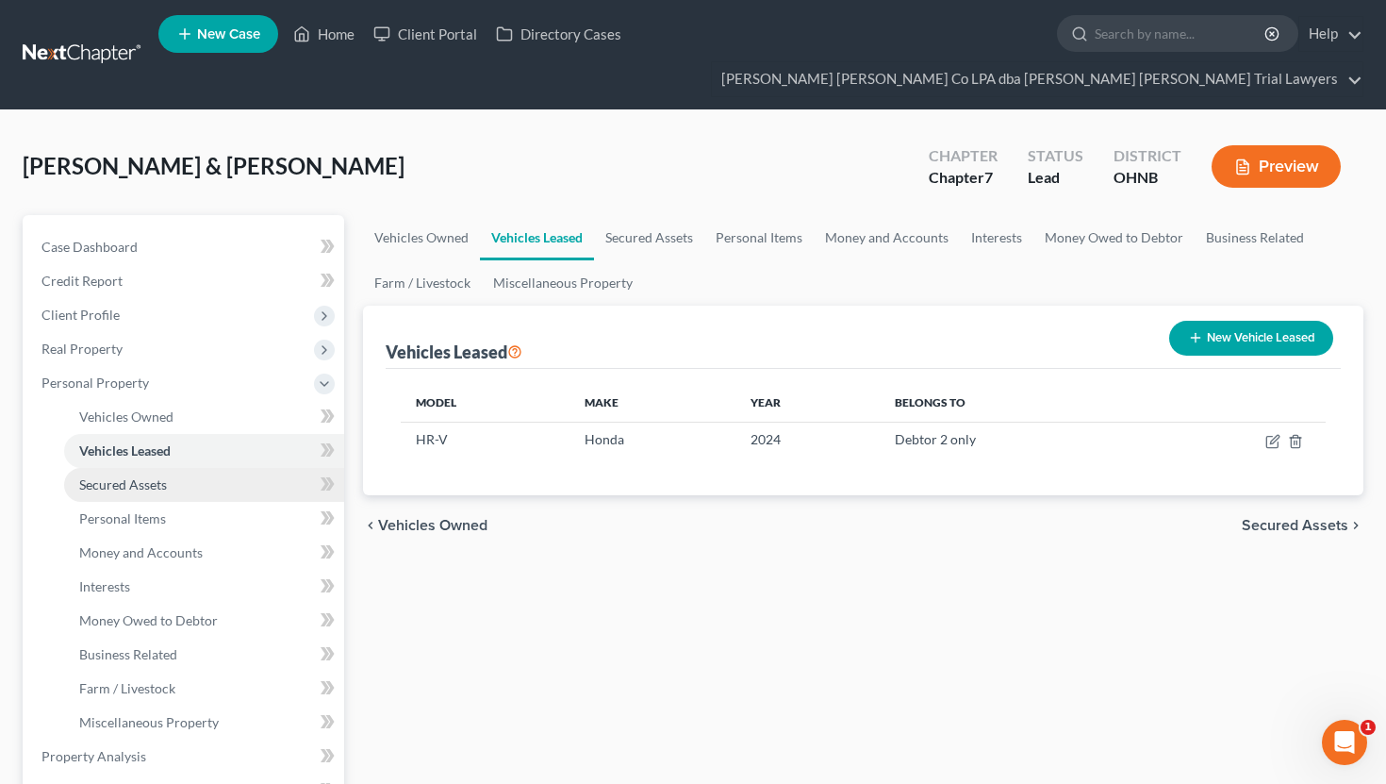
click at [194, 468] on link "Secured Assets" at bounding box center [204, 485] width 280 height 34
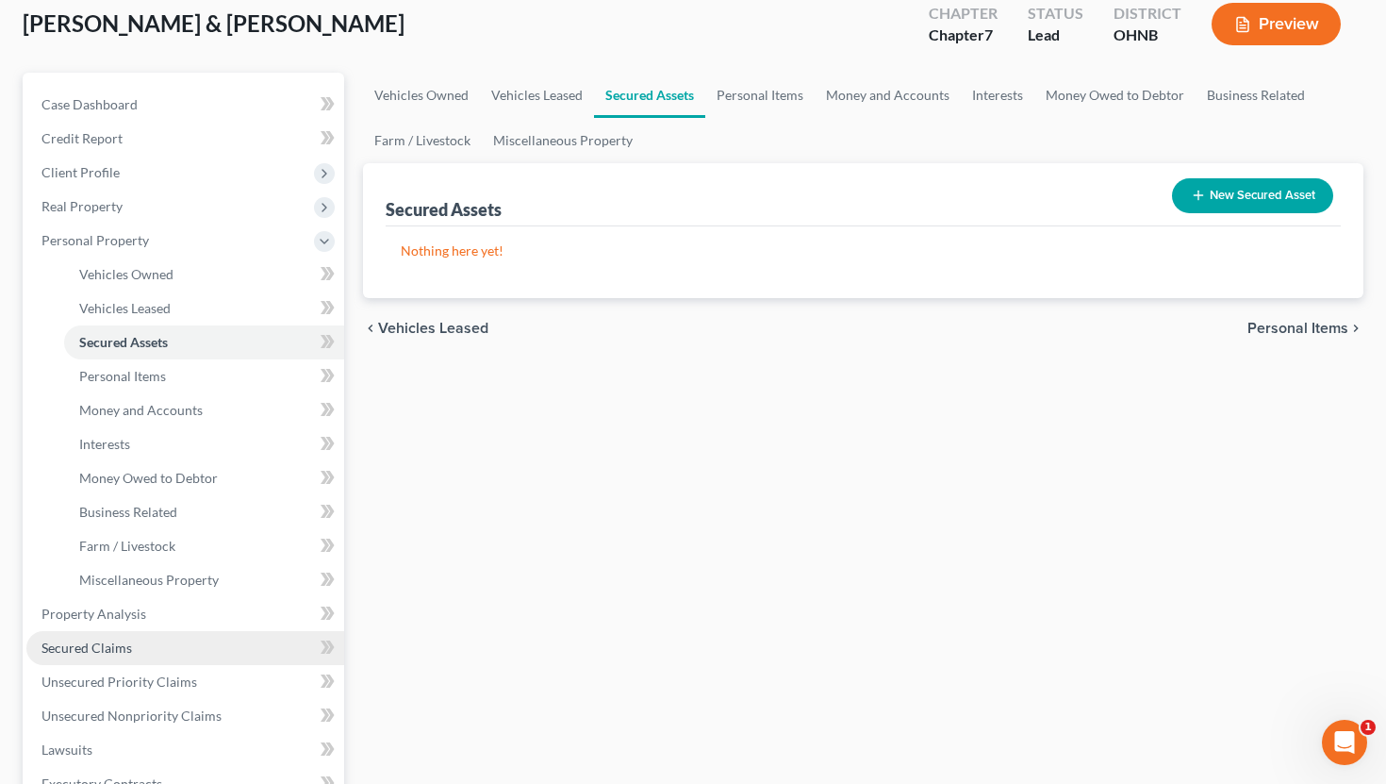
click at [155, 631] on link "Secured Claims" at bounding box center [185, 648] width 318 height 34
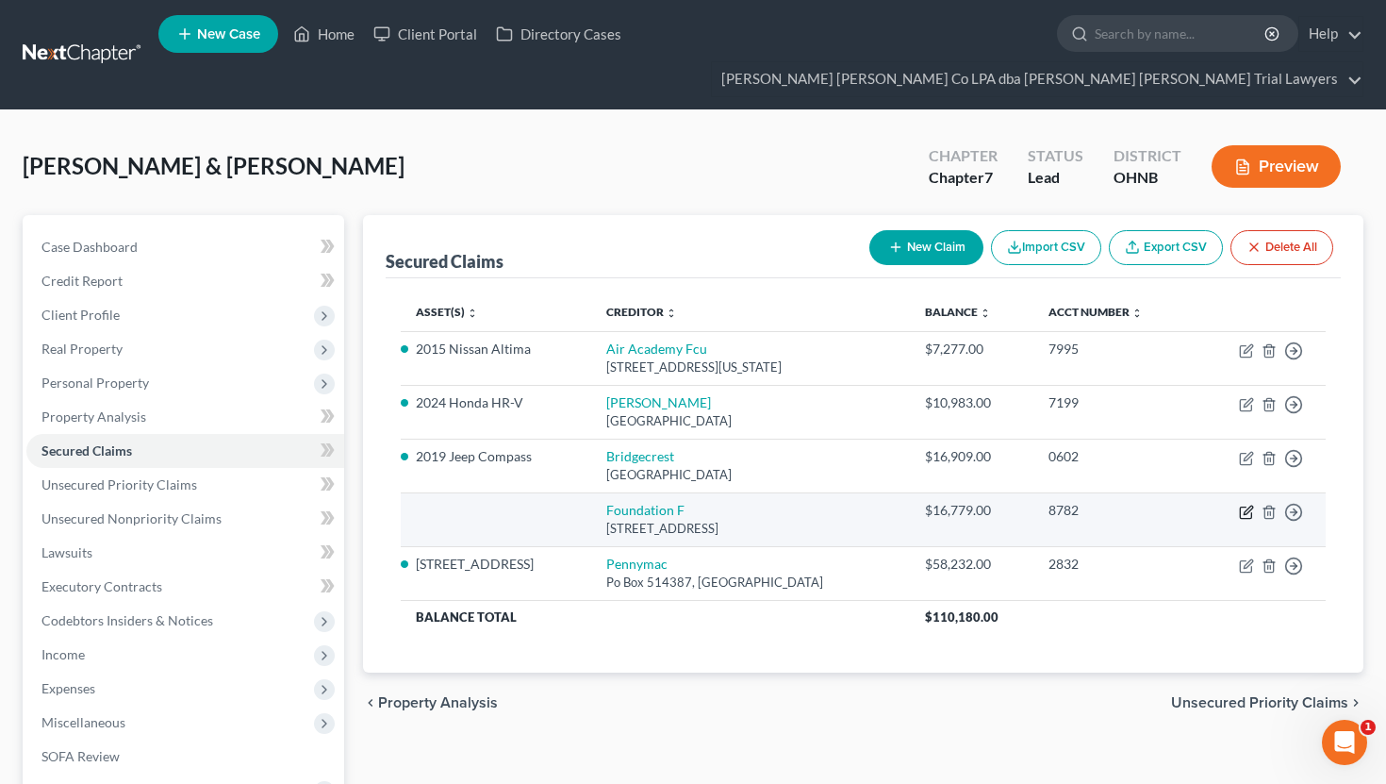
click at [1246, 505] on icon "button" at bounding box center [1246, 512] width 15 height 15
select select "52"
select select "0"
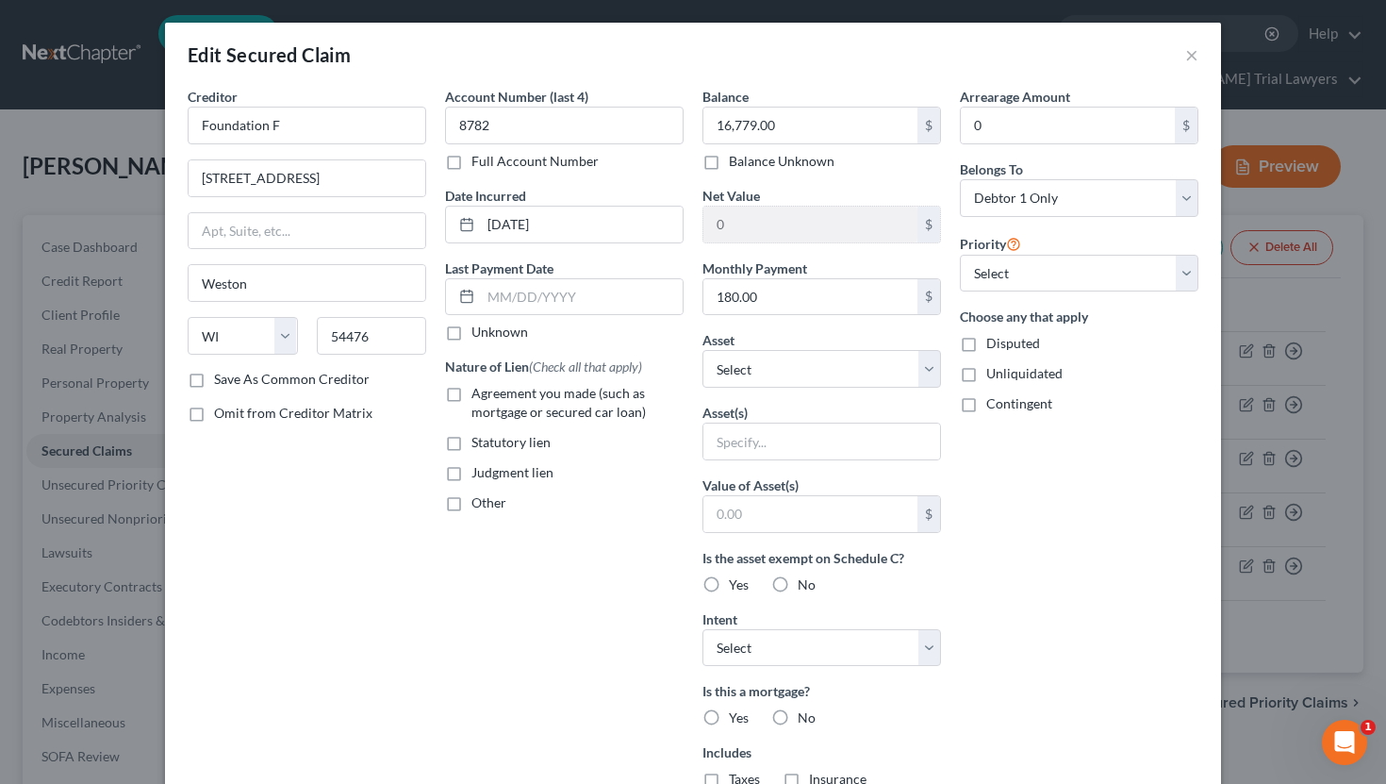
click at [472, 395] on label "Agreement you made (such as mortgage or secured car loan)" at bounding box center [578, 403] width 212 height 38
click at [479, 395] on input "Agreement you made (such as mortgage or secured car loan)" at bounding box center [485, 390] width 12 height 12
checkbox input "true"
click at [985, 270] on select "Select 1st 2nd 3rd 4th 5th 6th 7th 8th 9th 10th 11th 12th 13th 14th 15th 16th 1…" at bounding box center [1079, 274] width 239 height 38
select select "1"
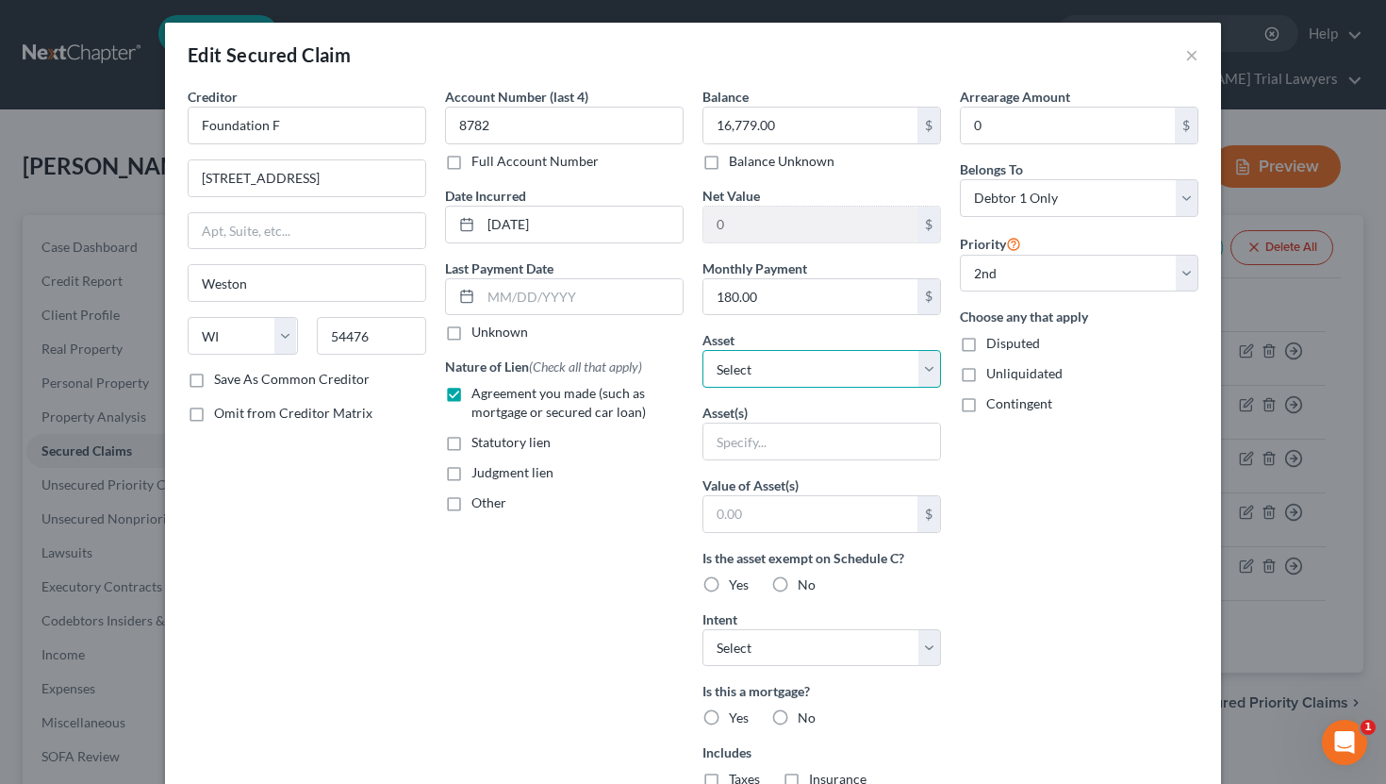
click at [857, 374] on select "Select Other Multiple Assets 550 Lexington Ave - $71860.0 Americo (Debtor 1) - …" at bounding box center [822, 369] width 239 height 38
select select "2"
select select "0"
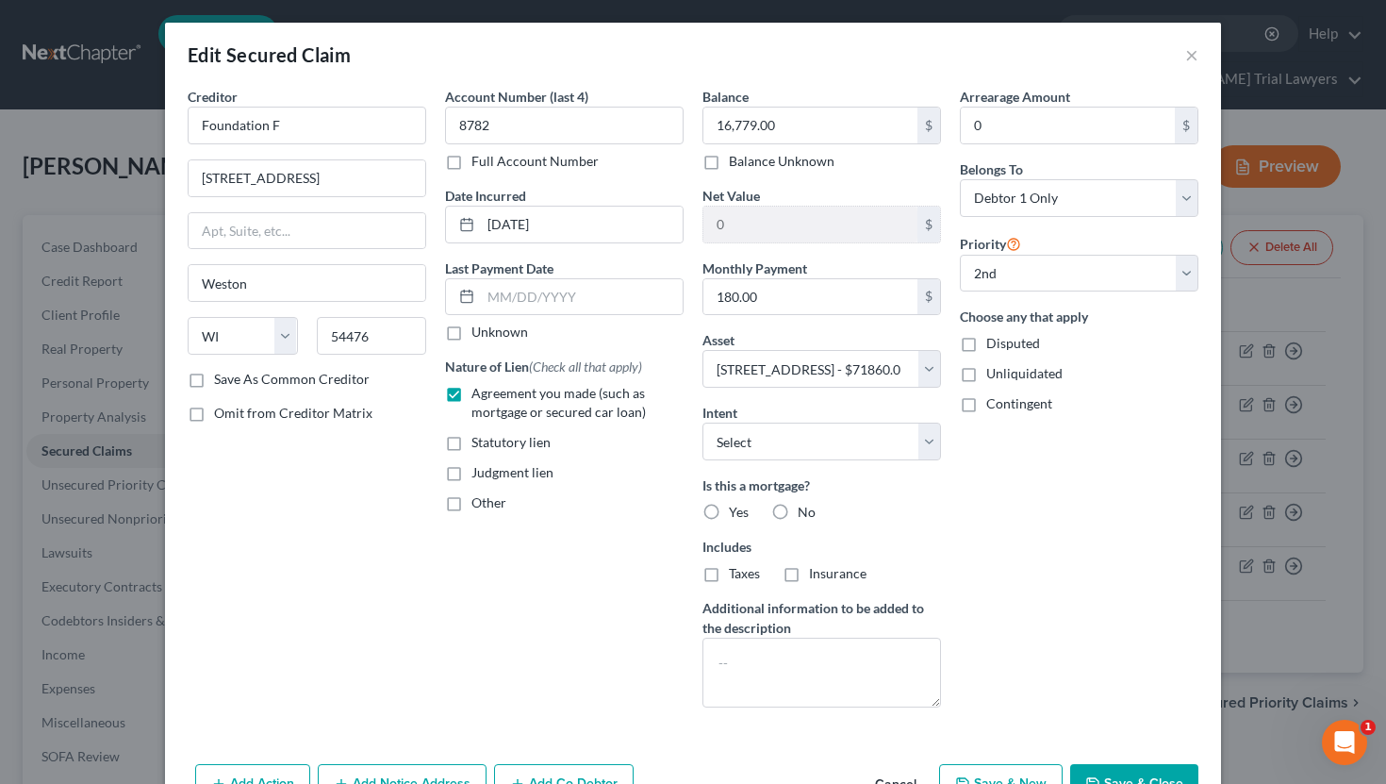
click at [798, 511] on label "No" at bounding box center [807, 512] width 18 height 19
click at [805, 511] on input "No" at bounding box center [811, 509] width 12 height 12
radio input "true"
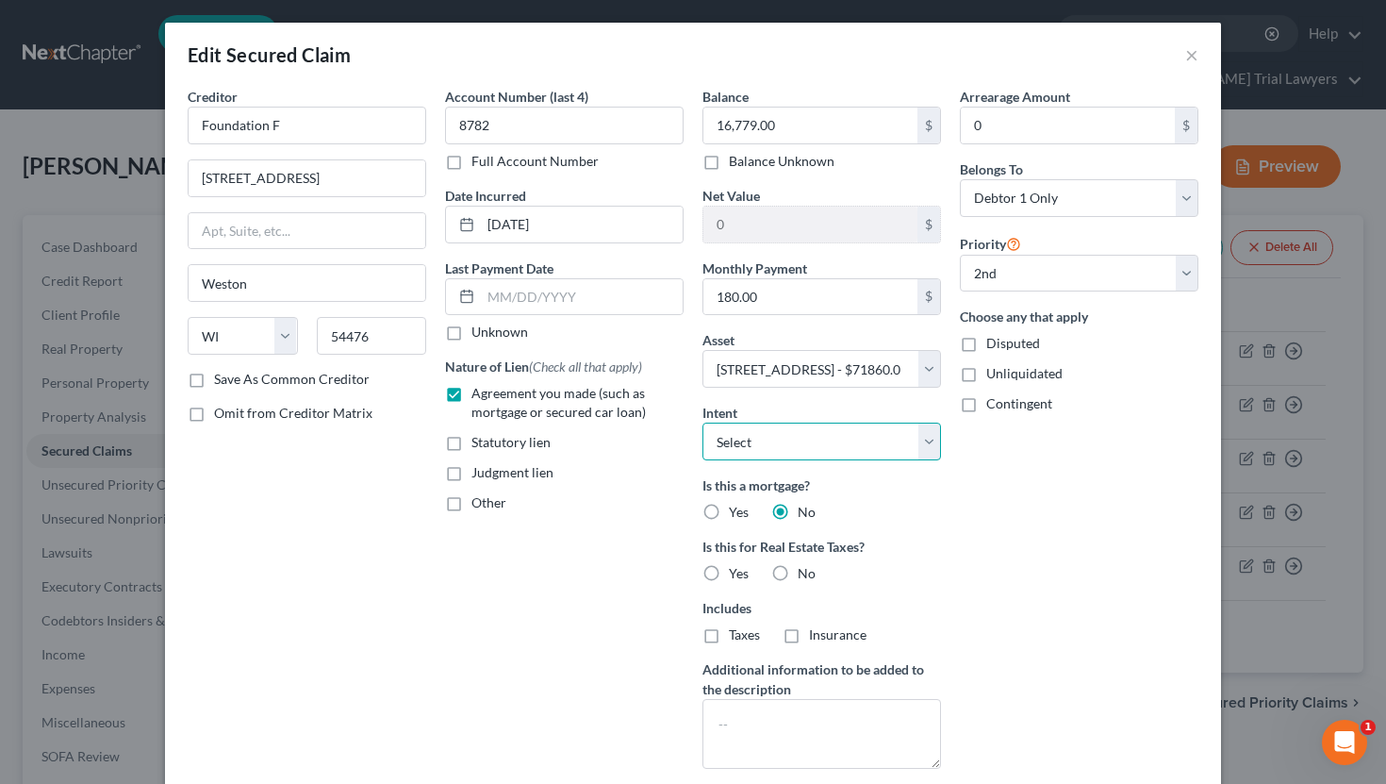
click at [773, 449] on select "Select Surrender Redeem Reaffirm Avoid Other" at bounding box center [822, 442] width 239 height 38
select select "2"
click at [798, 573] on label "No" at bounding box center [807, 573] width 18 height 19
click at [805, 573] on input "No" at bounding box center [811, 570] width 12 height 12
radio input "true"
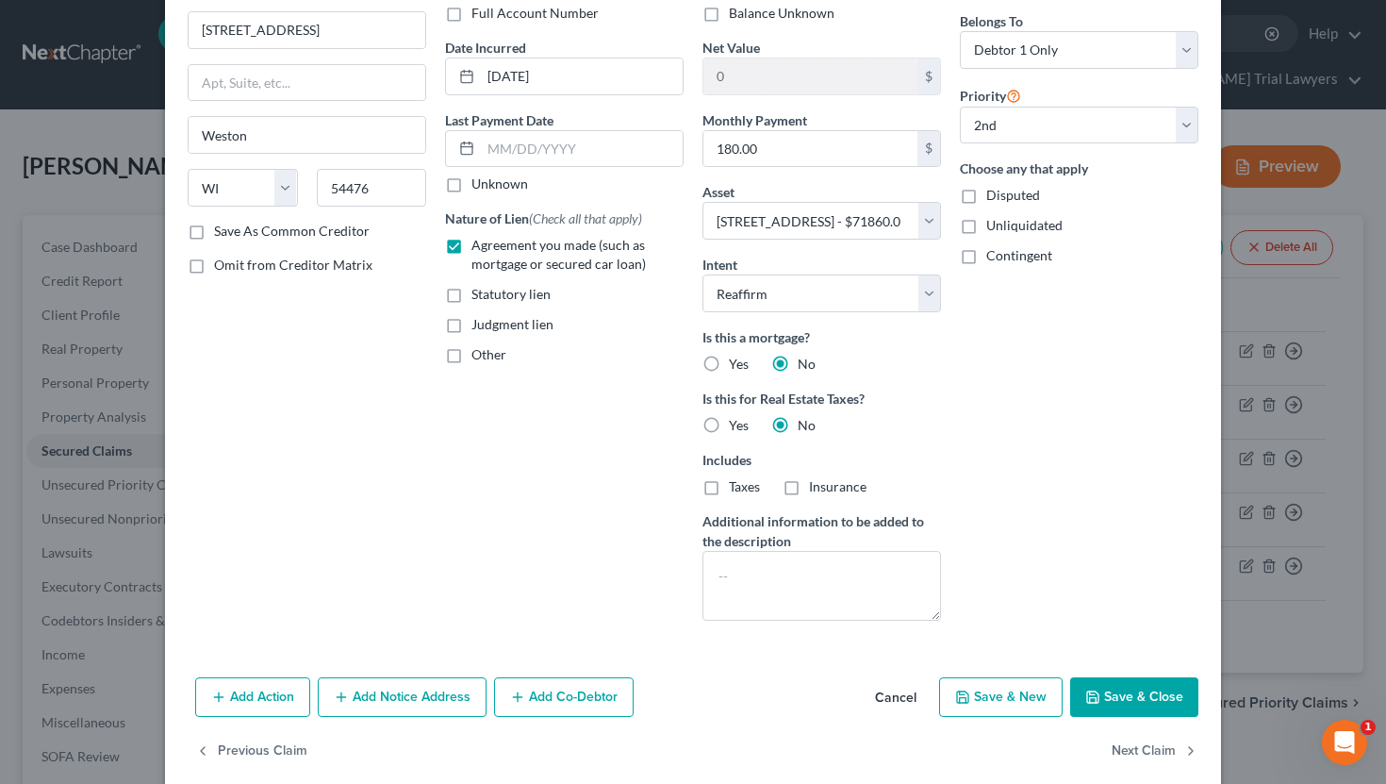
scroll to position [158, 0]
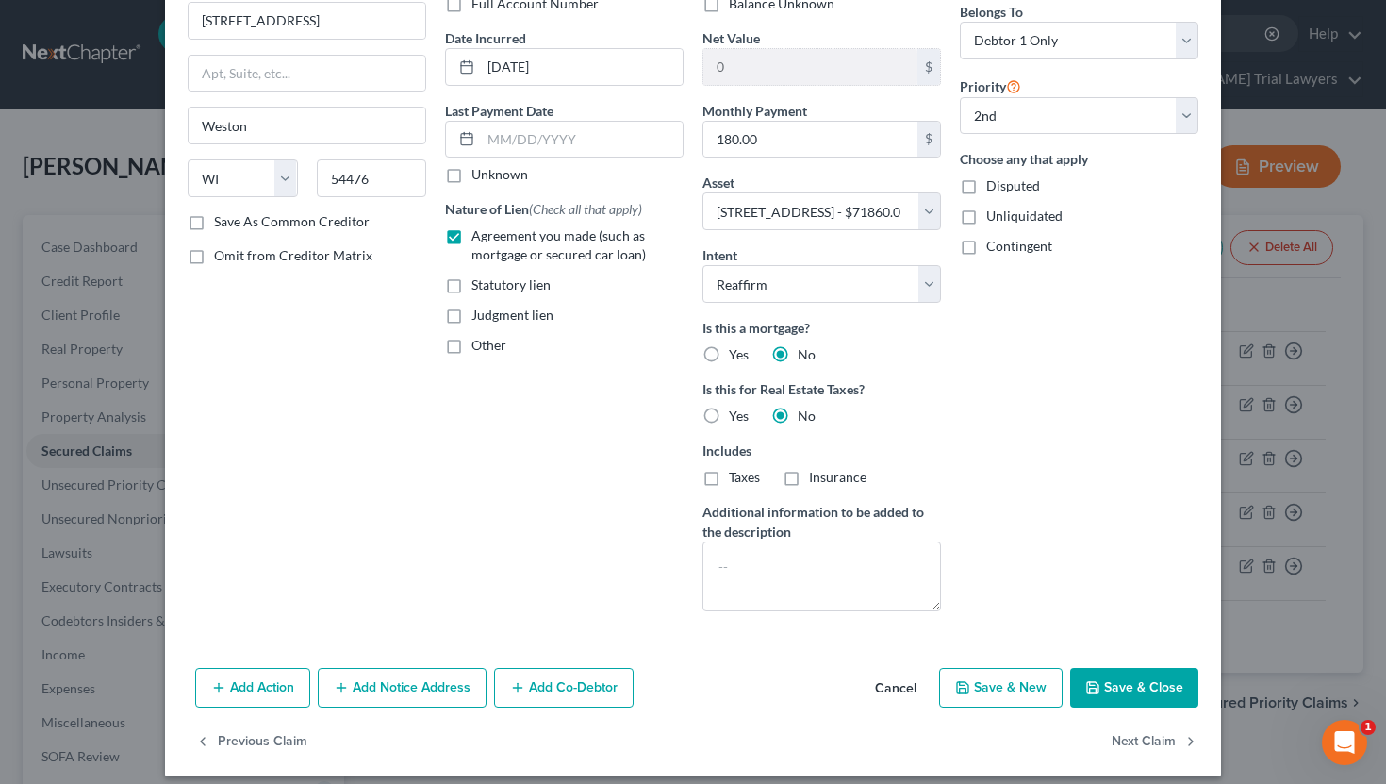
click at [1114, 678] on button "Save & Close" at bounding box center [1135, 688] width 128 height 40
select select
select select "1"
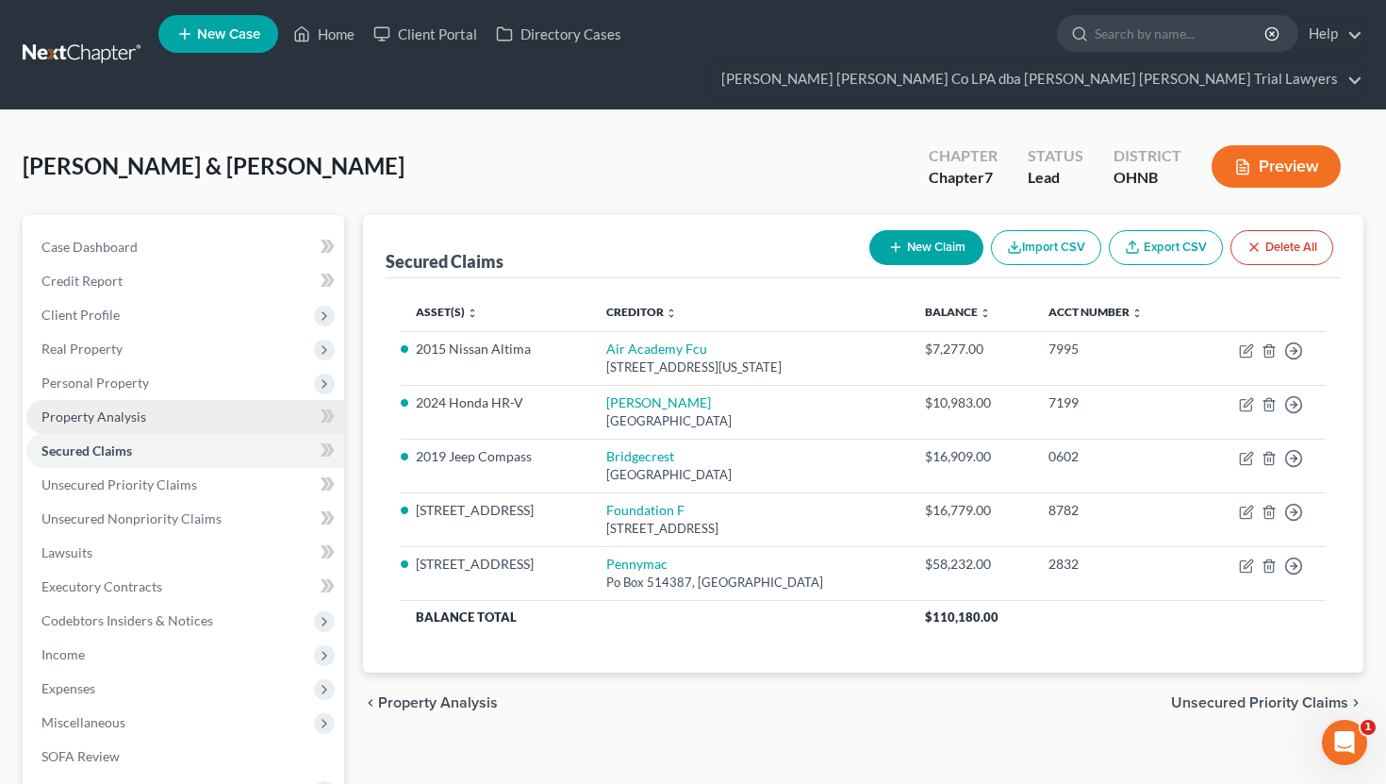
click at [158, 400] on link "Property Analysis" at bounding box center [185, 417] width 318 height 34
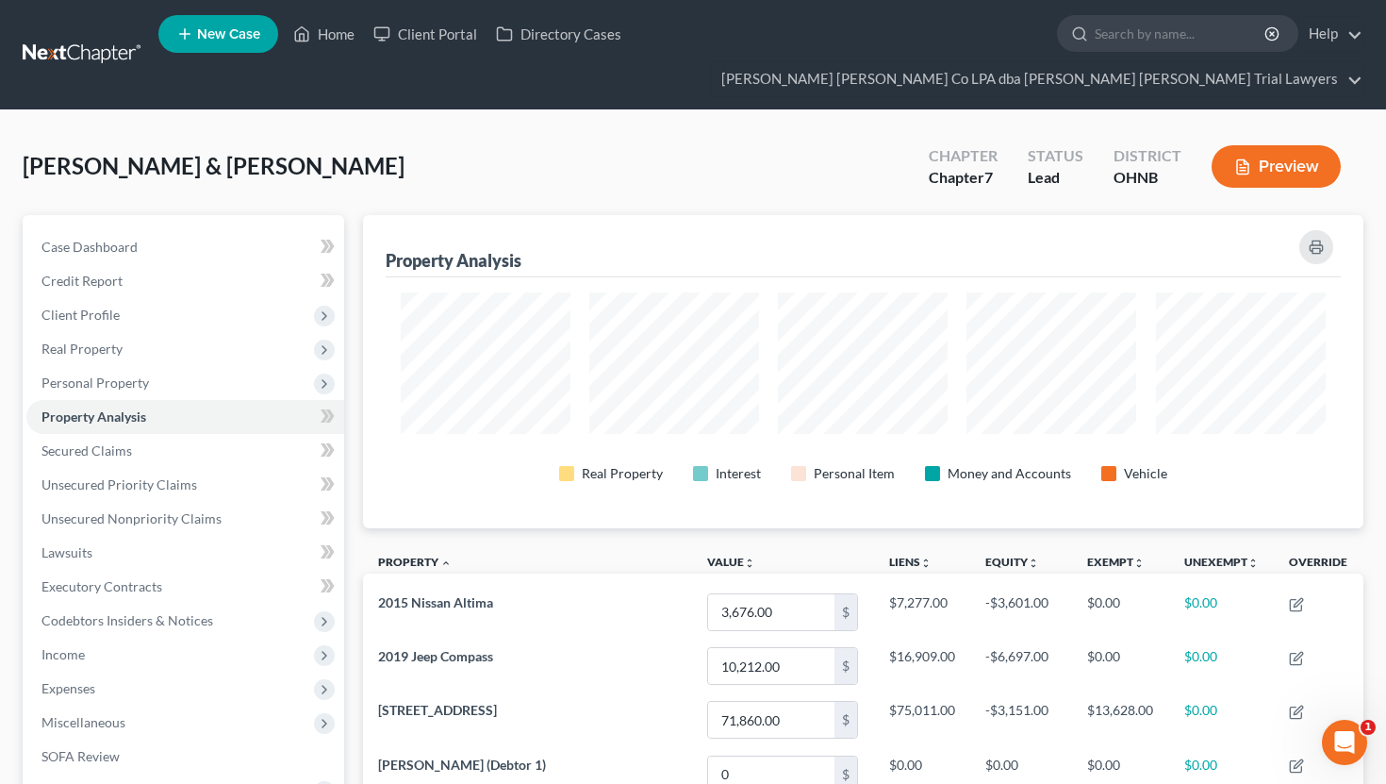
scroll to position [313, 1001]
click at [225, 366] on span "Personal Property" at bounding box center [185, 383] width 318 height 34
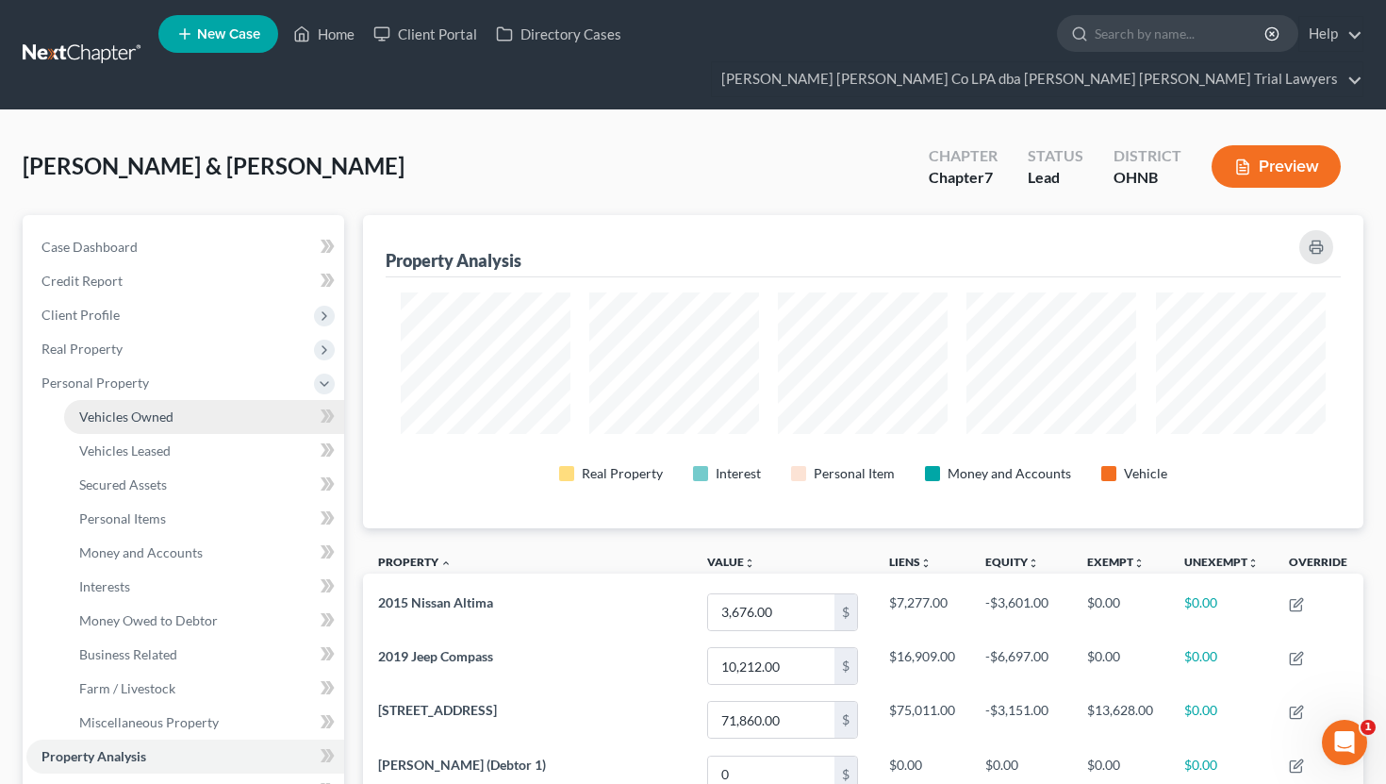
click at [224, 400] on link "Vehicles Owned" at bounding box center [204, 417] width 280 height 34
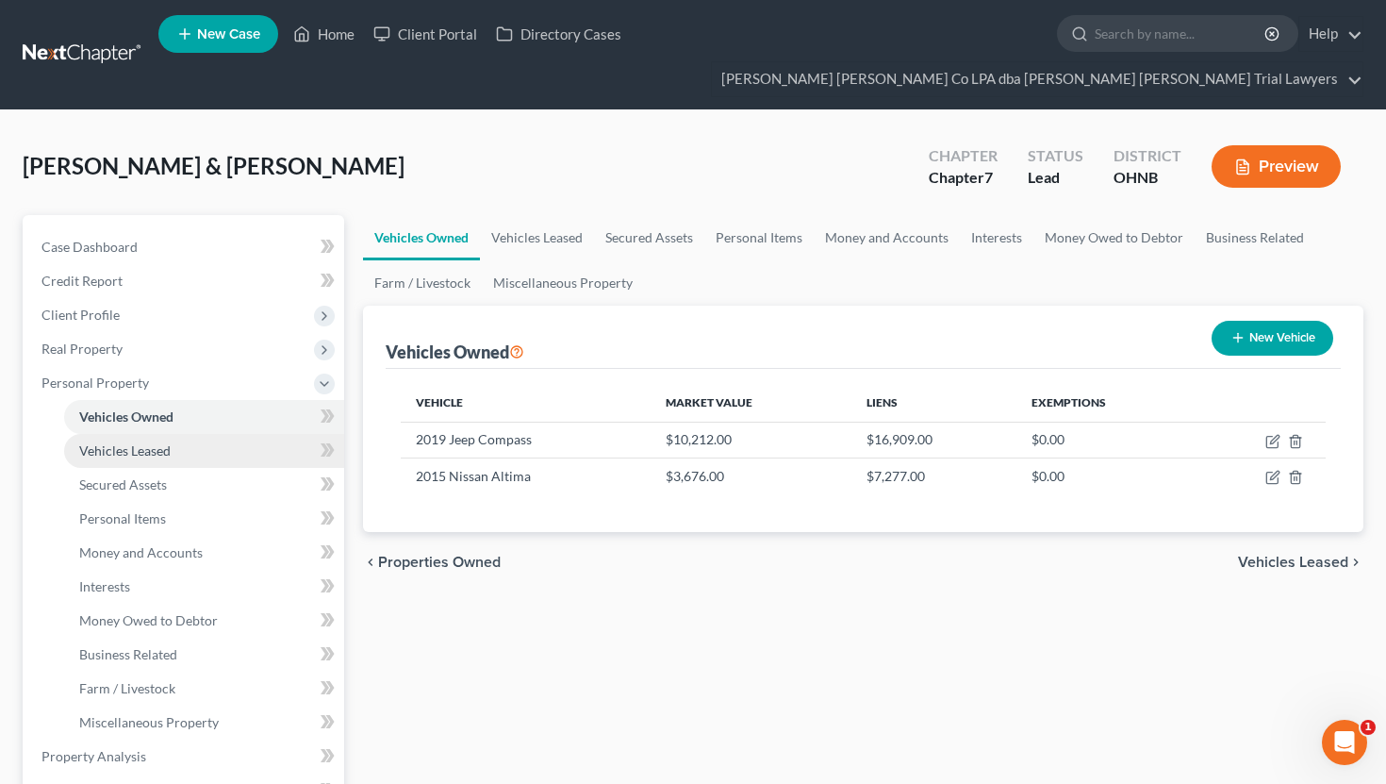
click at [143, 442] on span "Vehicles Leased" at bounding box center [124, 450] width 91 height 16
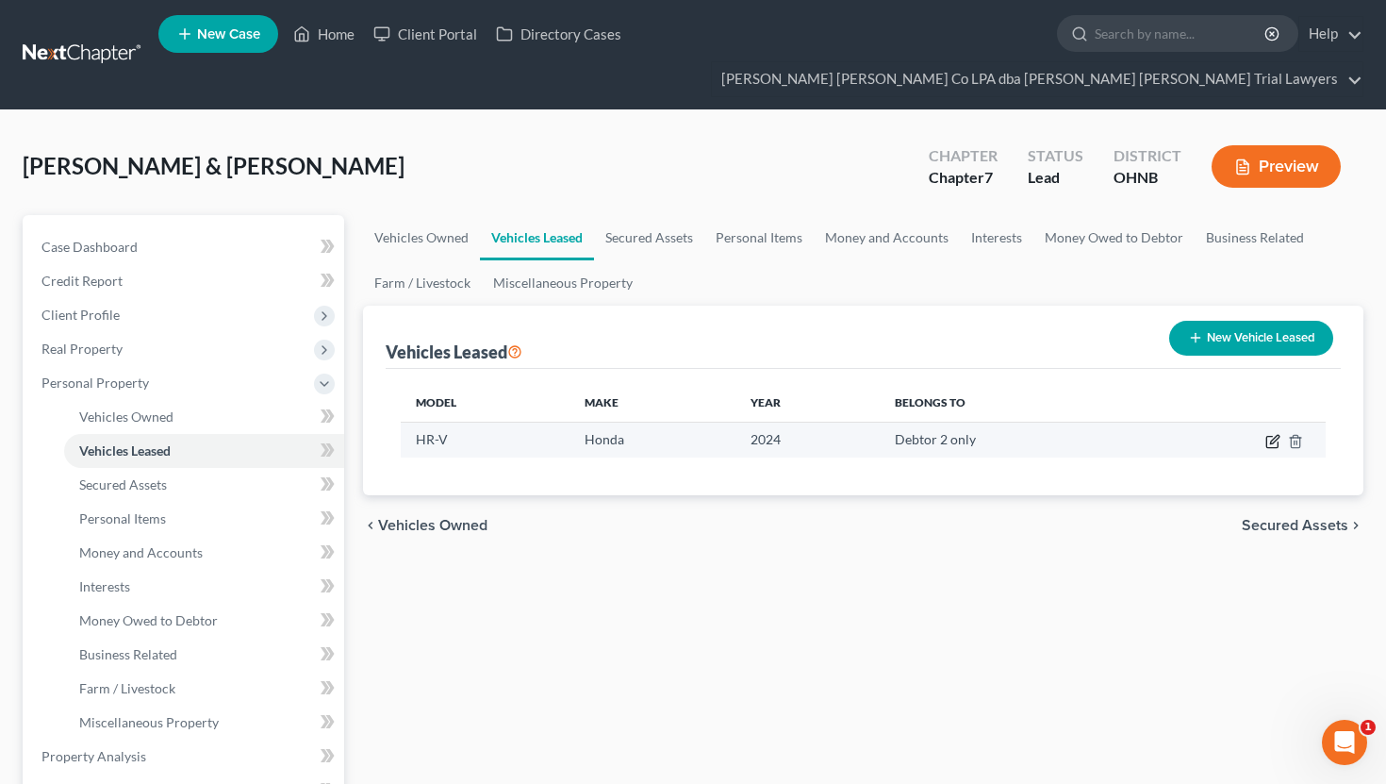
click at [1271, 434] on icon "button" at bounding box center [1273, 441] width 15 height 15
select select "0"
select select "2"
select select "1"
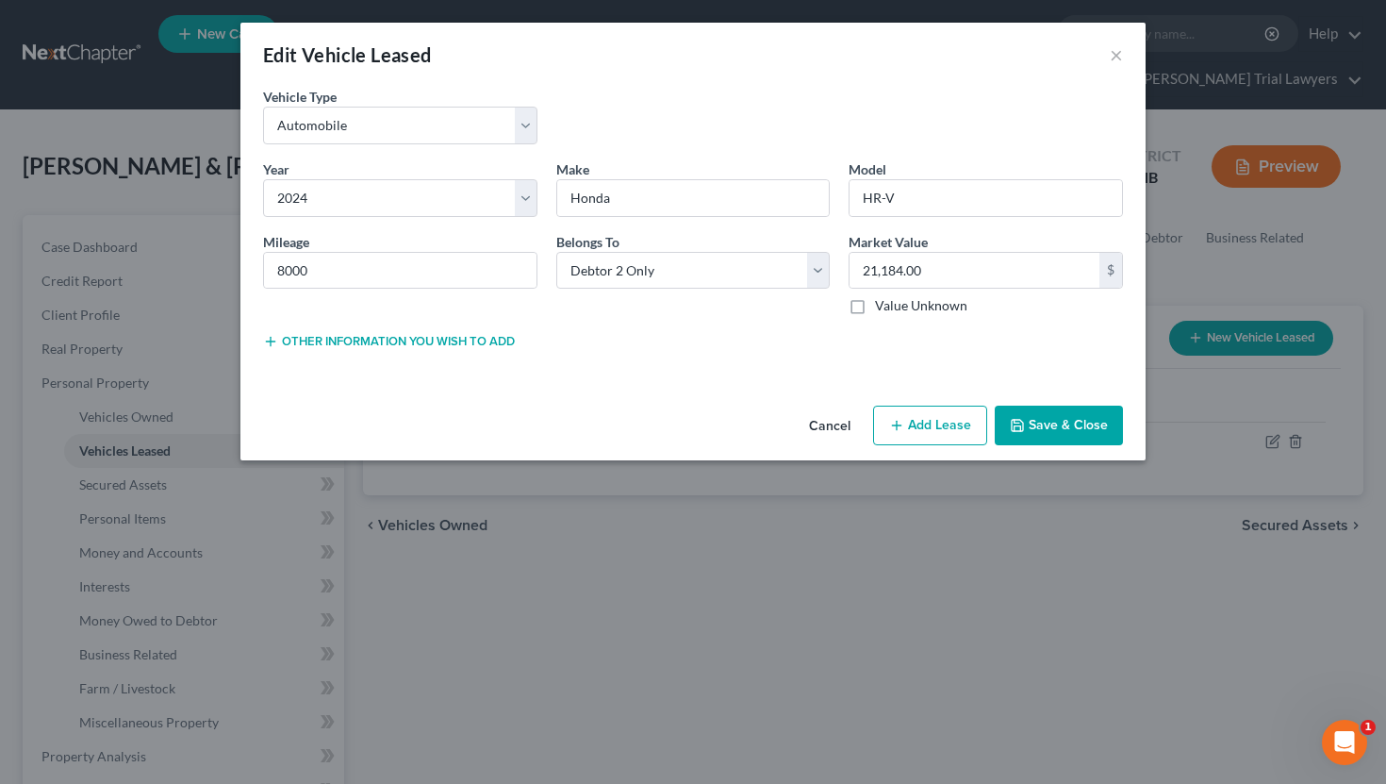
click at [1088, 424] on button "Save & Close" at bounding box center [1059, 426] width 128 height 40
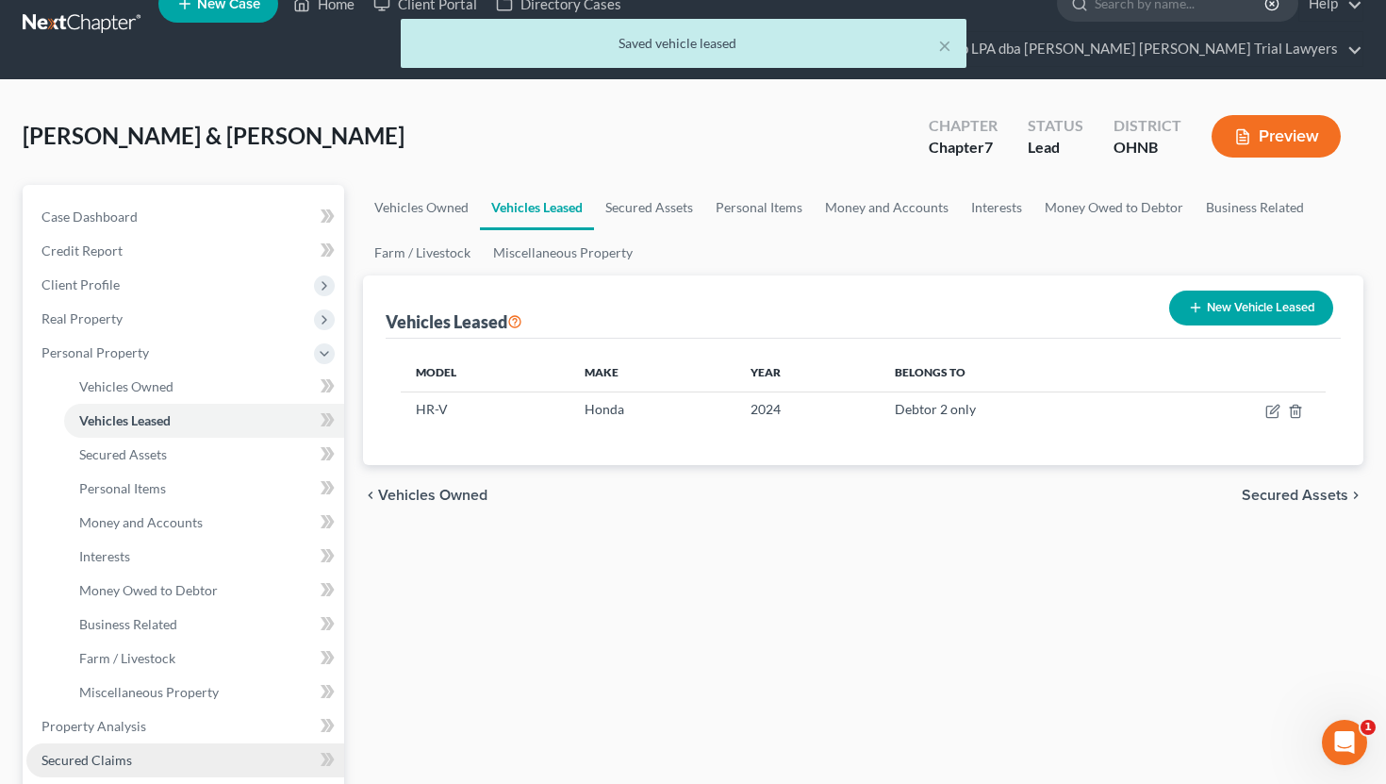
click at [142, 743] on link "Secured Claims" at bounding box center [185, 760] width 318 height 34
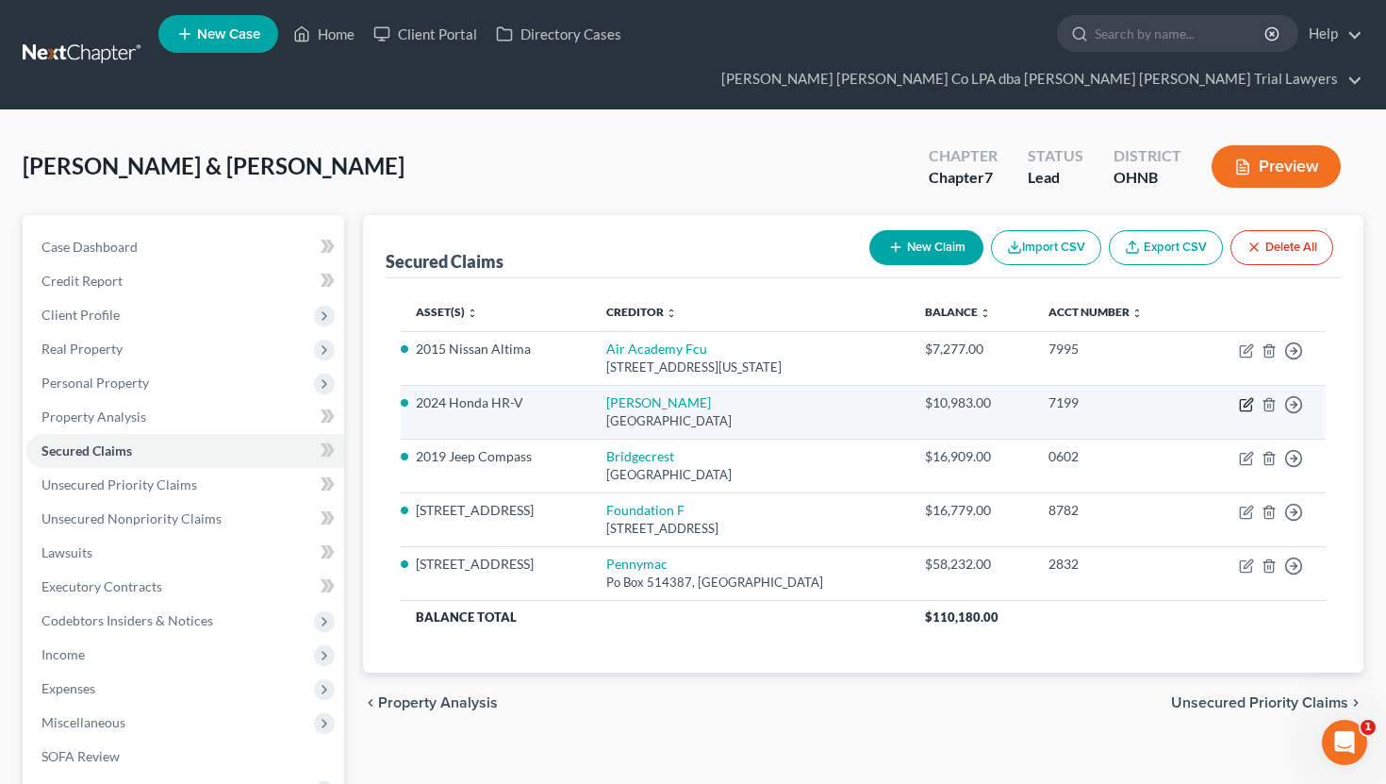
click at [1253, 397] on icon "button" at bounding box center [1246, 404] width 15 height 15
select select "45"
select select "2"
select select "0"
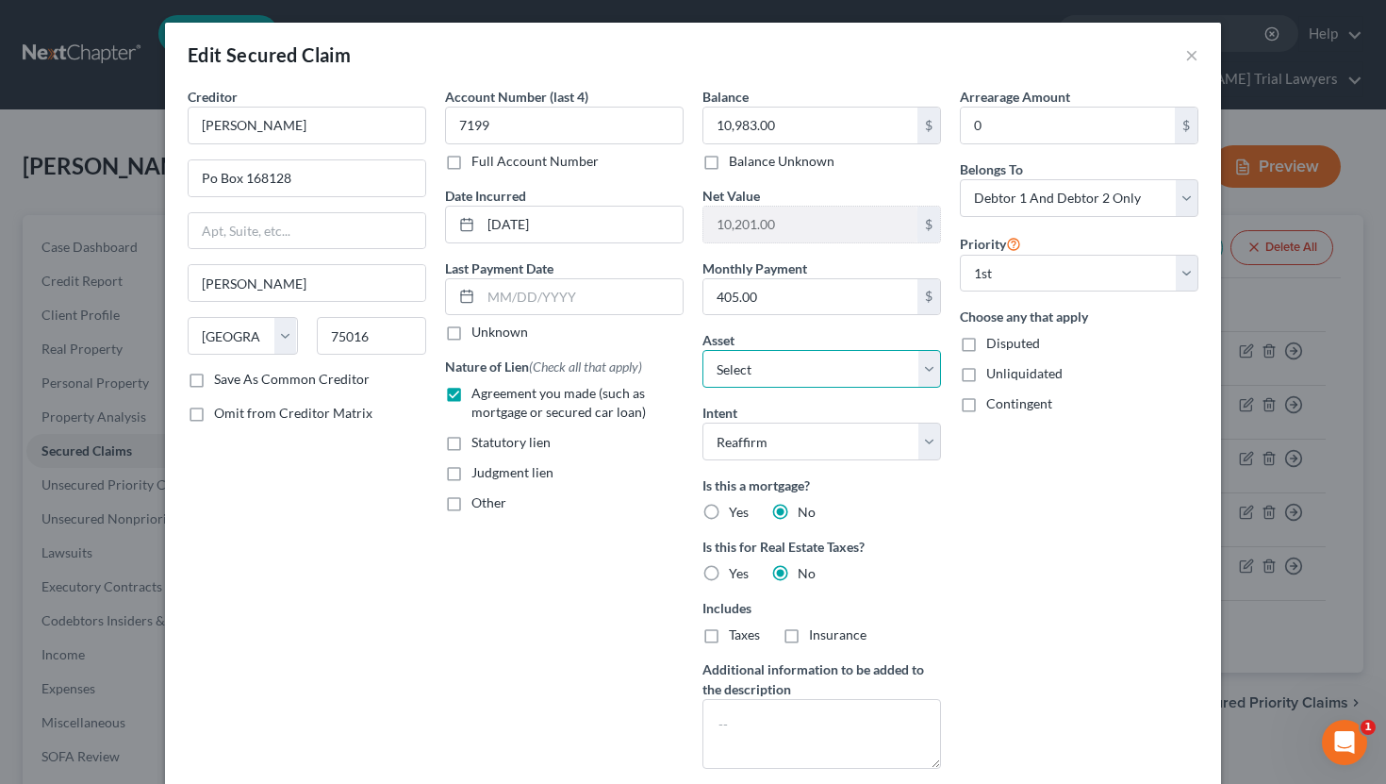
click at [883, 375] on select "Select Other Multiple Assets 550 Lexington Ave - $71860.0 Americo (Debtor 1) - …" at bounding box center [822, 369] width 239 height 38
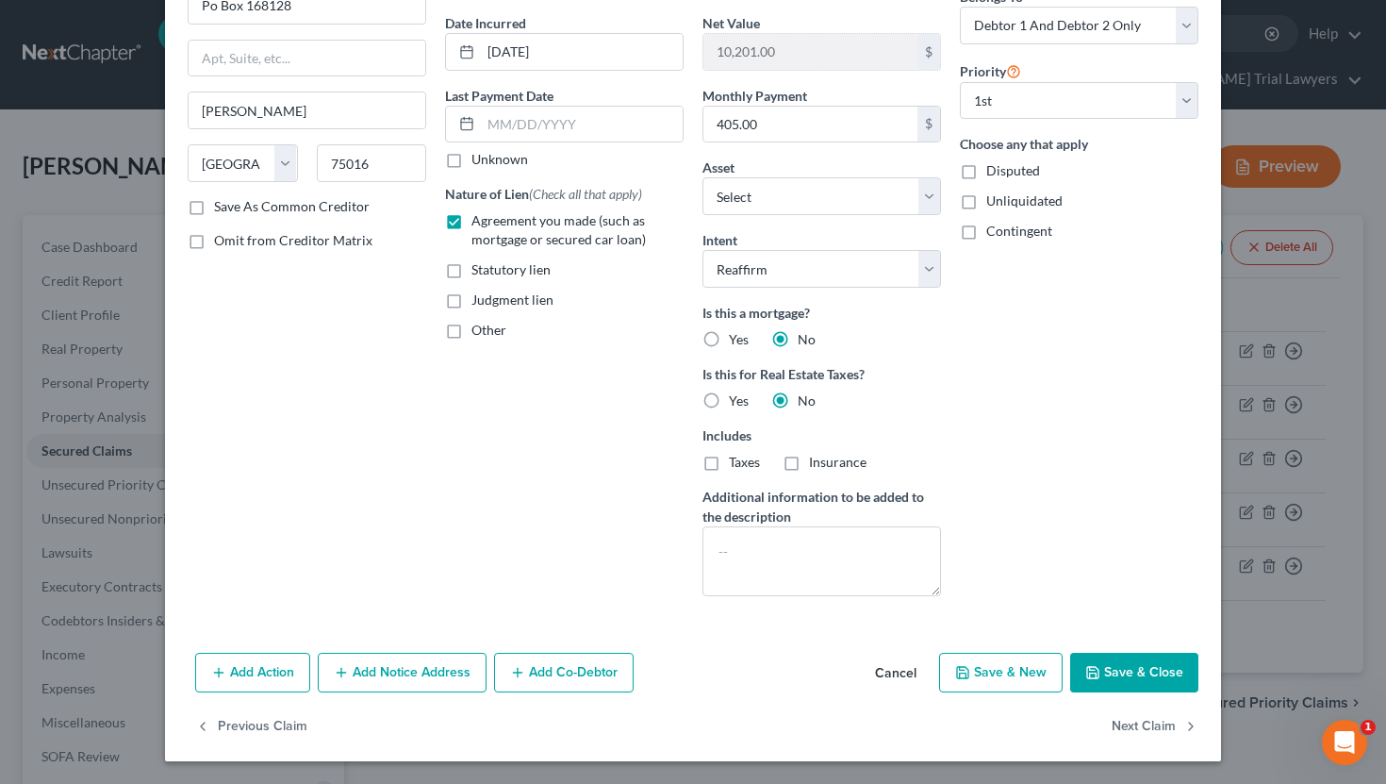
click at [1117, 684] on button "Save & Close" at bounding box center [1135, 673] width 128 height 40
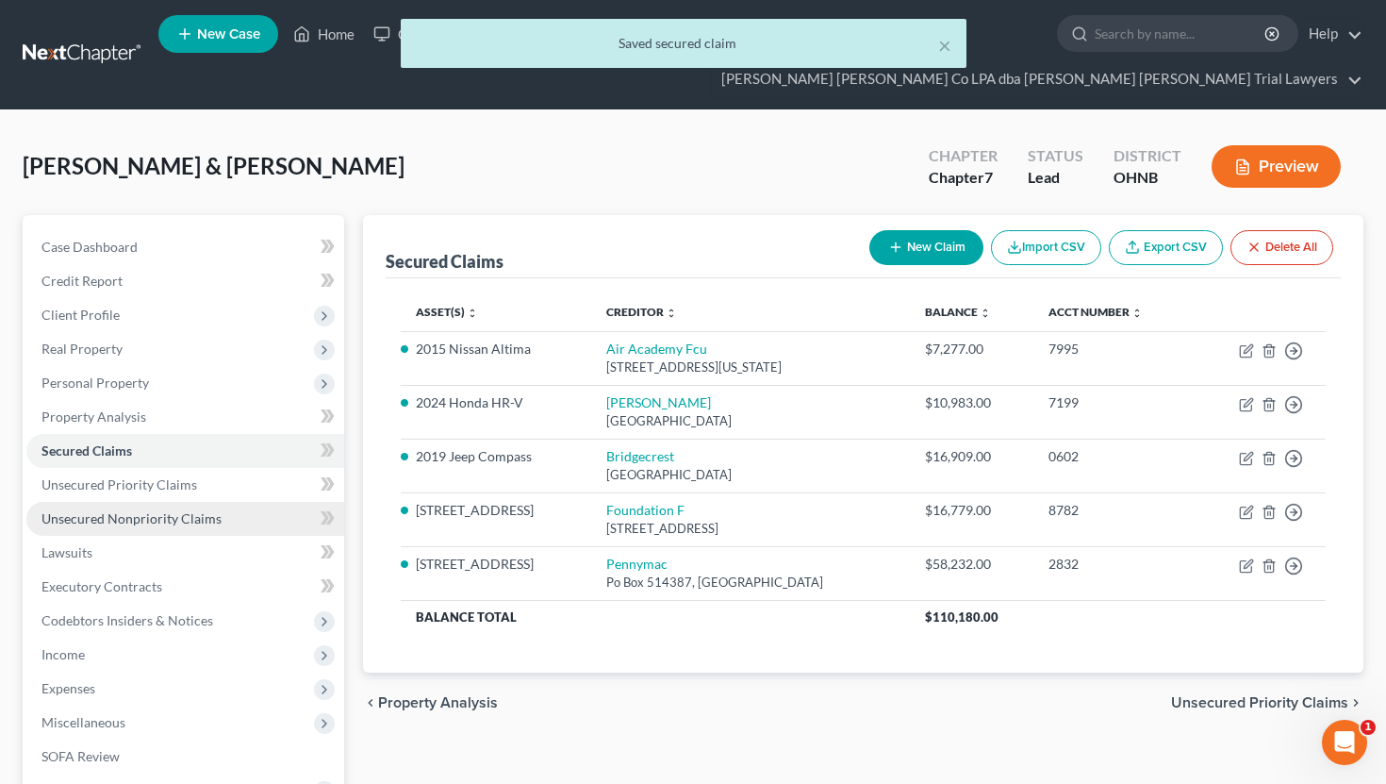
click at [209, 510] on span "Unsecured Nonpriority Claims" at bounding box center [132, 518] width 180 height 16
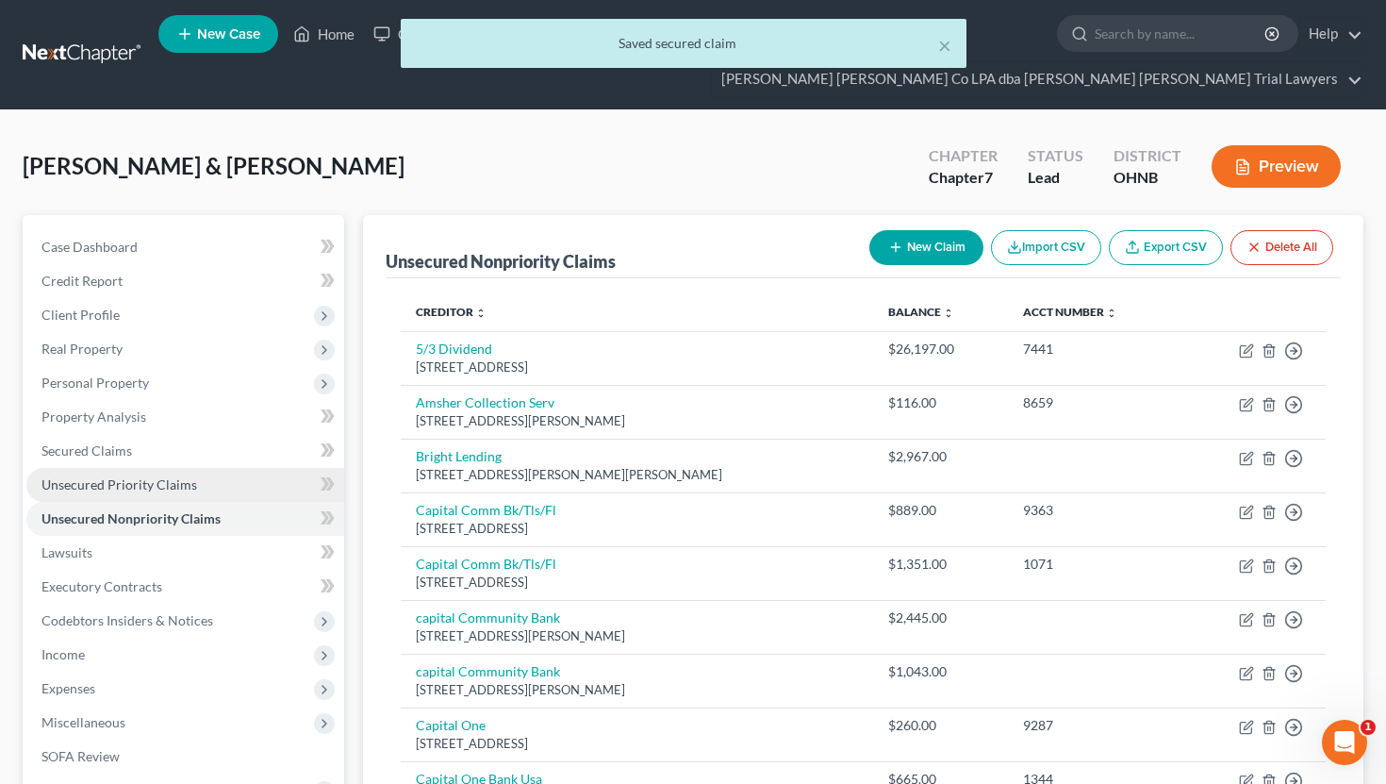
click at [207, 468] on link "Unsecured Priority Claims" at bounding box center [185, 485] width 318 height 34
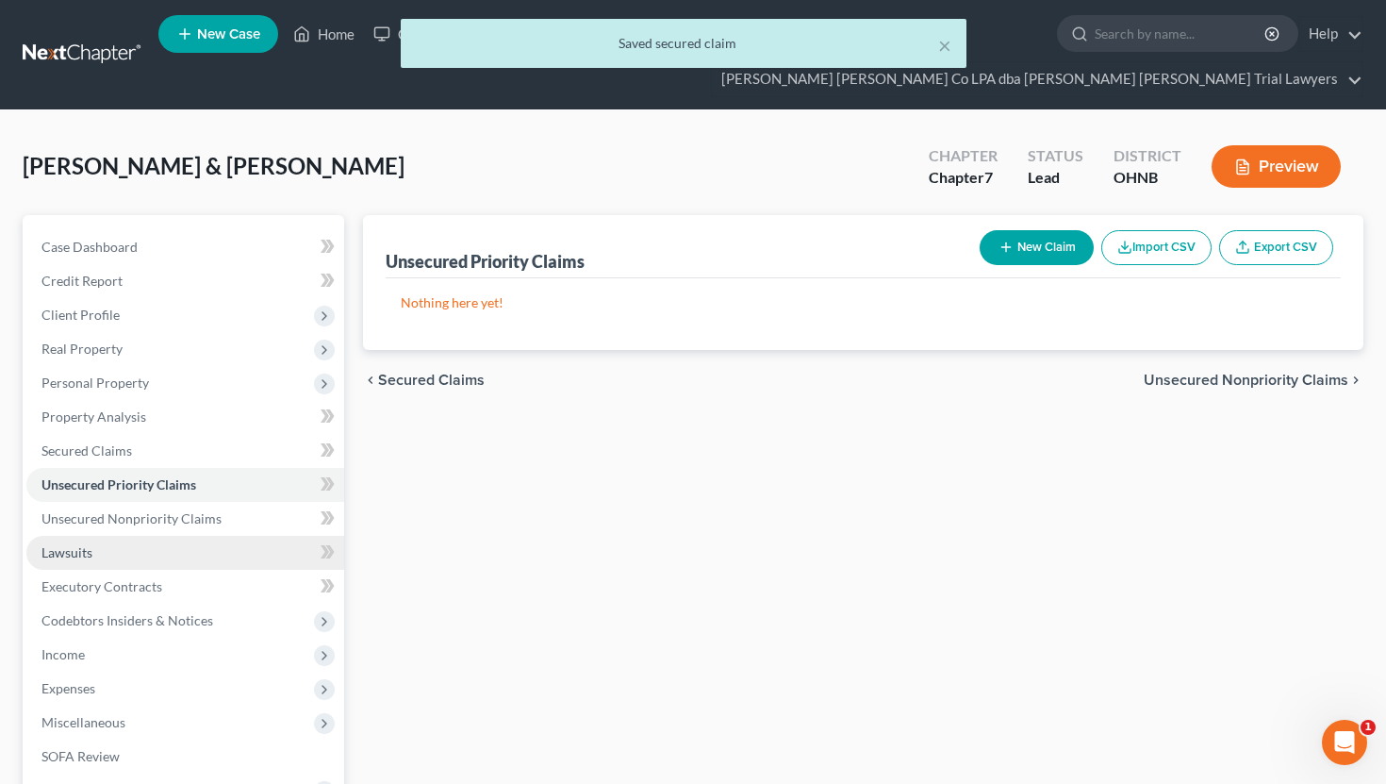
click at [145, 536] on link "Lawsuits" at bounding box center [185, 553] width 318 height 34
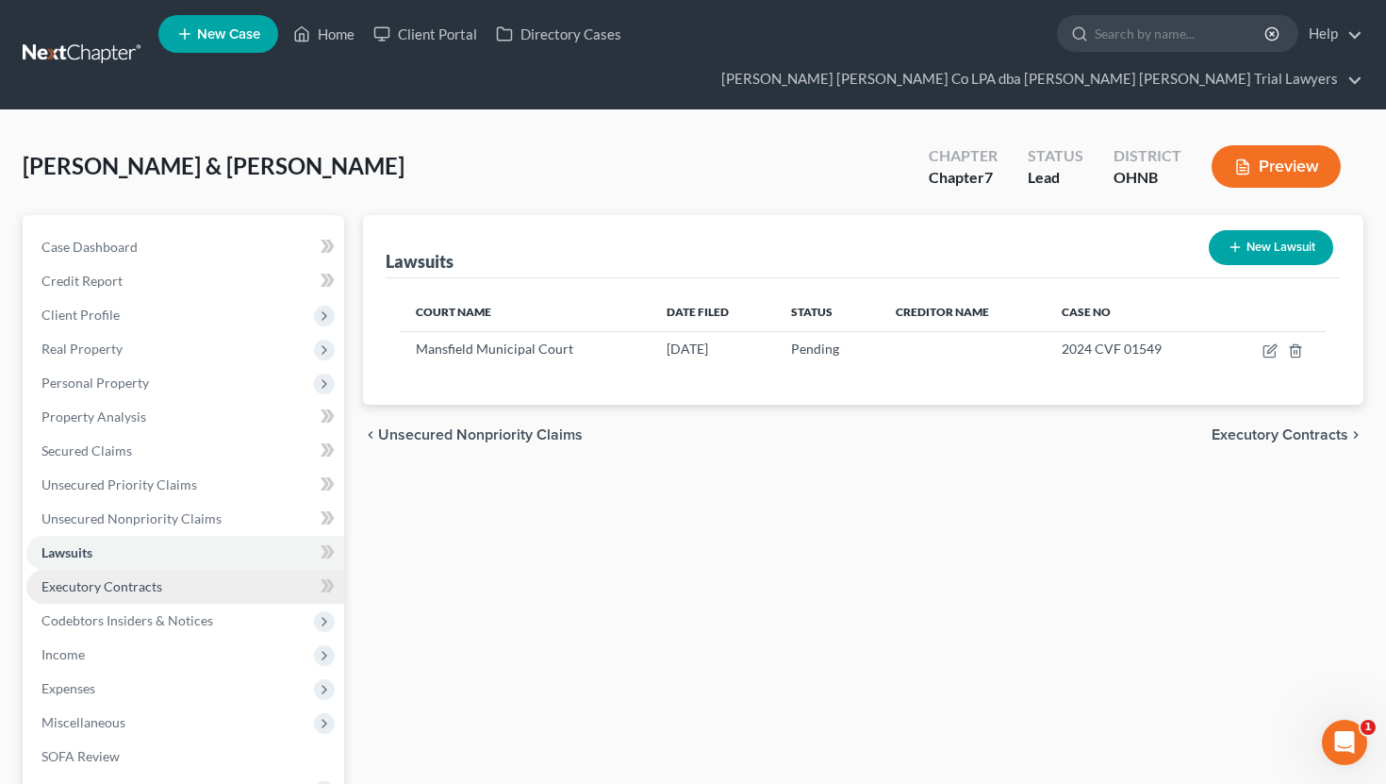
click at [158, 578] on span "Executory Contracts" at bounding box center [102, 586] width 121 height 16
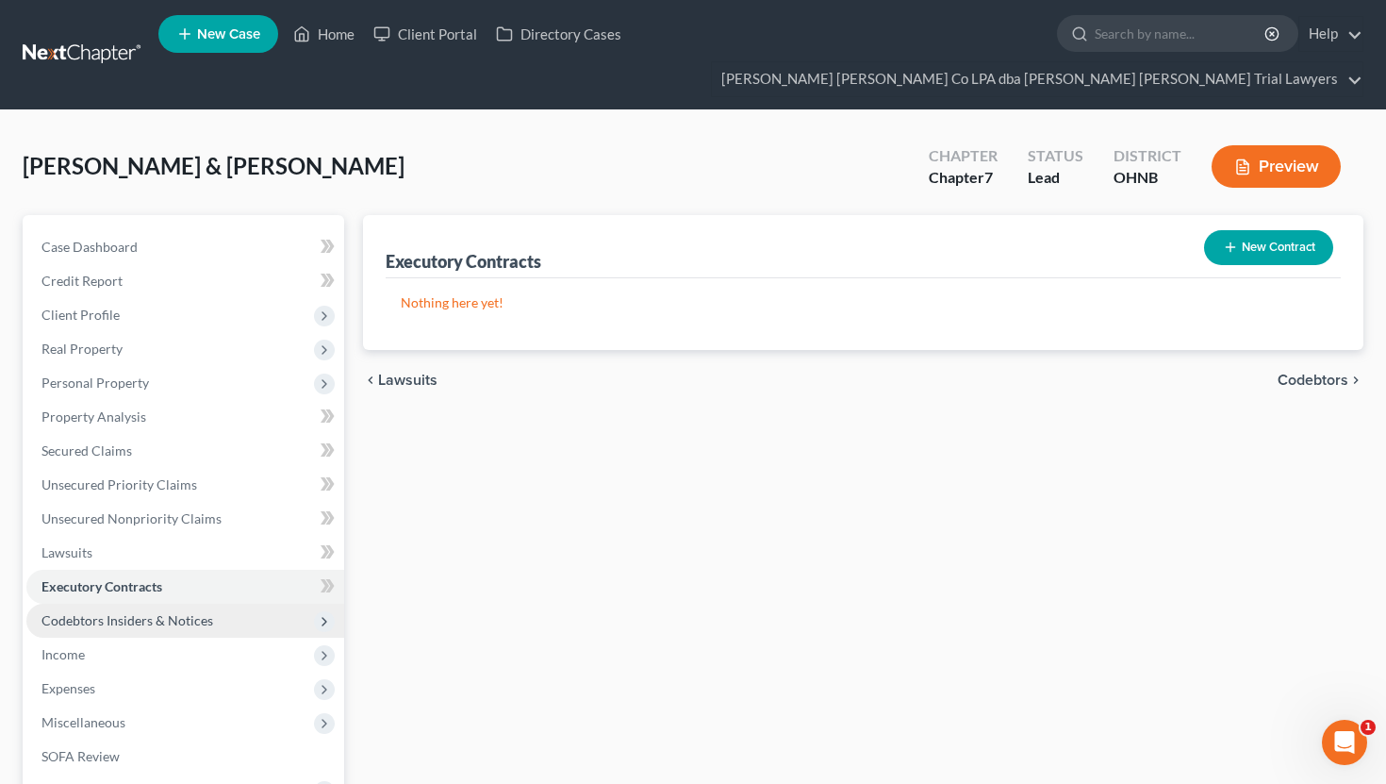
click at [160, 612] on span "Codebtors Insiders & Notices" at bounding box center [128, 620] width 172 height 16
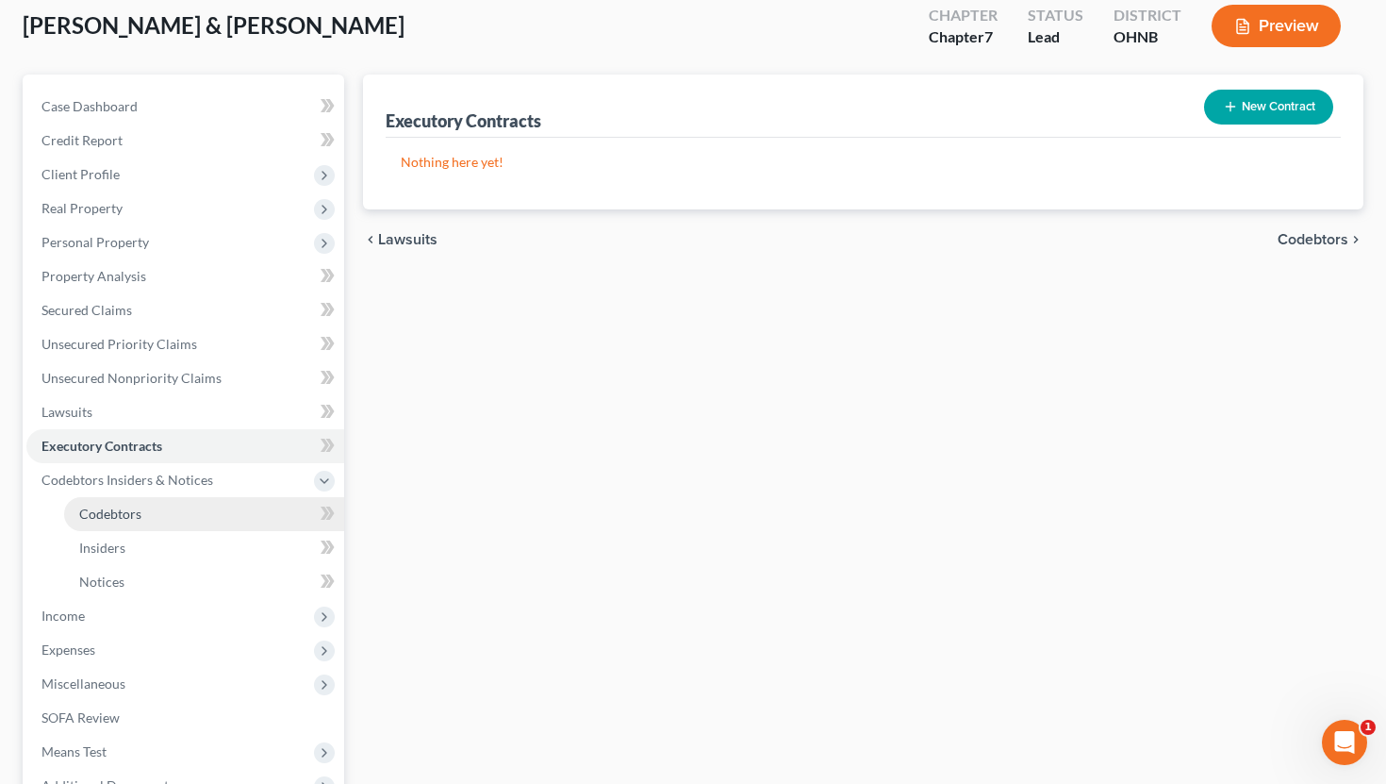
click at [148, 497] on link "Codebtors" at bounding box center [204, 514] width 280 height 34
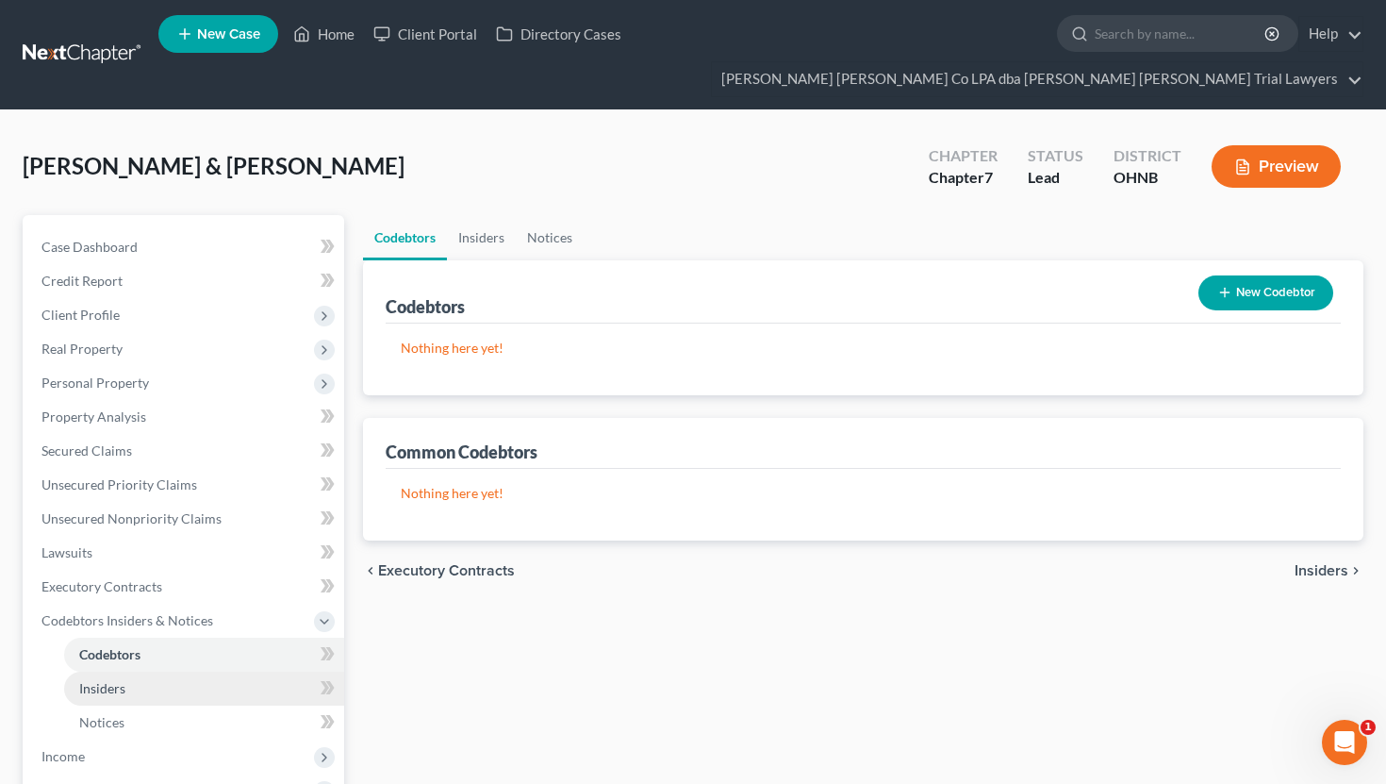
click at [128, 672] on link "Insiders" at bounding box center [204, 689] width 280 height 34
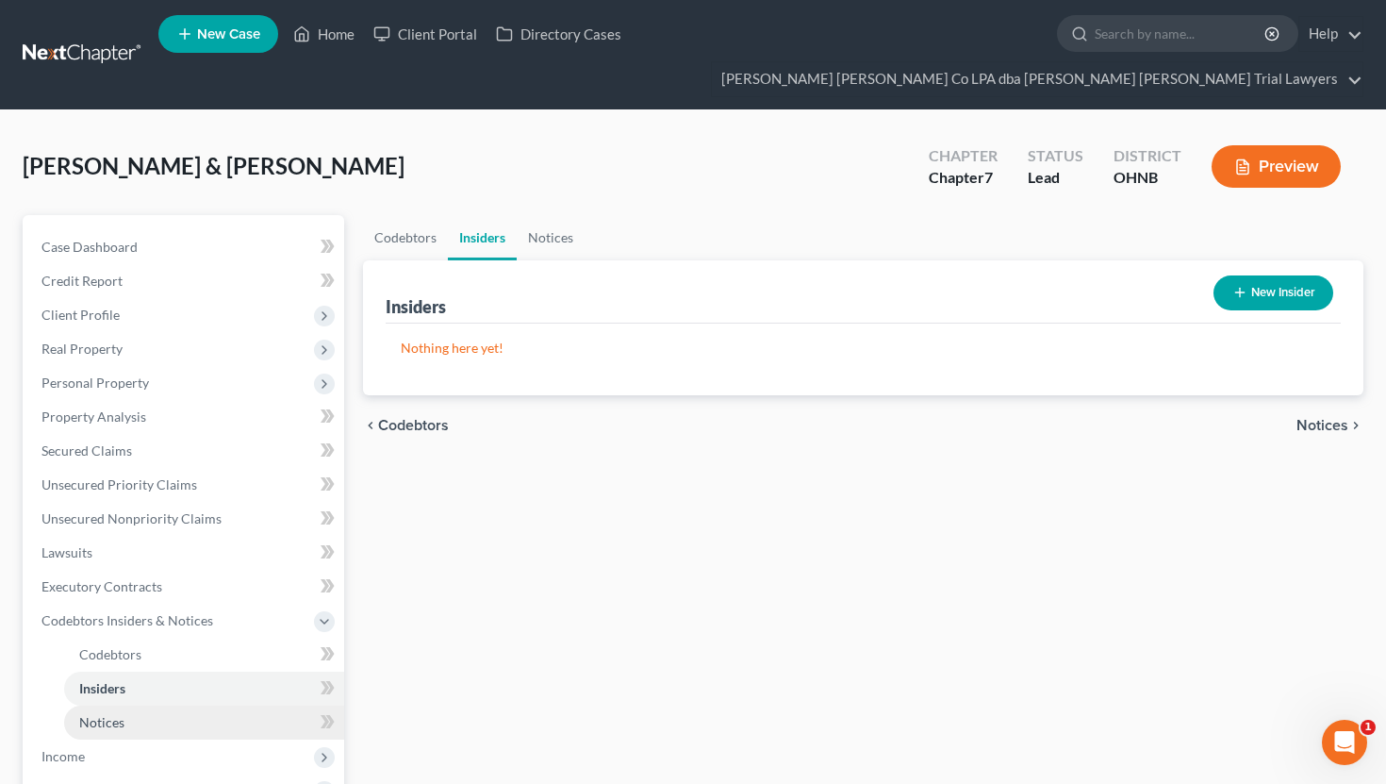
click at [128, 706] on link "Notices" at bounding box center [204, 723] width 280 height 34
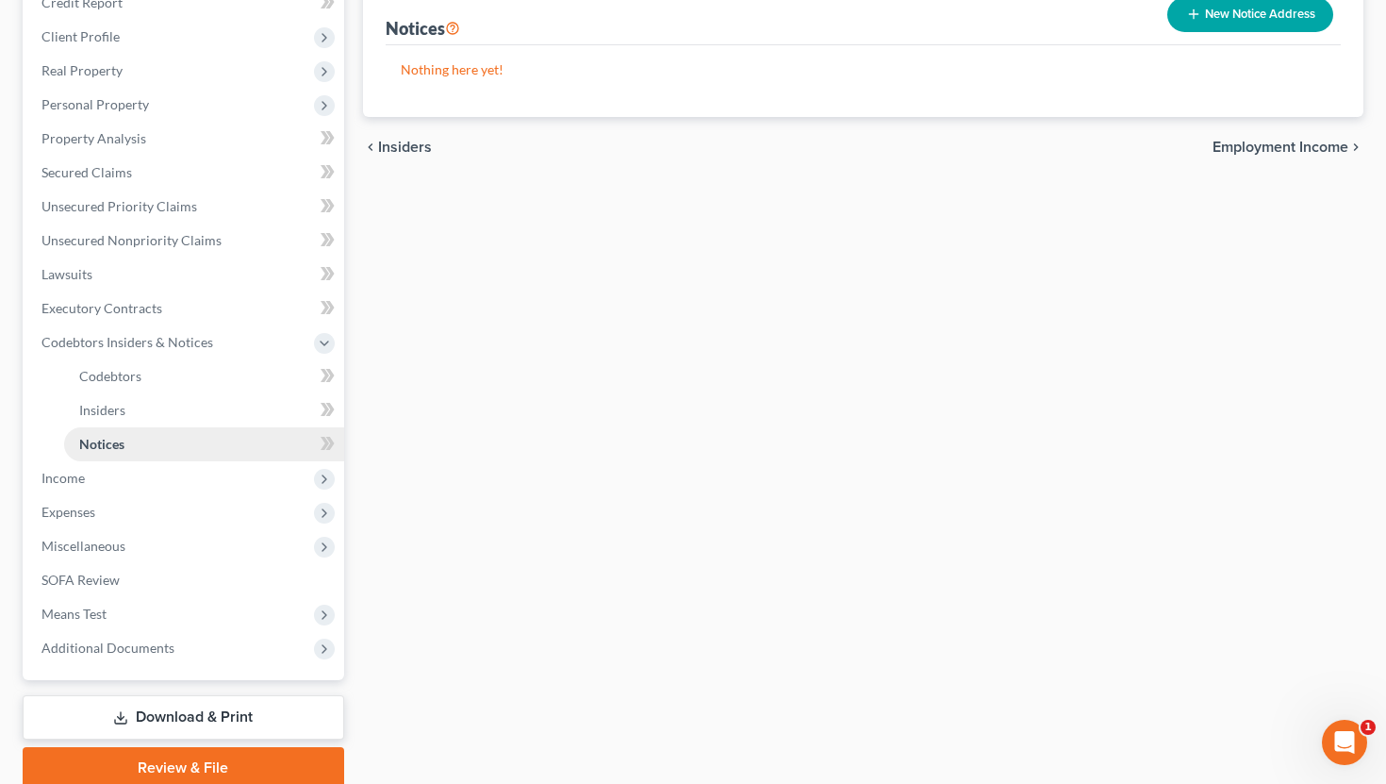
scroll to position [303, 0]
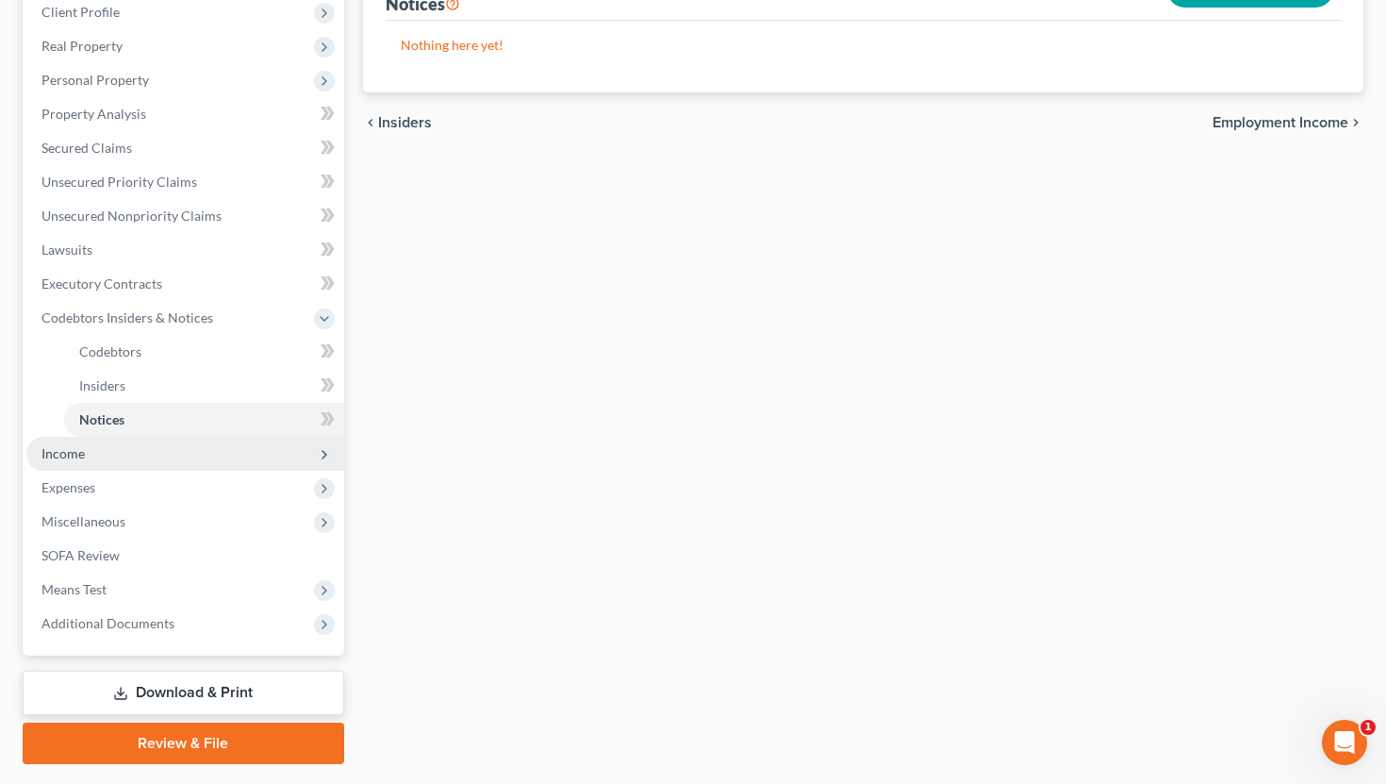
click at [141, 437] on span "Income" at bounding box center [185, 454] width 318 height 34
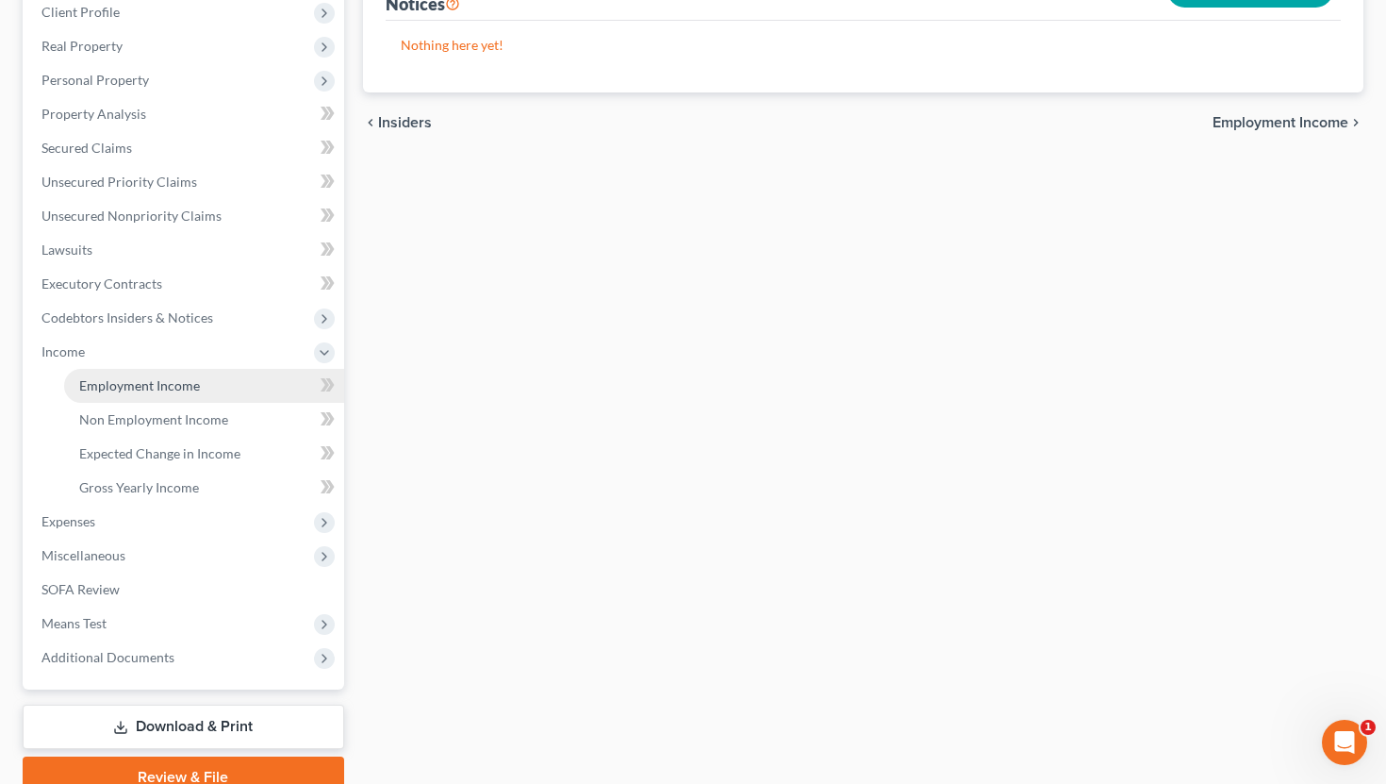
click at [154, 369] on link "Employment Income" at bounding box center [204, 386] width 280 height 34
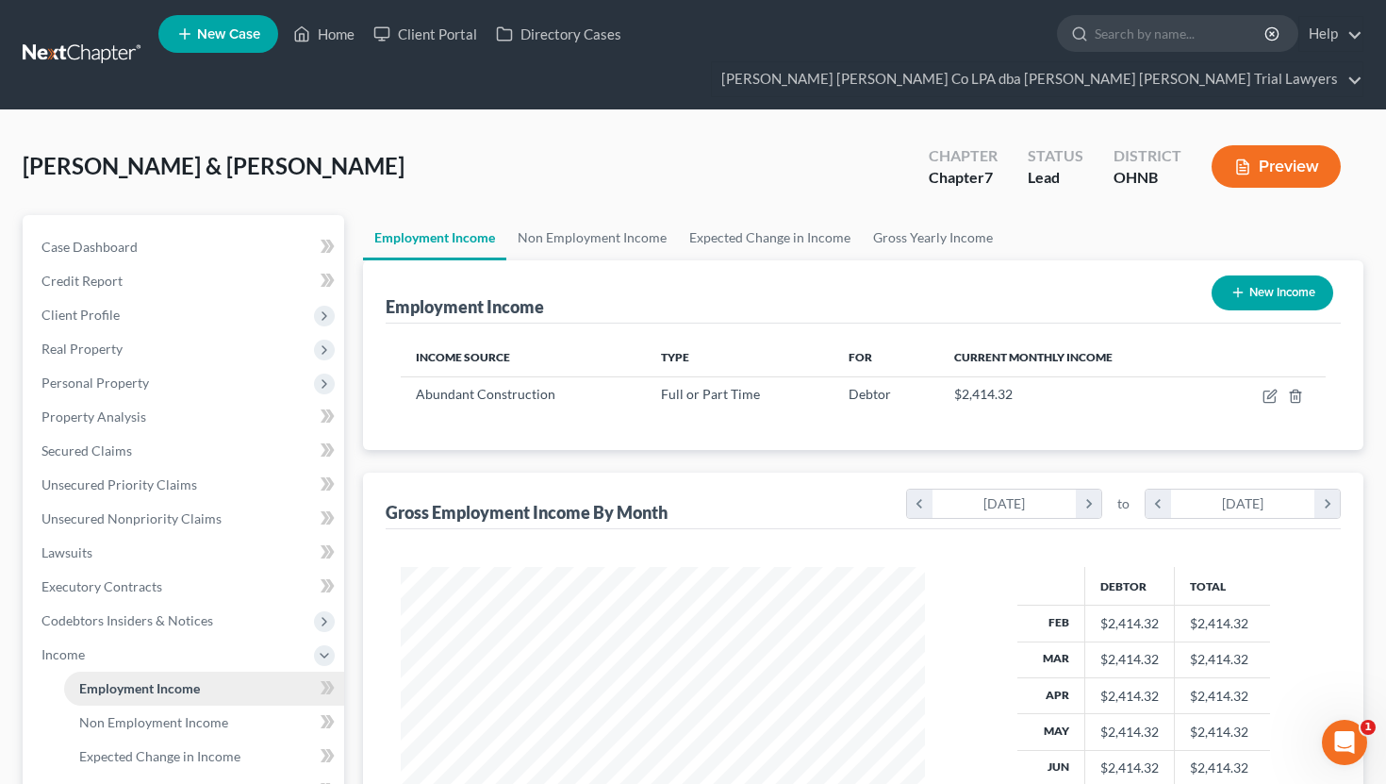
scroll to position [338, 562]
click at [601, 215] on link "Non Employment Income" at bounding box center [592, 237] width 172 height 45
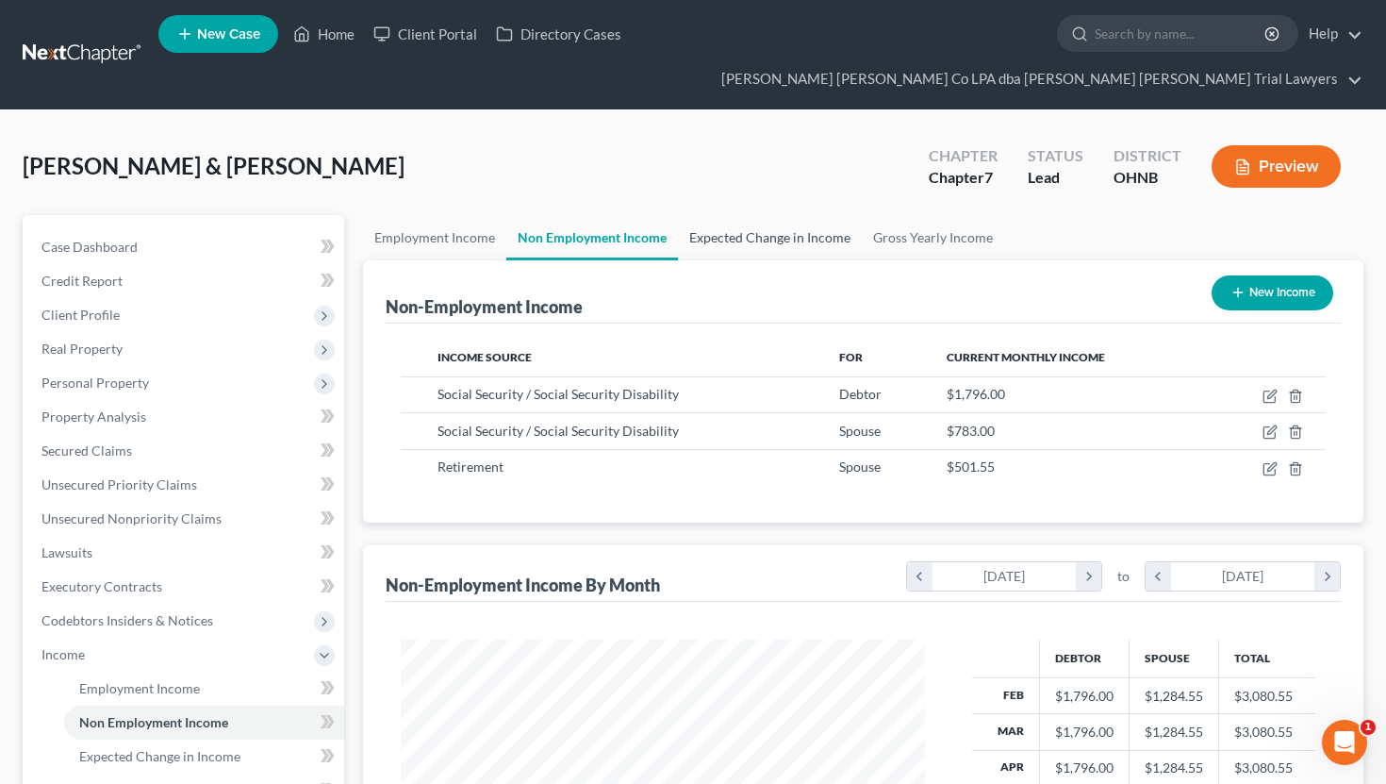
scroll to position [338, 562]
click at [731, 215] on link "Expected Change in Income" at bounding box center [770, 237] width 184 height 45
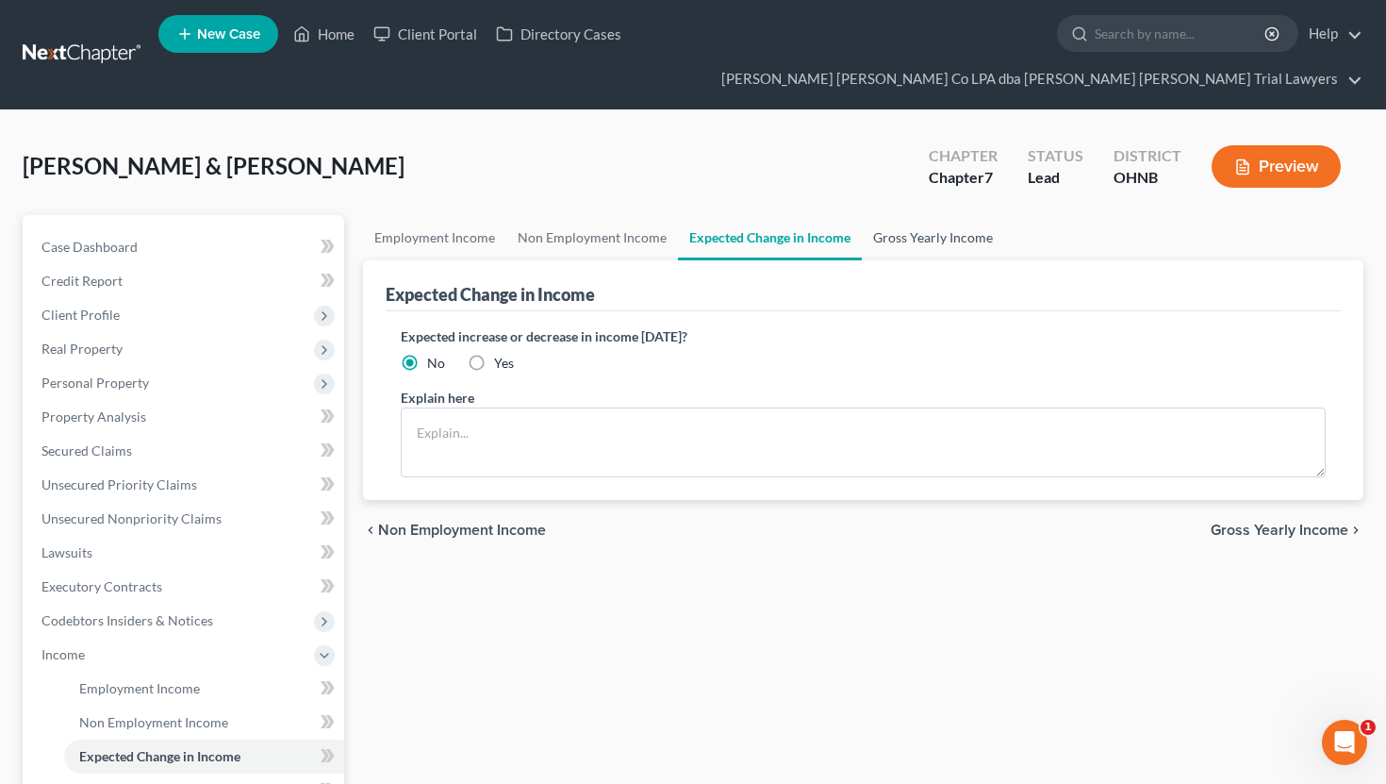
click at [892, 215] on link "Gross Yearly Income" at bounding box center [933, 237] width 142 height 45
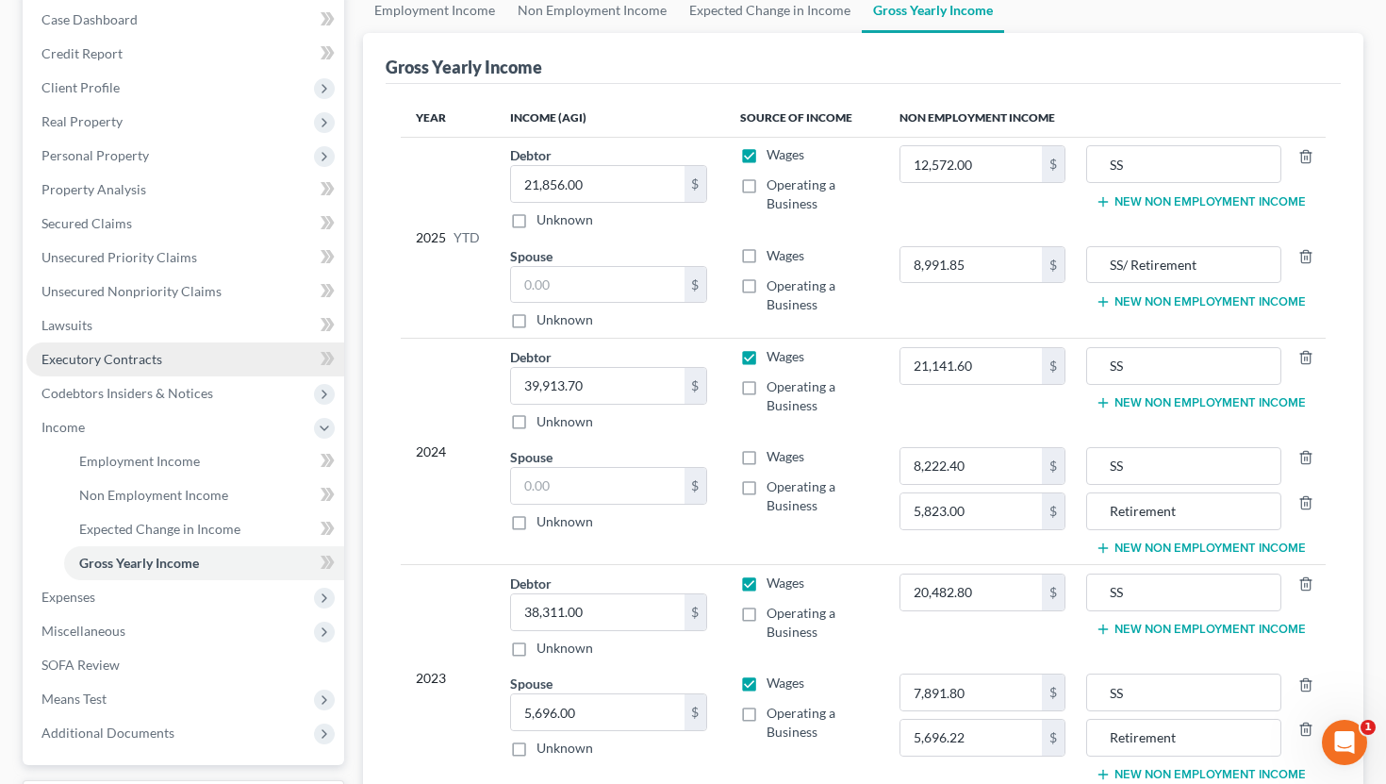
scroll to position [233, 0]
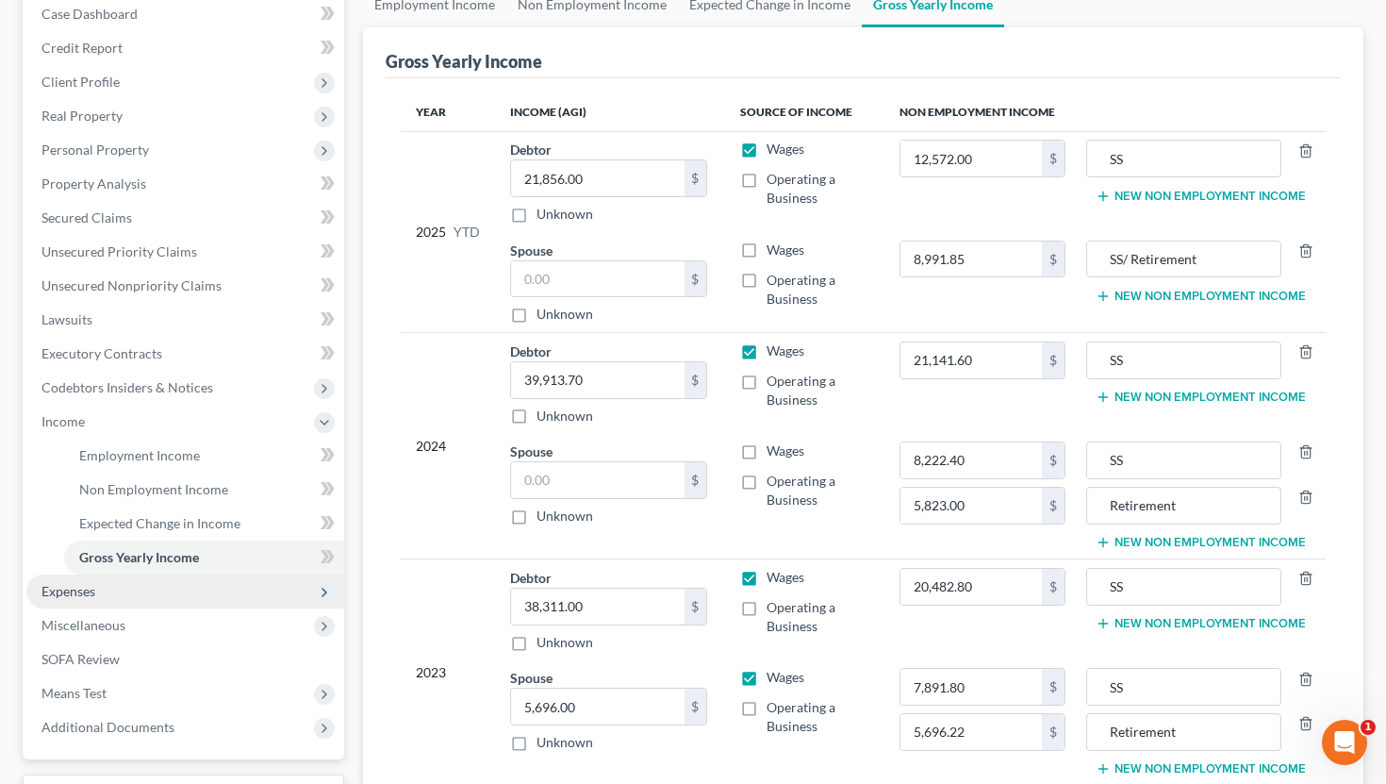
click at [113, 574] on span "Expenses" at bounding box center [185, 591] width 318 height 34
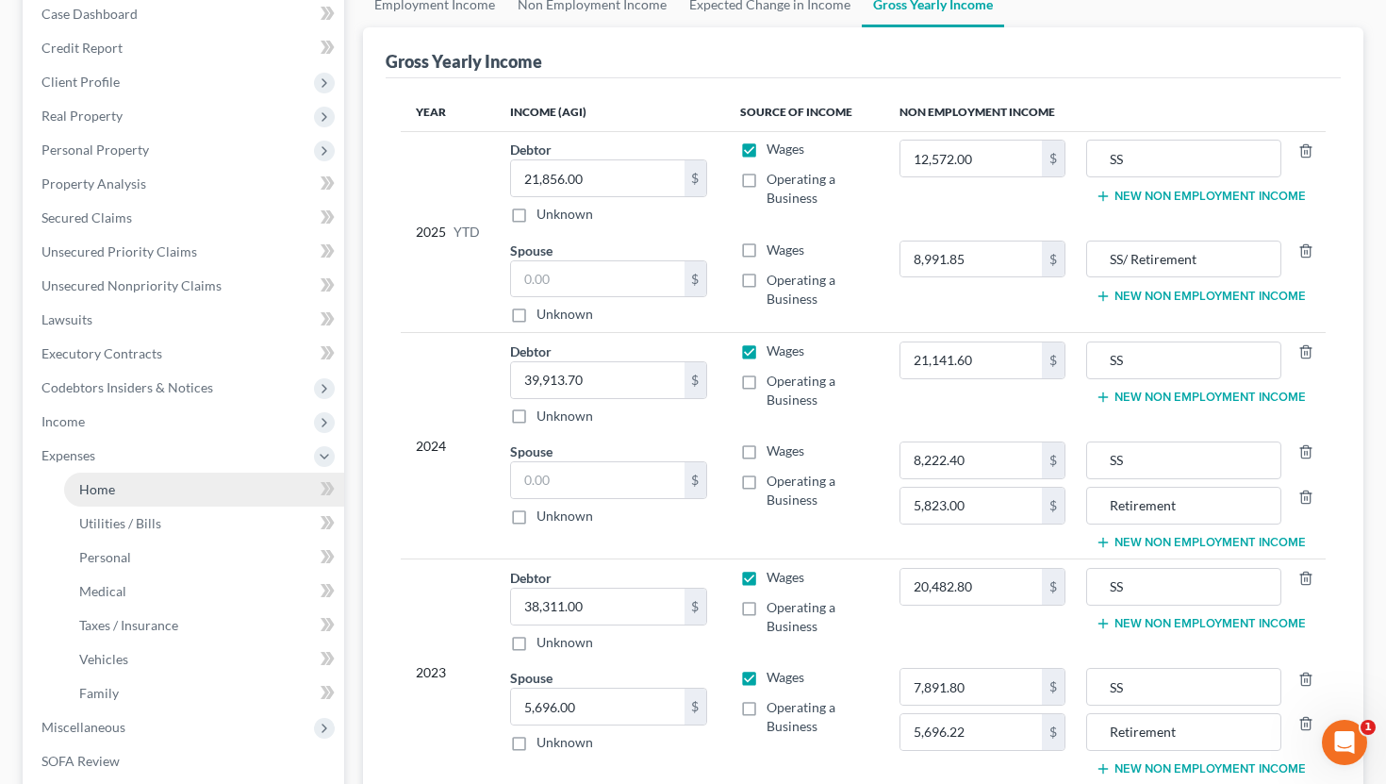
click at [136, 473] on link "Home" at bounding box center [204, 490] width 280 height 34
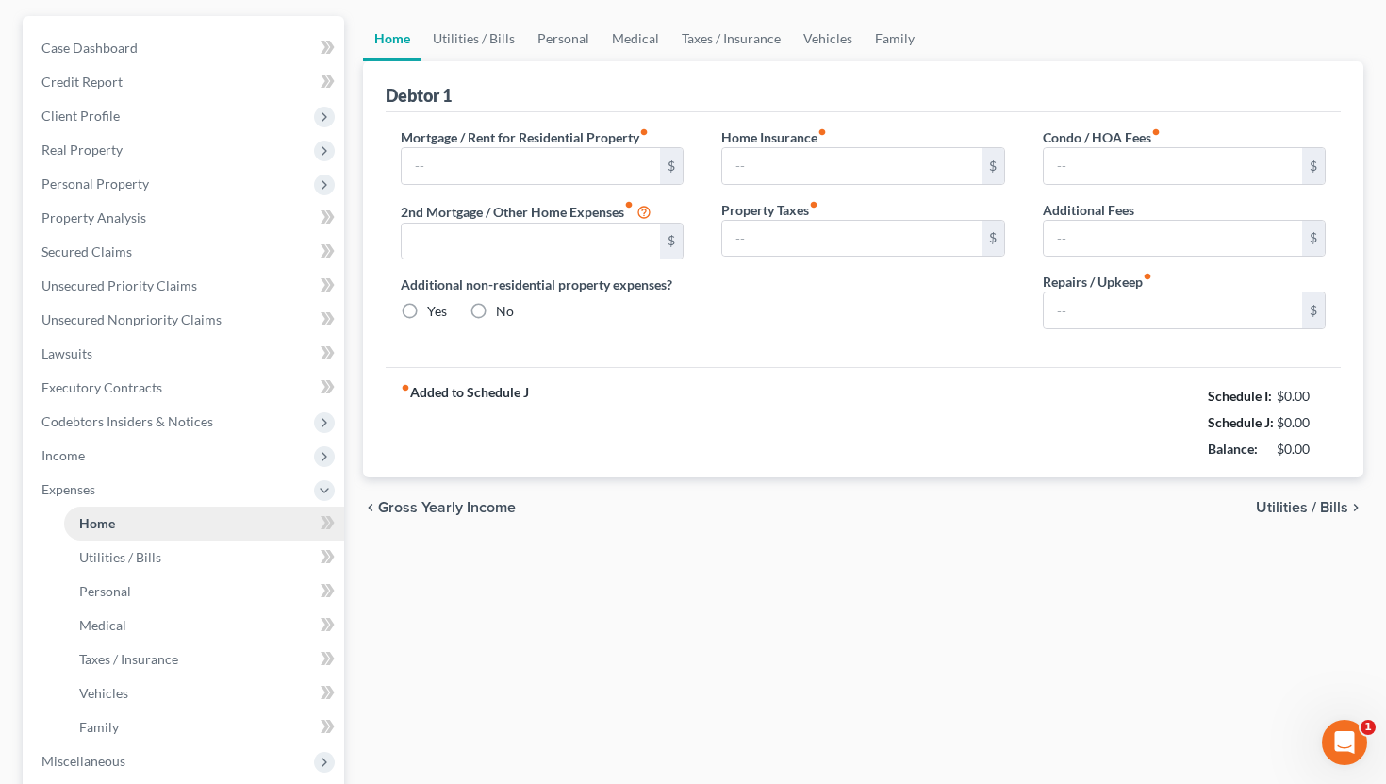
type input "618.42"
type input "0.00"
radio input "true"
type input "0.00"
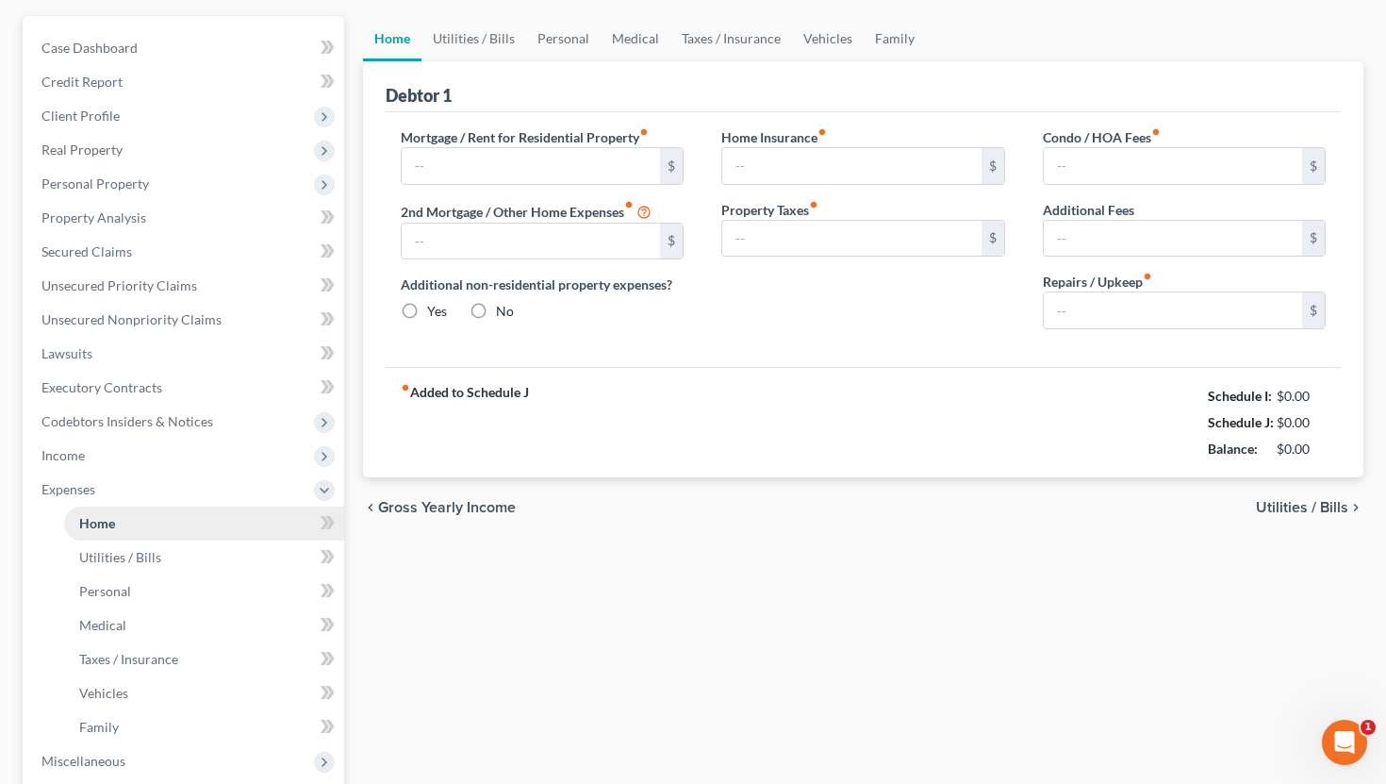
type input "0.00"
type input "200.00"
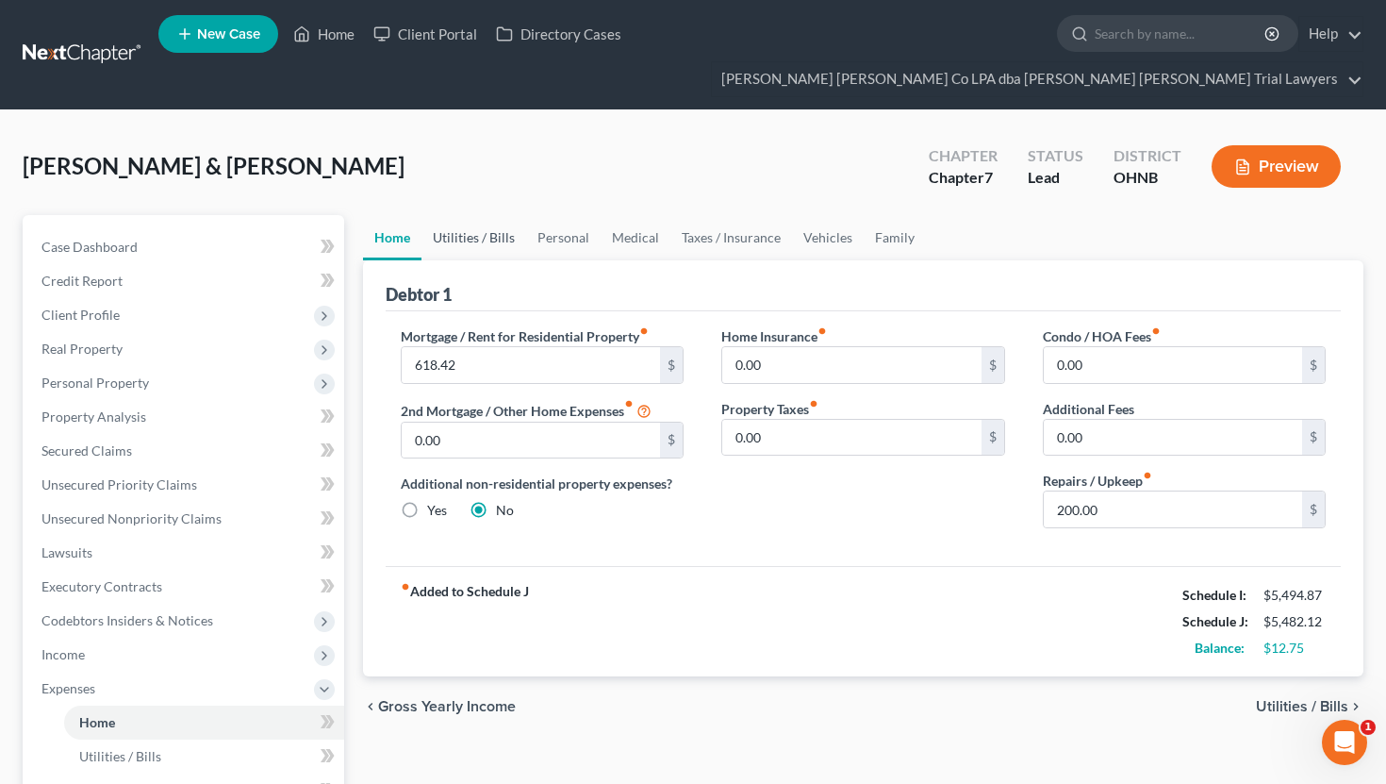
click at [490, 215] on link "Utilities / Bills" at bounding box center [474, 237] width 105 height 45
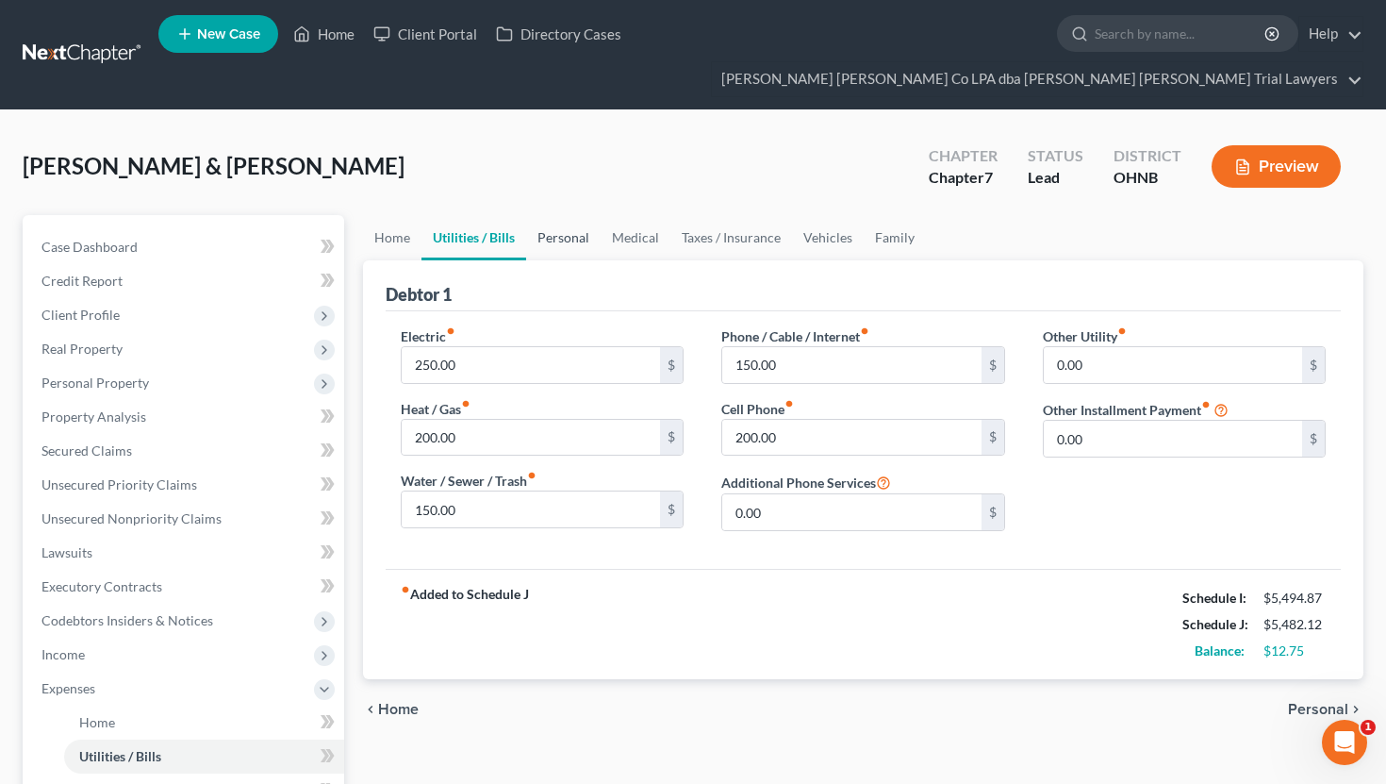
click at [545, 215] on link "Personal" at bounding box center [563, 237] width 75 height 45
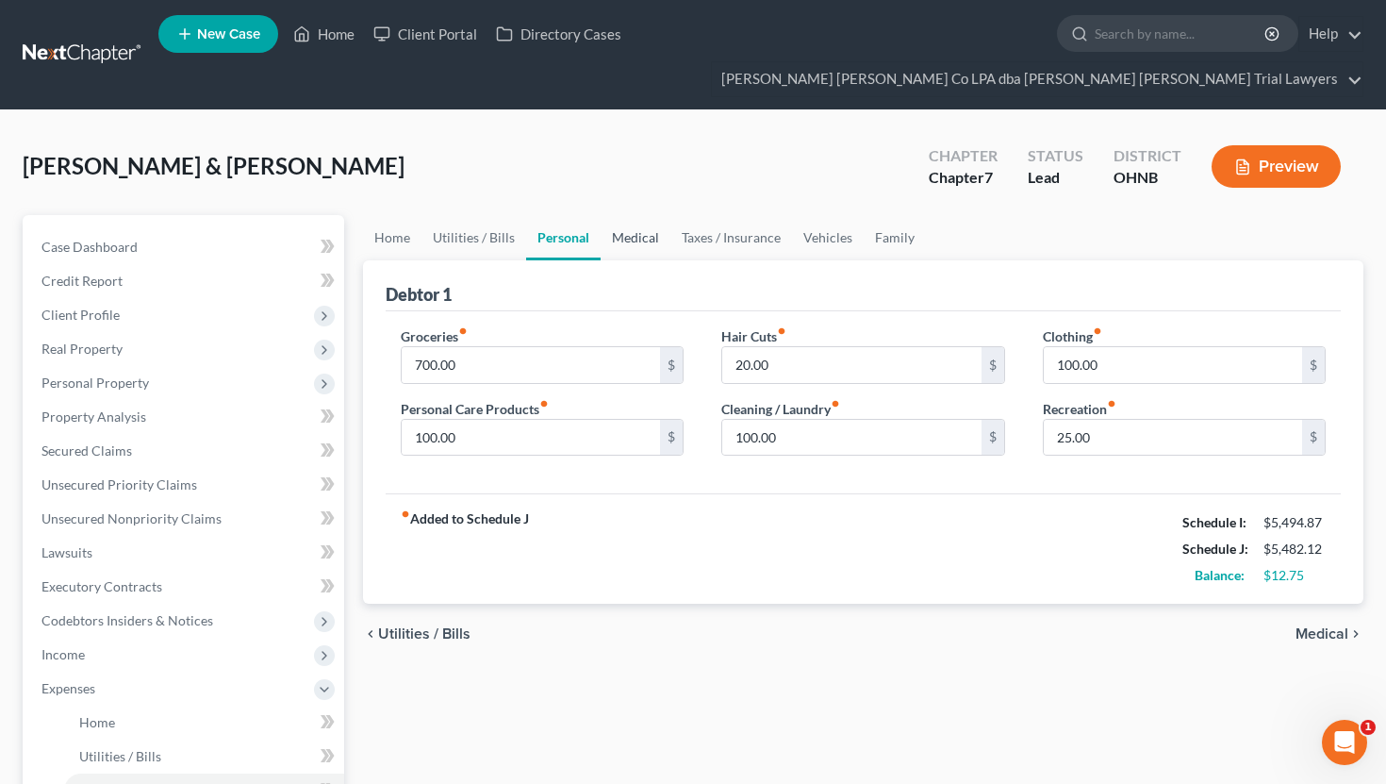
click at [633, 215] on link "Medical" at bounding box center [636, 237] width 70 height 45
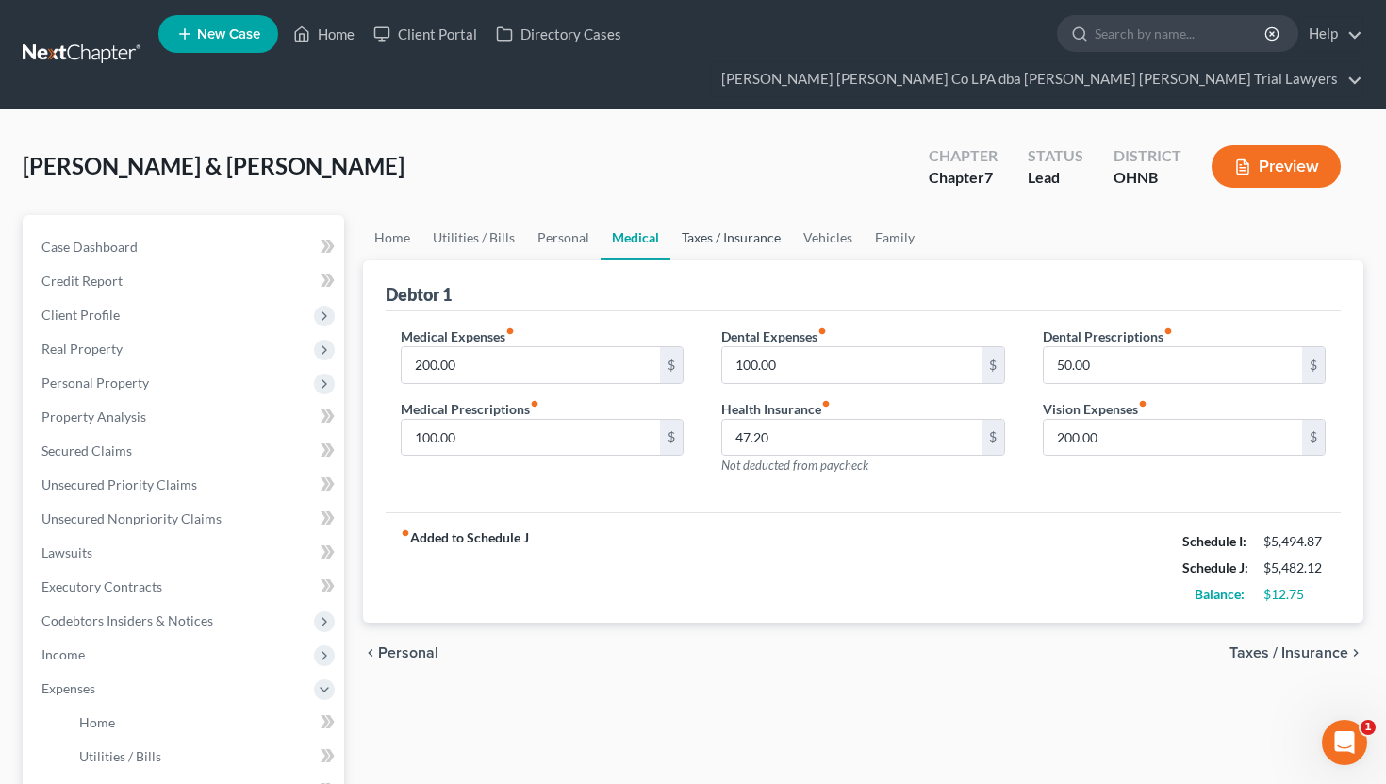
click at [719, 215] on link "Taxes / Insurance" at bounding box center [732, 237] width 122 height 45
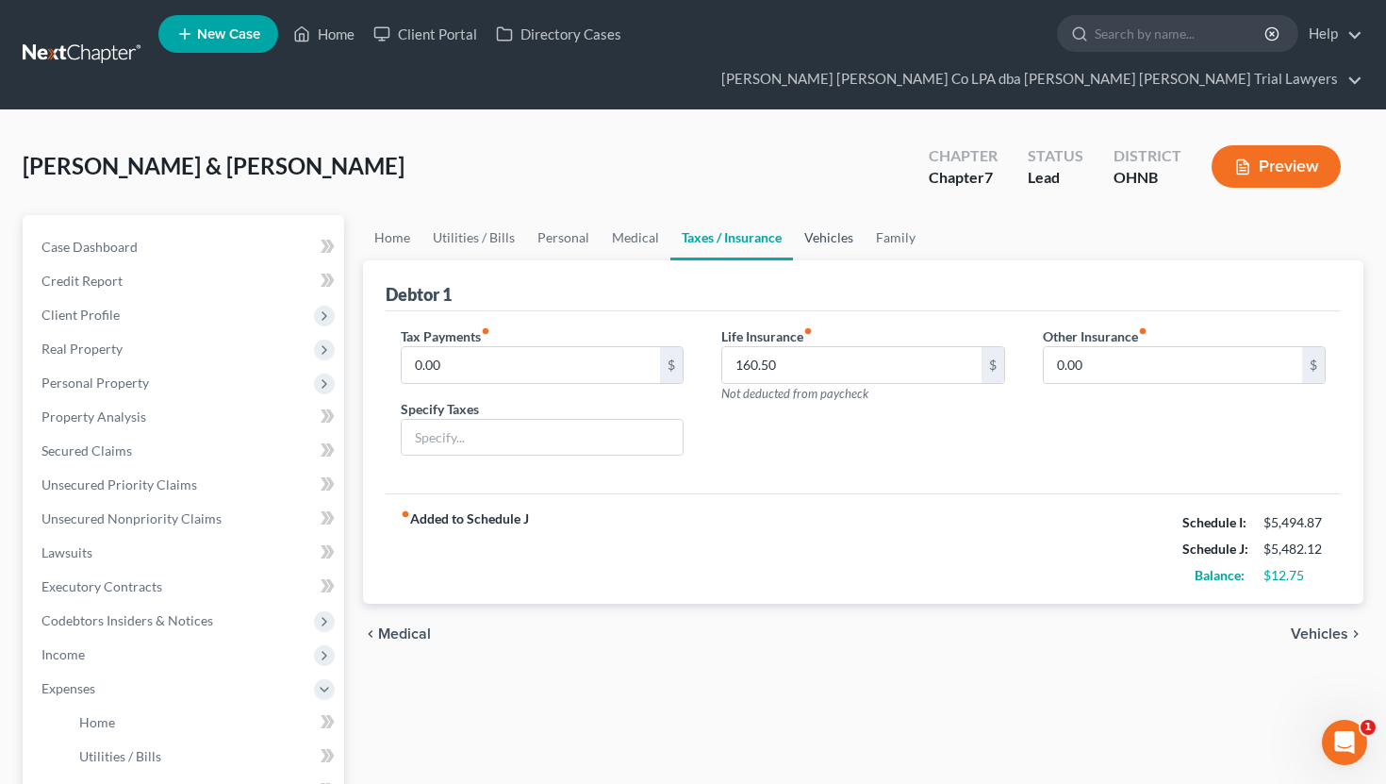
click at [838, 215] on link "Vehicles" at bounding box center [829, 237] width 72 height 45
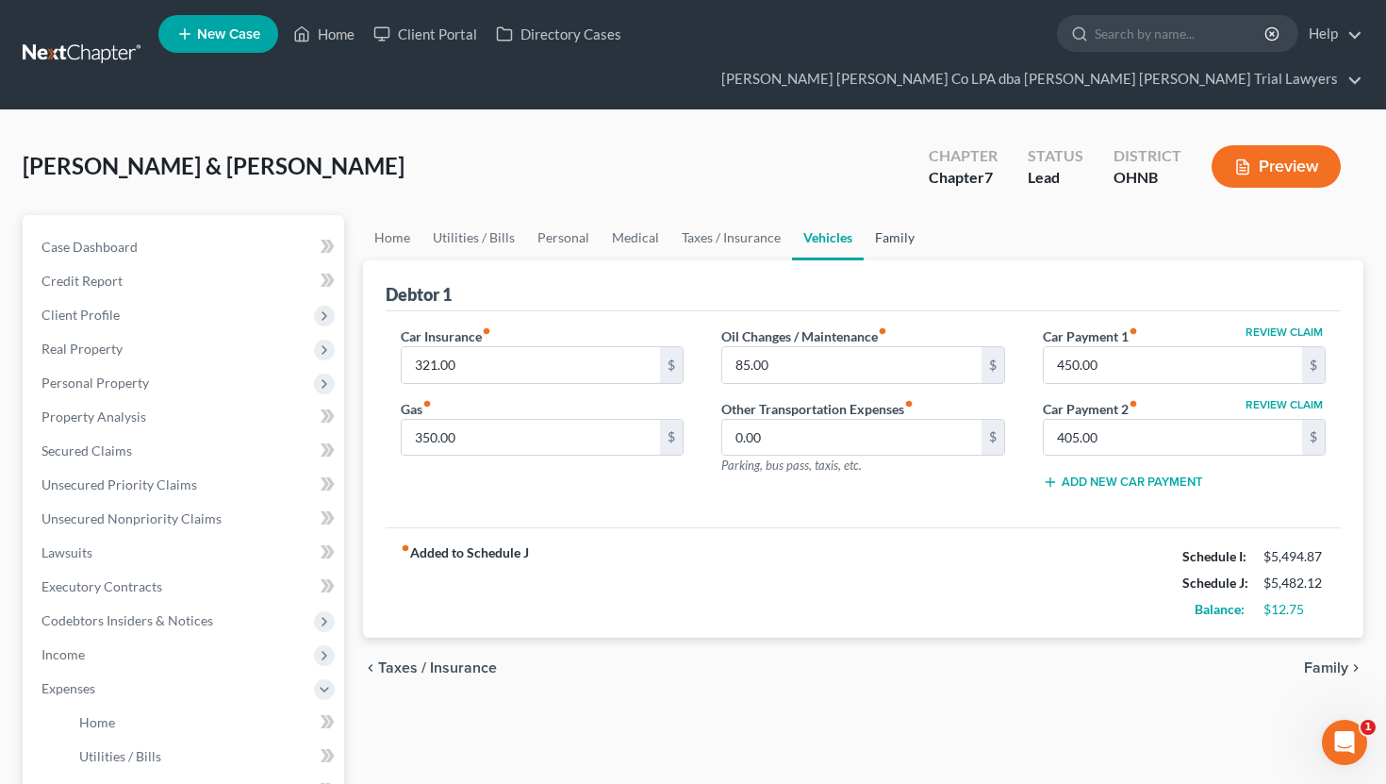
click at [898, 215] on link "Family" at bounding box center [895, 237] width 62 height 45
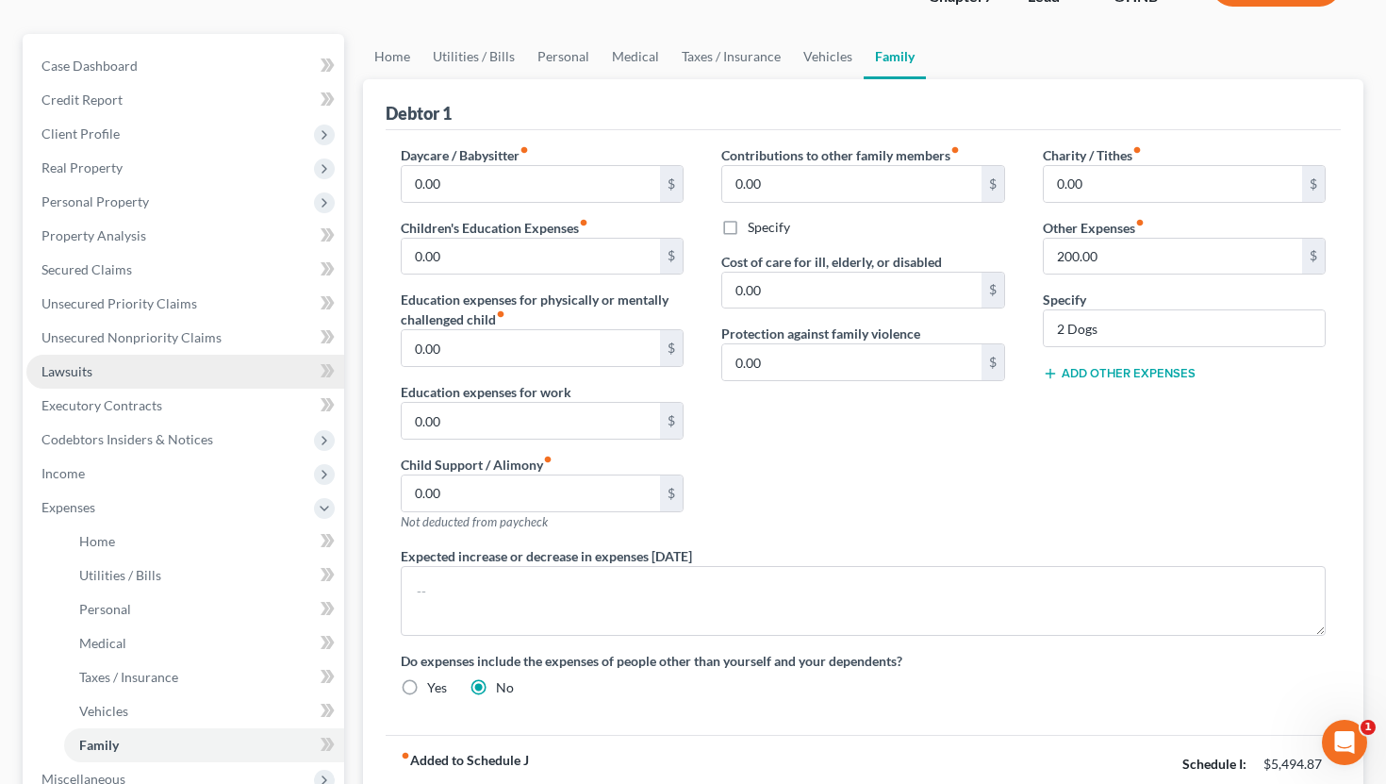
scroll to position [226, 0]
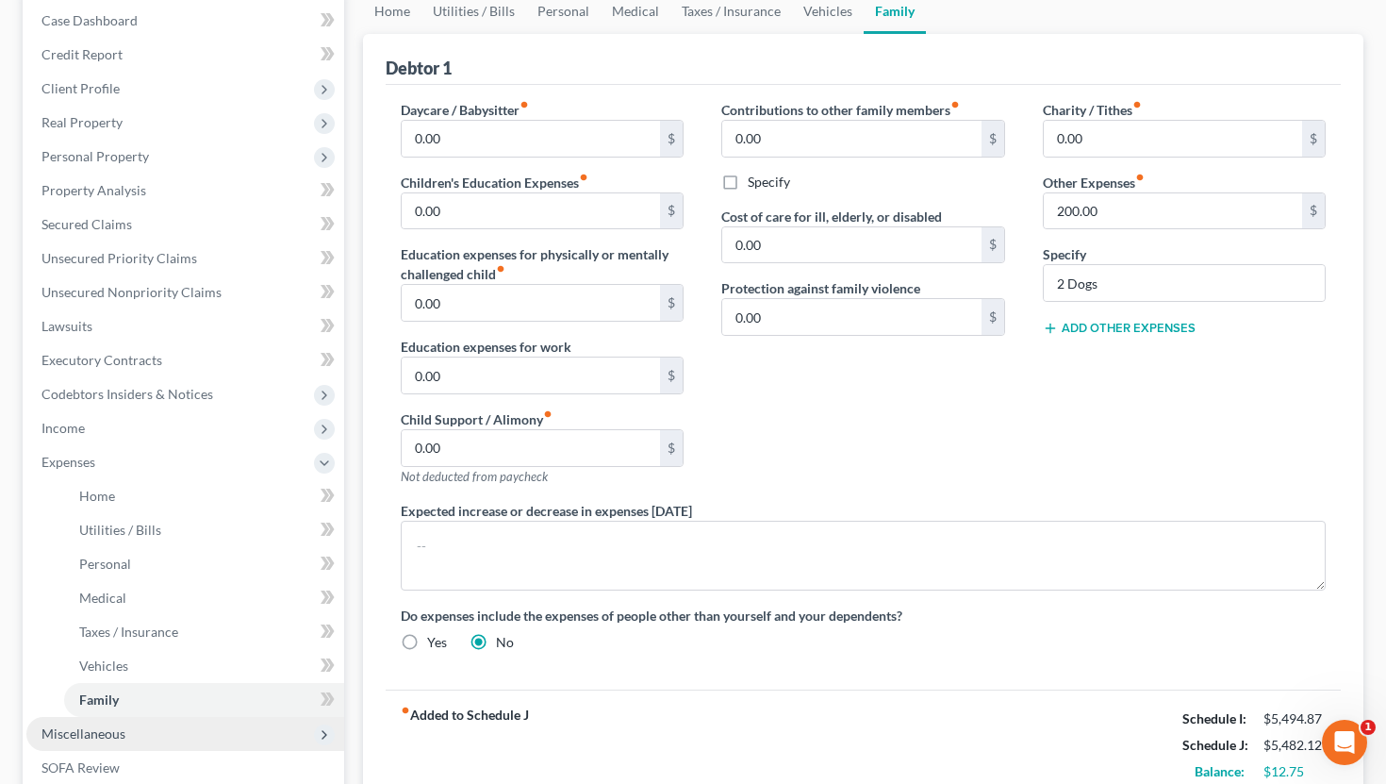
click at [118, 717] on span "Miscellaneous" at bounding box center [185, 734] width 318 height 34
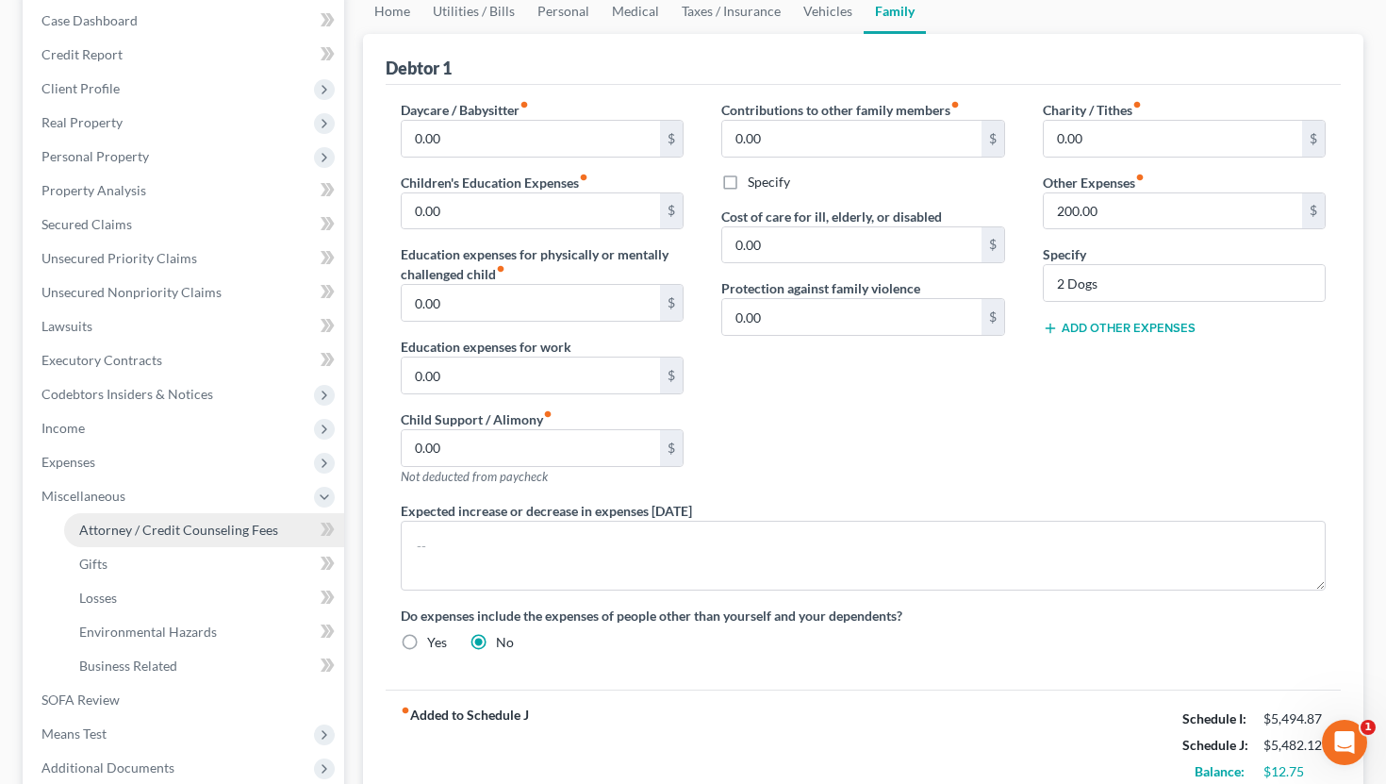
click at [167, 513] on link "Attorney / Credit Counseling Fees" at bounding box center [204, 530] width 280 height 34
select select "0"
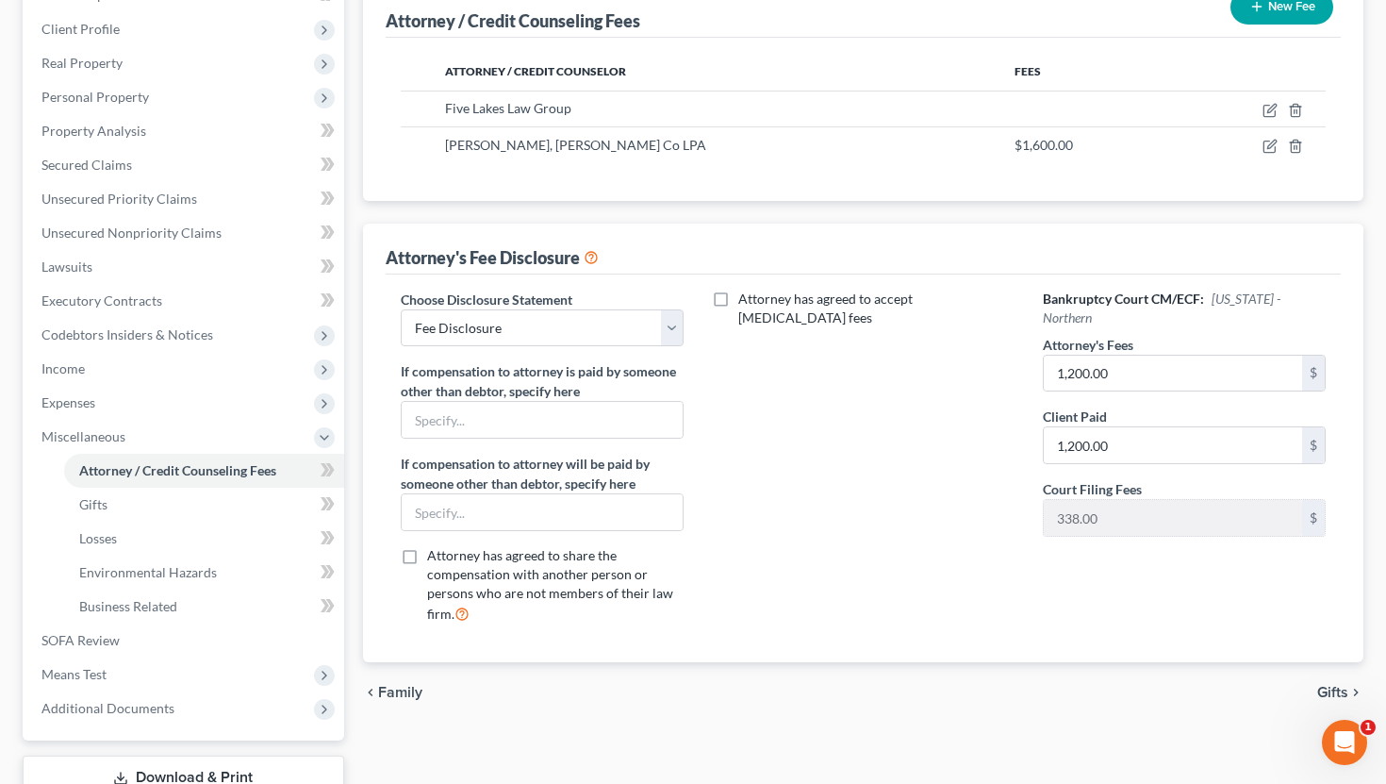
scroll to position [287, 0]
click at [111, 656] on span "Means Test" at bounding box center [185, 673] width 318 height 34
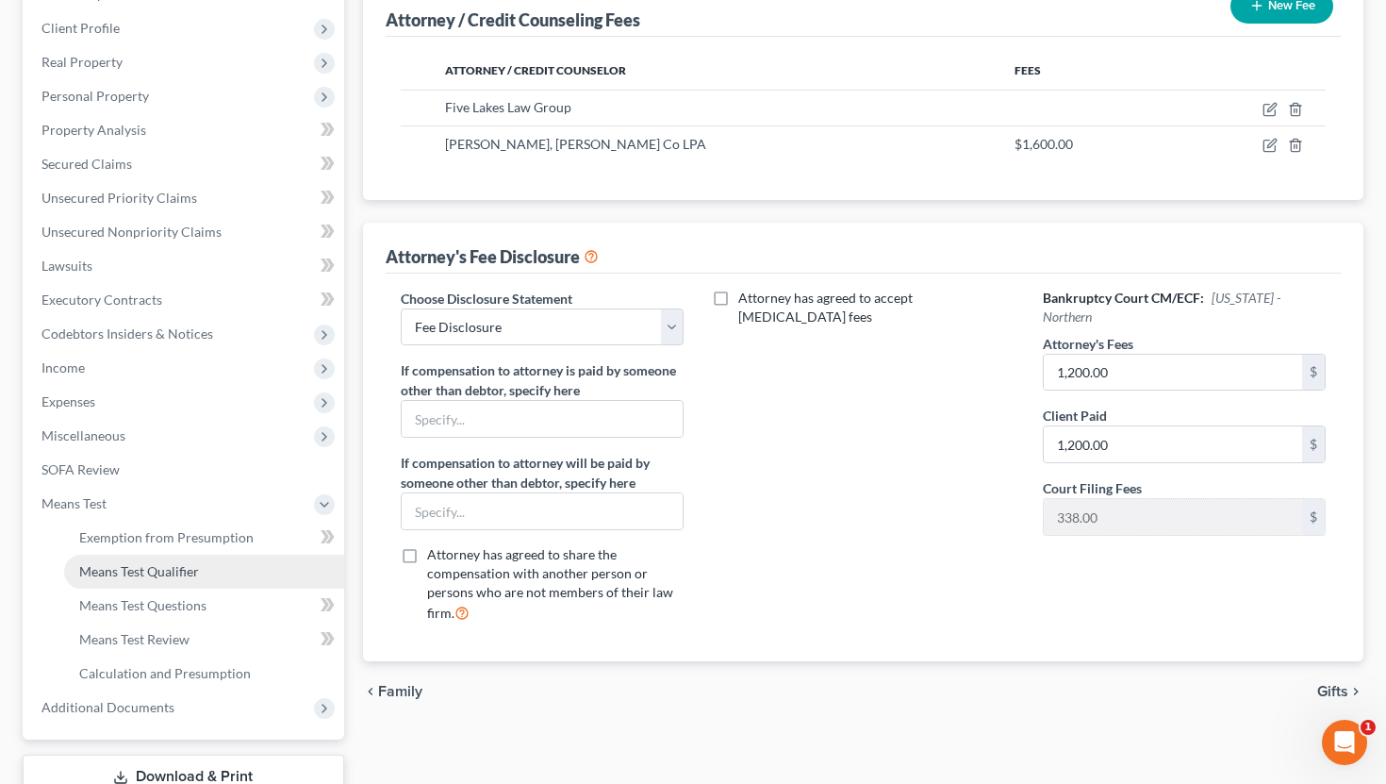
click at [167, 555] on link "Means Test Qualifier" at bounding box center [204, 572] width 280 height 34
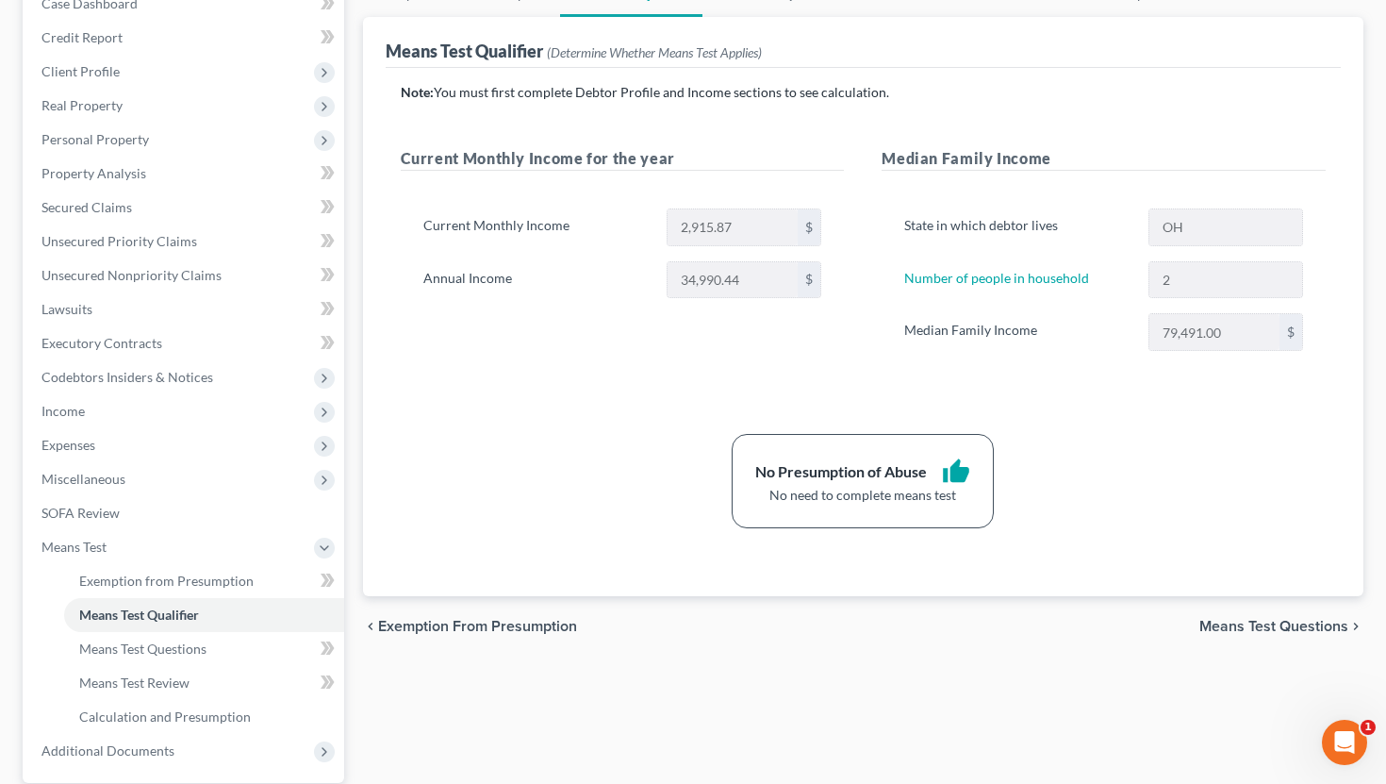
scroll to position [244, 0]
